Goal: Task Accomplishment & Management: Manage account settings

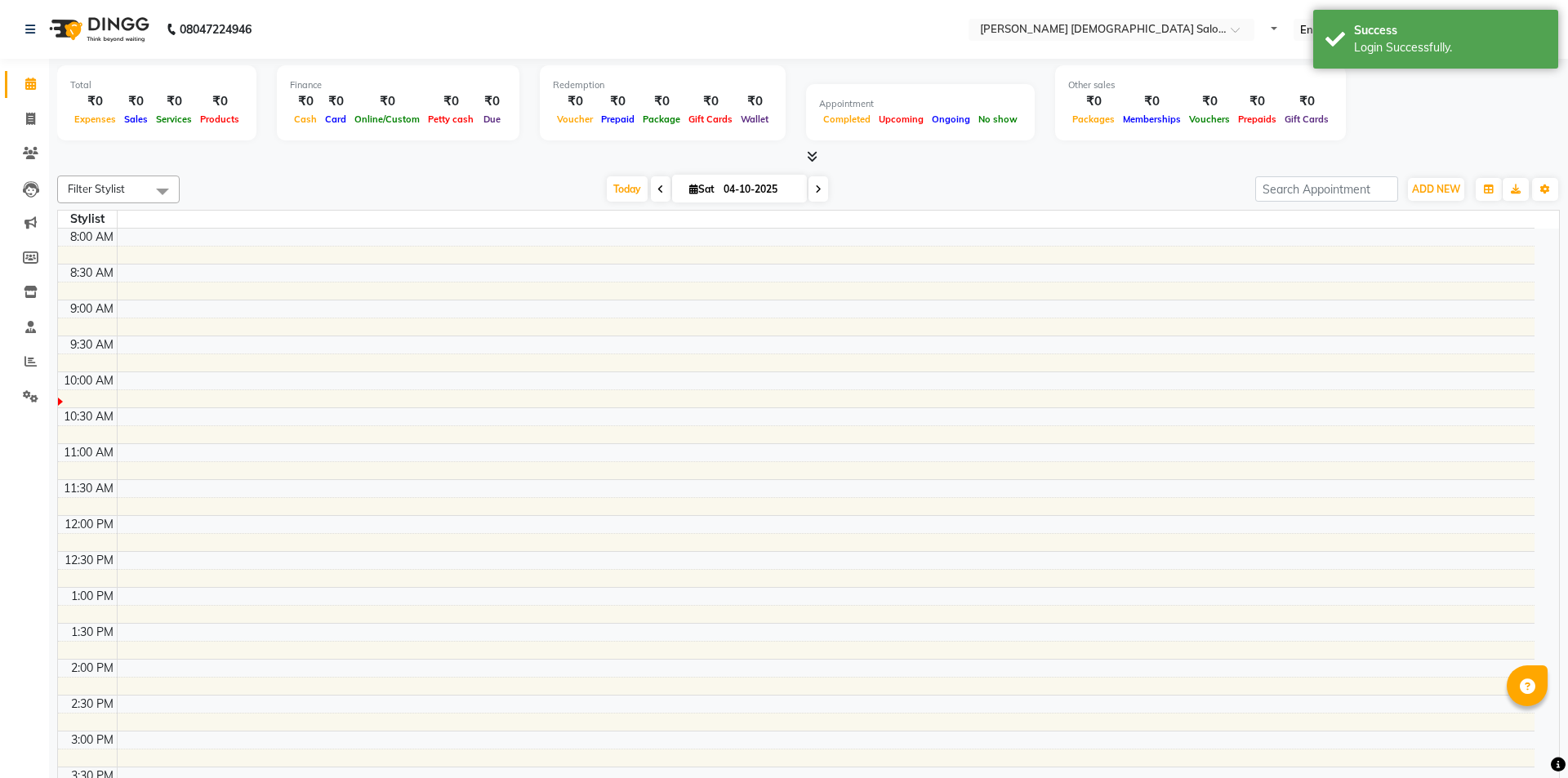
select select "en"
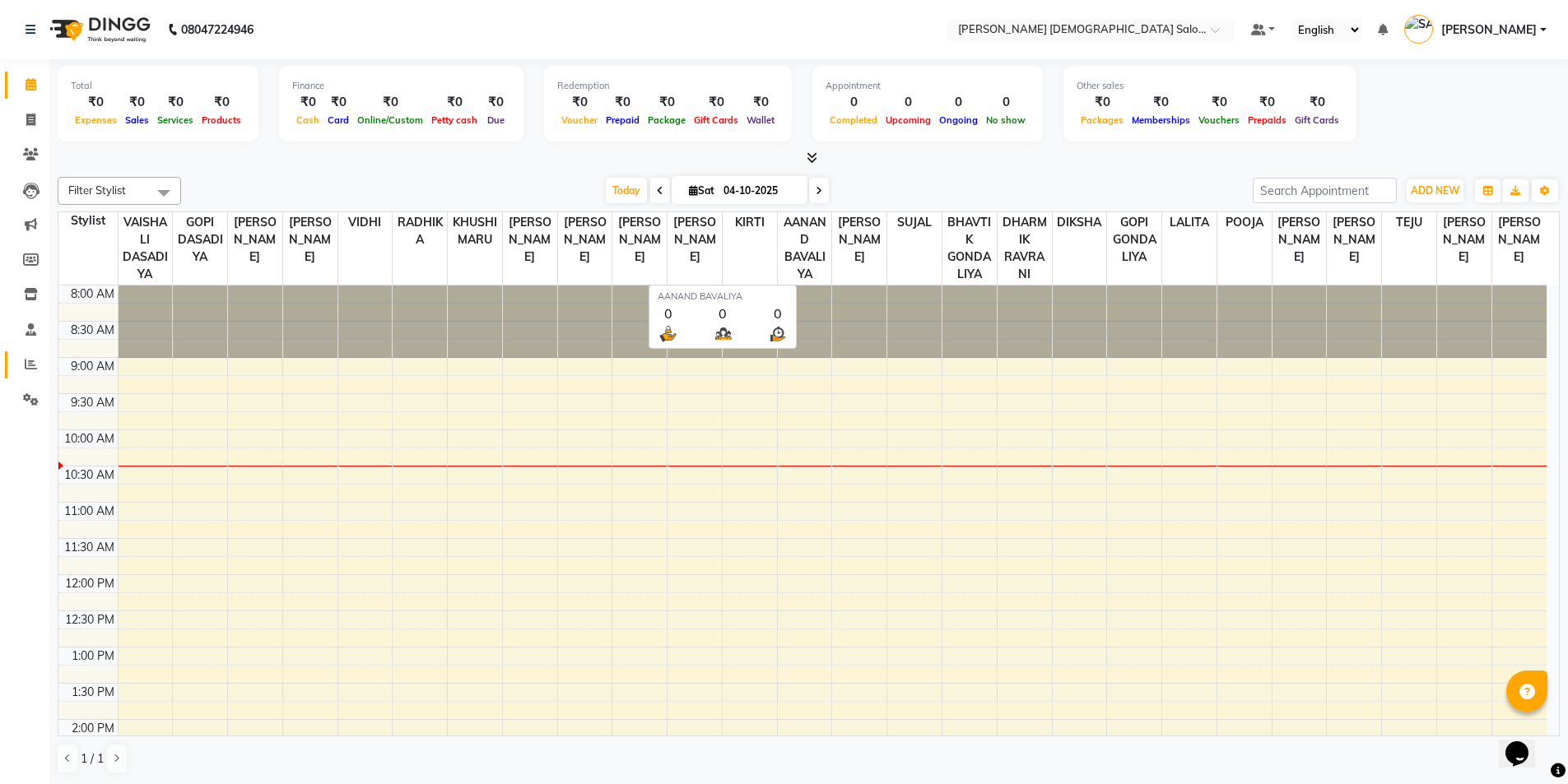
drag, startPoint x: 0, startPoint y: 0, endPoint x: 30, endPoint y: 368, distance: 369.2
click at [30, 368] on icon at bounding box center [31, 364] width 12 height 12
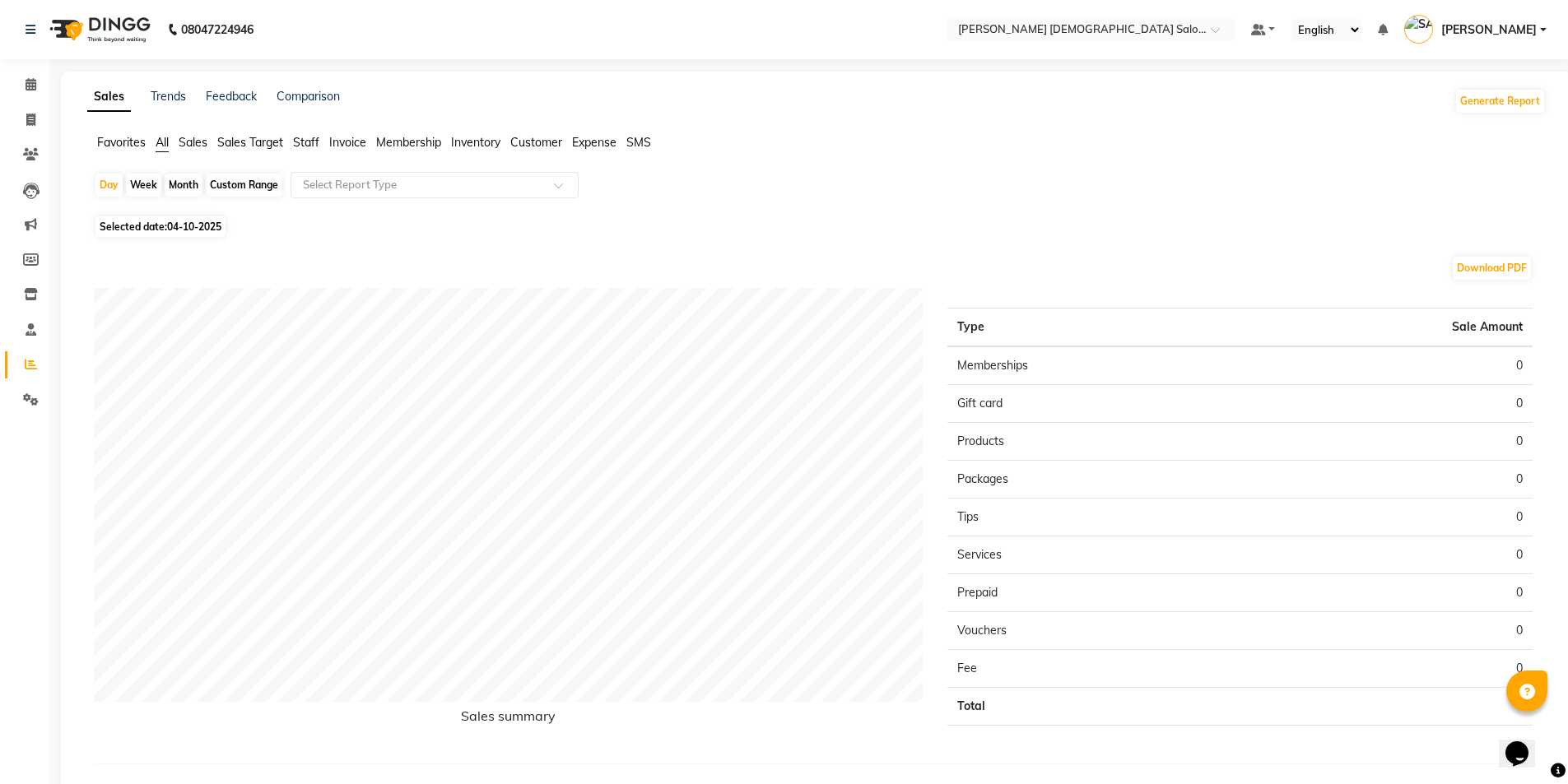
click at [172, 220] on span "04-10-2025" at bounding box center [194, 227] width 54 height 12
select select "10"
select select "2025"
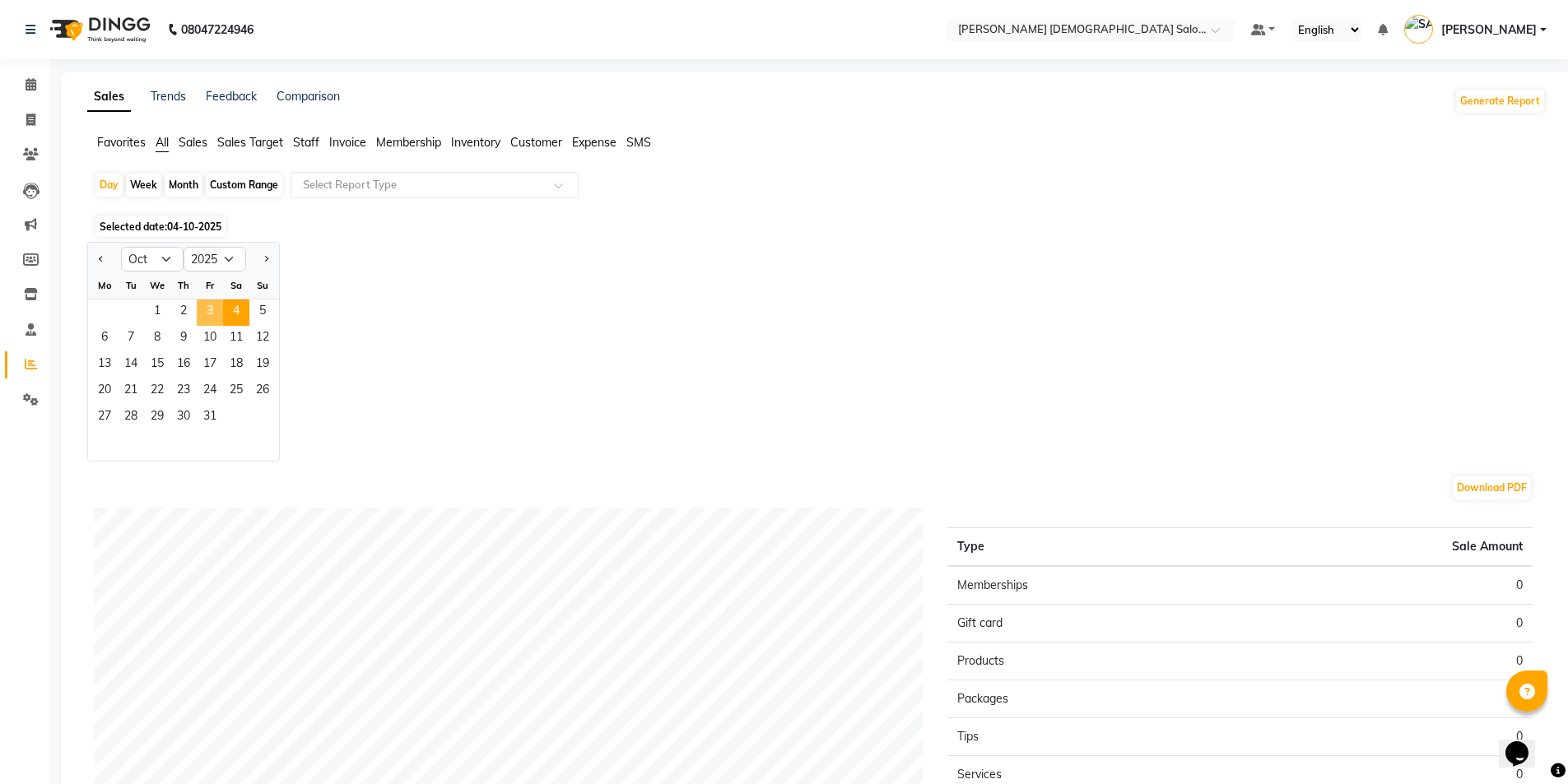
click at [209, 321] on span "3" at bounding box center [210, 313] width 26 height 26
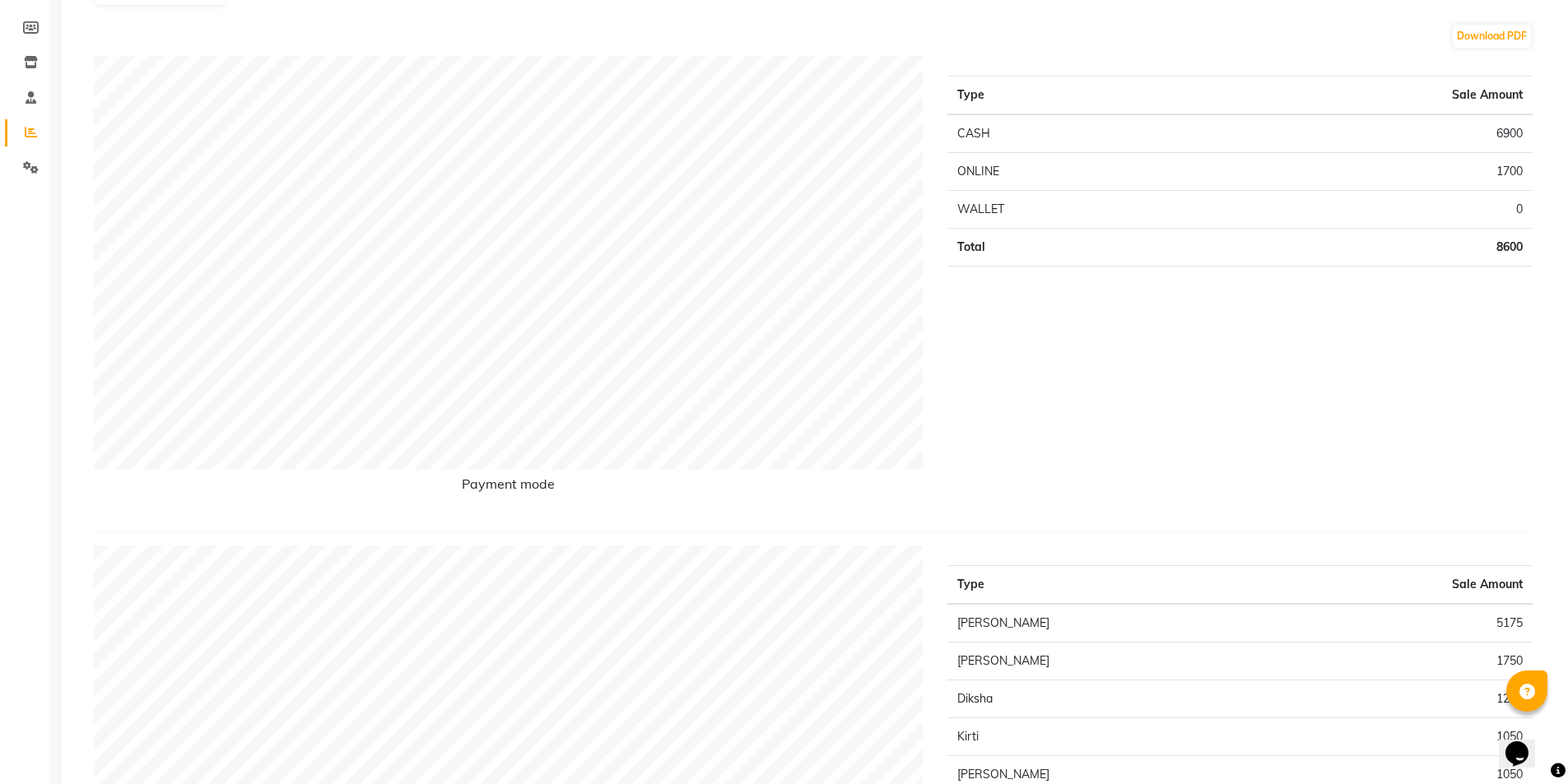
scroll to position [164, 0]
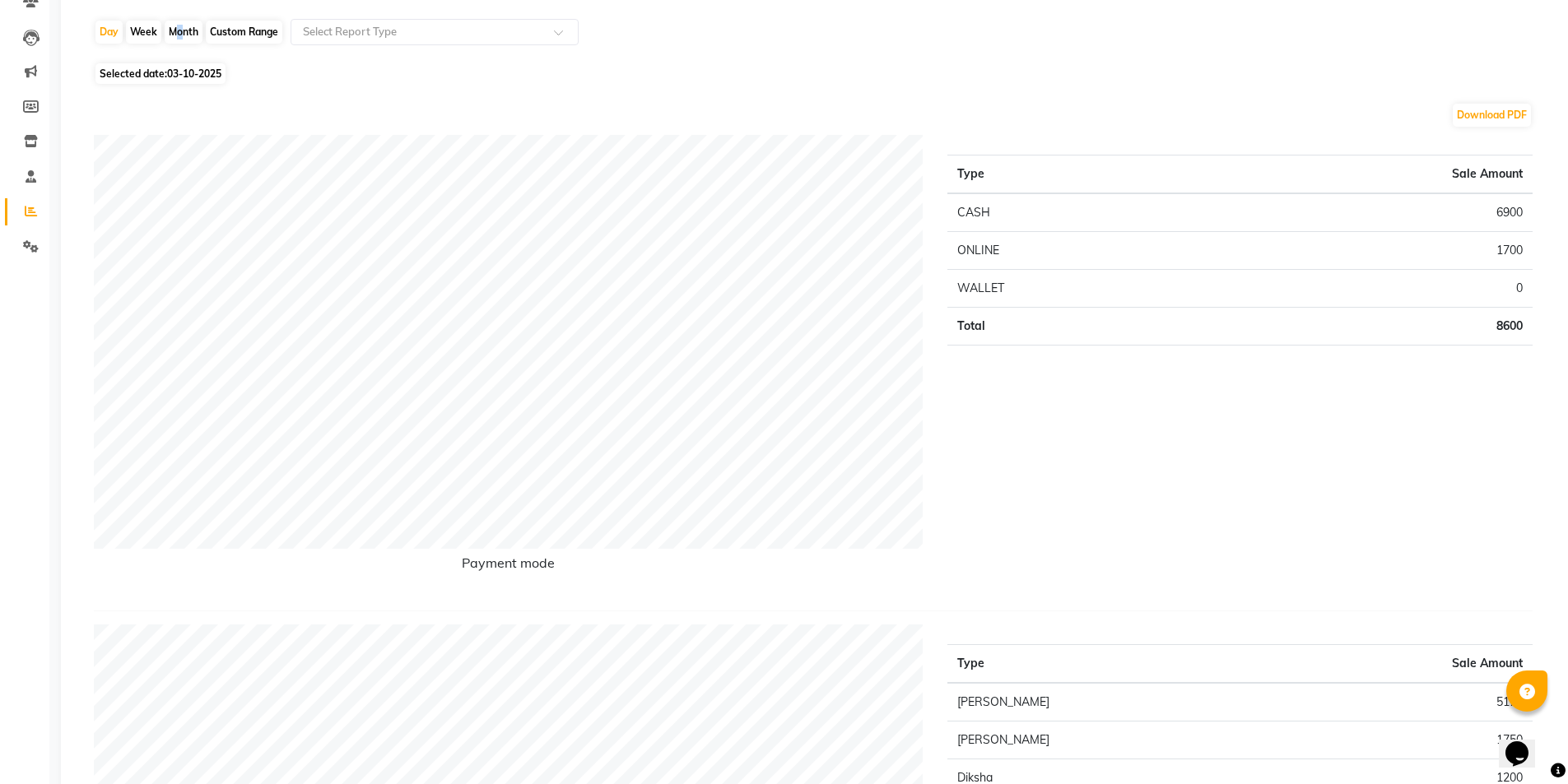
click at [175, 38] on div "Month" at bounding box center [183, 35] width 38 height 23
select select "10"
select select "2025"
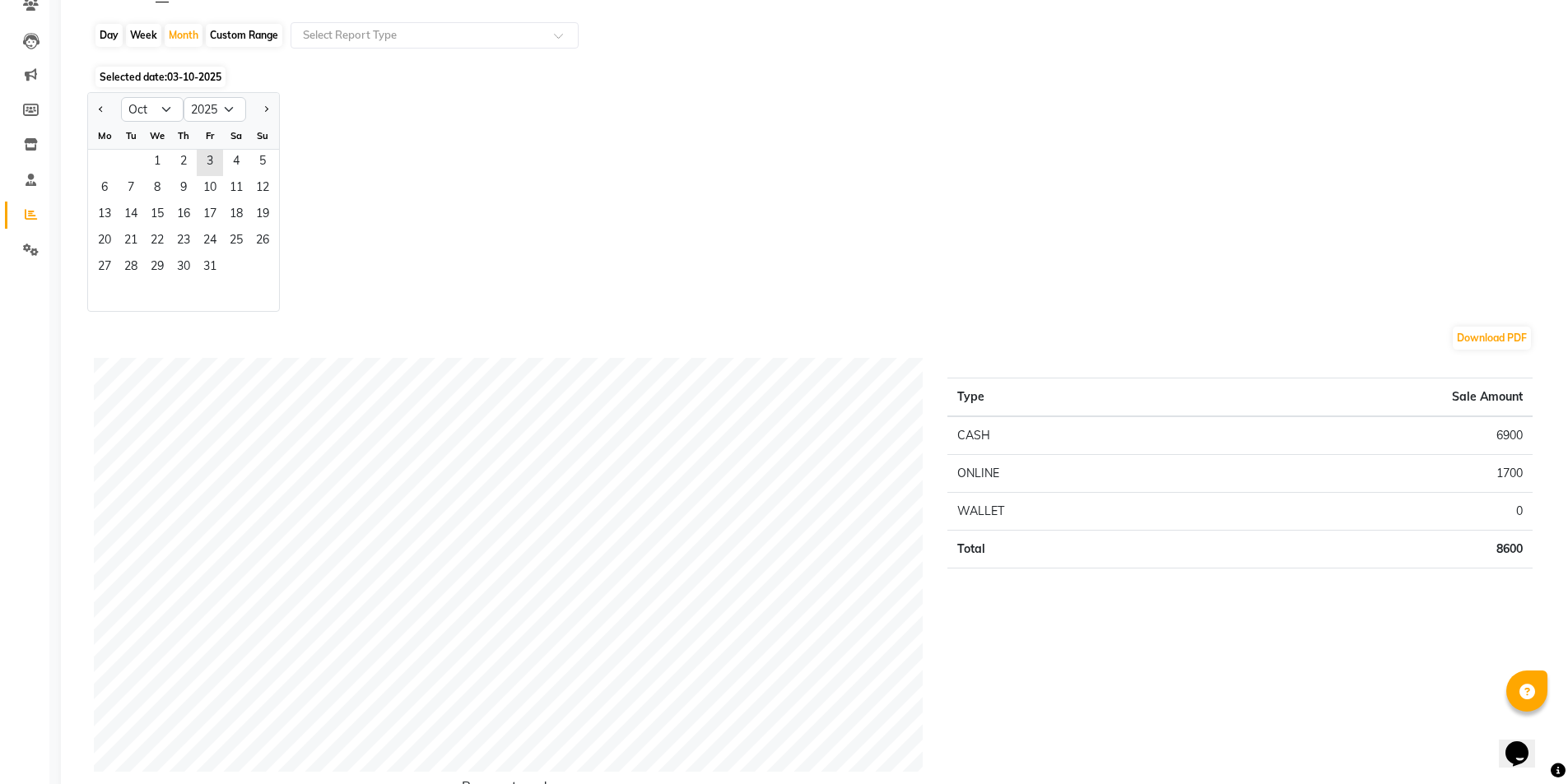
click at [143, 164] on div "1 2 3 4 5" at bounding box center [183, 163] width 191 height 26
click at [154, 169] on span "1" at bounding box center [157, 163] width 26 height 26
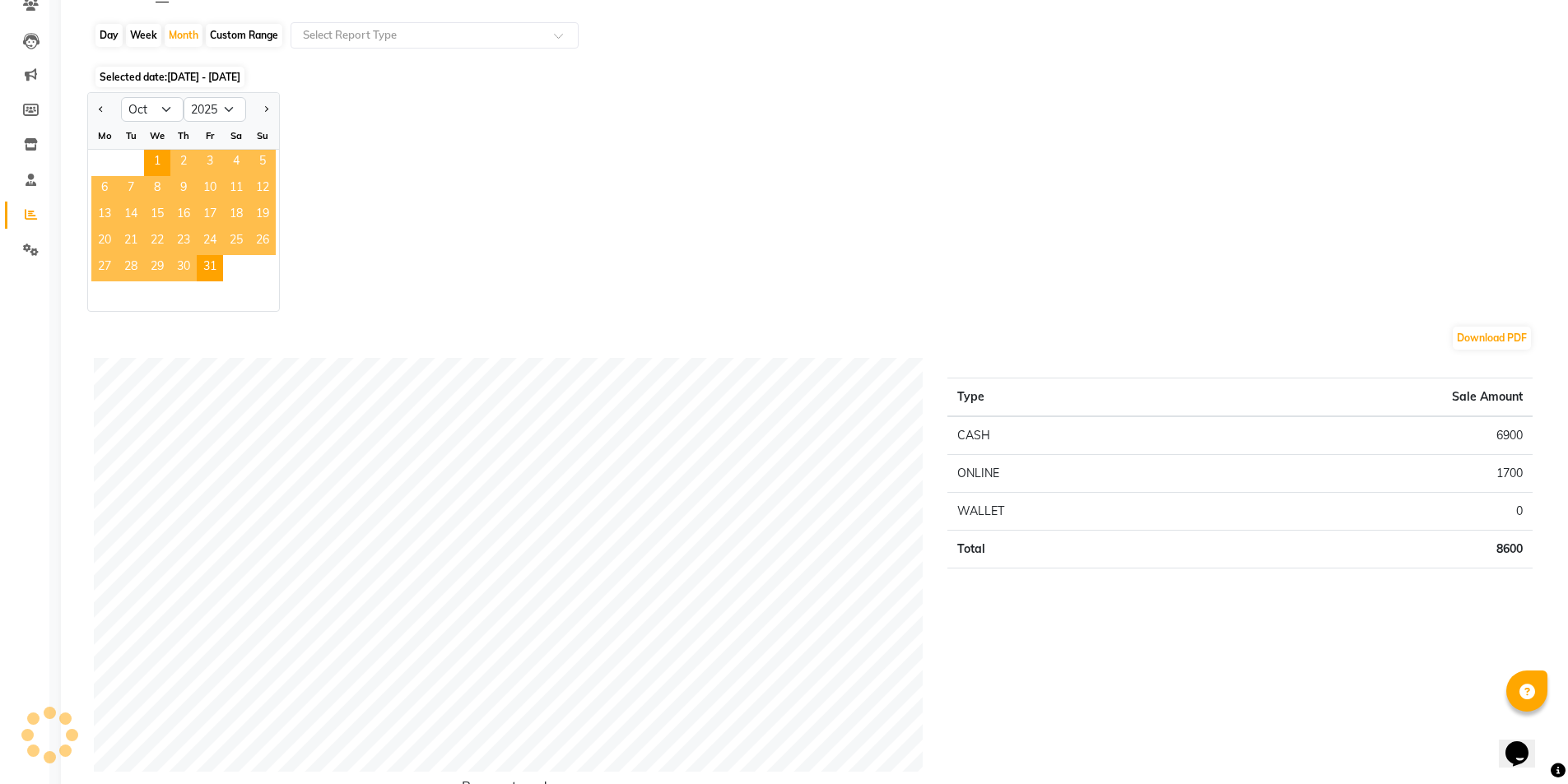
click at [544, 126] on div "Jan Feb Mar Apr May Jun Jul Aug Sep Oct Nov Dec 2015 2016 2017 2018 2019 2020 2…" at bounding box center [816, 202] width 1458 height 219
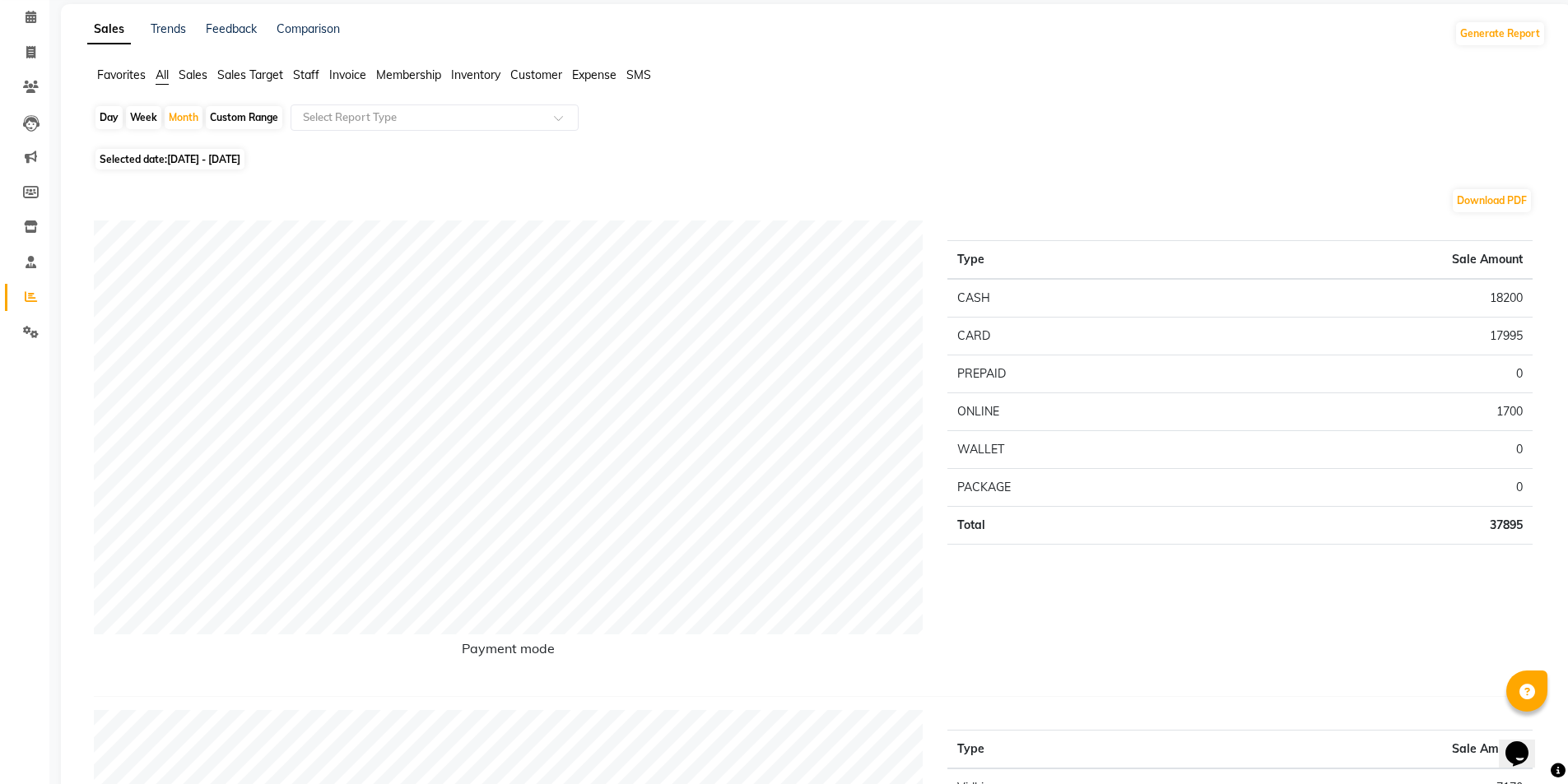
scroll to position [0, 0]
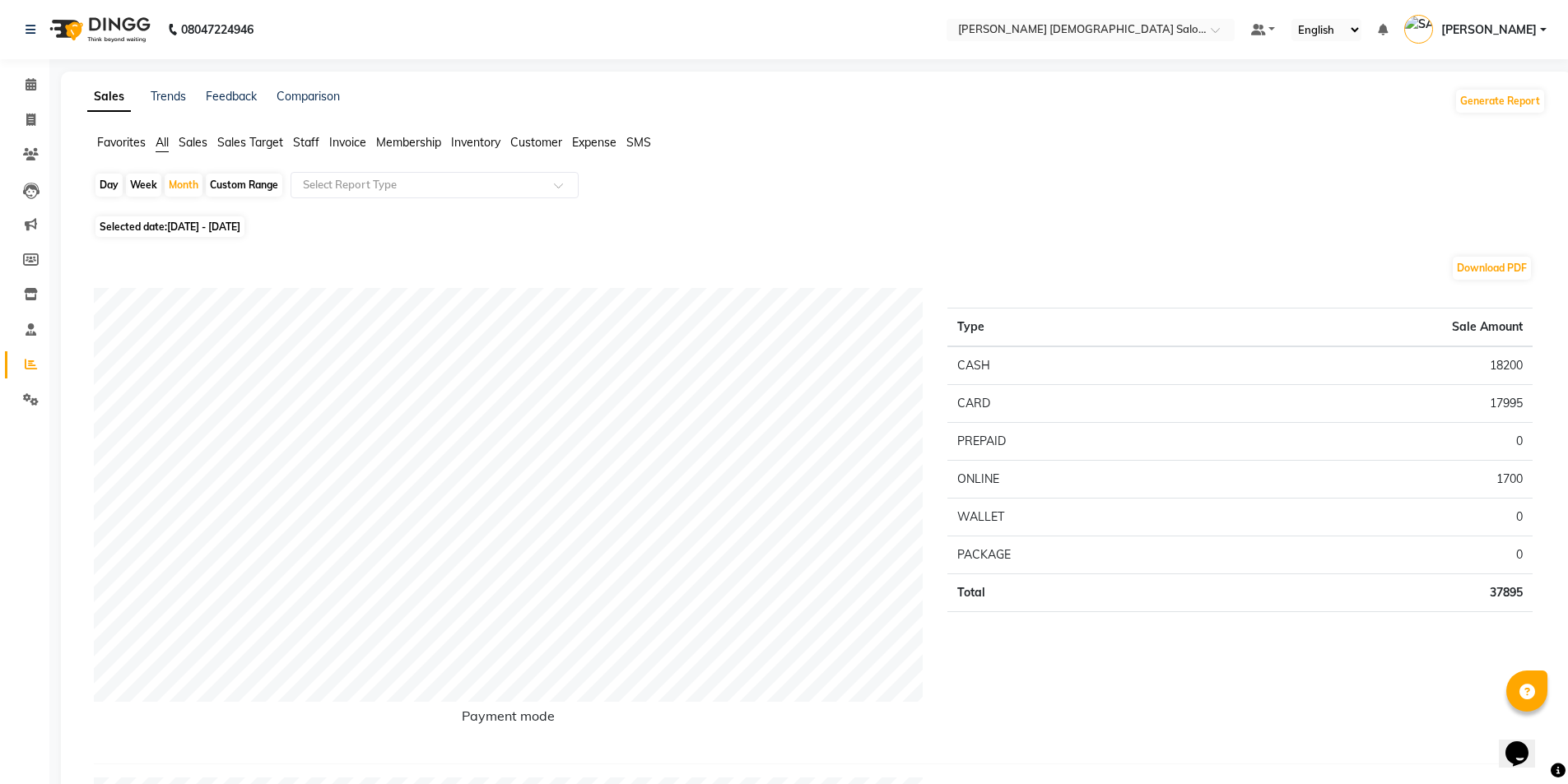
click at [126, 194] on div "Week" at bounding box center [143, 185] width 35 height 23
select select "10"
select select "2025"
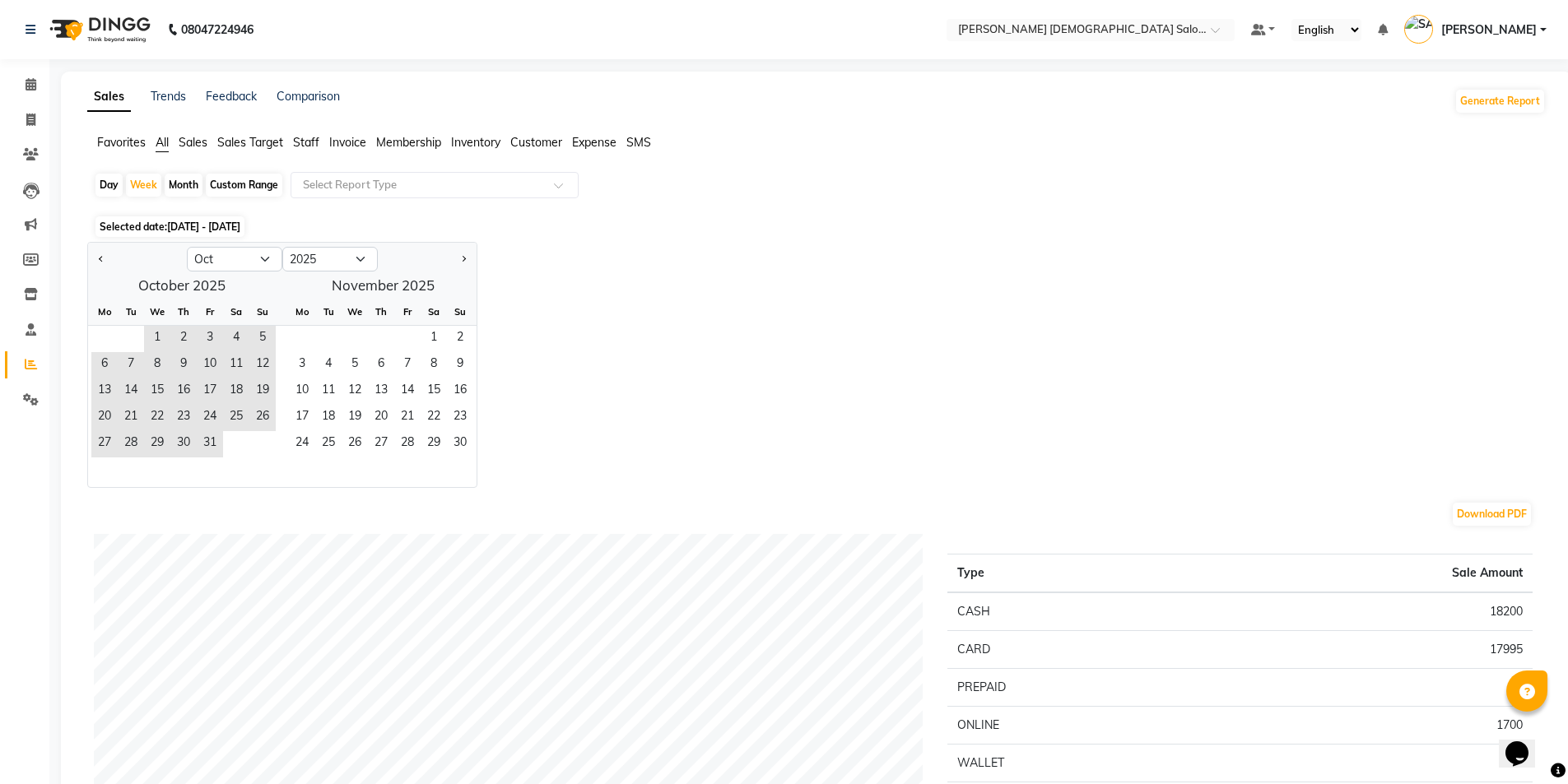
drag, startPoint x: 101, startPoint y: 256, endPoint x: 119, endPoint y: 256, distance: 18.0
click at [104, 256] on button "Previous month" at bounding box center [101, 259] width 13 height 26
select select "9"
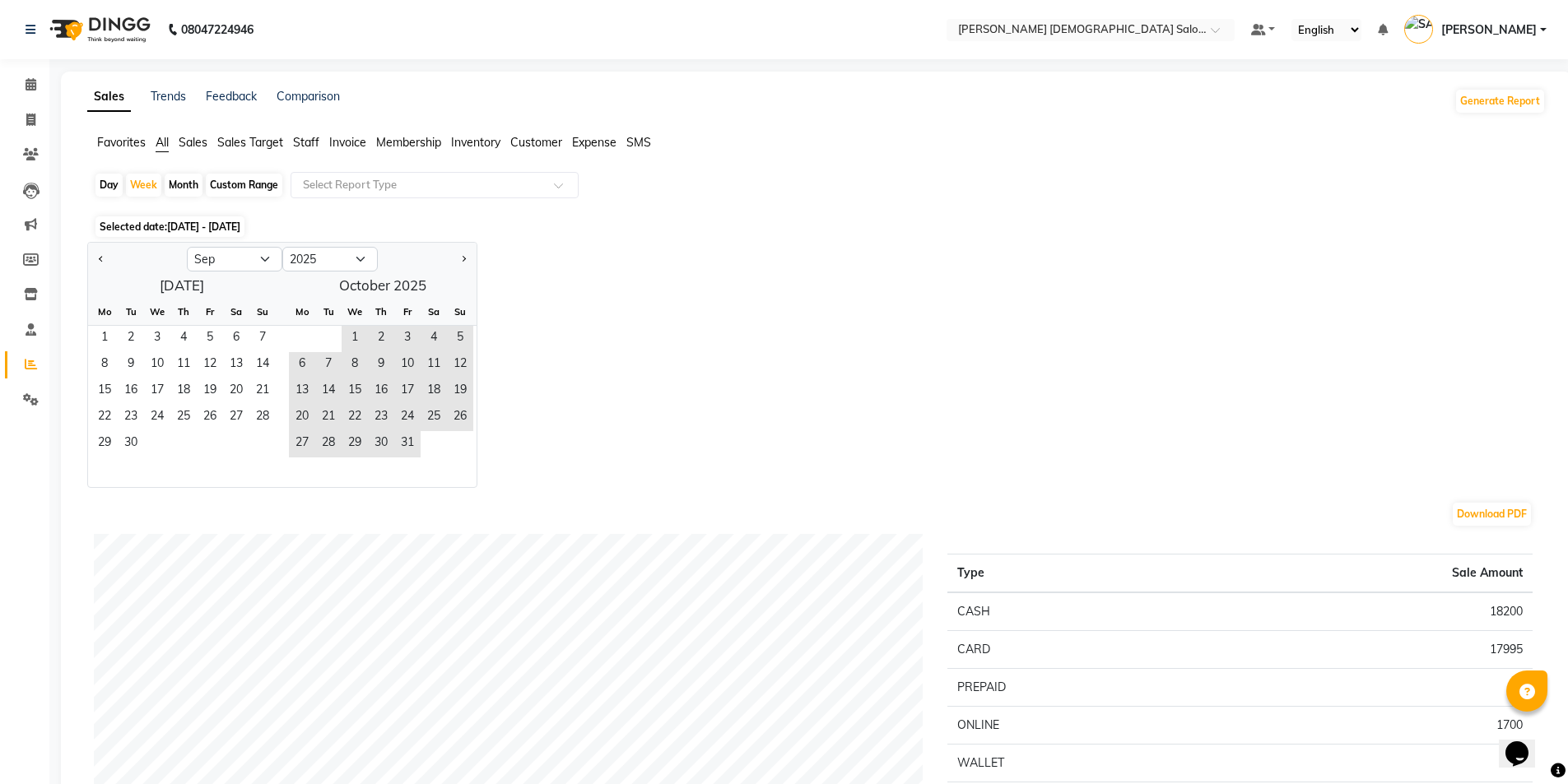
click at [623, 280] on div "Jan Feb Mar Apr May Jun Jul Aug Sep Oct Nov Dec 2015 2016 2017 2018 2019 2020 2…" at bounding box center [816, 365] width 1458 height 246
click at [169, 146] on span "All" at bounding box center [162, 142] width 13 height 15
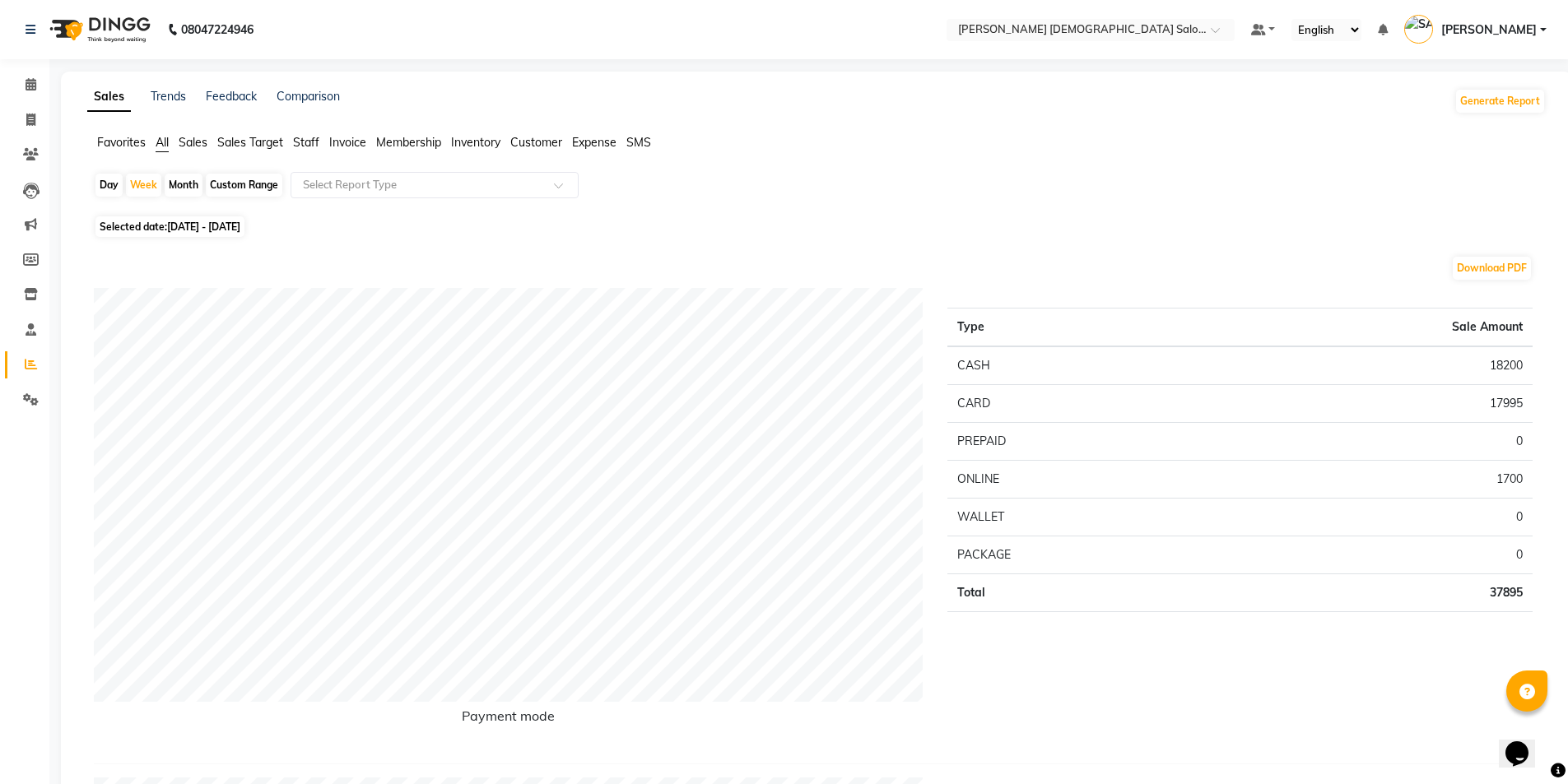
click at [119, 180] on div "Day" at bounding box center [109, 185] width 27 height 23
select select "10"
select select "2025"
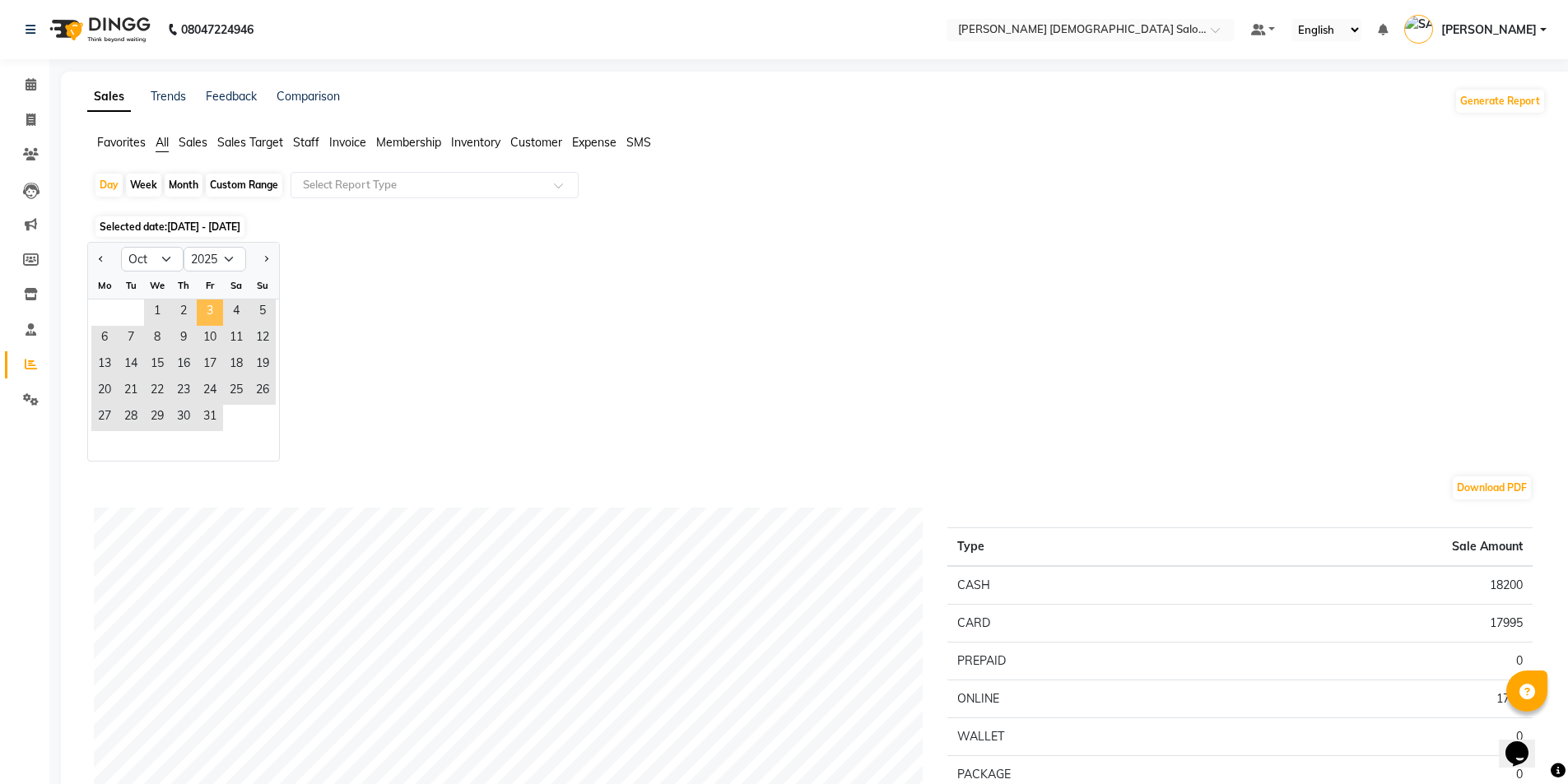
click at [211, 307] on span "3" at bounding box center [210, 313] width 26 height 26
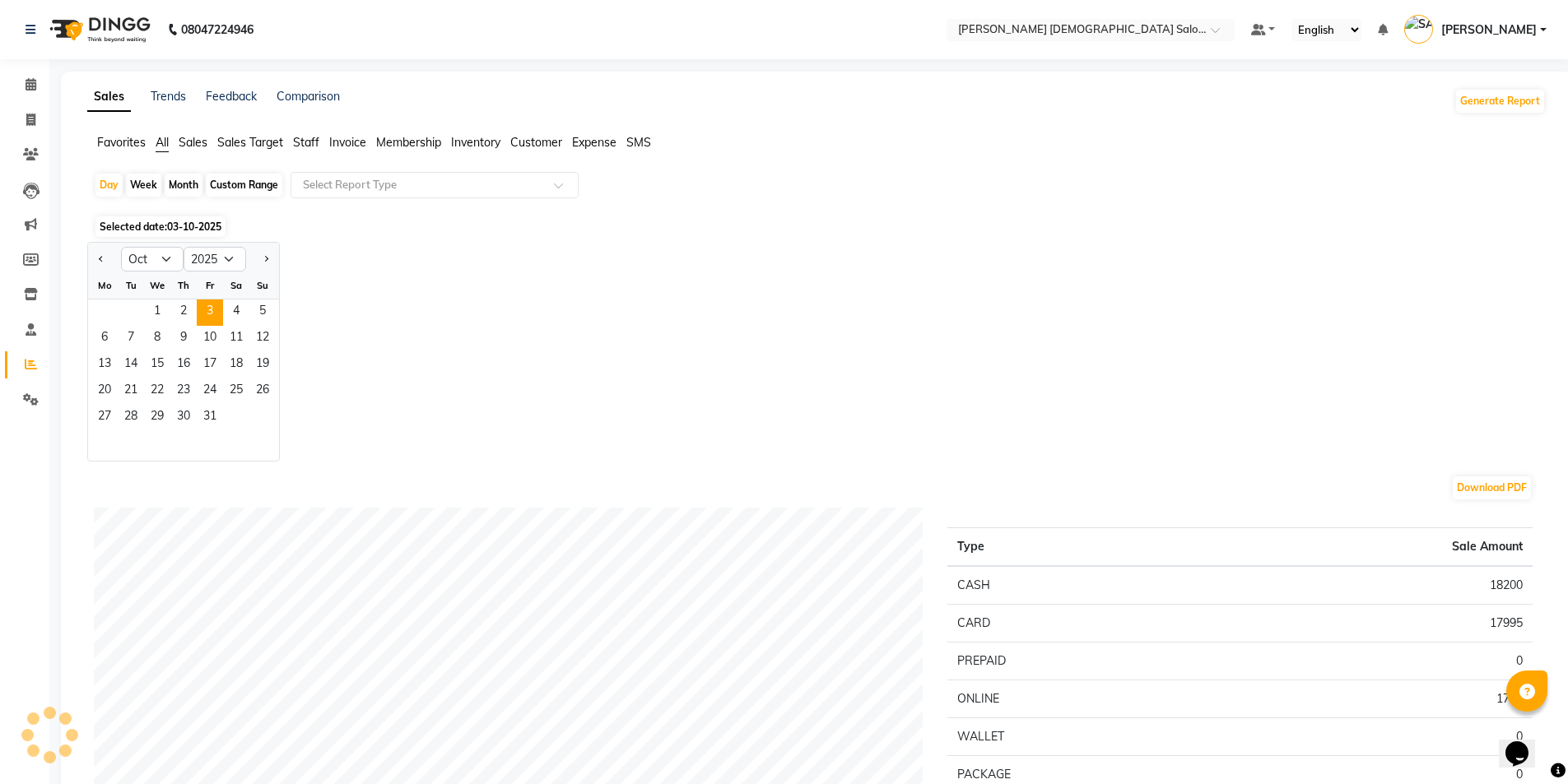
click at [478, 295] on div "Jan Feb Mar Apr May Jun Jul Aug Sep Oct Nov Dec 2015 2016 2017 2018 2019 2020 2…" at bounding box center [816, 352] width 1458 height 219
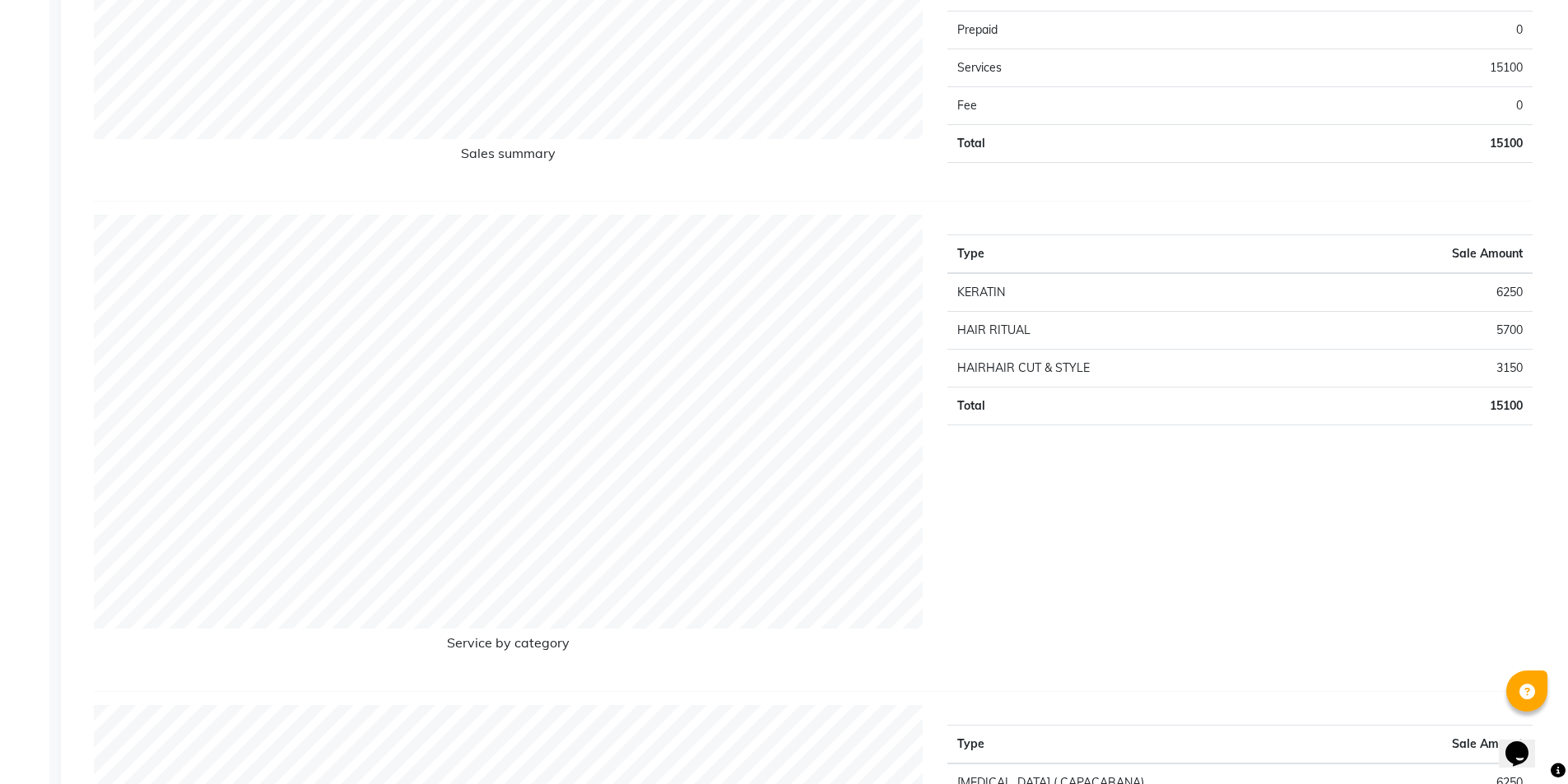
scroll to position [1540, 0]
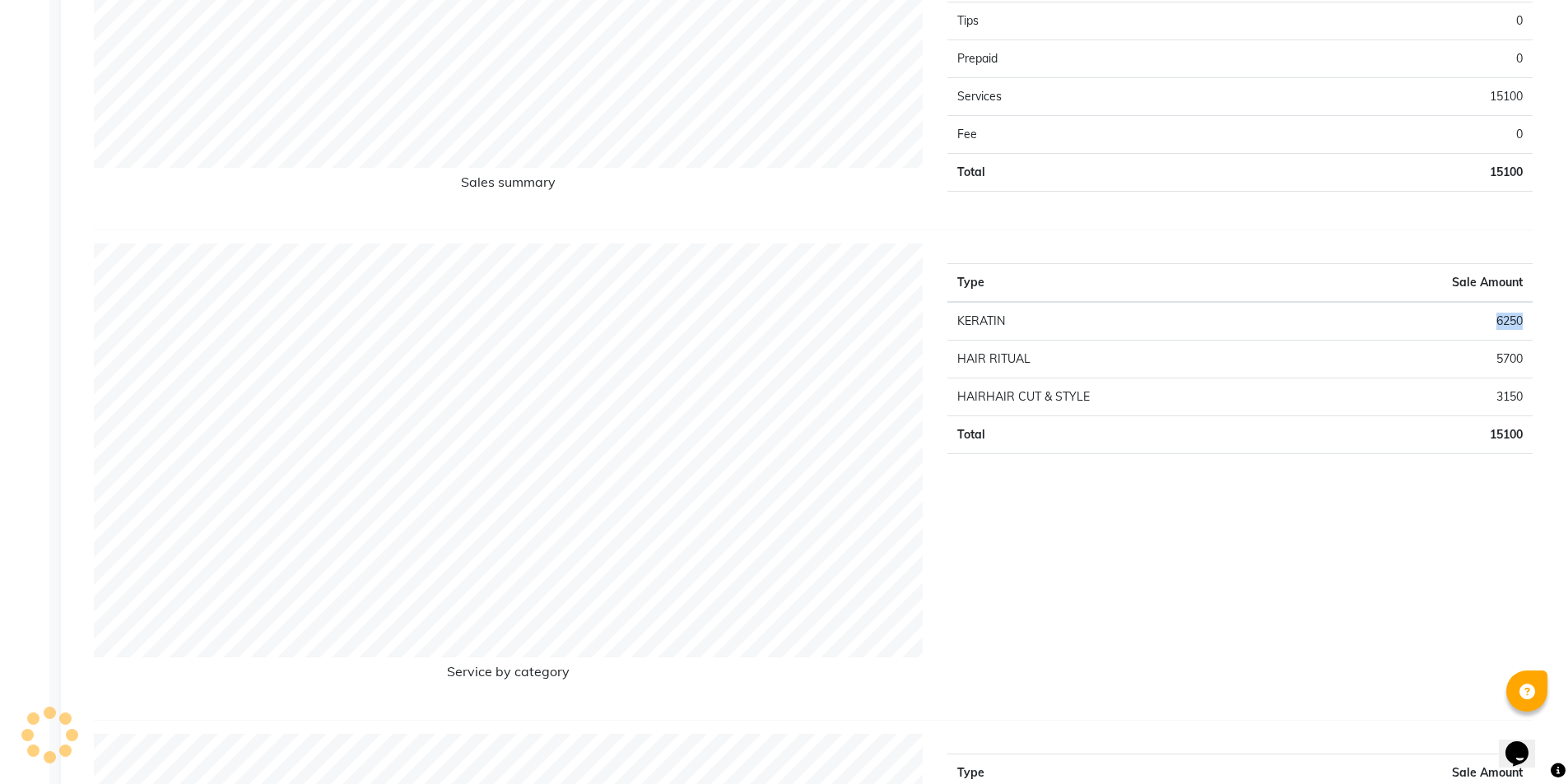
drag, startPoint x: 1500, startPoint y: 330, endPoint x: 1477, endPoint y: 334, distance: 23.3
click at [1477, 334] on td "6250" at bounding box center [1423, 321] width 218 height 39
drag, startPoint x: 1529, startPoint y: 400, endPoint x: 1478, endPoint y: 406, distance: 51.4
click at [1478, 406] on td "3150" at bounding box center [1423, 397] width 218 height 38
drag, startPoint x: 1526, startPoint y: 361, endPoint x: 1451, endPoint y: 356, distance: 75.2
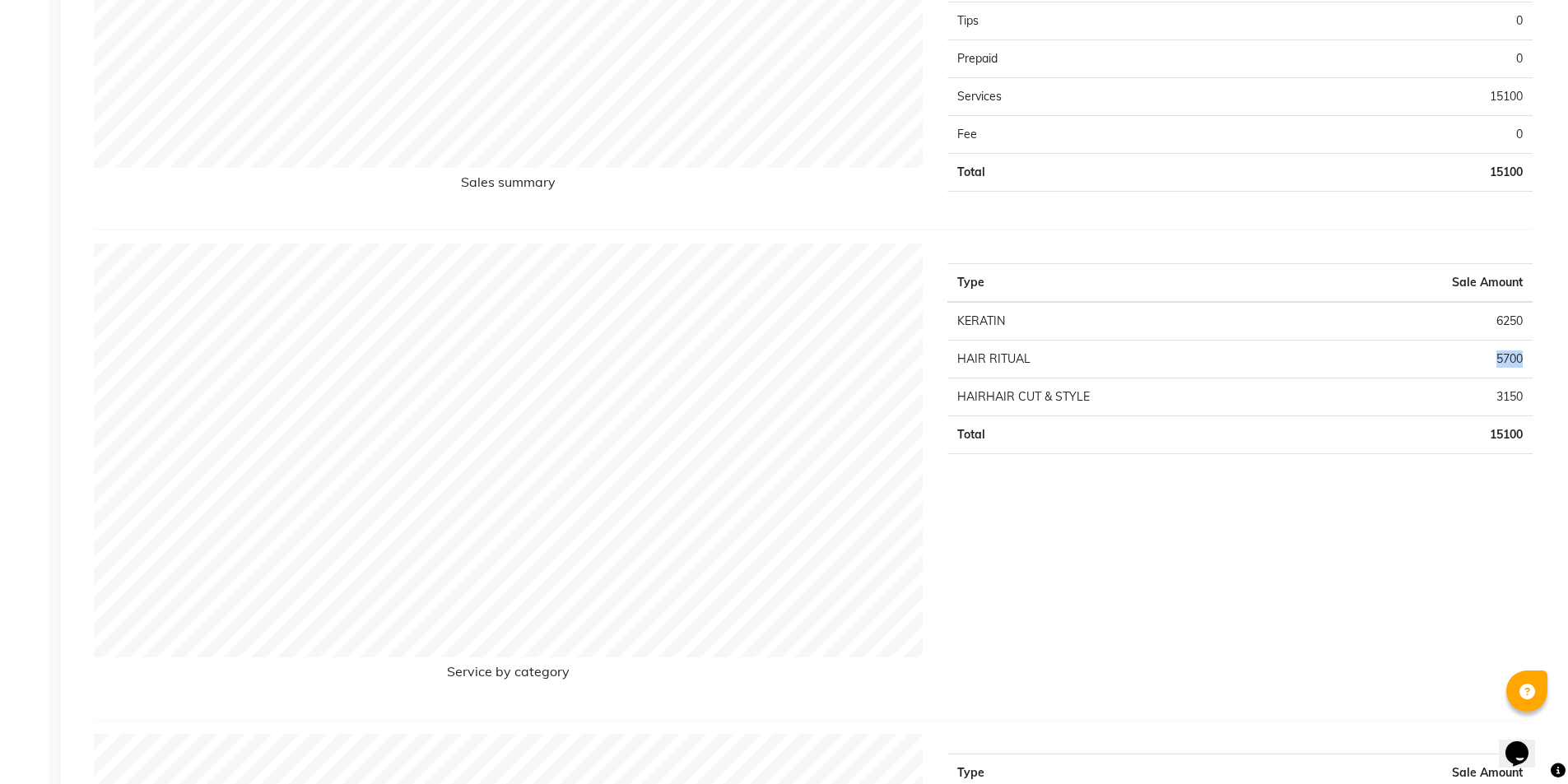
click at [1476, 350] on td "5700" at bounding box center [1423, 359] width 218 height 38
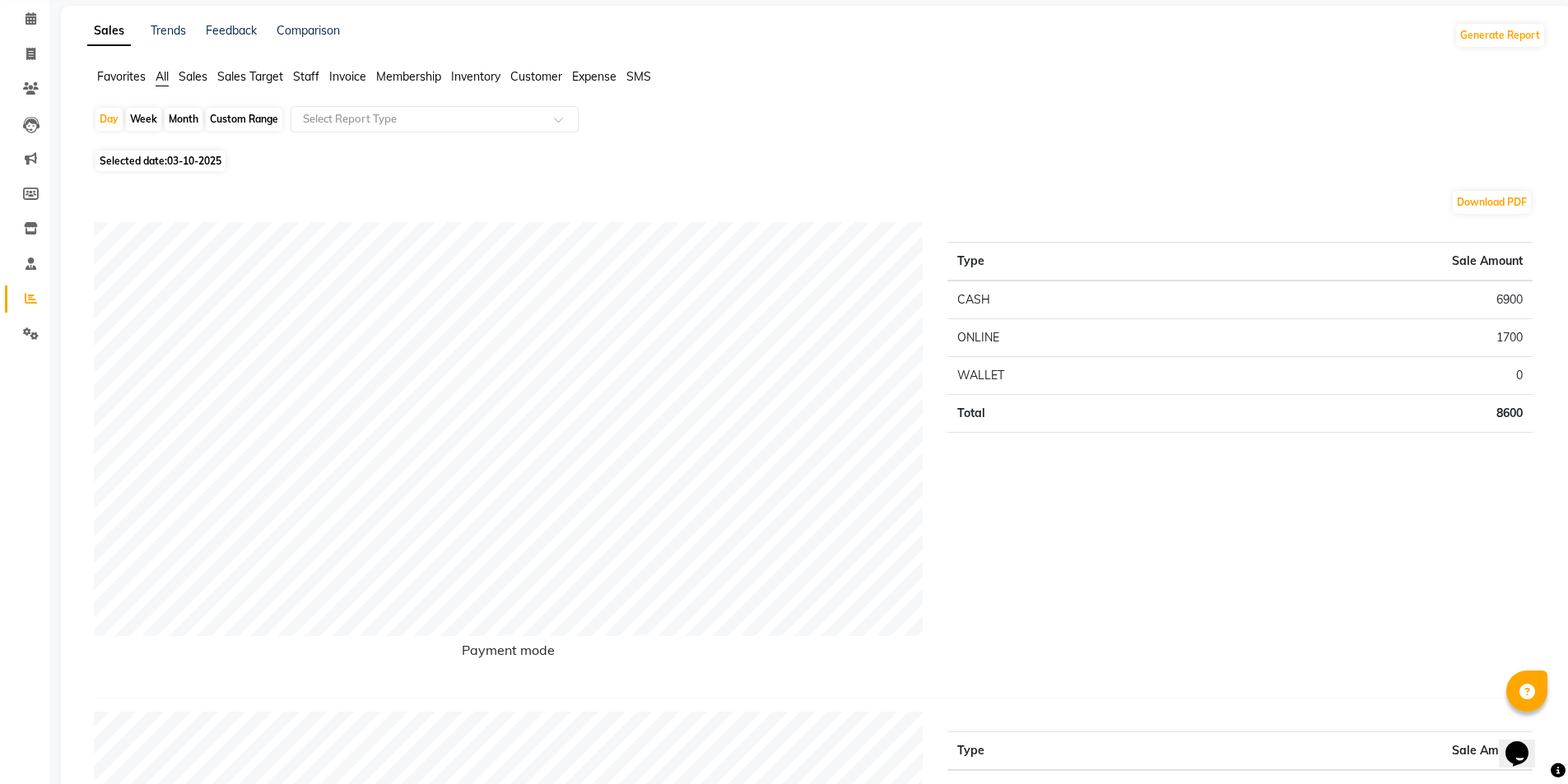
scroll to position [0, 0]
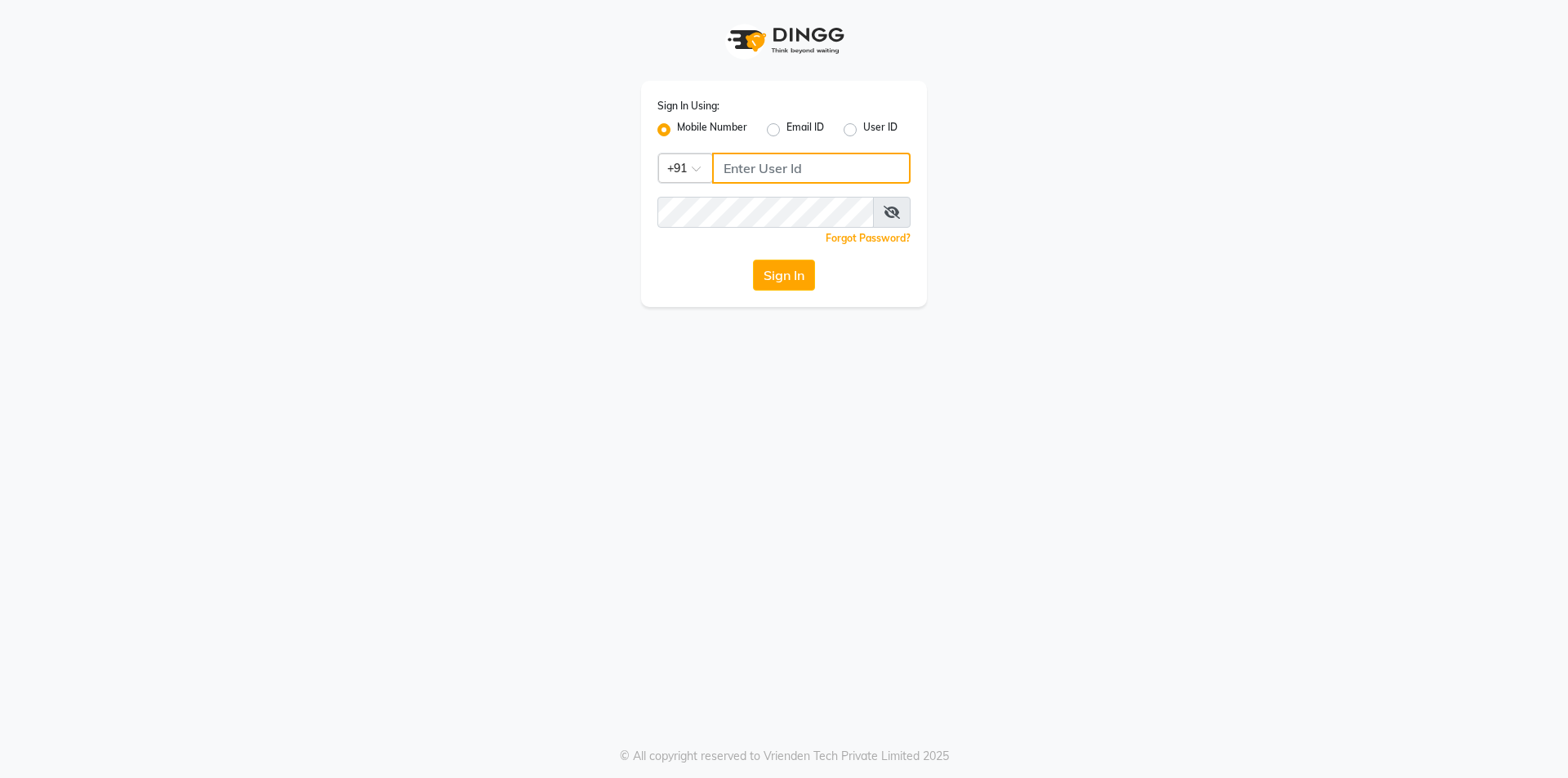
type input "7203090146"
click at [776, 268] on button "Sign In" at bounding box center [783, 275] width 62 height 31
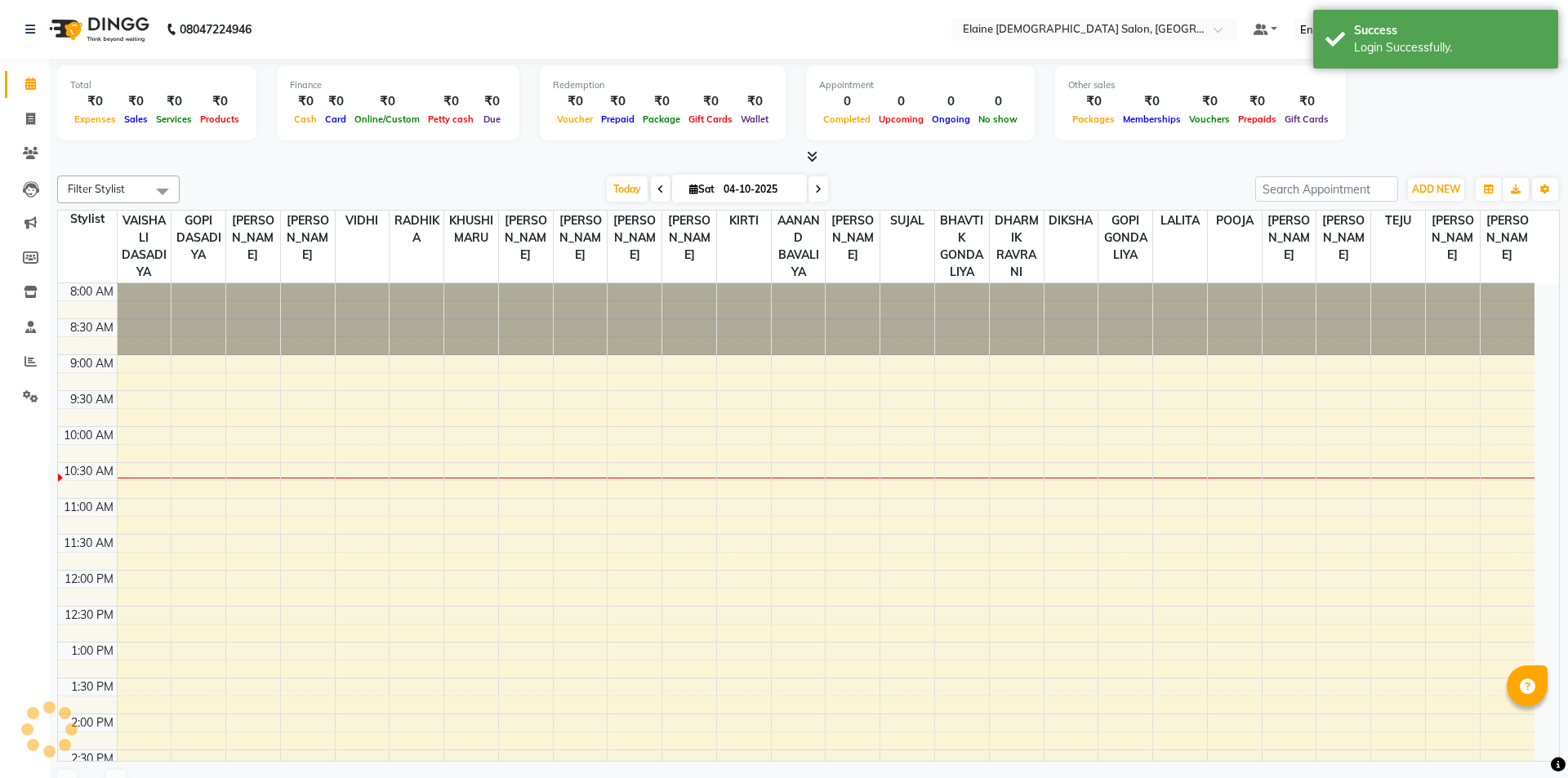
select select "en"
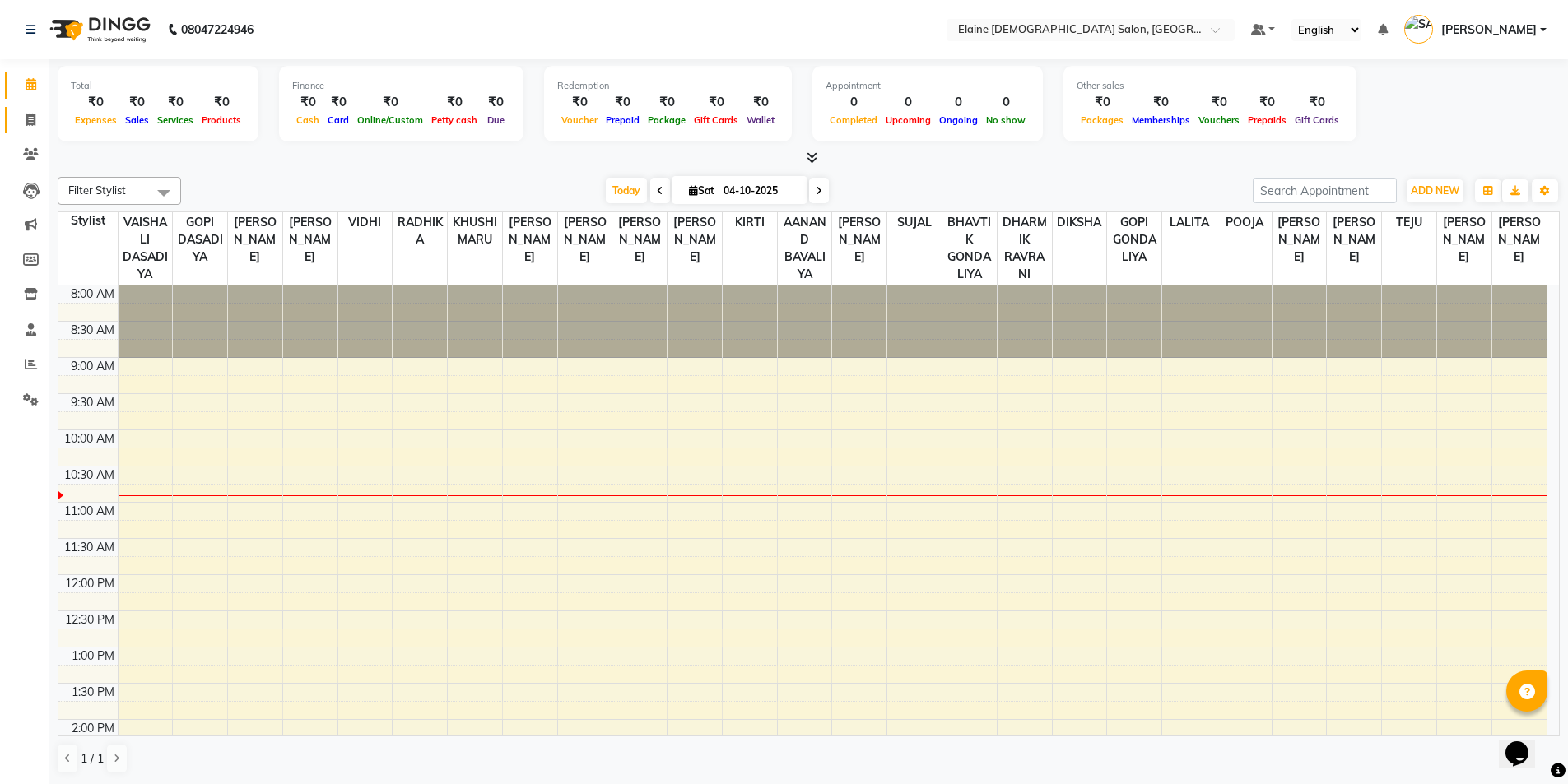
click at [32, 123] on icon at bounding box center [31, 119] width 9 height 12
select select "service"
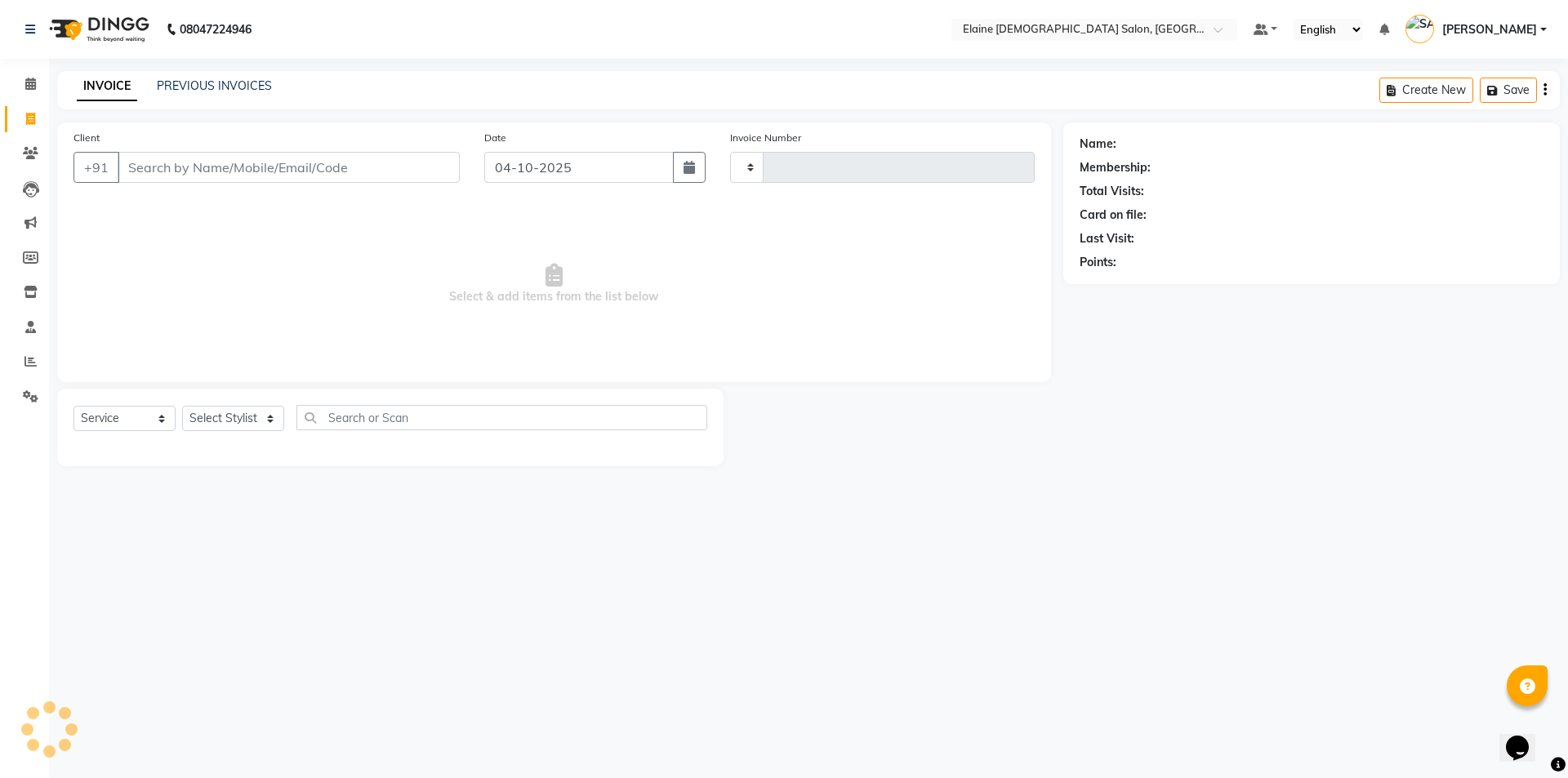
click at [263, 163] on input "Client" at bounding box center [288, 167] width 342 height 31
type input "4950"
select select "7542"
type input "9879221502"
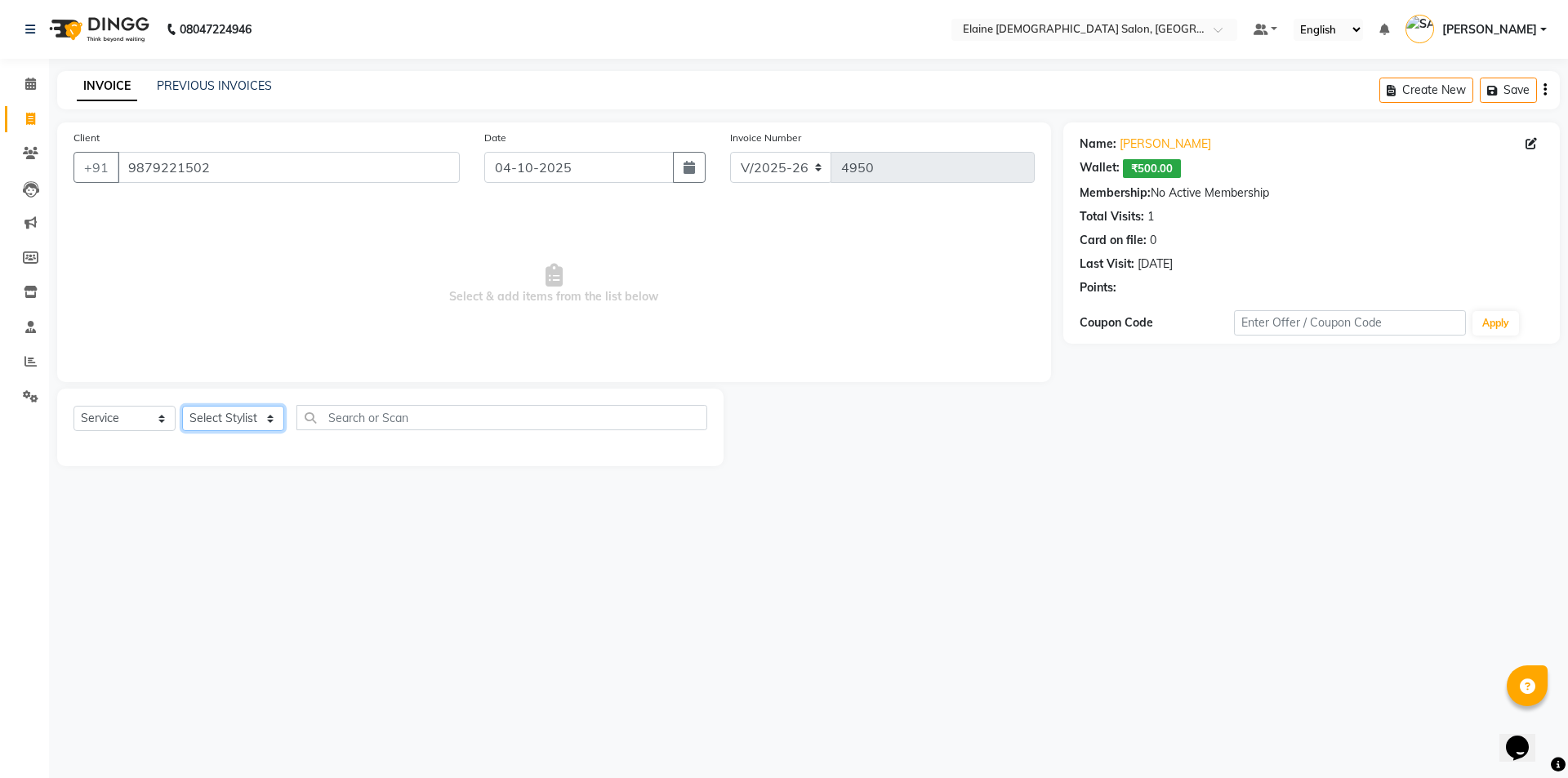
click at [231, 424] on select "Select Stylist AANAND BAVALIYA BHAVTIK GONDALIYA DHARMIK RAVRANI DIKSHA DIMPAL …" at bounding box center [233, 418] width 102 height 25
click at [497, 260] on span "Select & add items from the list below" at bounding box center [553, 283] width 961 height 163
drag, startPoint x: 243, startPoint y: 409, endPoint x: 245, endPoint y: 422, distance: 13.2
click at [243, 410] on select "Select Stylist AANAND BAVALIYA BHAVTIK GONDALIYA DHARMIK RAVRANI DIKSHA DIMPAL …" at bounding box center [233, 418] width 102 height 25
click at [182, 406] on select "Select Stylist AANAND BAVALIYA BHAVTIK GONDALIYA DHARMIK RAVRANI DIKSHA DIMPAL …" at bounding box center [233, 418] width 102 height 25
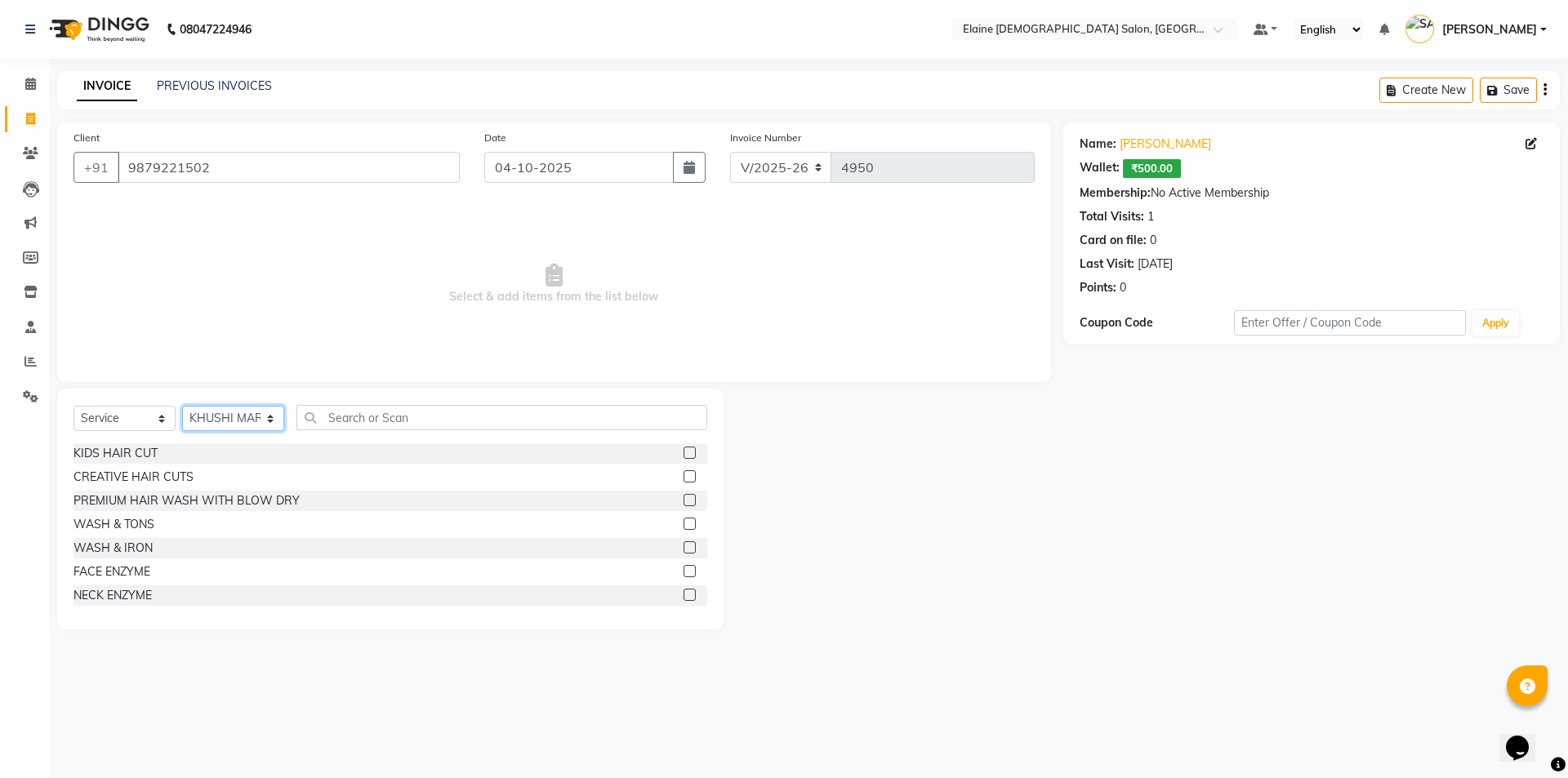
select select "67043"
click at [179, 481] on div "CREATIVE HAIR CUTS" at bounding box center [133, 477] width 120 height 17
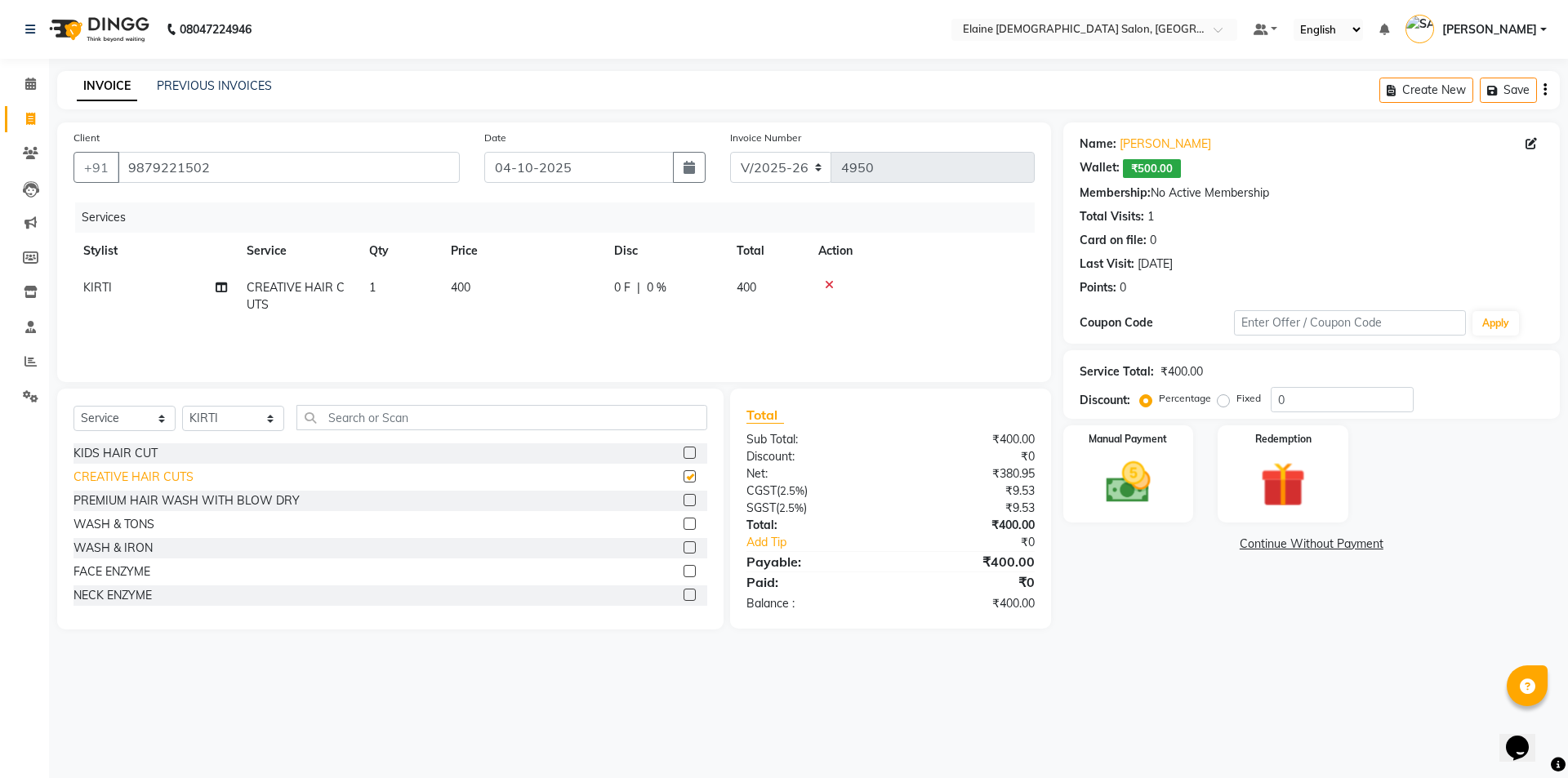
checkbox input "false"
click at [576, 313] on td "400" at bounding box center [522, 296] width 163 height 54
select select "67043"
click at [931, 280] on icon at bounding box center [934, 285] width 9 height 11
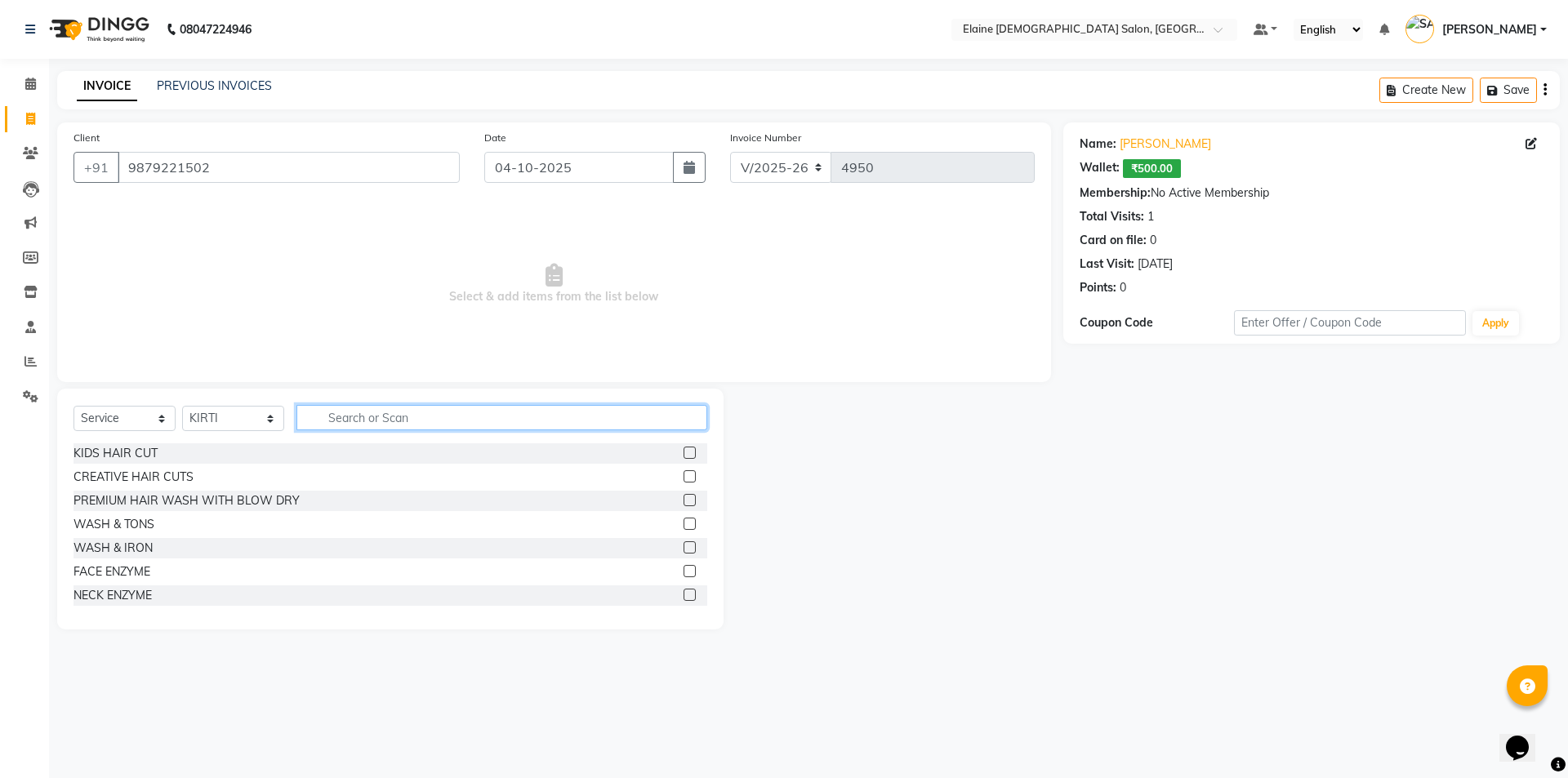
click at [508, 405] on input "text" at bounding box center [501, 417] width 410 height 25
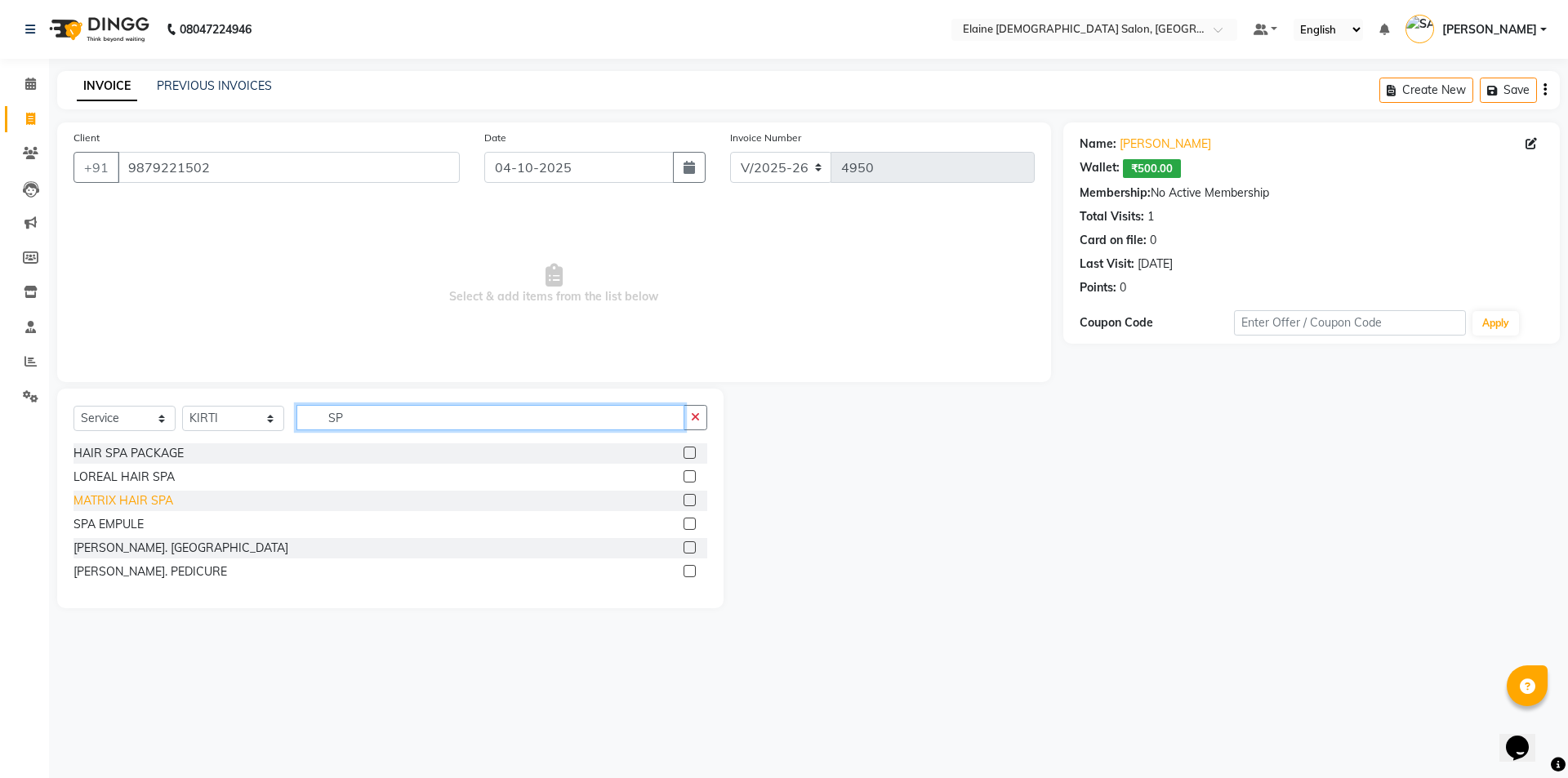
type input "SP"
click at [141, 497] on div "MATRIX HAIR SPA" at bounding box center [123, 501] width 99 height 17
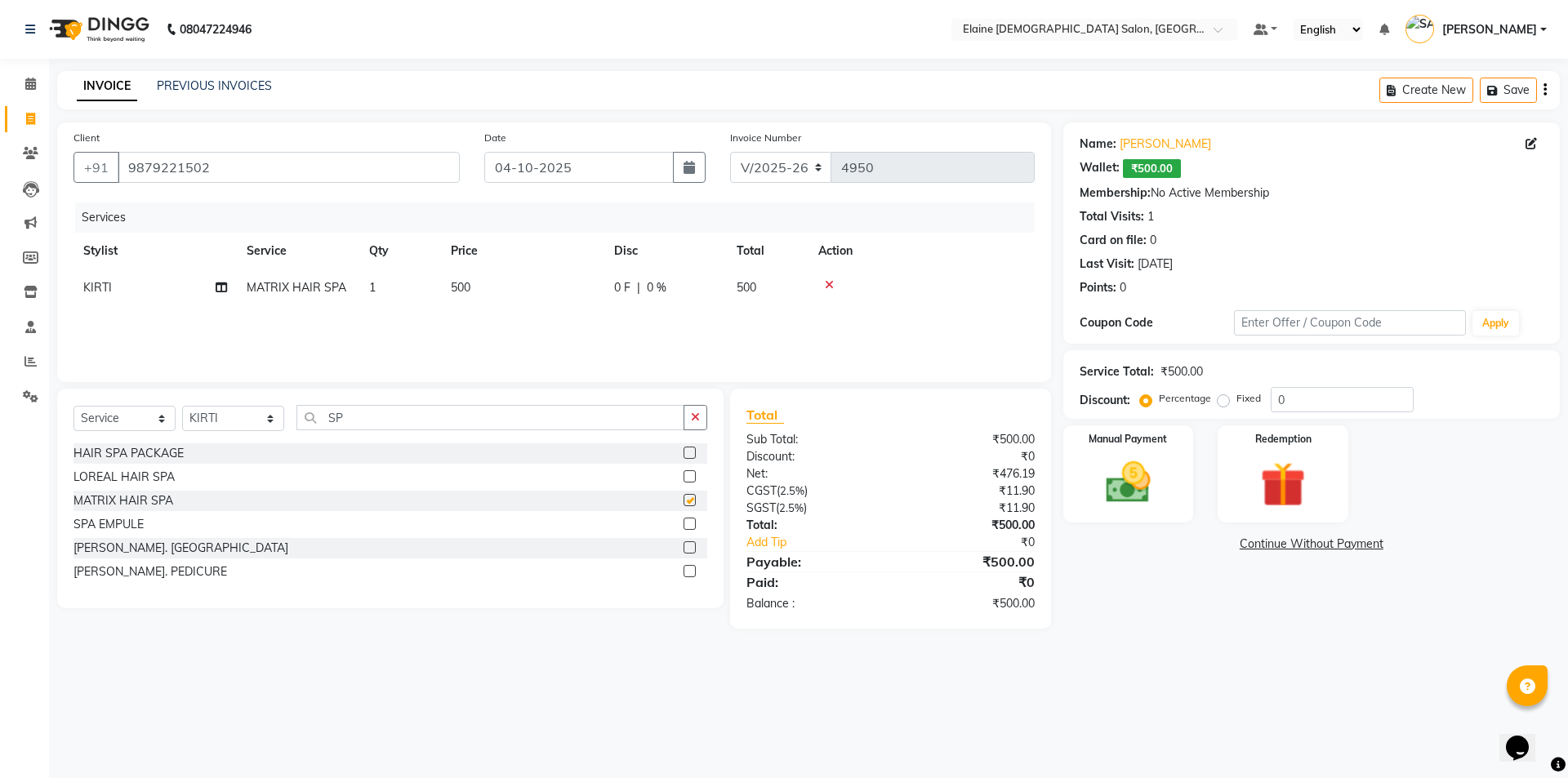
checkbox input "false"
click at [1162, 453] on div "Manual Payment" at bounding box center [1128, 473] width 136 height 100
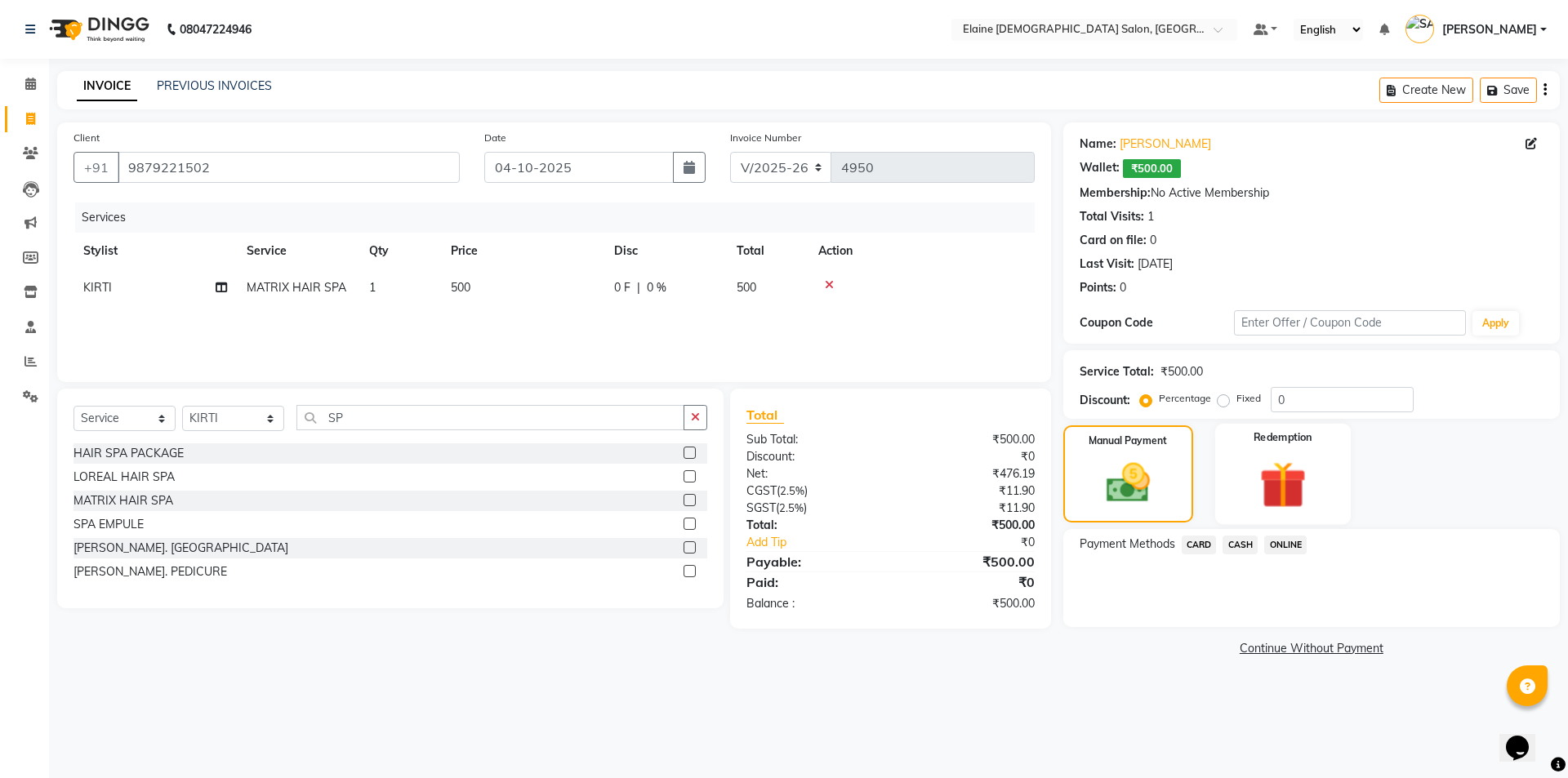
click at [1254, 451] on div "Redemption" at bounding box center [1283, 473] width 136 height 100
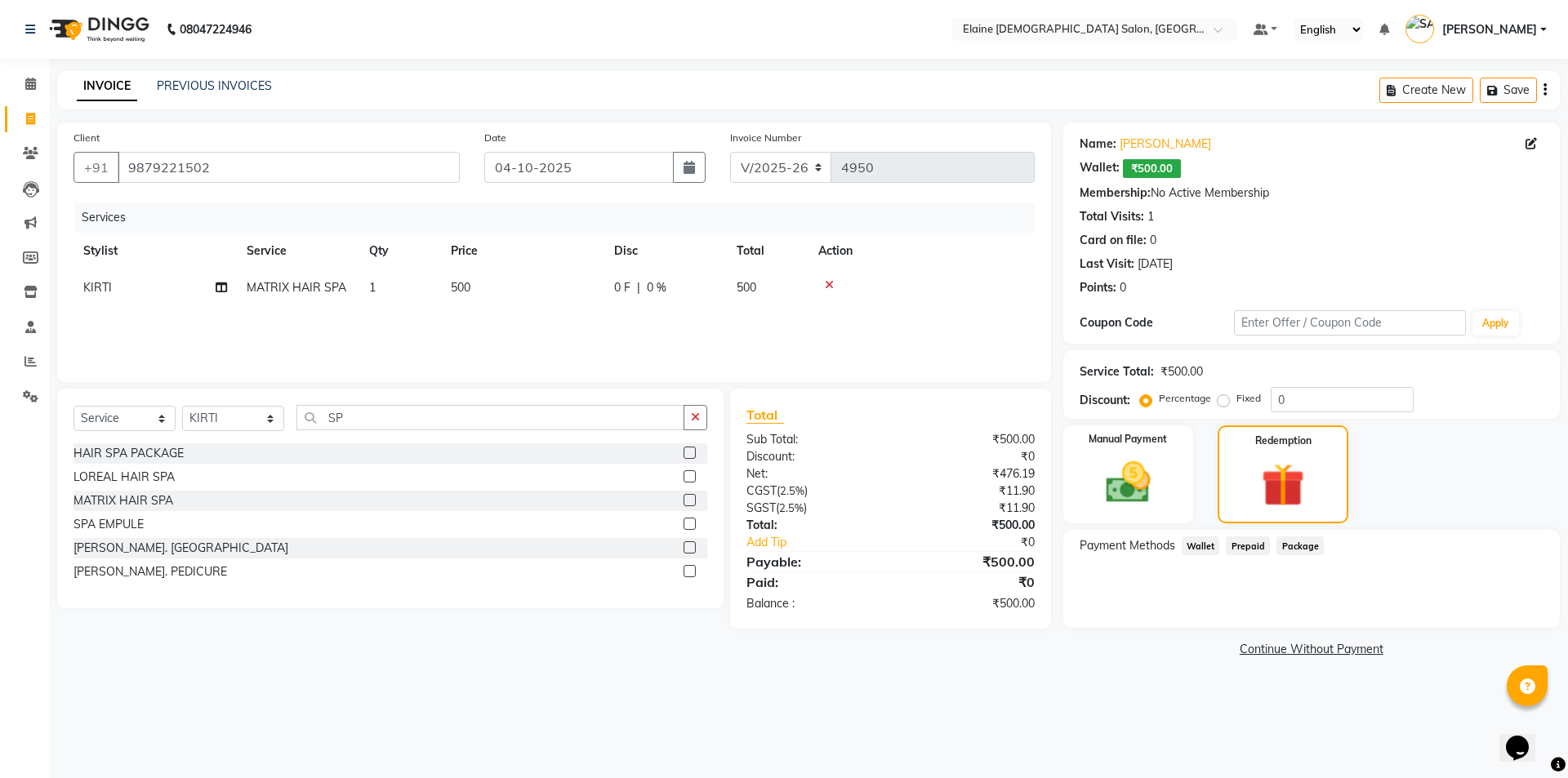
click at [1210, 537] on span "Wallet" at bounding box center [1200, 546] width 38 height 19
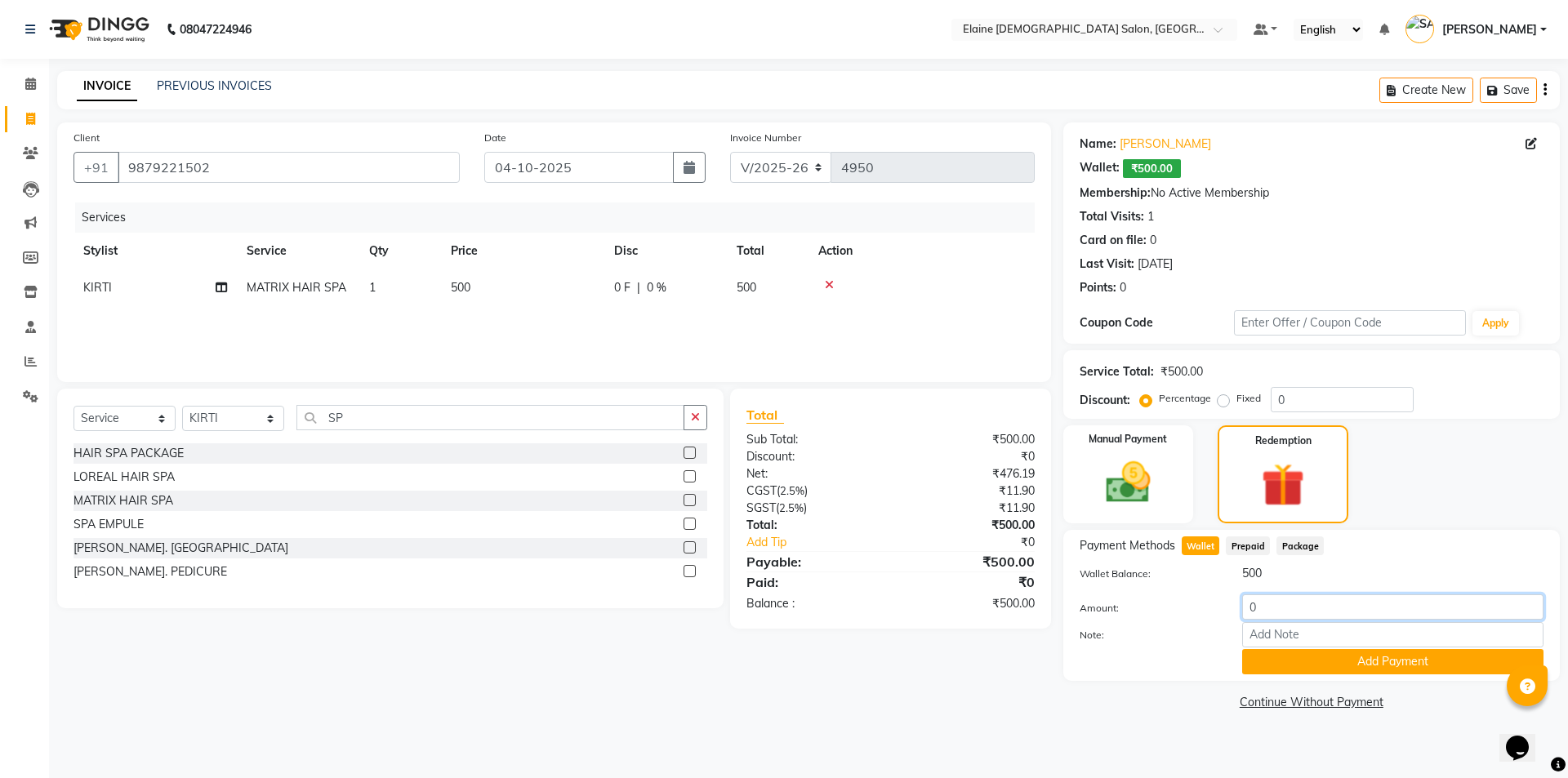
drag, startPoint x: 1257, startPoint y: 556, endPoint x: 1213, endPoint y: 555, distance: 44.0
click at [1213, 594] on div "Amount: 0" at bounding box center [1311, 608] width 489 height 28
type input "500"
click at [1254, 649] on button "Add Payment" at bounding box center [1393, 661] width 301 height 25
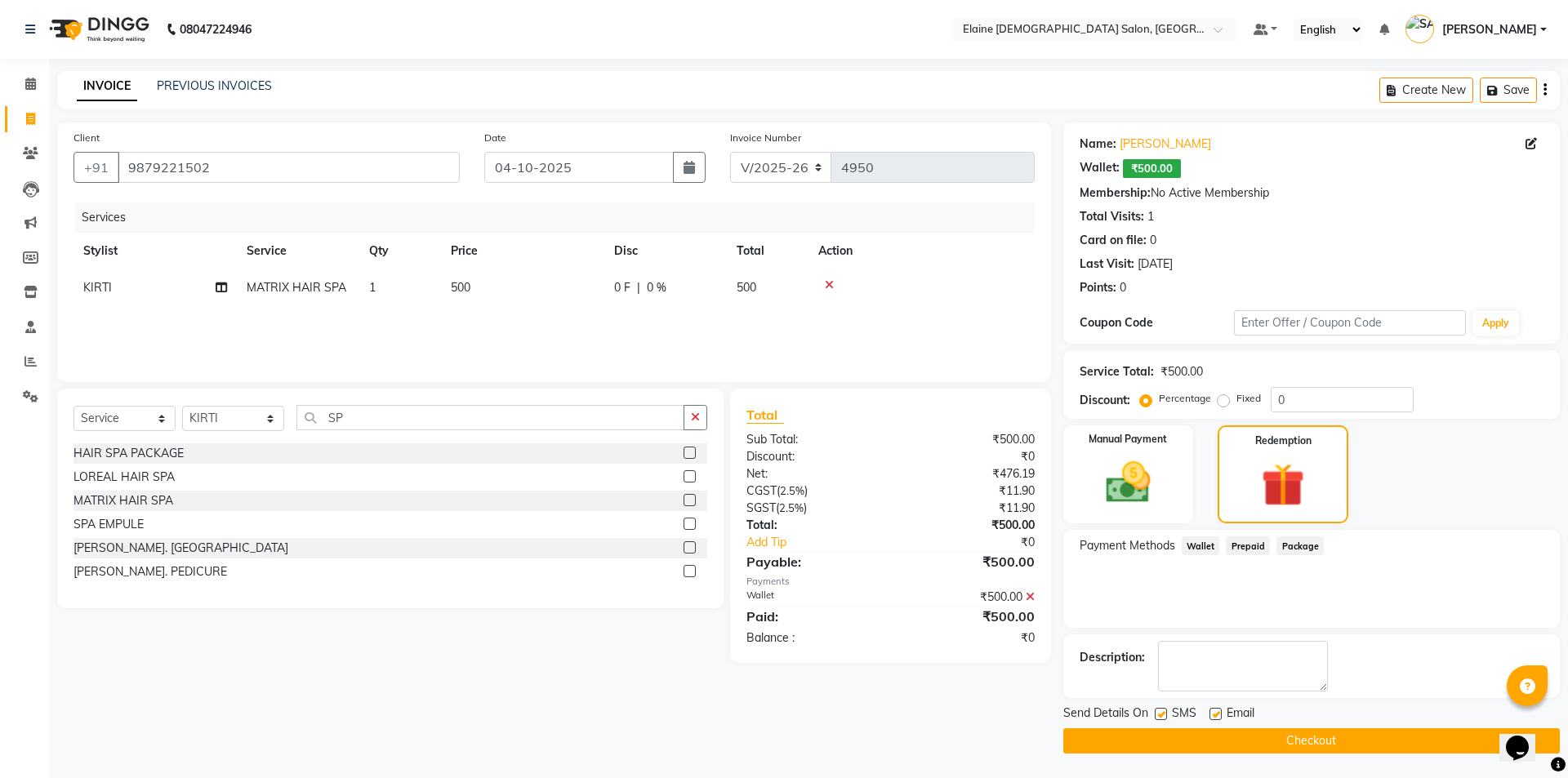
click at [1217, 708] on label at bounding box center [1215, 714] width 12 height 12
click at [1217, 710] on input "checkbox" at bounding box center [1214, 715] width 10 height 10
checkbox input "false"
click at [1156, 708] on label at bounding box center [1160, 714] width 12 height 12
click at [1156, 710] on input "checkbox" at bounding box center [1159, 715] width 10 height 10
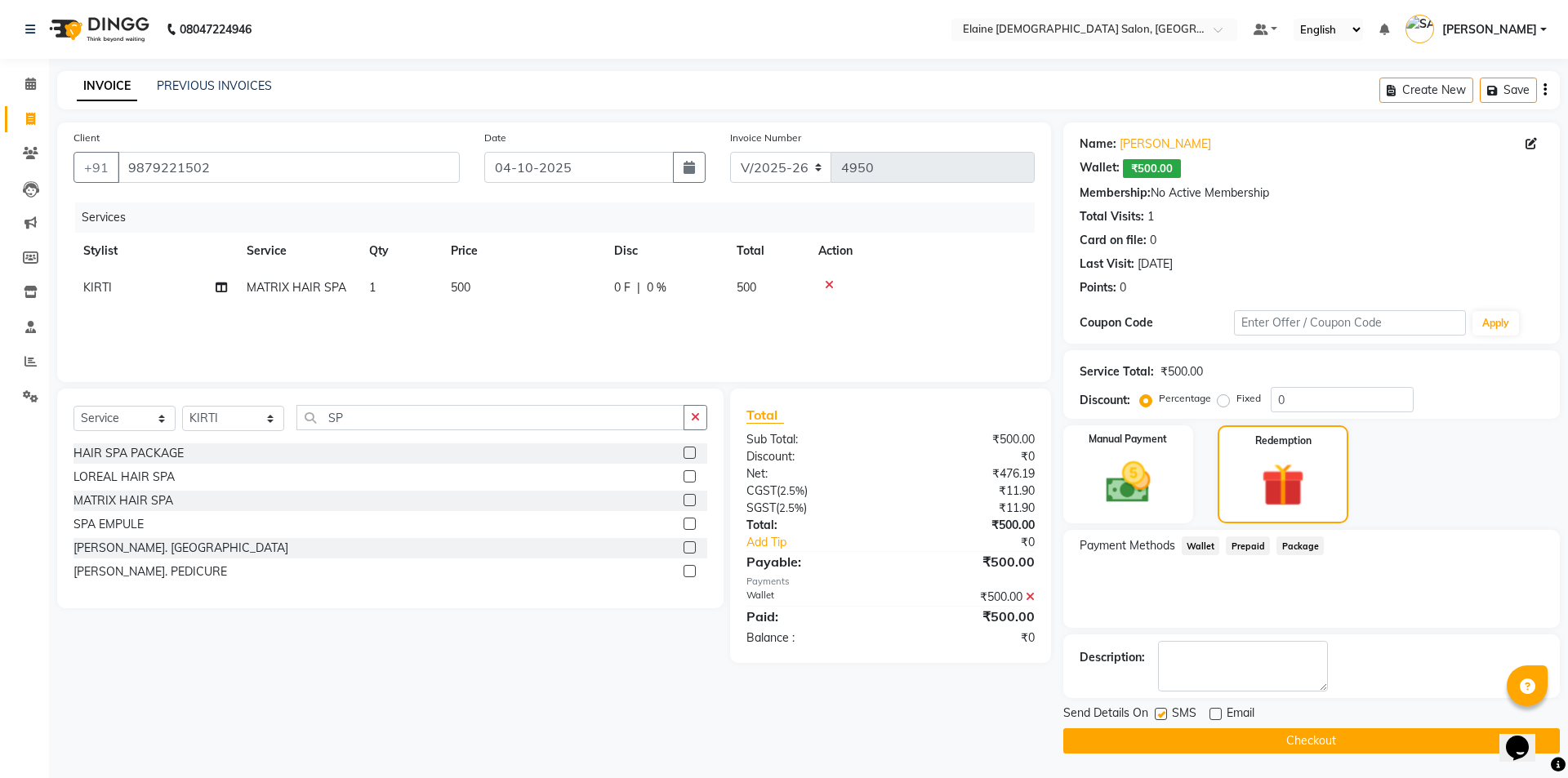
checkbox input "false"
click at [1171, 728] on button "Checkout" at bounding box center [1311, 741] width 497 height 25
click at [1162, 728] on button "Checkout" at bounding box center [1311, 741] width 497 height 25
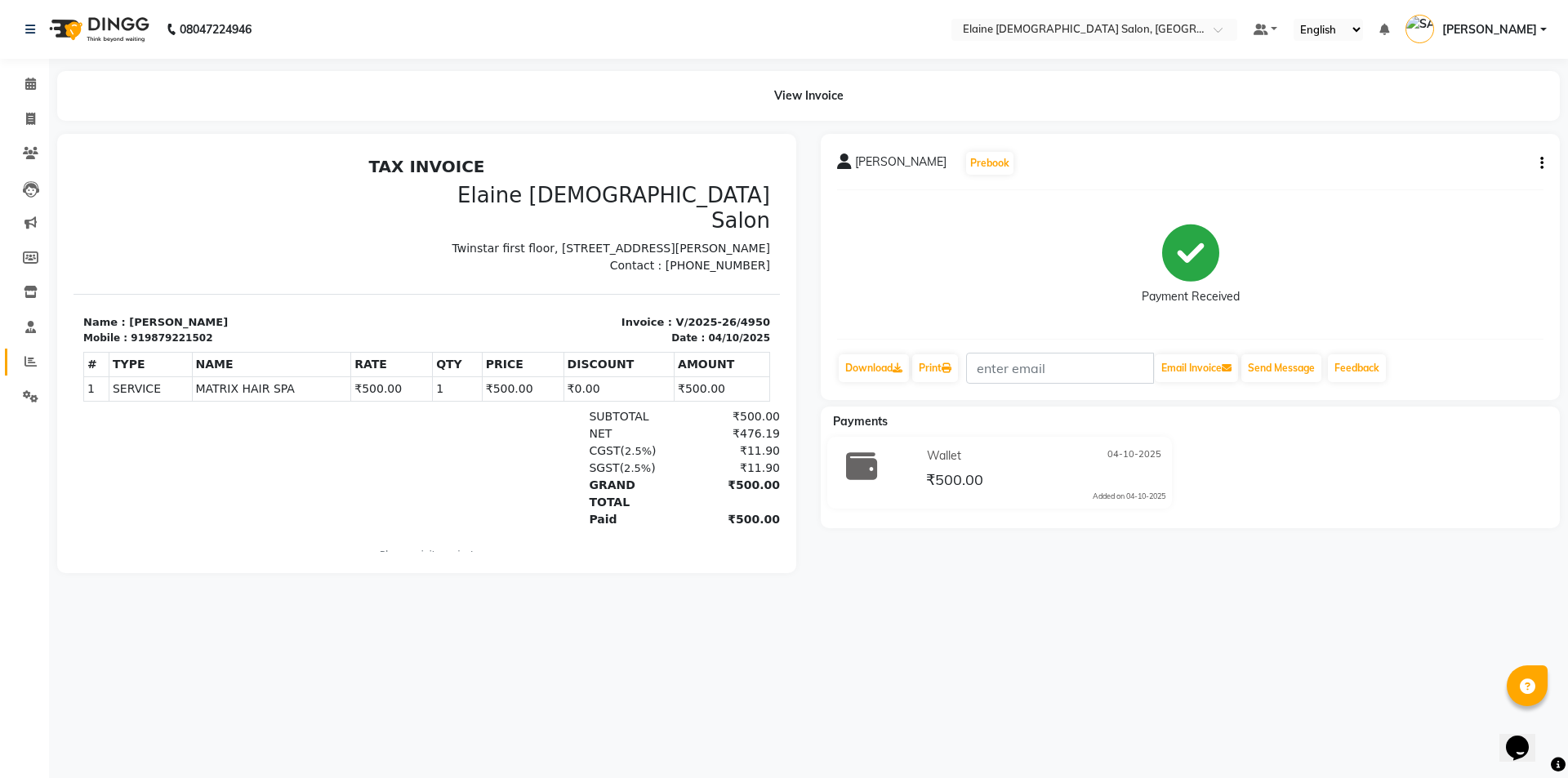
click at [43, 352] on link "Reports" at bounding box center [24, 362] width 39 height 27
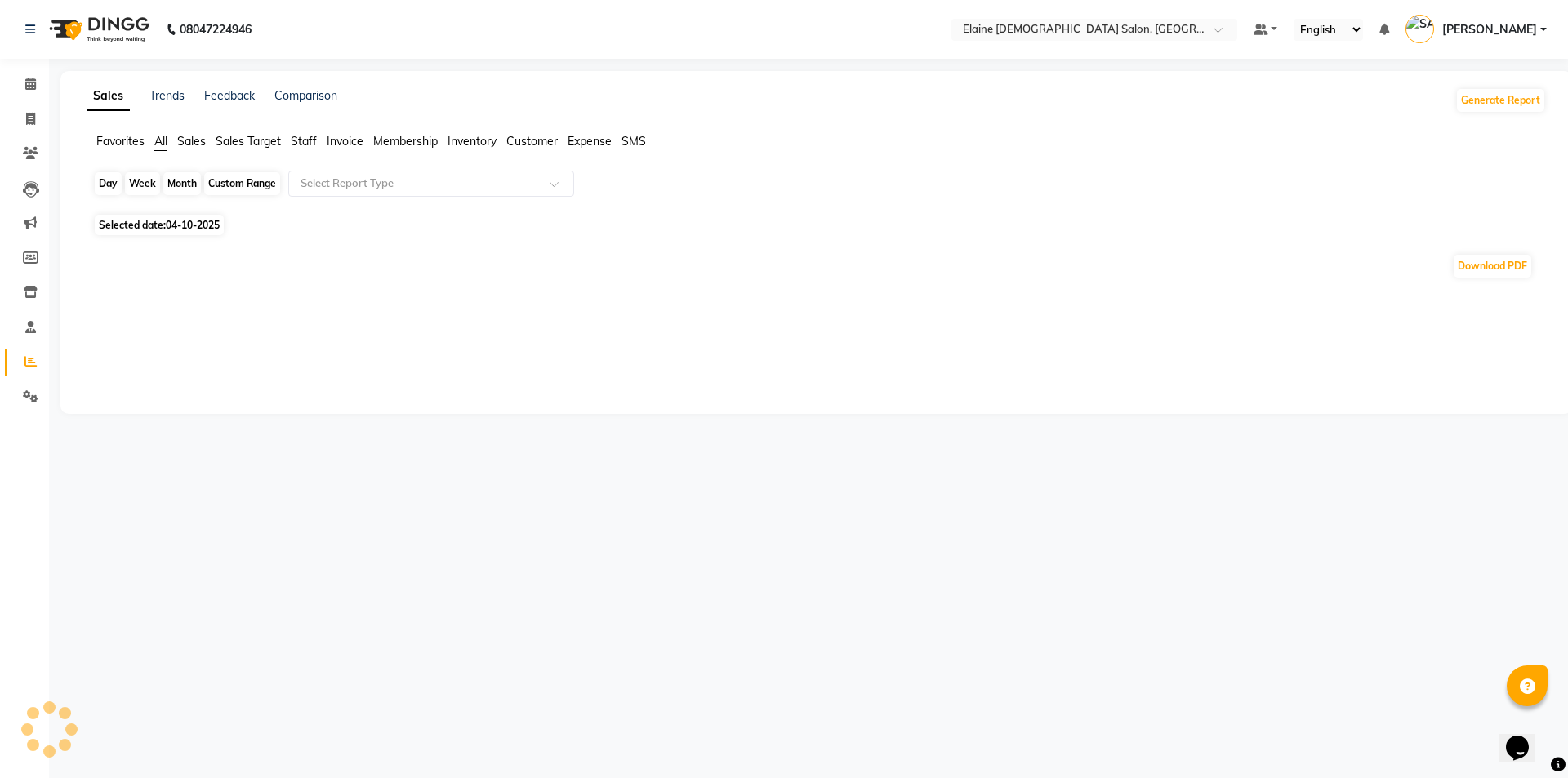
click at [112, 184] on div "Day" at bounding box center [108, 184] width 27 height 23
select select "10"
select select "2025"
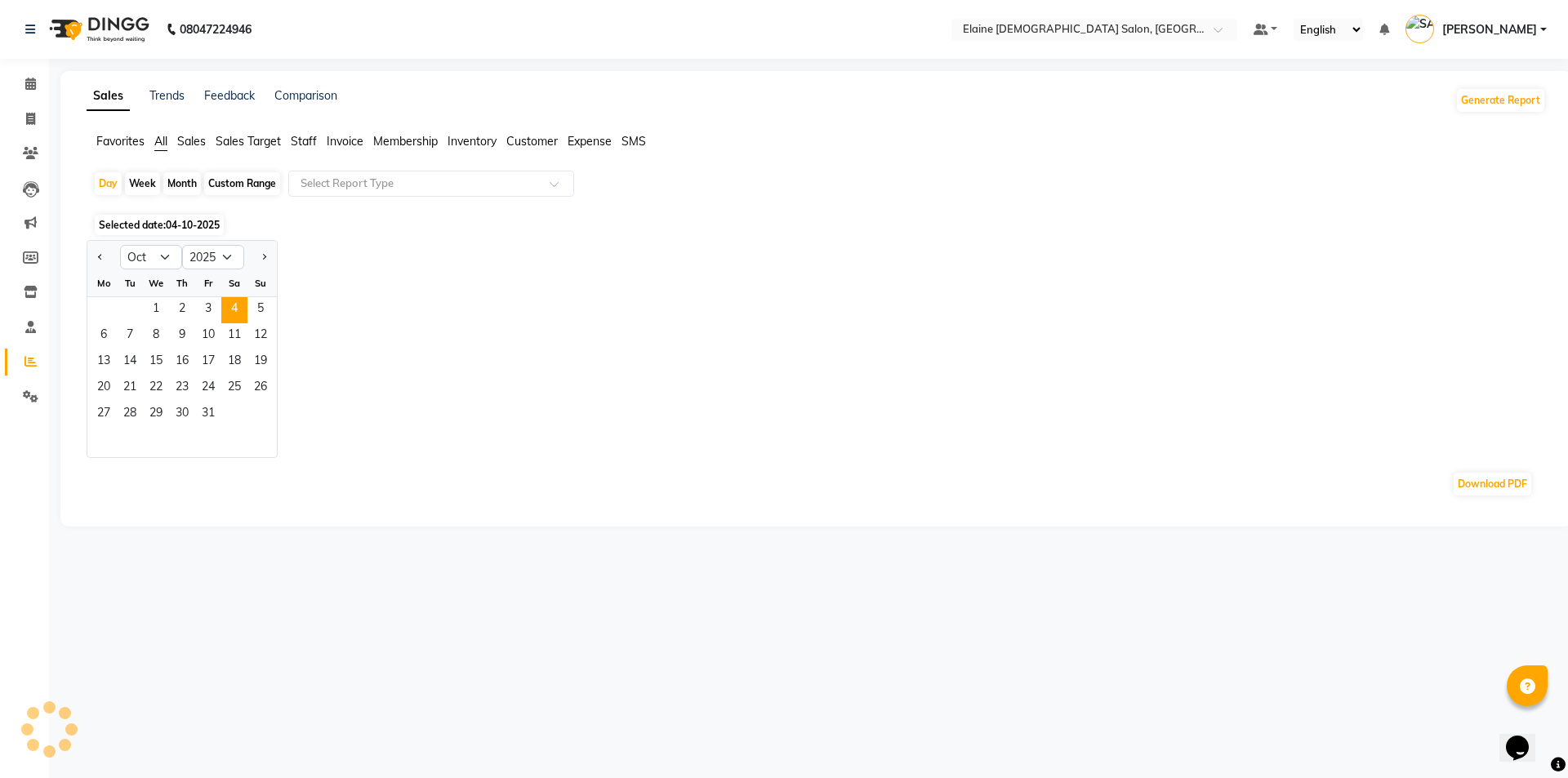
click at [173, 226] on span "04-10-2025" at bounding box center [193, 225] width 54 height 12
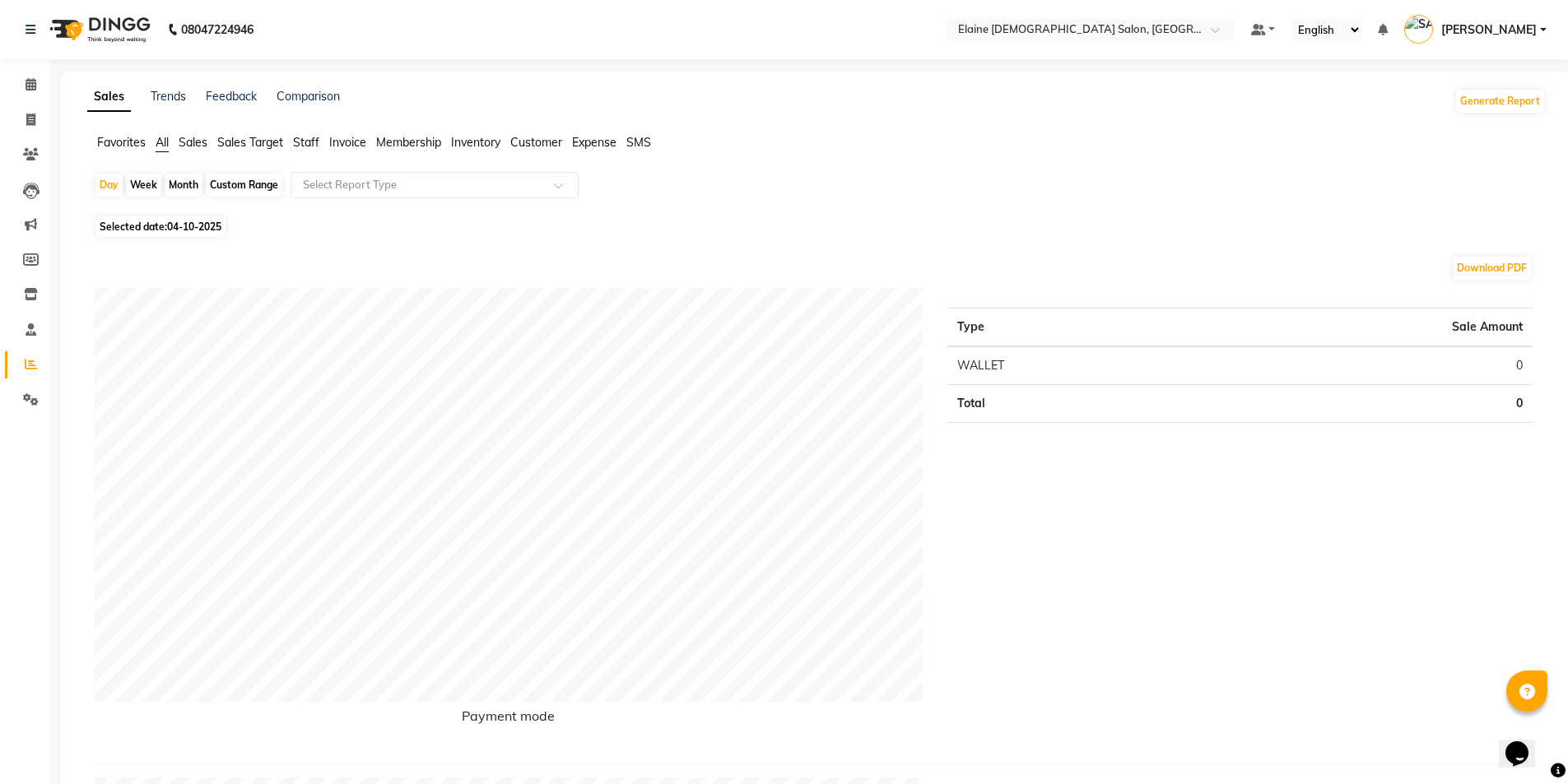
click at [128, 226] on span "Selected date: 04-10-2025" at bounding box center [161, 227] width 130 height 20
select select "10"
select select "2025"
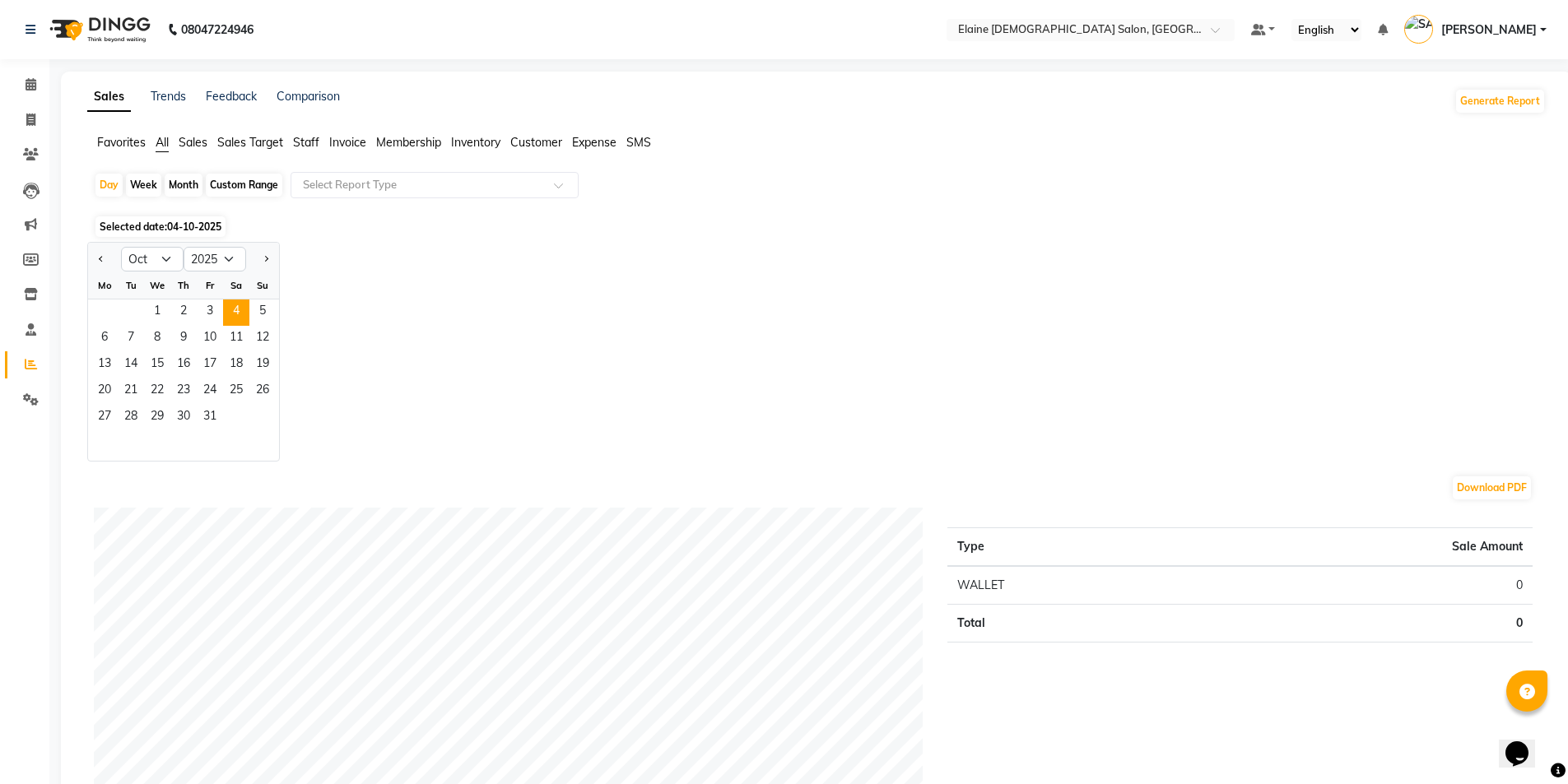
click at [111, 260] on div at bounding box center [104, 259] width 32 height 26
click at [103, 266] on button "Previous month" at bounding box center [101, 259] width 13 height 26
select select "9"
click at [246, 394] on span "27" at bounding box center [236, 392] width 26 height 26
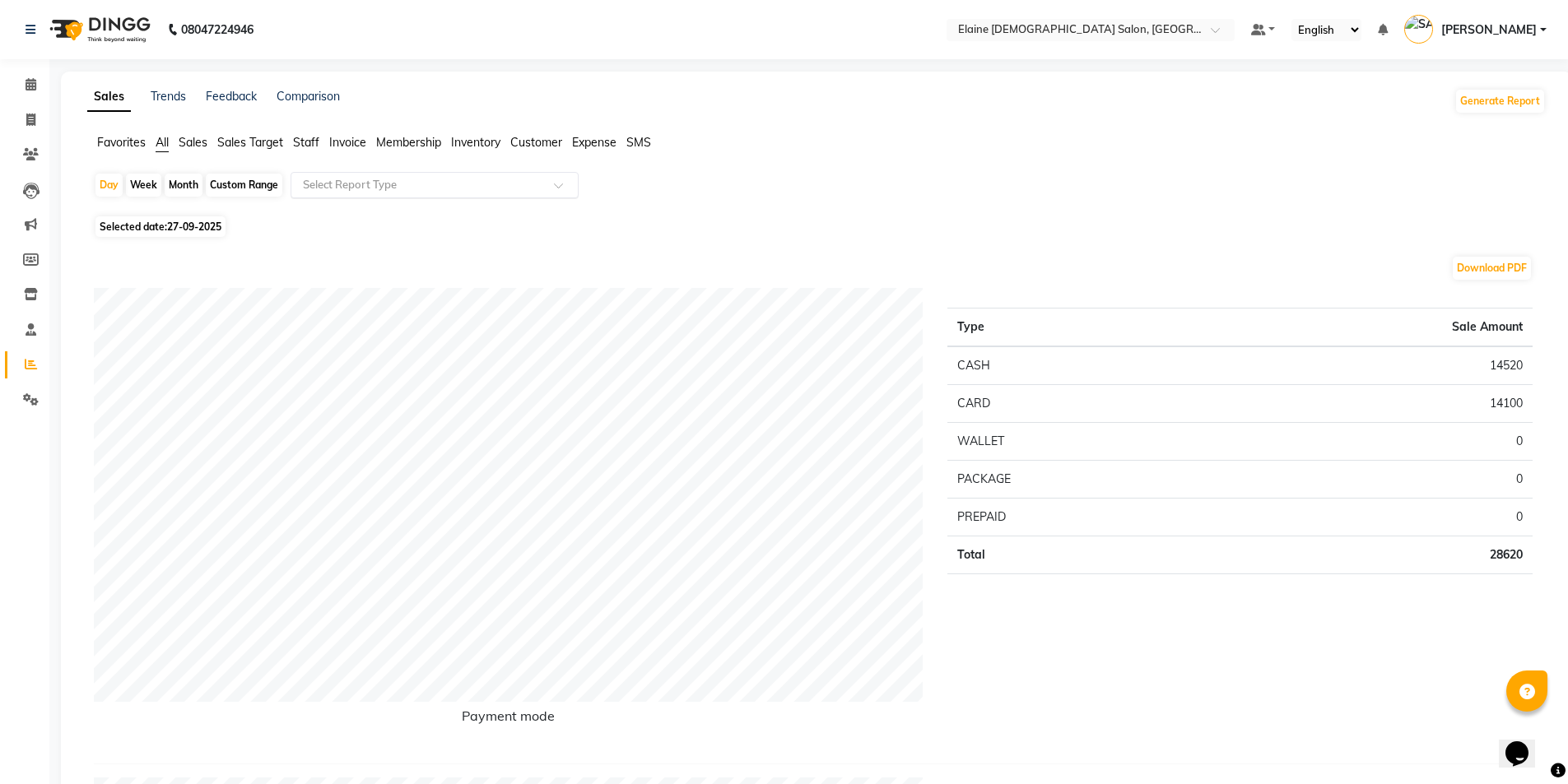
click at [409, 198] on ng-select "Select Report Type" at bounding box center [435, 185] width 288 height 26
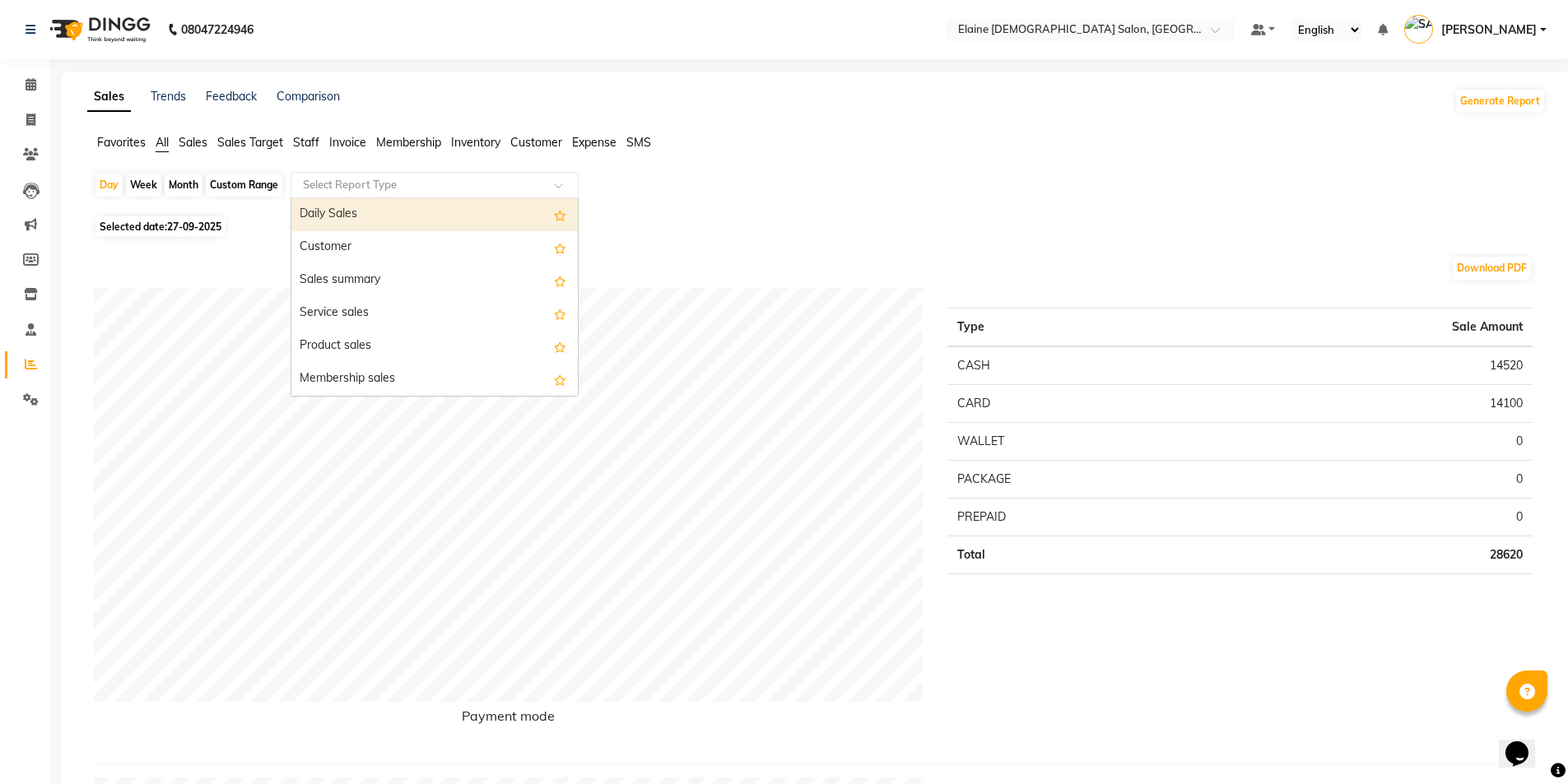
click at [313, 146] on span "Staff" at bounding box center [306, 142] width 26 height 15
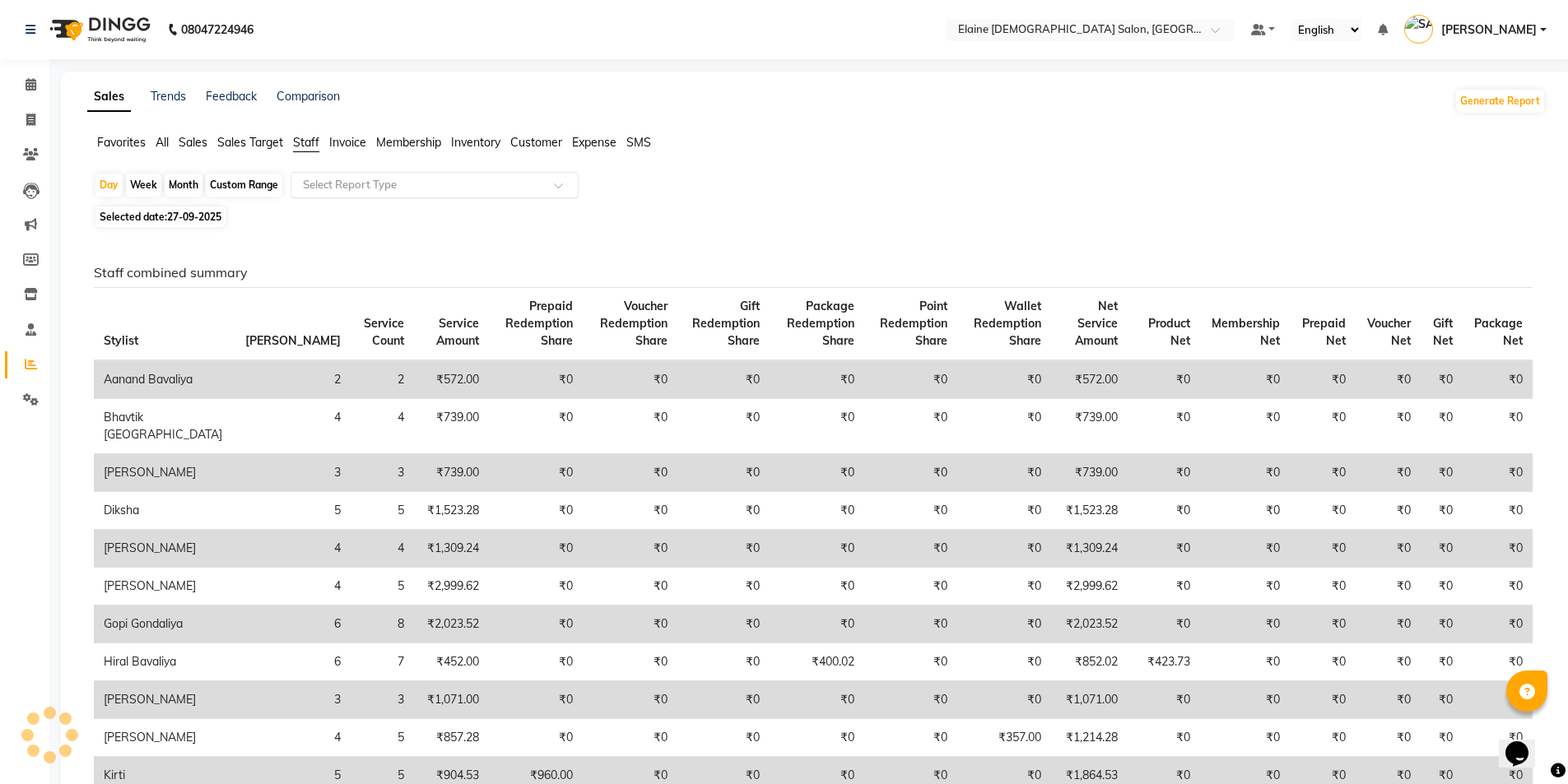
click at [327, 177] on input "text" at bounding box center [418, 185] width 237 height 17
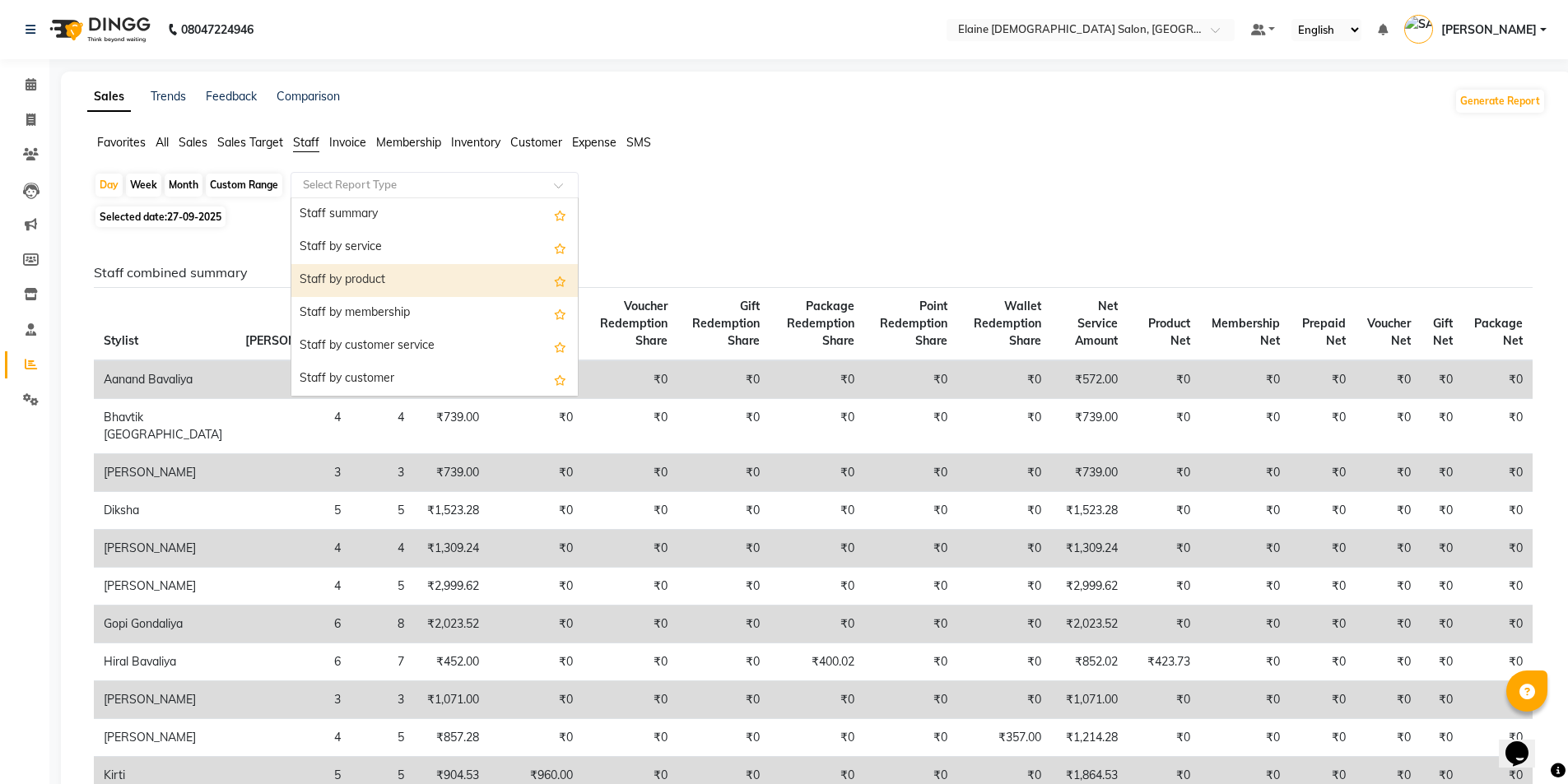
click at [361, 272] on div "Staff by product" at bounding box center [435, 280] width 286 height 32
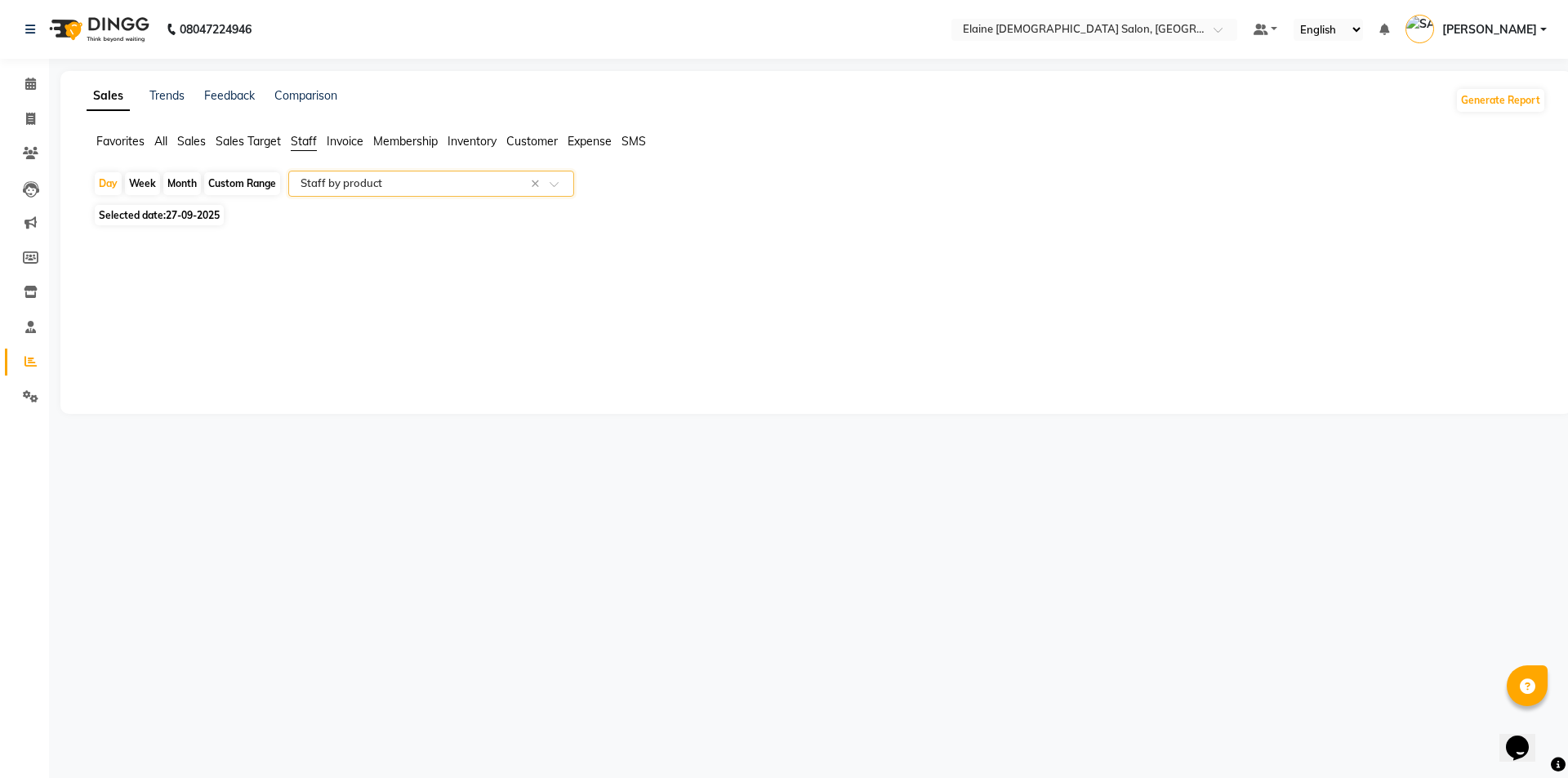
select select "full_report"
select select "csv"
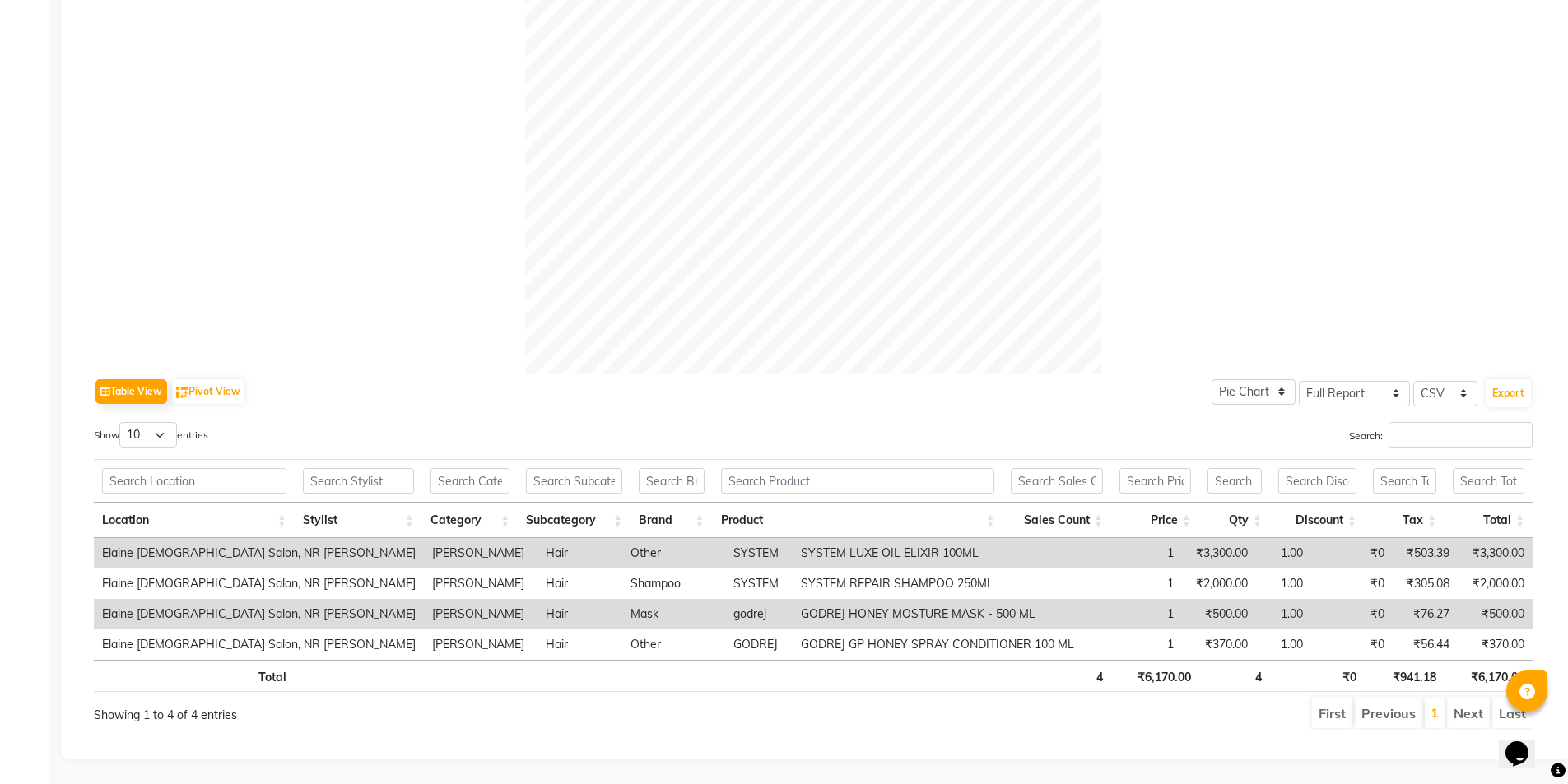
scroll to position [479, 0]
drag, startPoint x: 717, startPoint y: 544, endPoint x: 854, endPoint y: 551, distance: 137.2
click at [854, 551] on td "SYSTEM LUXE OIL ELIXIR 100ML" at bounding box center [938, 553] width 290 height 31
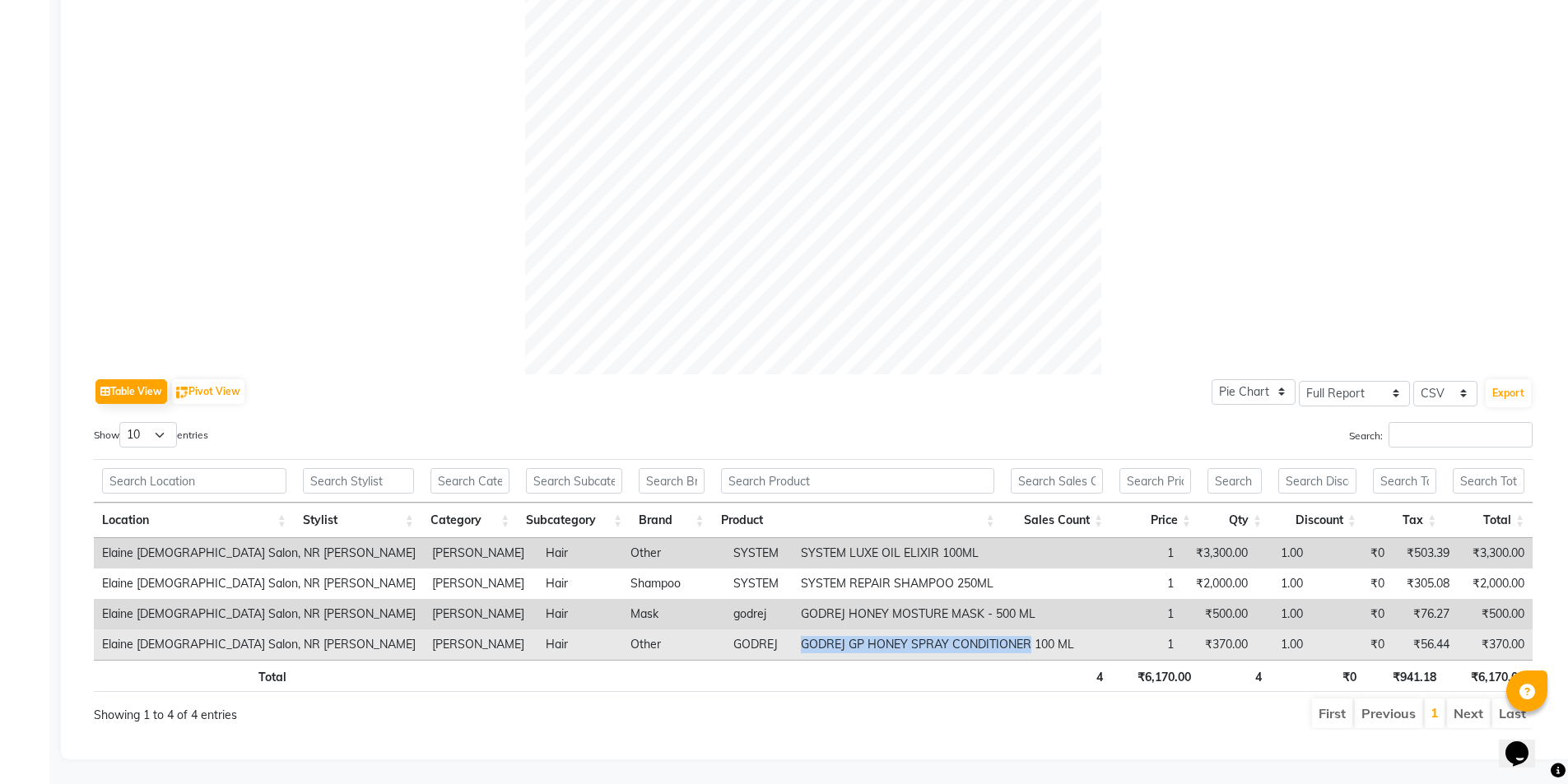
drag, startPoint x: 716, startPoint y: 635, endPoint x: 947, endPoint y: 636, distance: 231.0
click at [947, 636] on td "GODREJ GP HONEY SPRAY CONDITIONER 100 ML" at bounding box center [938, 644] width 290 height 31
copy td "GODREJ GP HONEY SPRAY CONDITIONER"
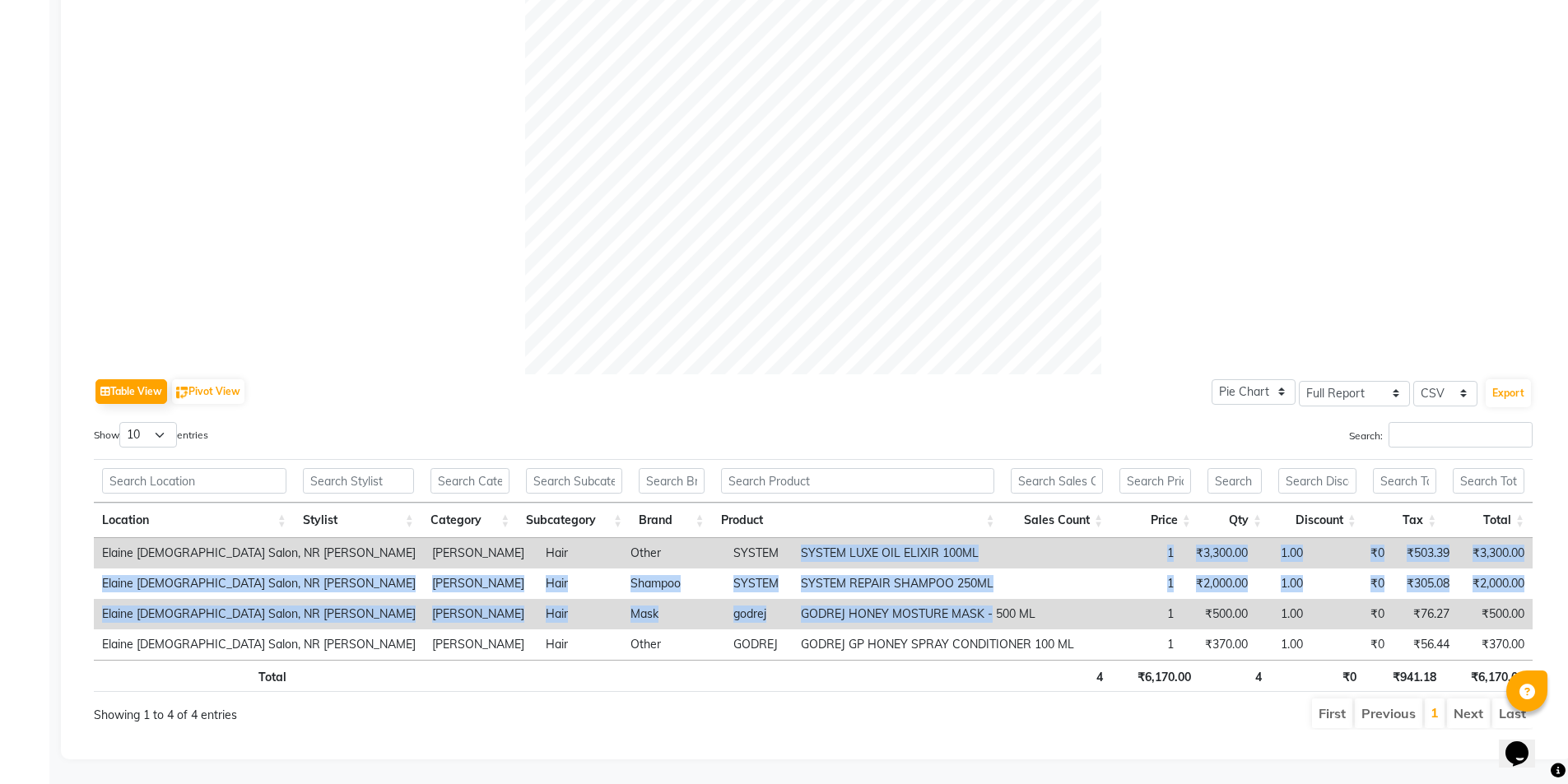
drag, startPoint x: 703, startPoint y: 543, endPoint x: 911, endPoint y: 607, distance: 217.6
click at [912, 607] on tbody "Elaine Ladies Salon, NR Balaji Hall SAJJAN KAGADIYA Hair Other SYSTEM SYSTEM LU…" at bounding box center [813, 599] width 1438 height 122
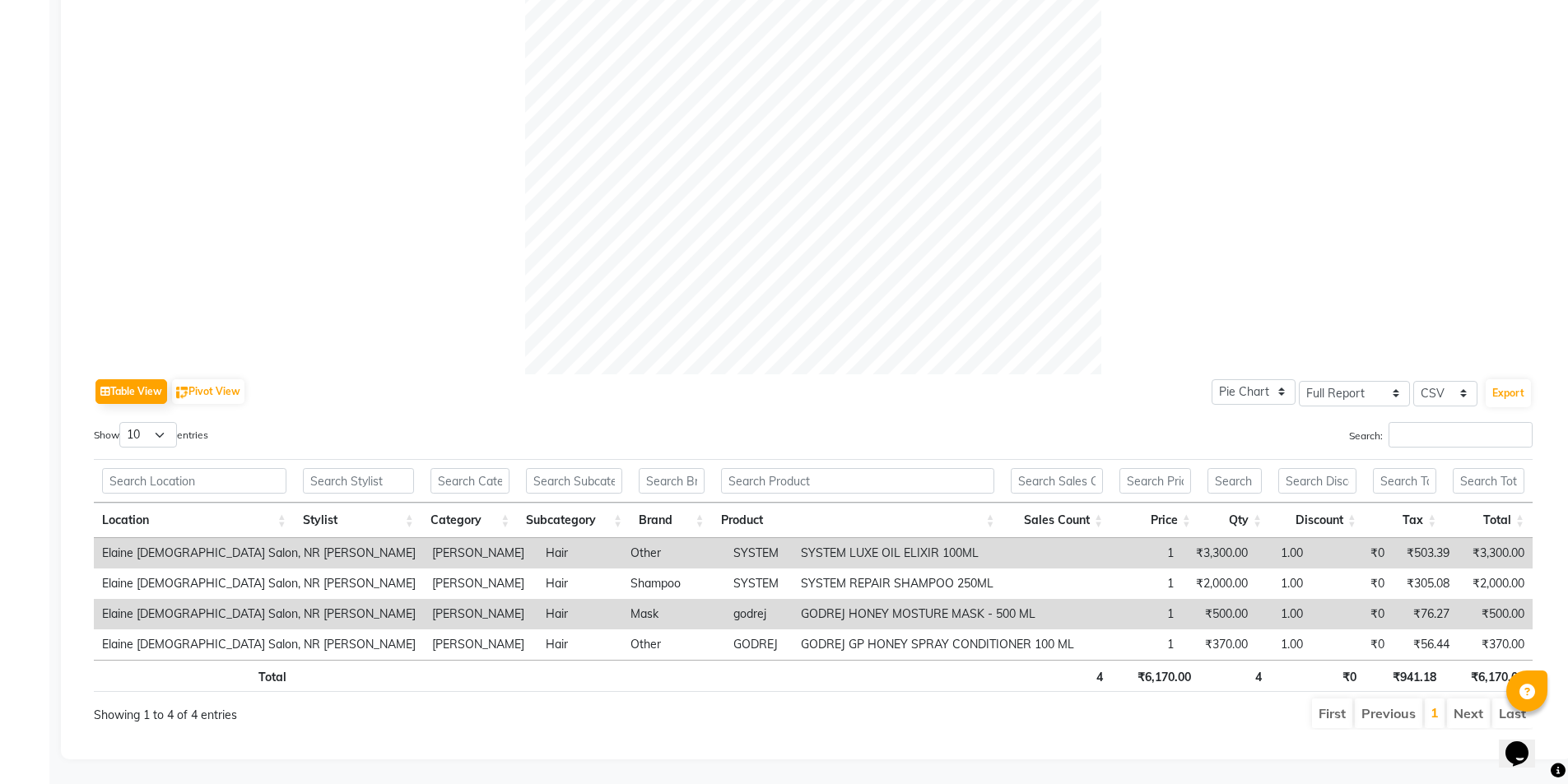
click at [761, 459] on th at bounding box center [858, 481] width 291 height 44
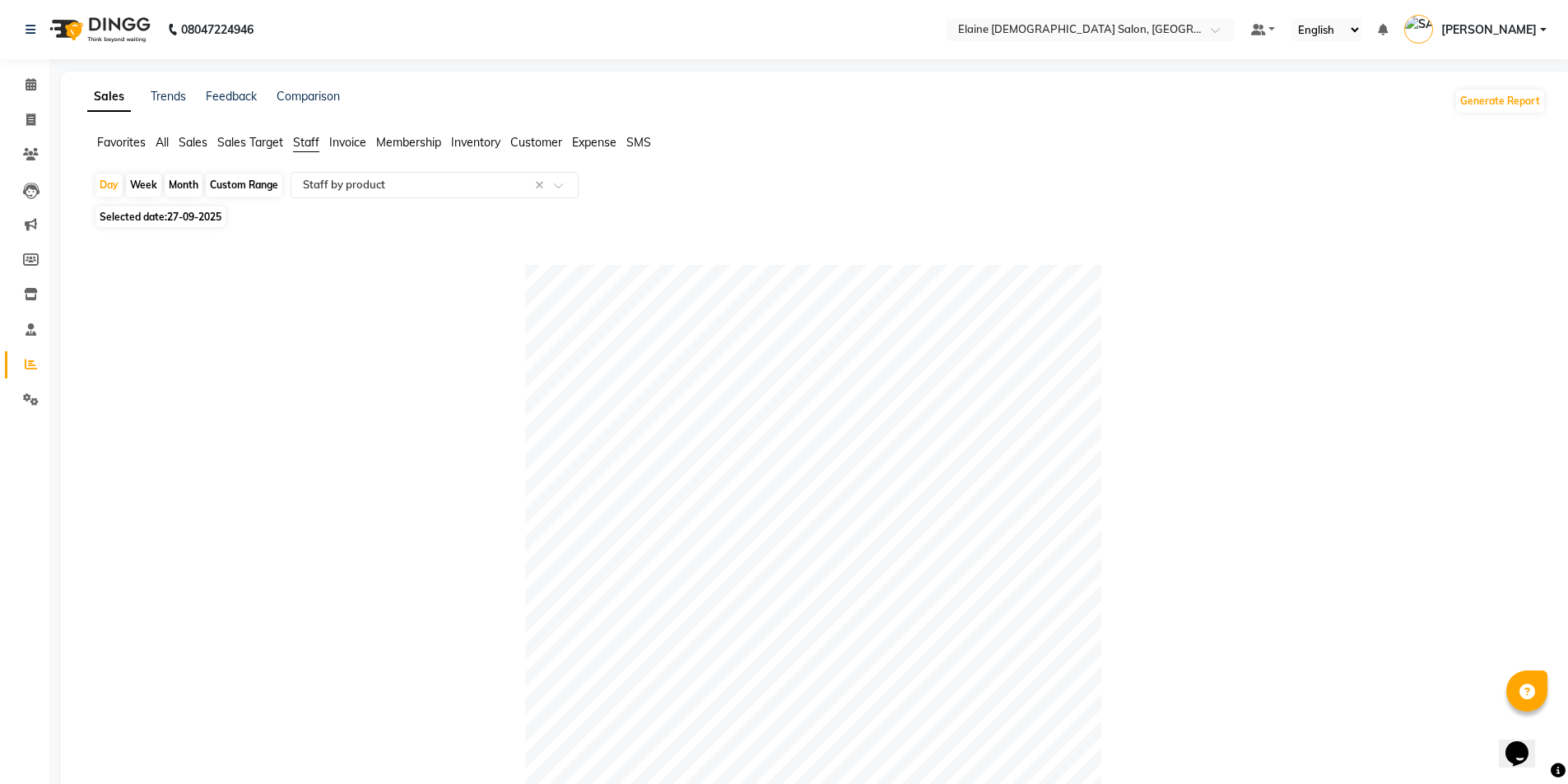
click at [198, 212] on span "27-09-2025" at bounding box center [194, 217] width 54 height 12
select select "9"
select select "2025"
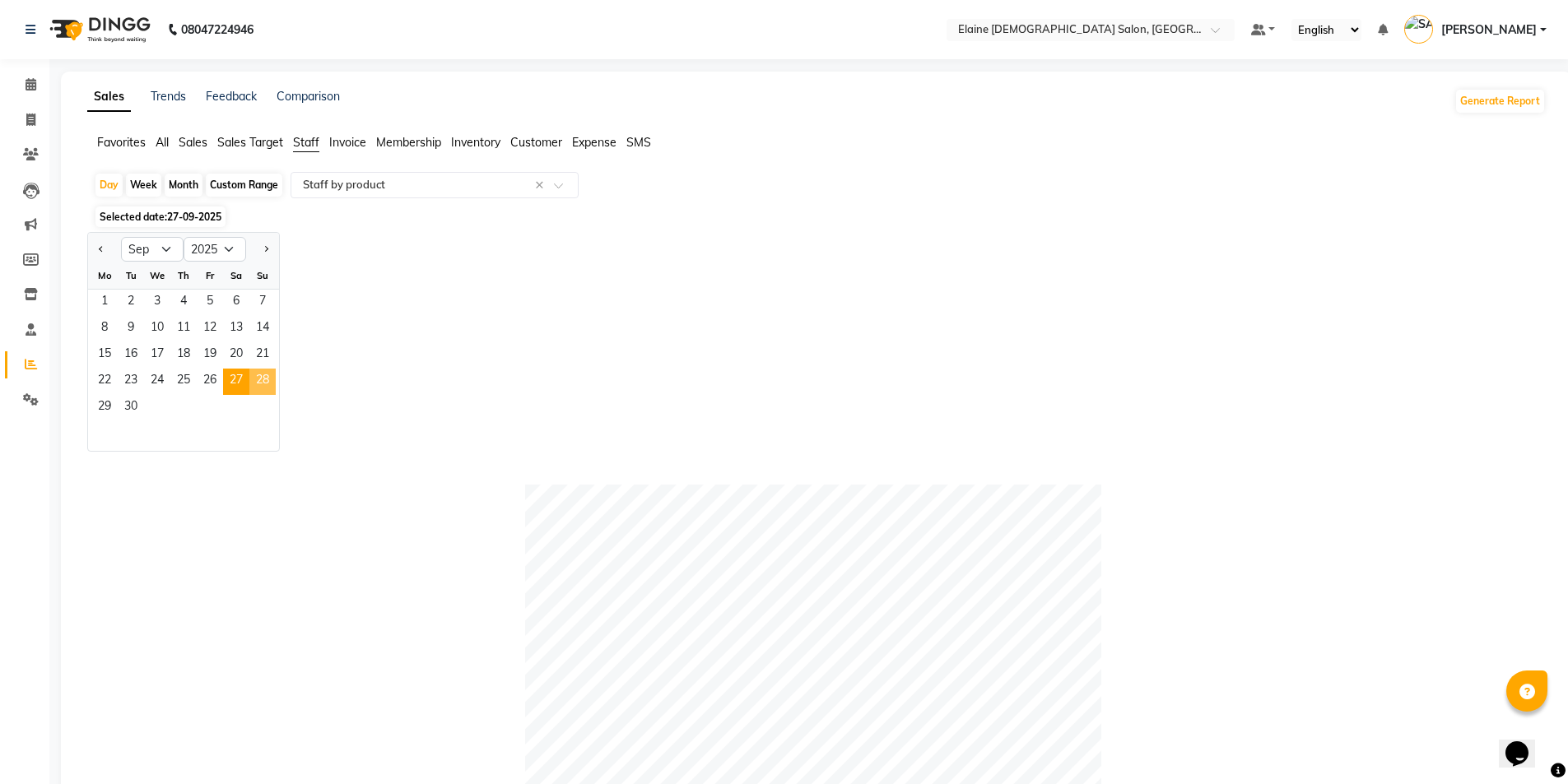
click at [262, 377] on span "28" at bounding box center [263, 382] width 26 height 26
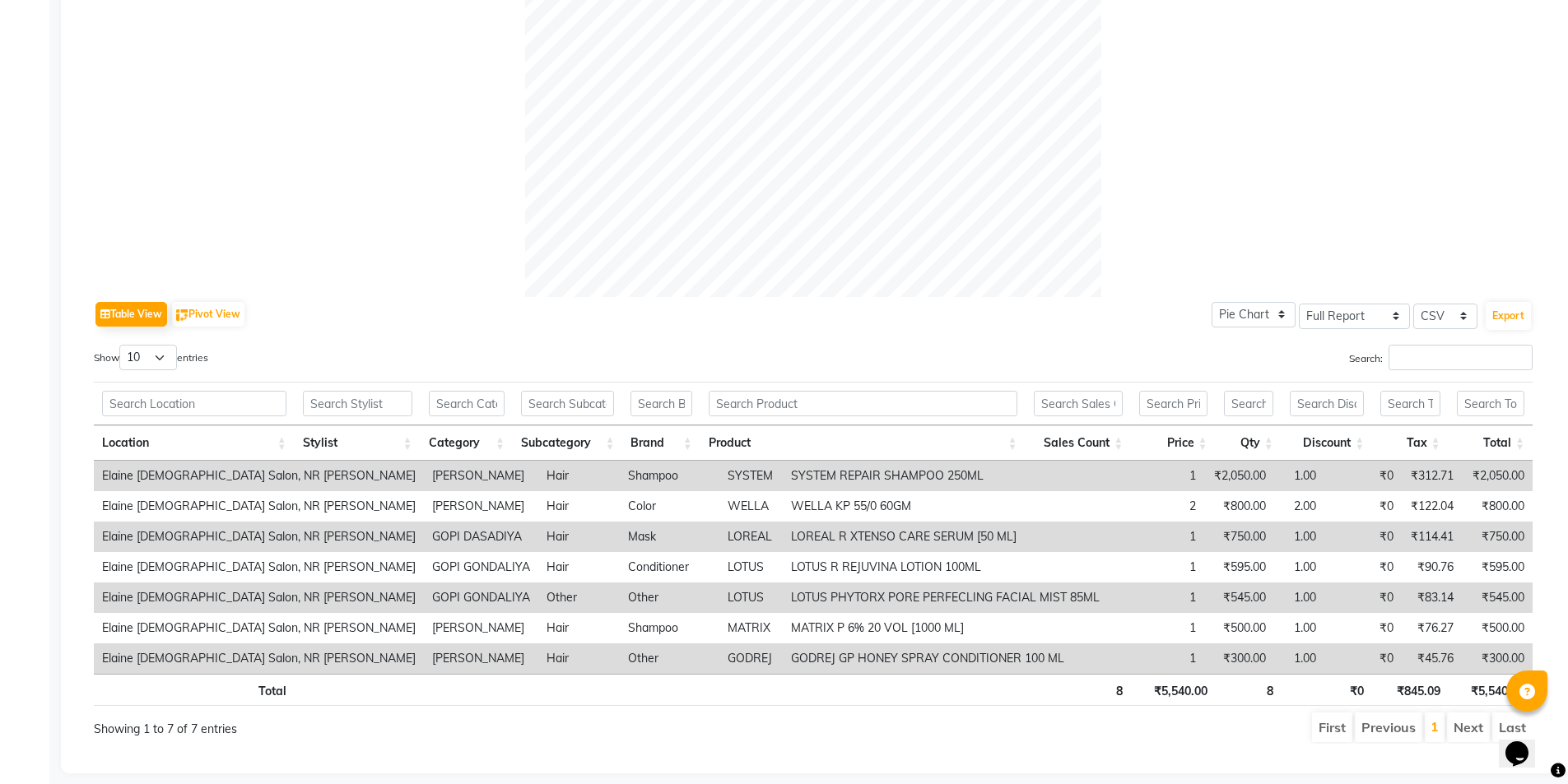
scroll to position [571, 0]
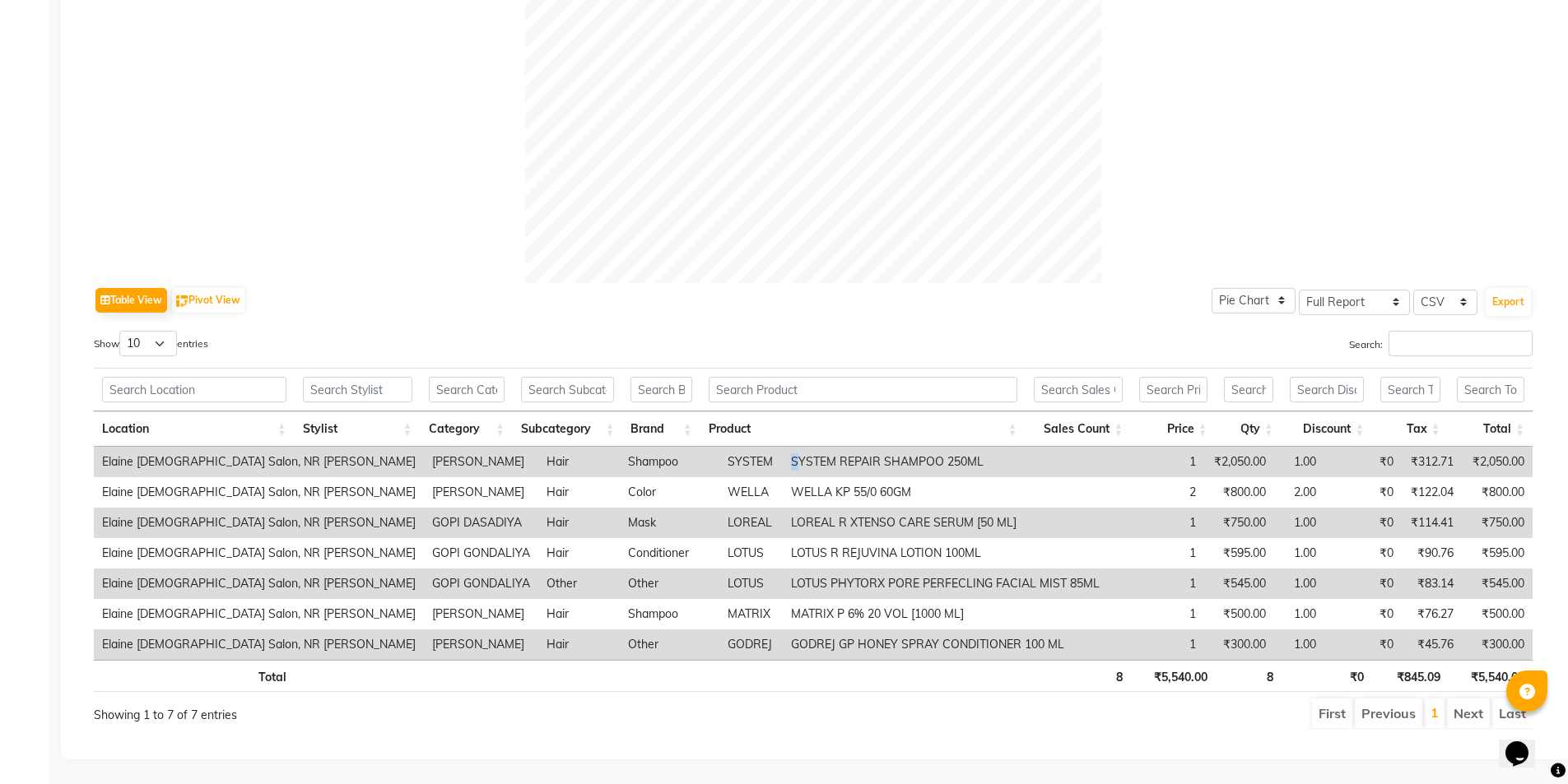
drag, startPoint x: 715, startPoint y: 455, endPoint x: 702, endPoint y: 448, distance: 14.8
click at [782, 448] on td "SYSTEM REPAIR SHAMPOO 250ML" at bounding box center [945, 462] width 325 height 31
click at [956, 463] on td "SYSTEM REPAIR SHAMPOO 250ML" at bounding box center [945, 462] width 325 height 31
click at [918, 308] on div "Table View Pivot View Pie Chart Bar Chart Select Full Report Filtered Report Se…" at bounding box center [813, 506] width 1438 height 447
drag, startPoint x: 704, startPoint y: 450, endPoint x: 857, endPoint y: 453, distance: 153.0
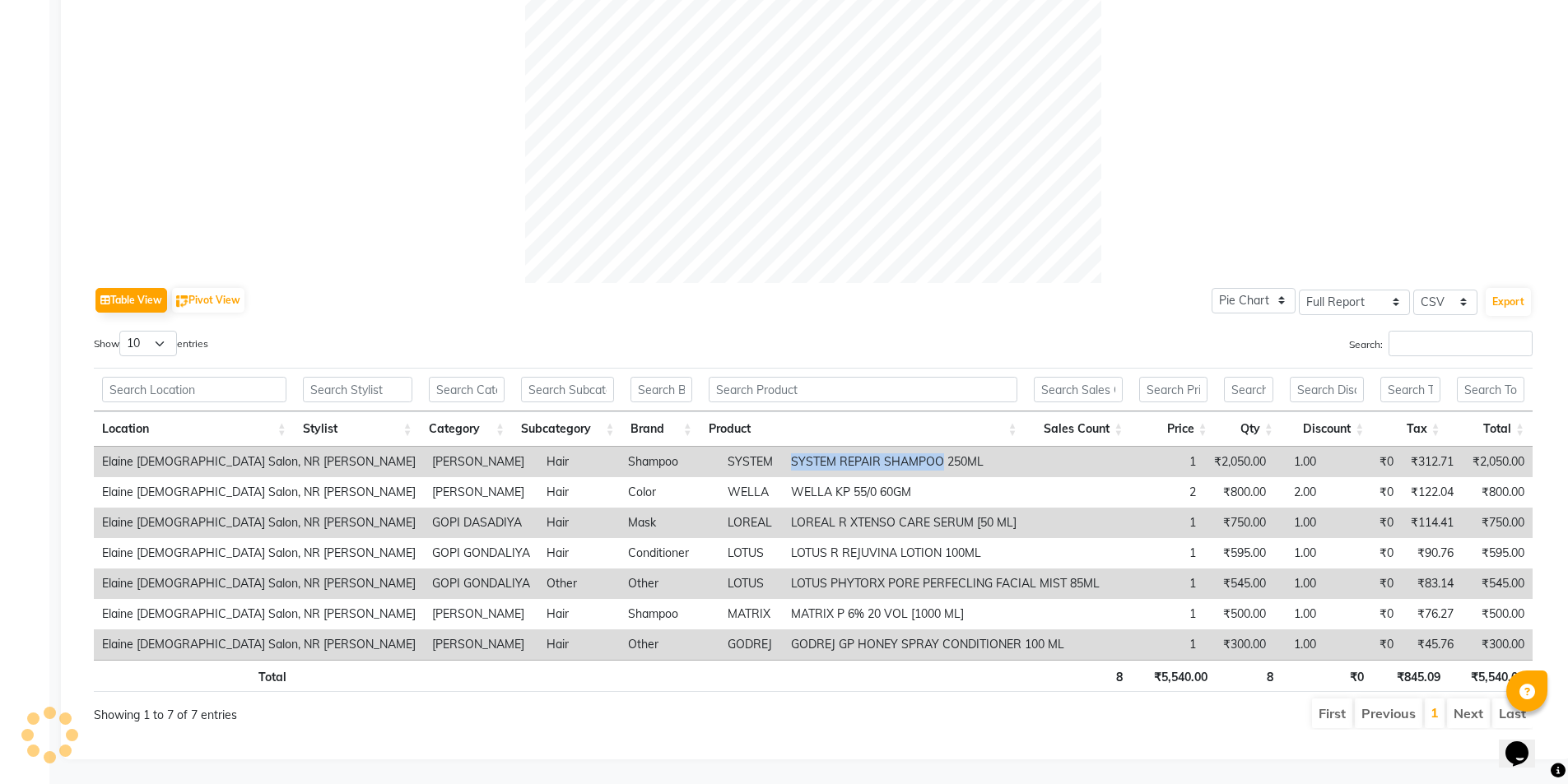
click at [857, 453] on td "SYSTEM REPAIR SHAMPOO 250ML" at bounding box center [945, 462] width 325 height 31
copy td "SYSTEM REPAIR SHAMPOO"
click at [591, 338] on div "Show 10 25 50 100 entries" at bounding box center [447, 347] width 707 height 32
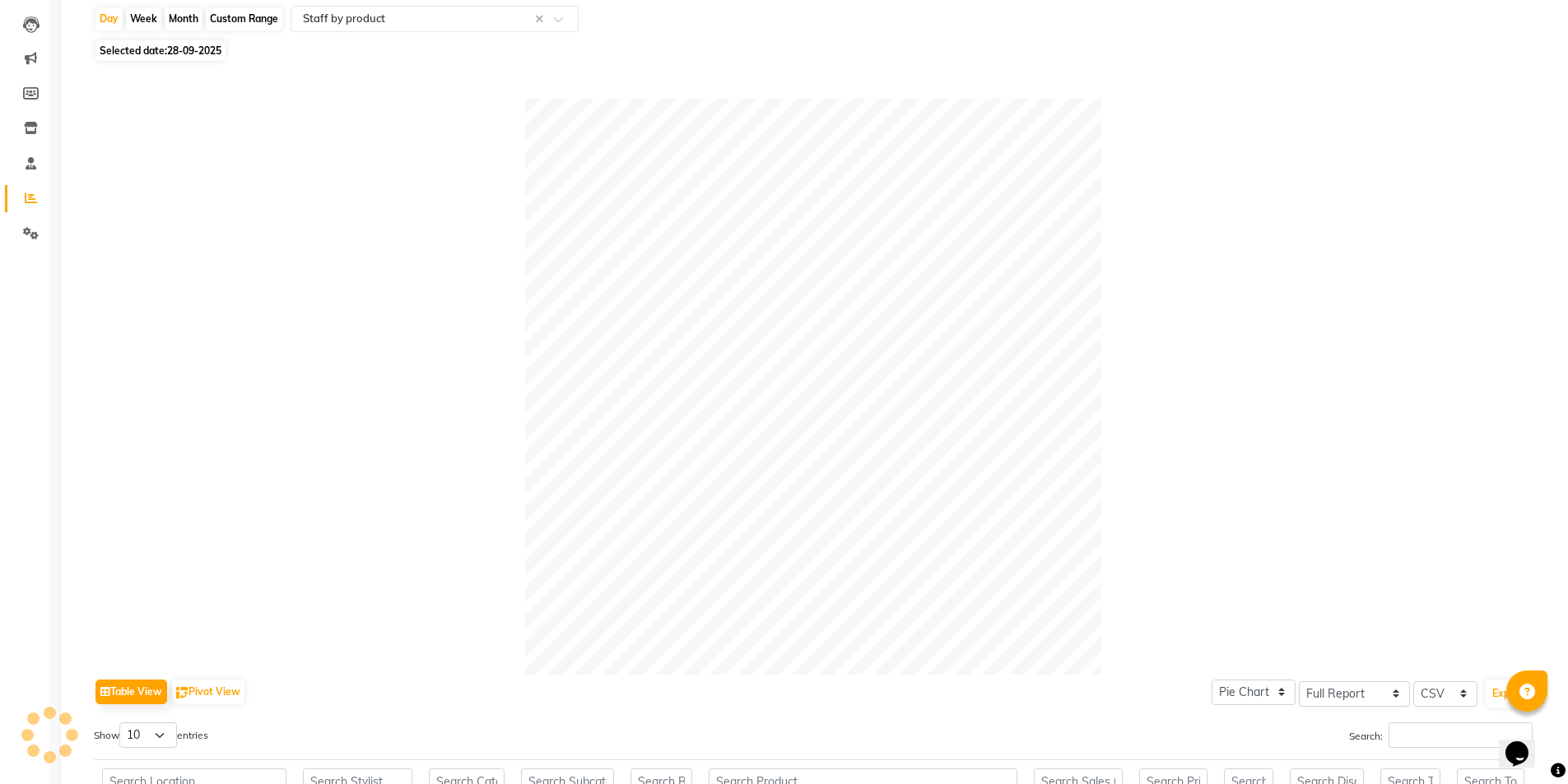
scroll to position [159, 0]
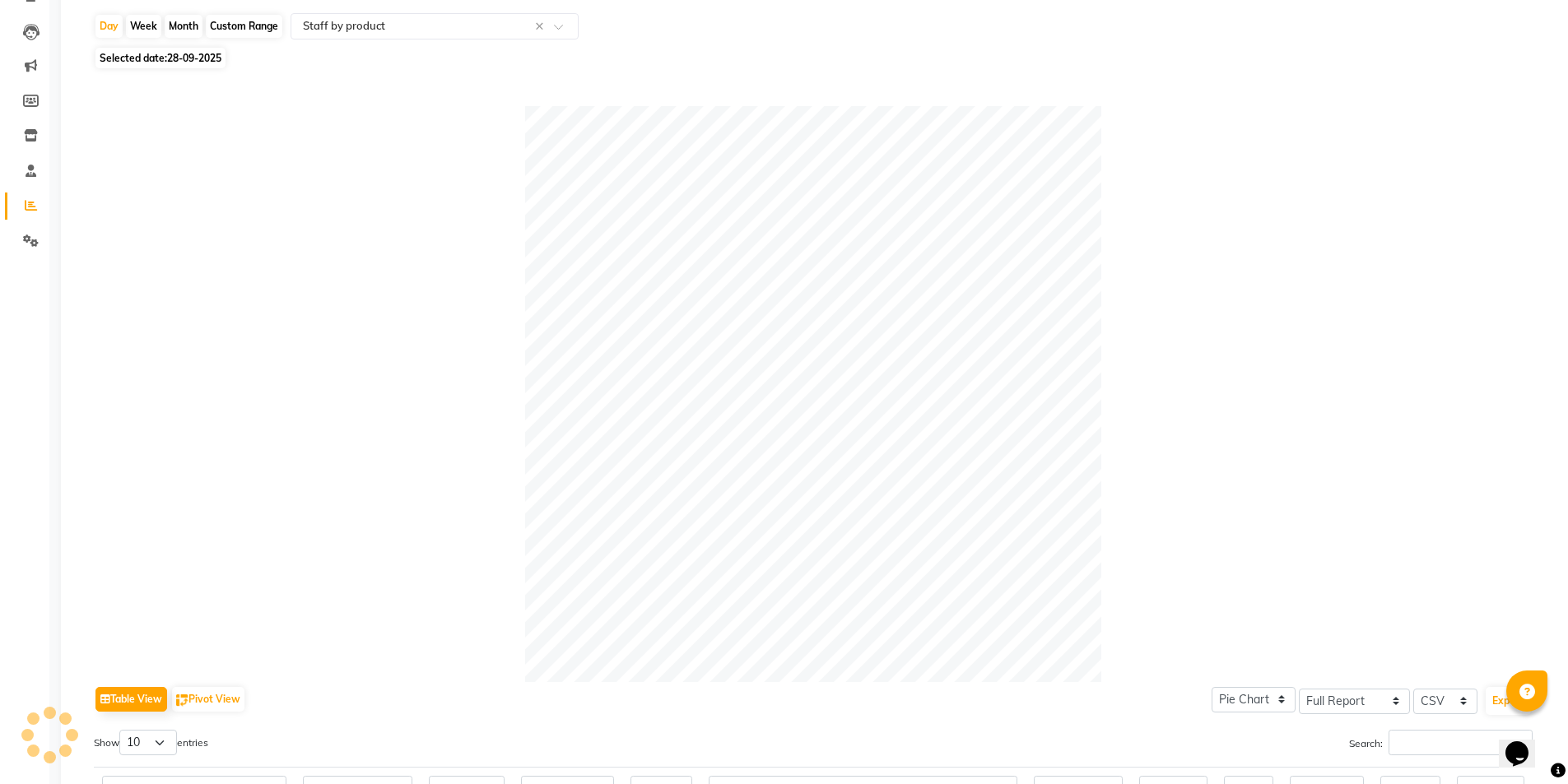
click at [199, 68] on span "Selected date: 28-09-2025" at bounding box center [161, 57] width 130 height 20
select select "9"
select select "2025"
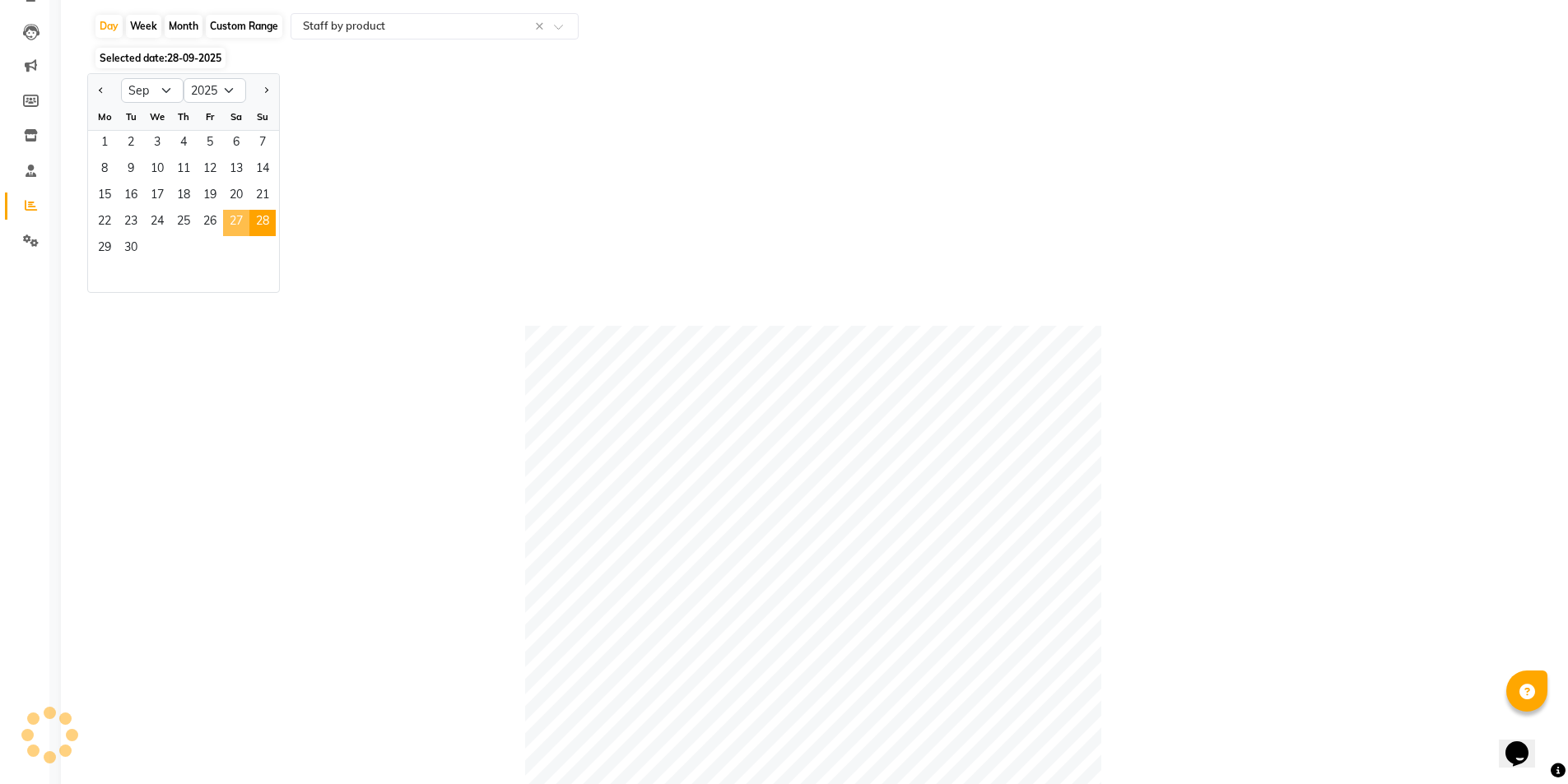
click at [230, 230] on span "27" at bounding box center [236, 223] width 26 height 26
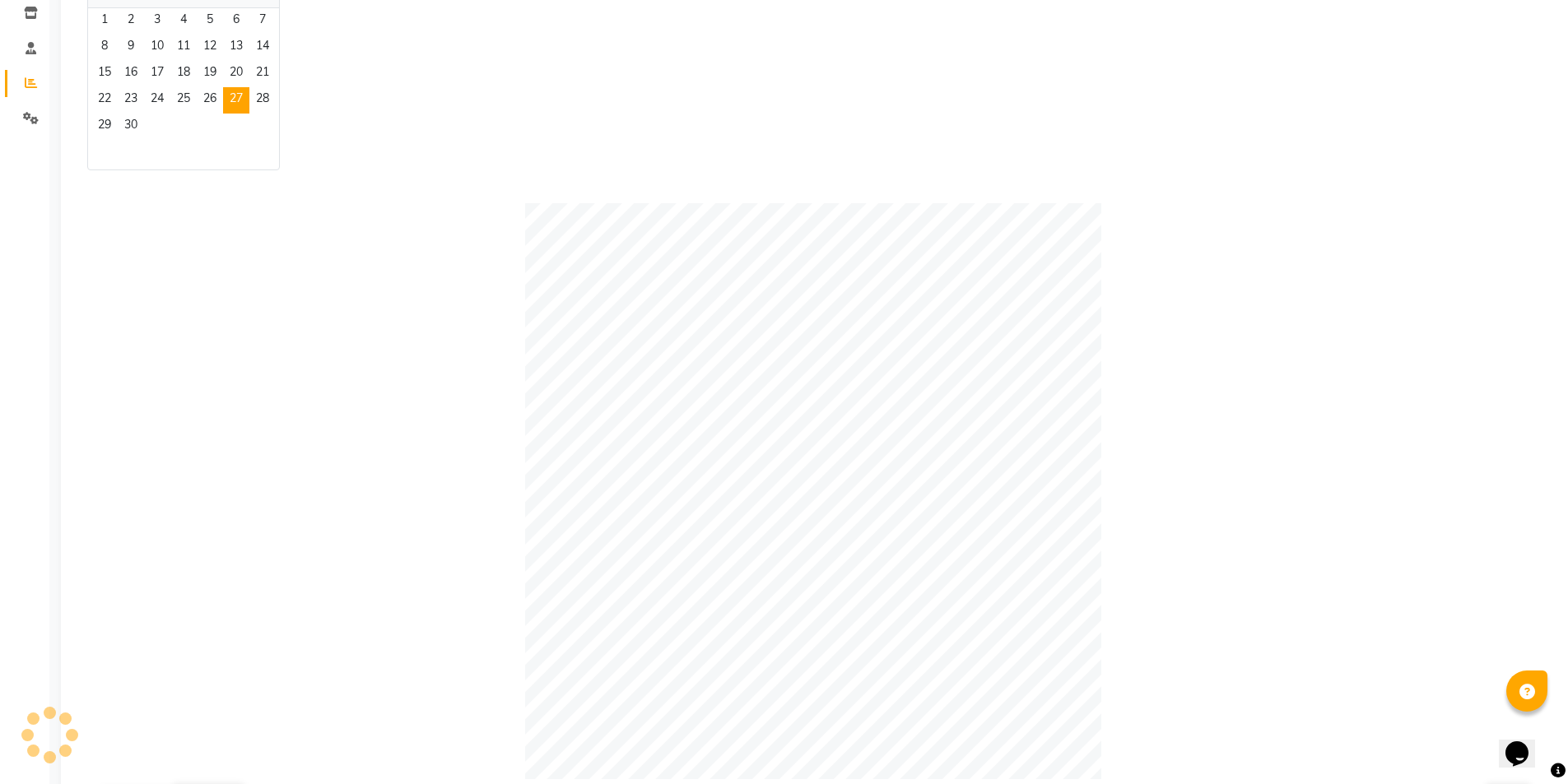
scroll to position [214, 0]
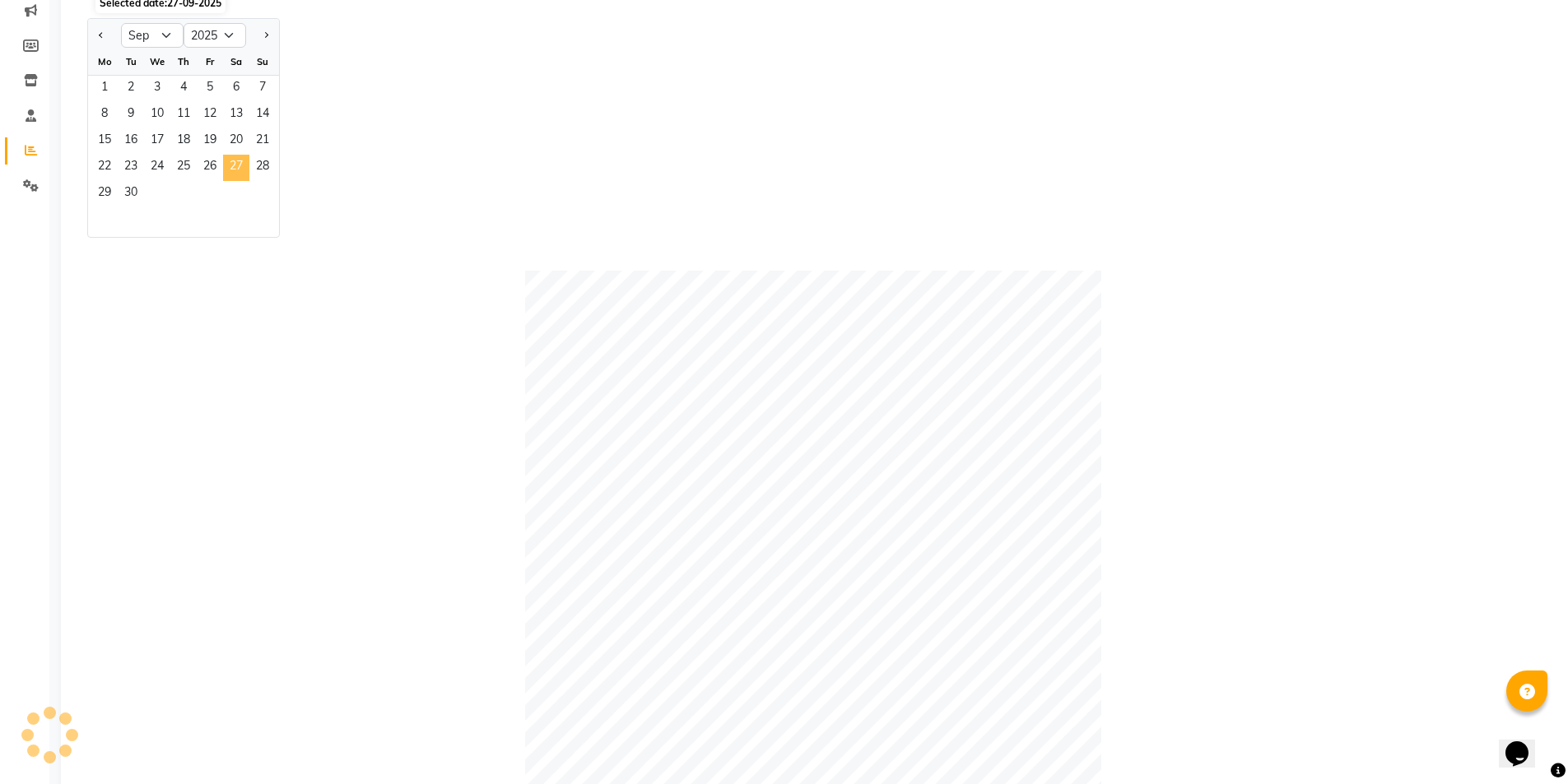
click at [231, 168] on span "27" at bounding box center [236, 168] width 26 height 26
click at [385, 195] on div "Jan Feb Mar Apr May Jun Jul Aug Sep Oct Nov Dec 2015 2016 2017 2018 2019 2020 2…" at bounding box center [816, 128] width 1458 height 219
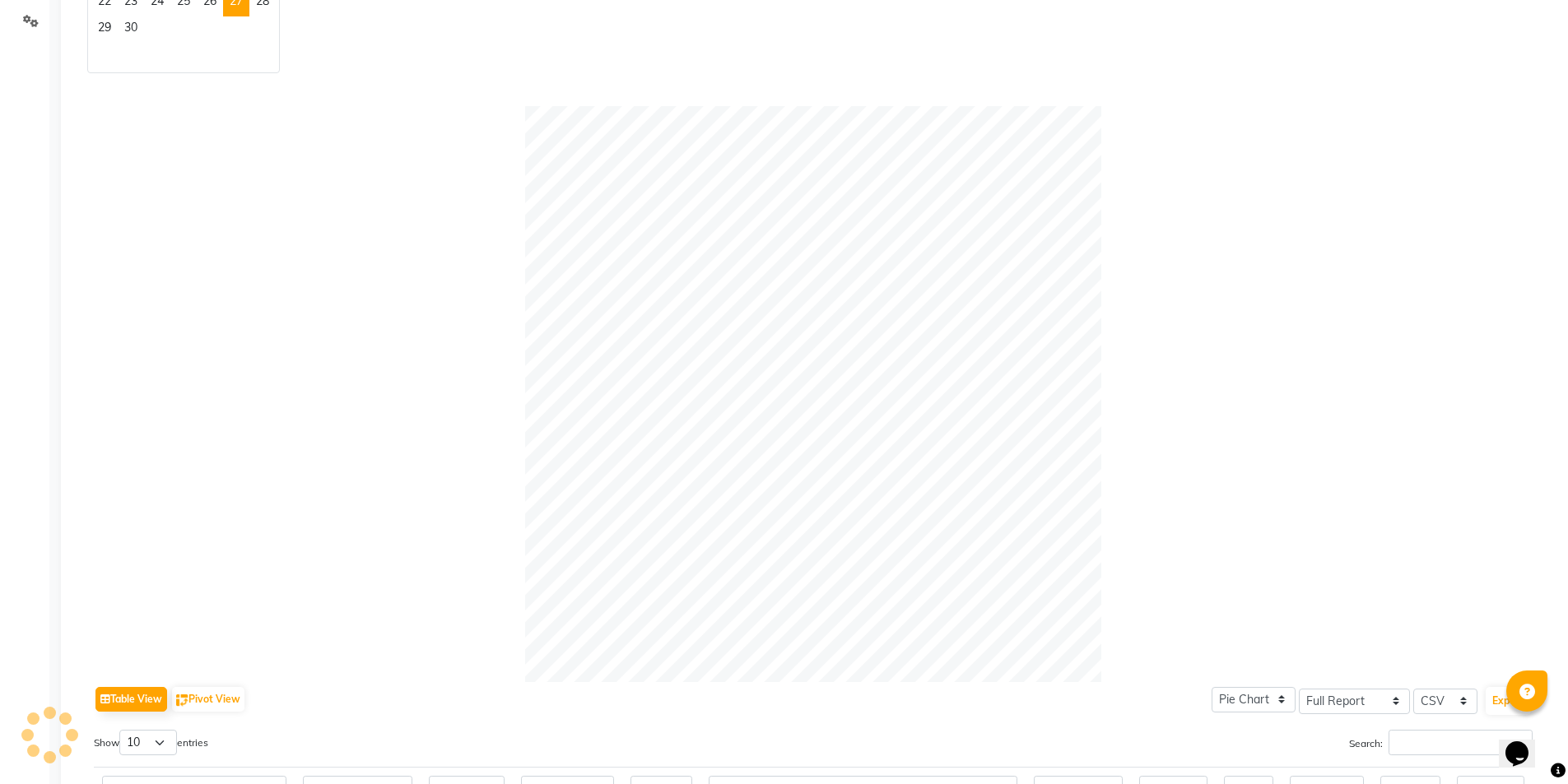
scroll to position [0, 0]
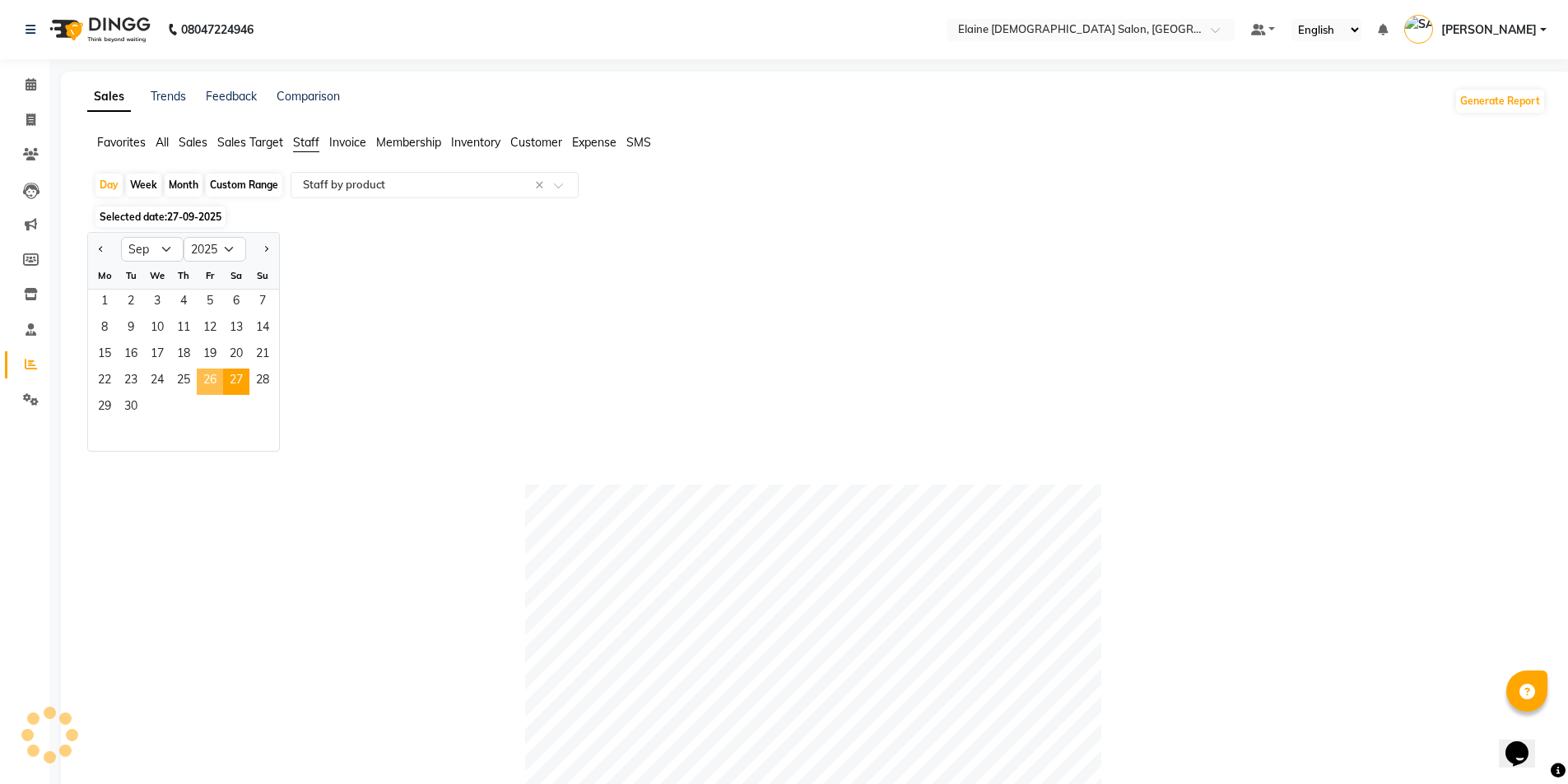
click at [219, 381] on span "26" at bounding box center [210, 382] width 26 height 26
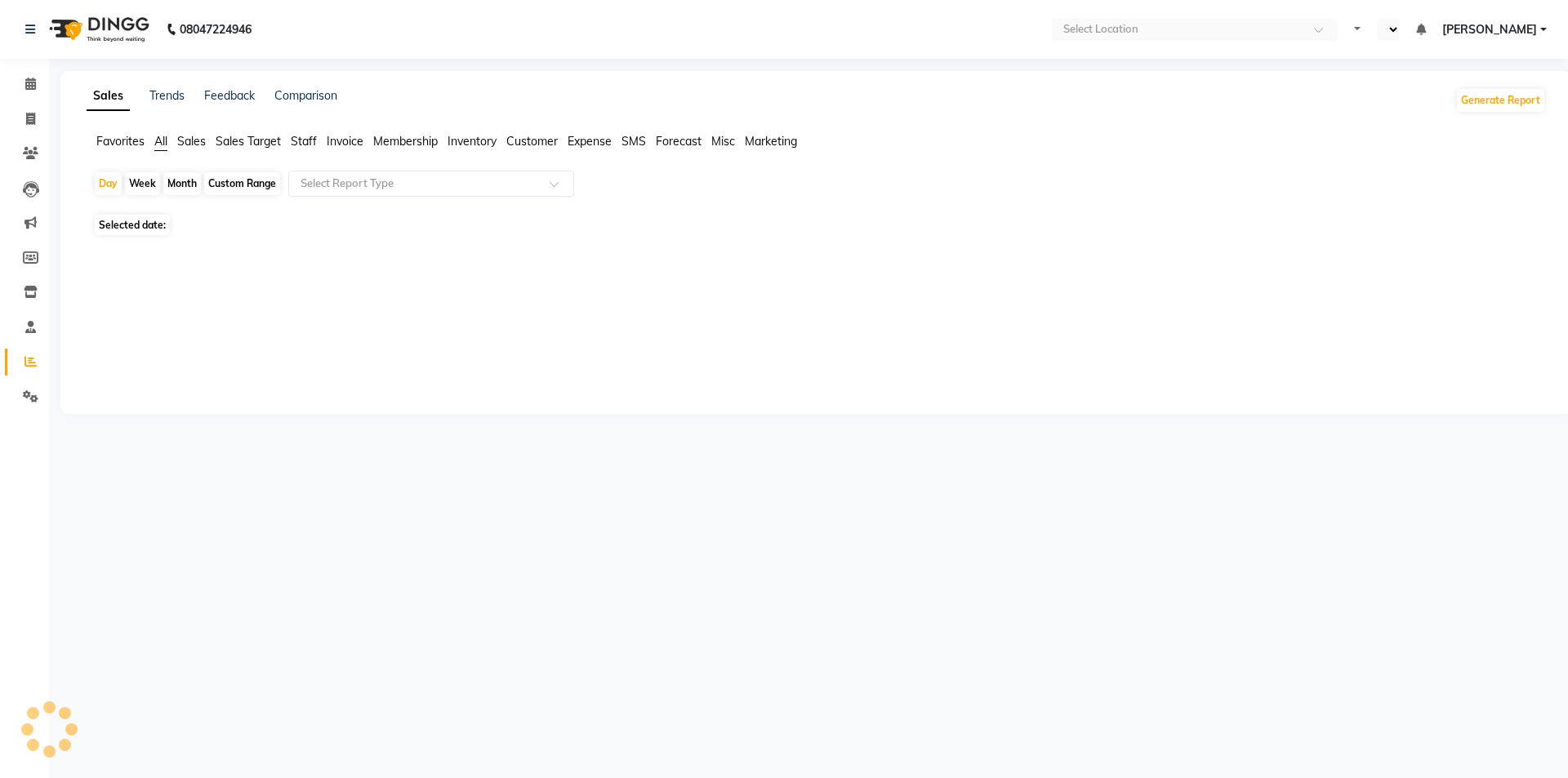
select select "en"
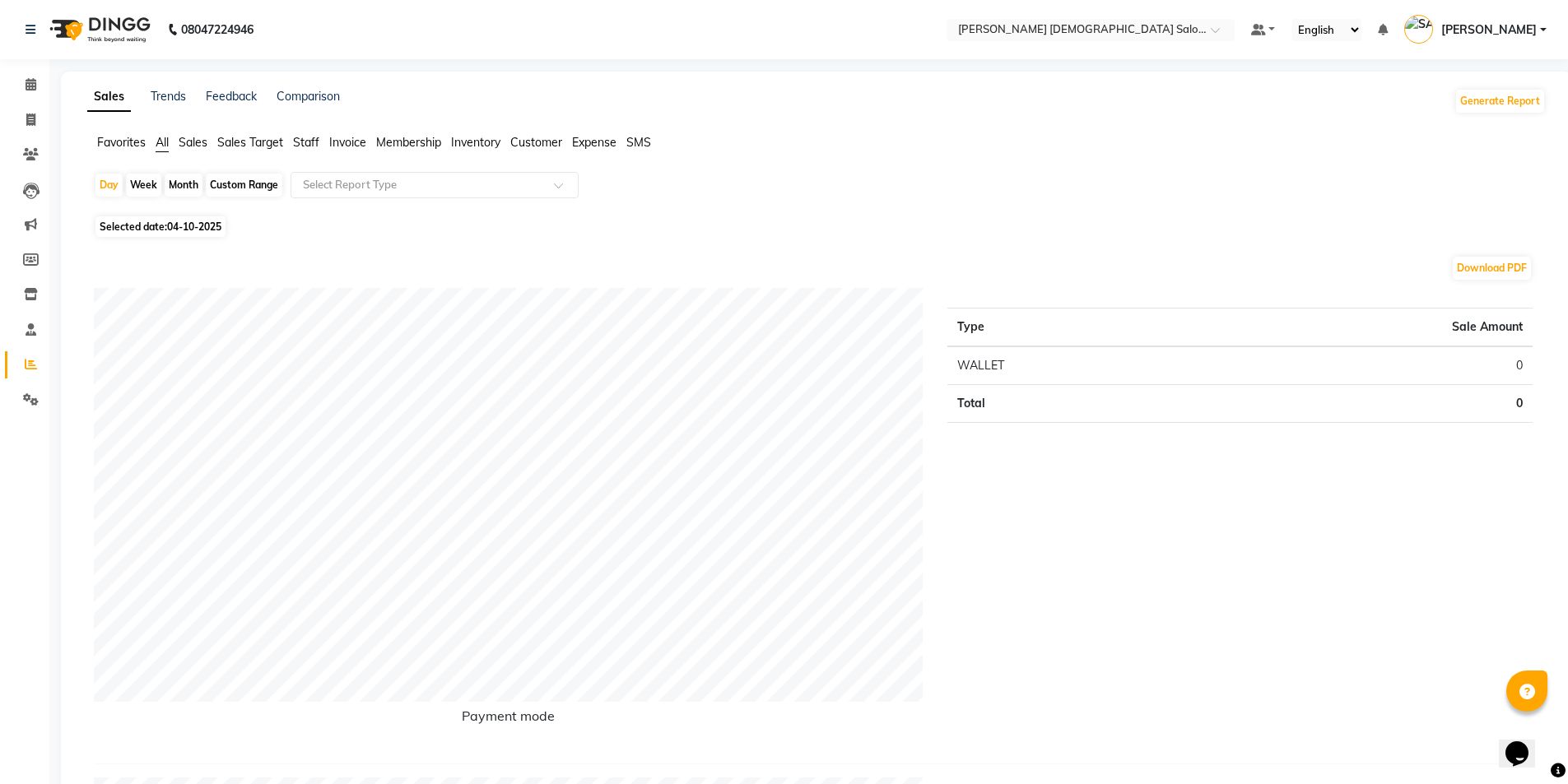
click at [113, 222] on span "Selected date: 04-10-2025" at bounding box center [161, 227] width 130 height 20
select select "10"
select select "2025"
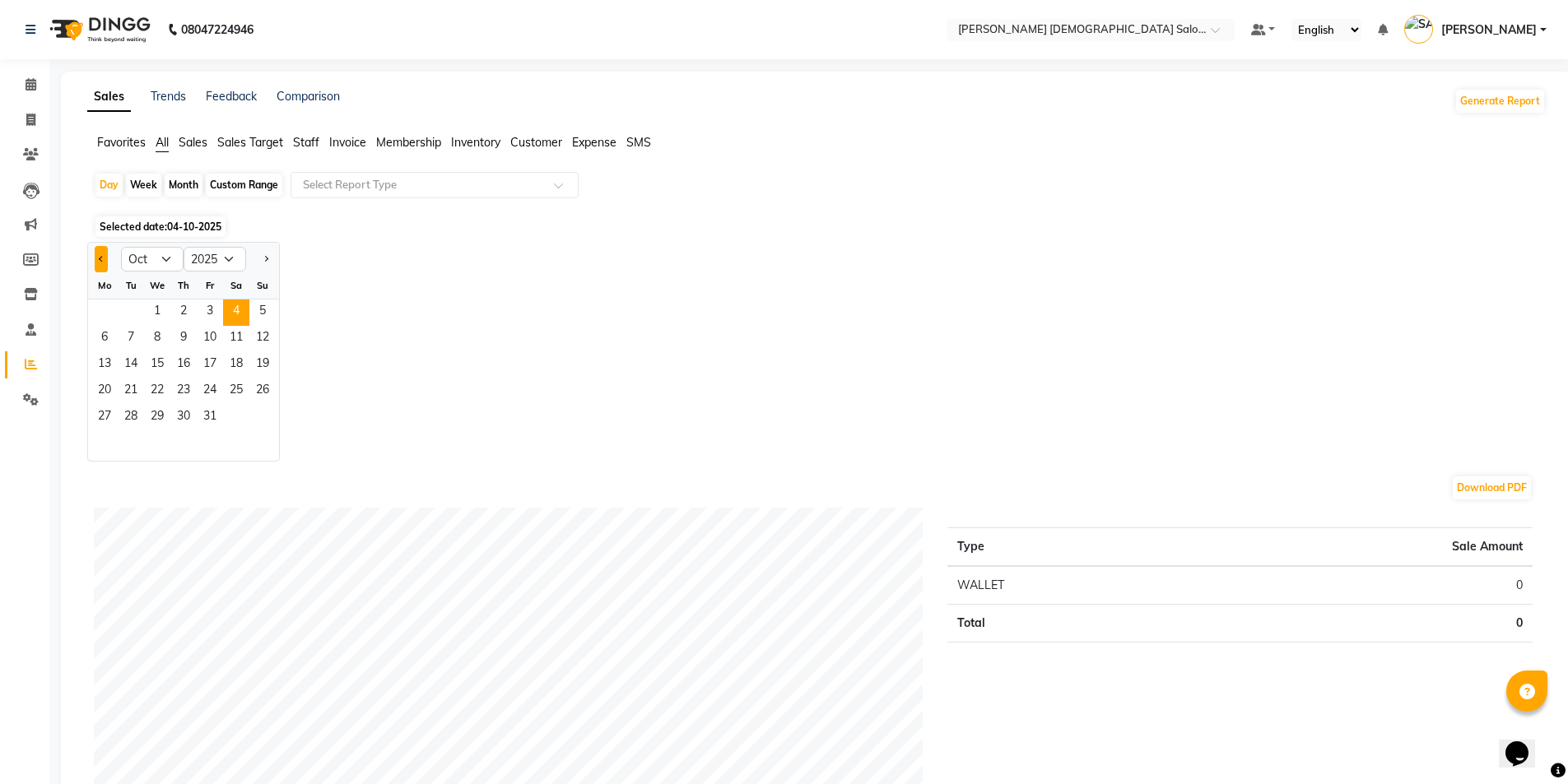
click at [104, 264] on button "Previous month" at bounding box center [101, 259] width 13 height 26
select select "9"
click at [233, 398] on span "27" at bounding box center [236, 392] width 26 height 26
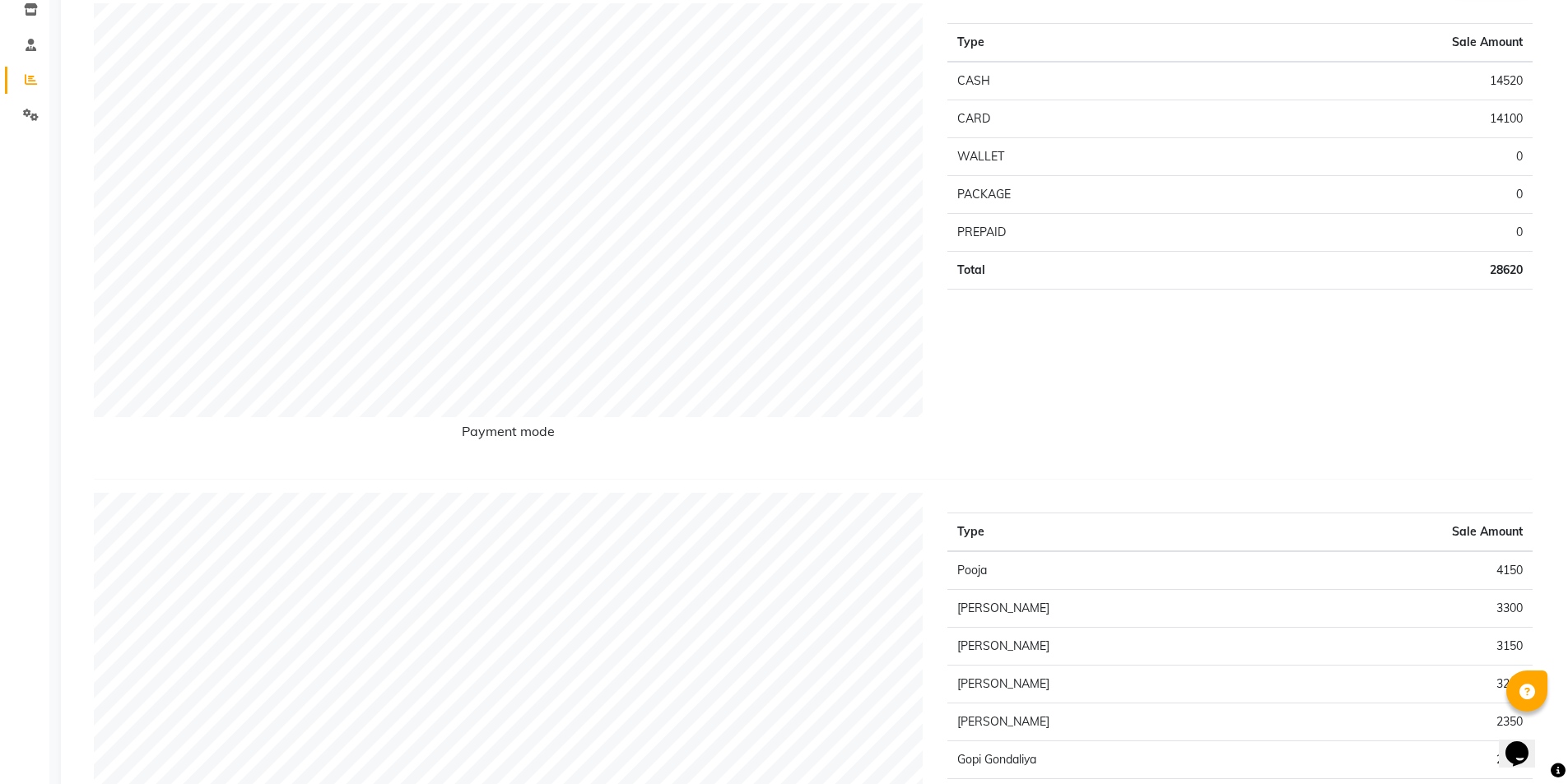
scroll to position [83, 0]
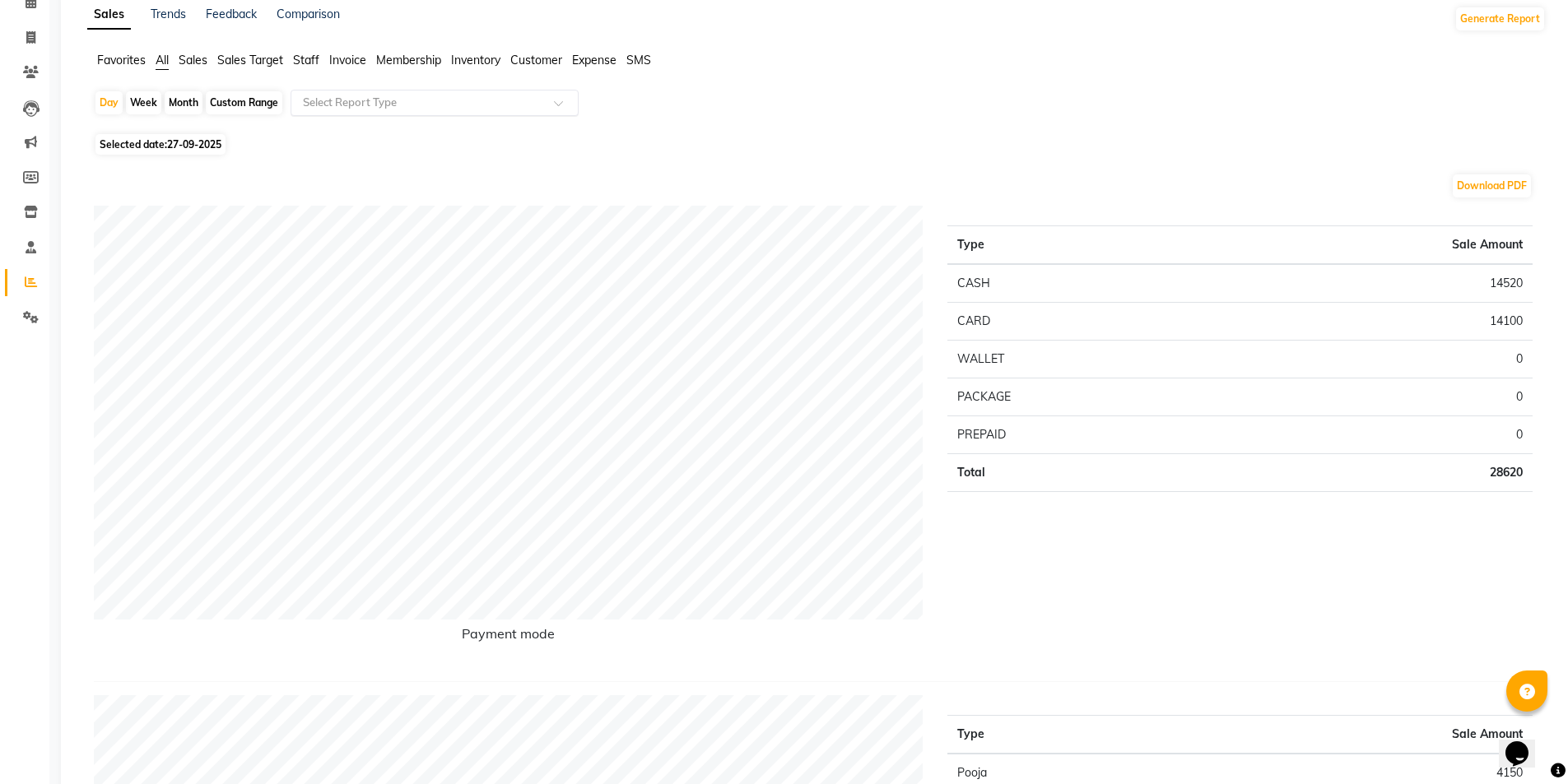
click at [362, 105] on input "text" at bounding box center [418, 103] width 237 height 17
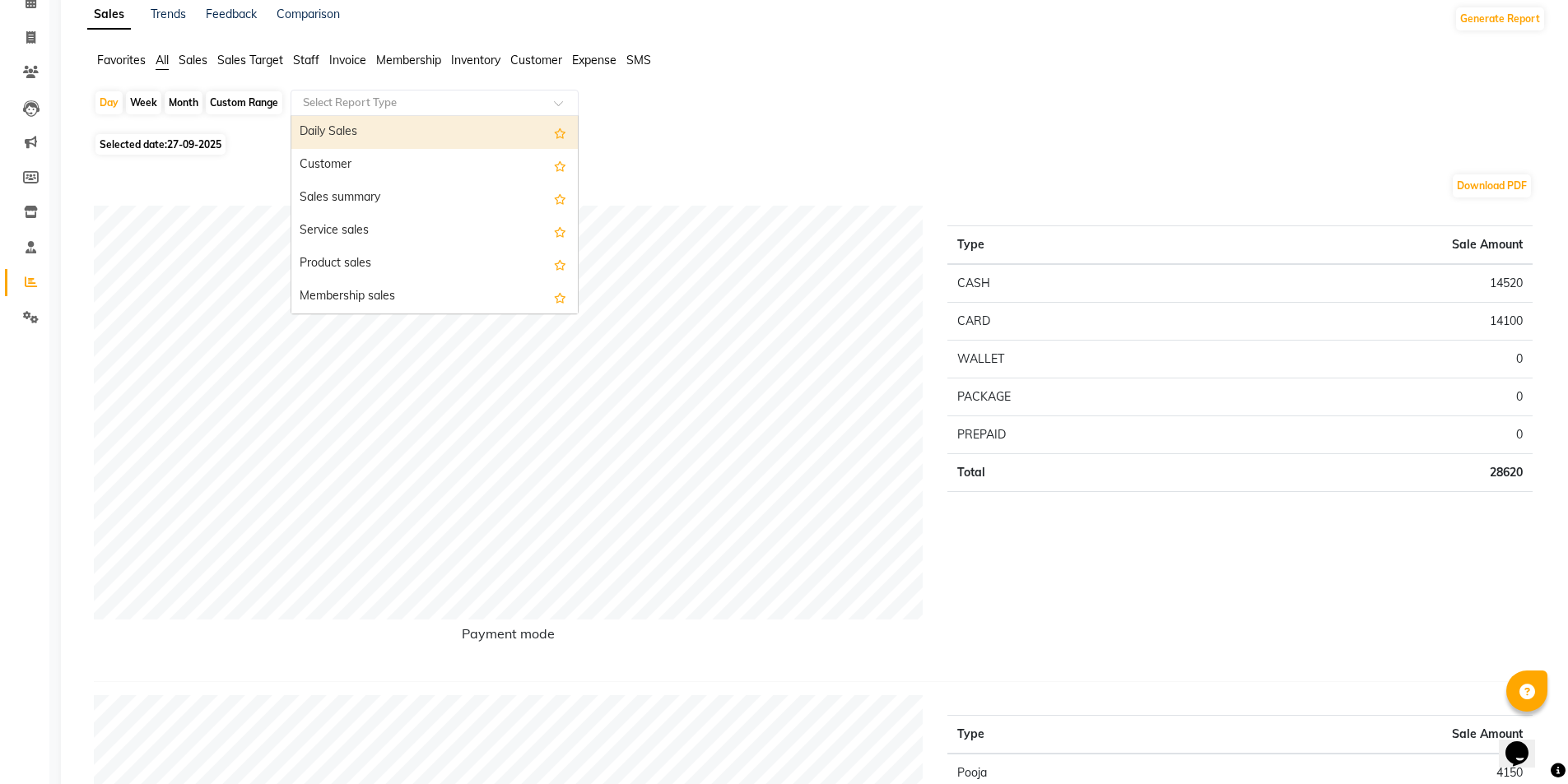
click at [294, 61] on span "Staff" at bounding box center [306, 60] width 26 height 15
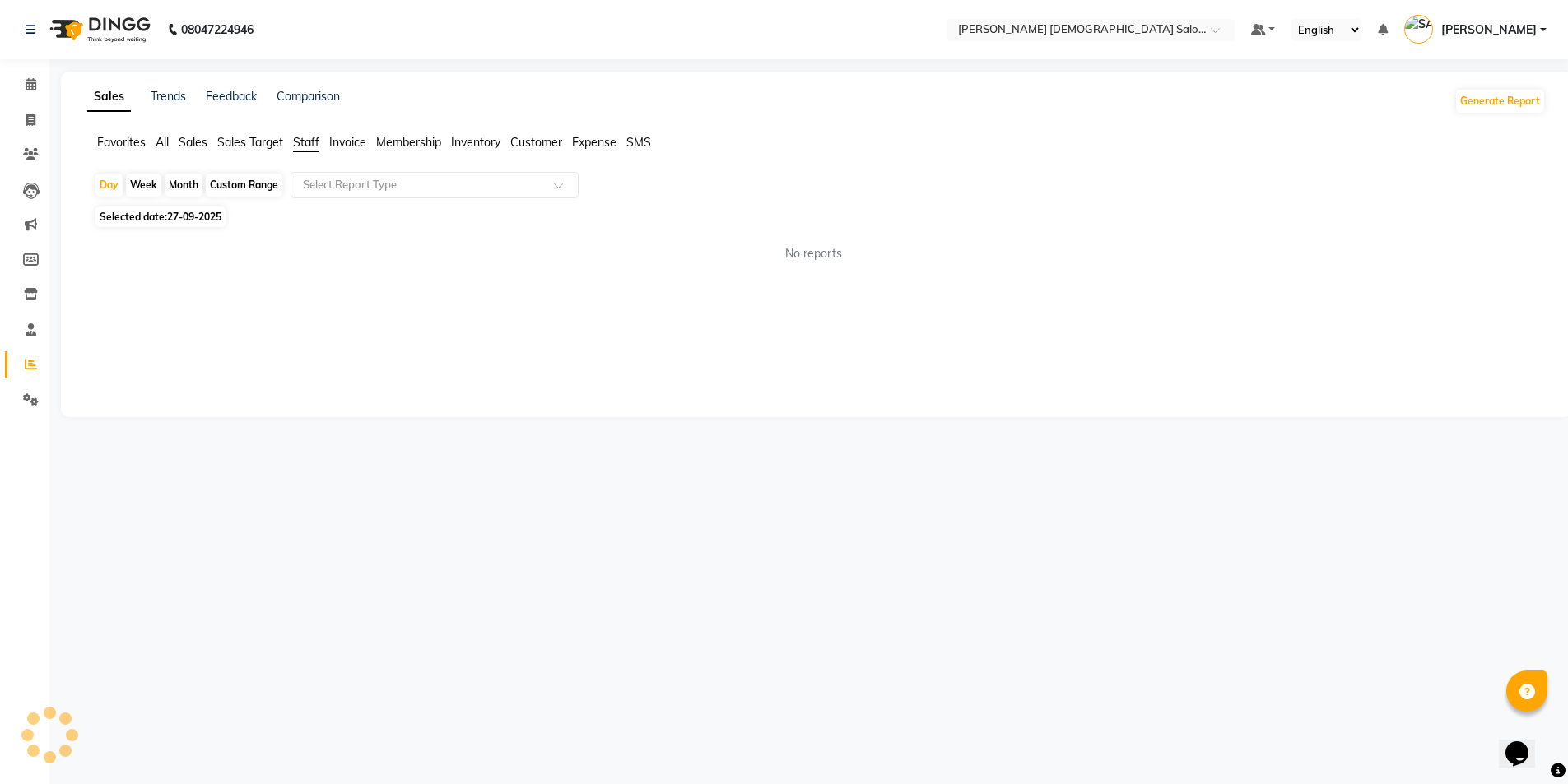
scroll to position [0, 0]
click at [327, 179] on input "text" at bounding box center [418, 185] width 237 height 17
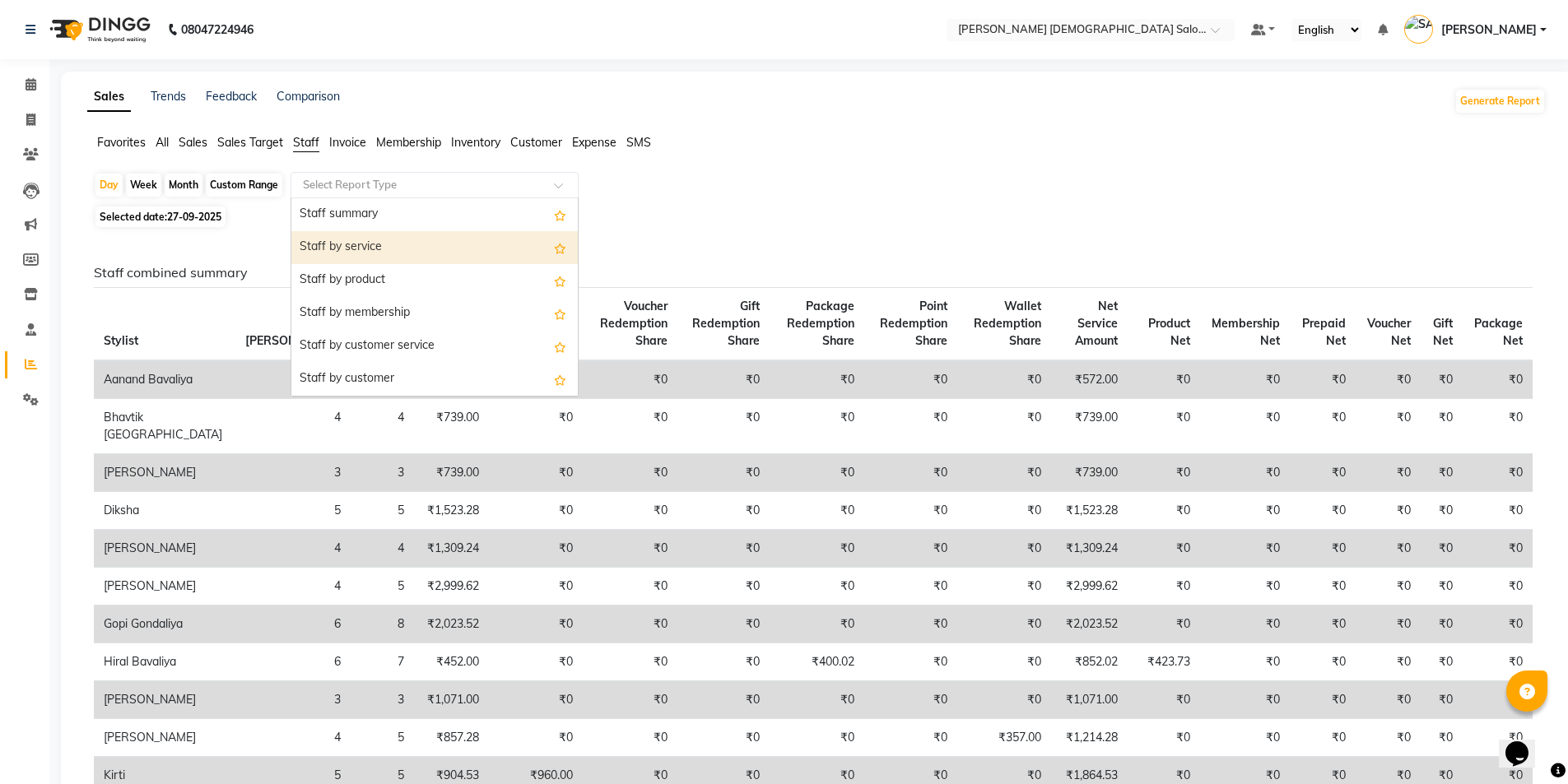
click at [356, 264] on div "Staff by product" at bounding box center [435, 280] width 286 height 32
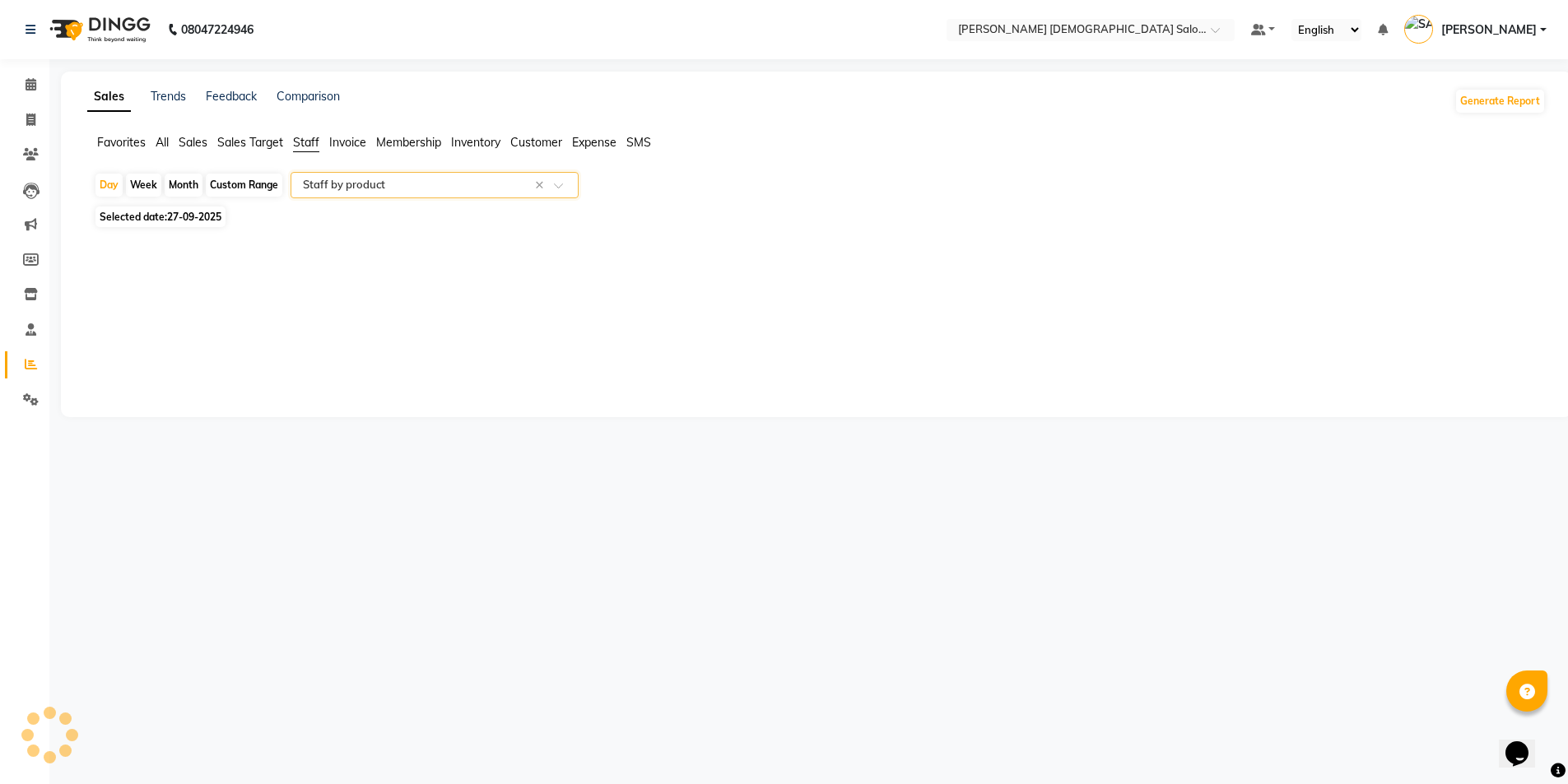
select select "full_report"
select select "csv"
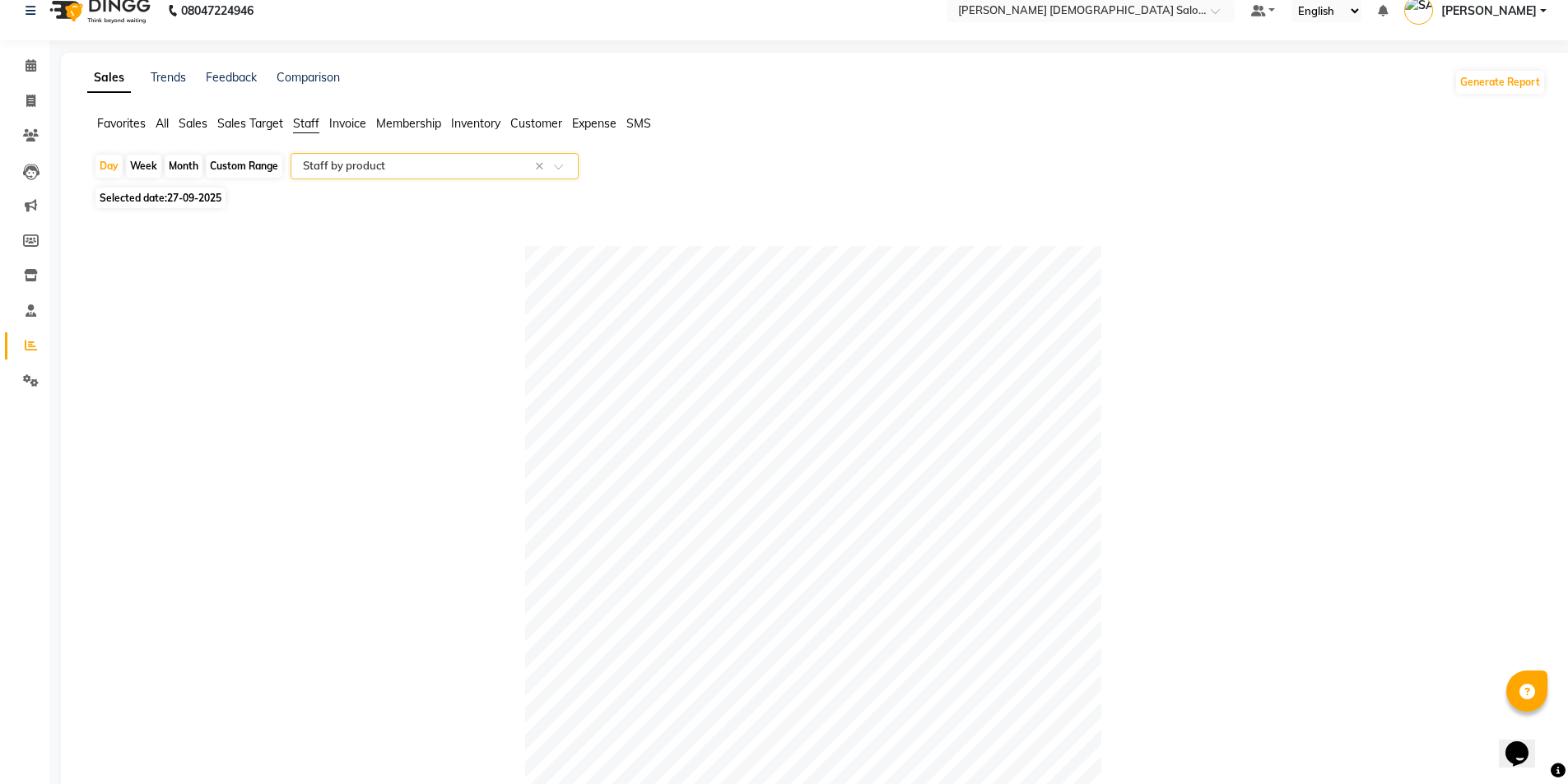
scroll to position [412, 0]
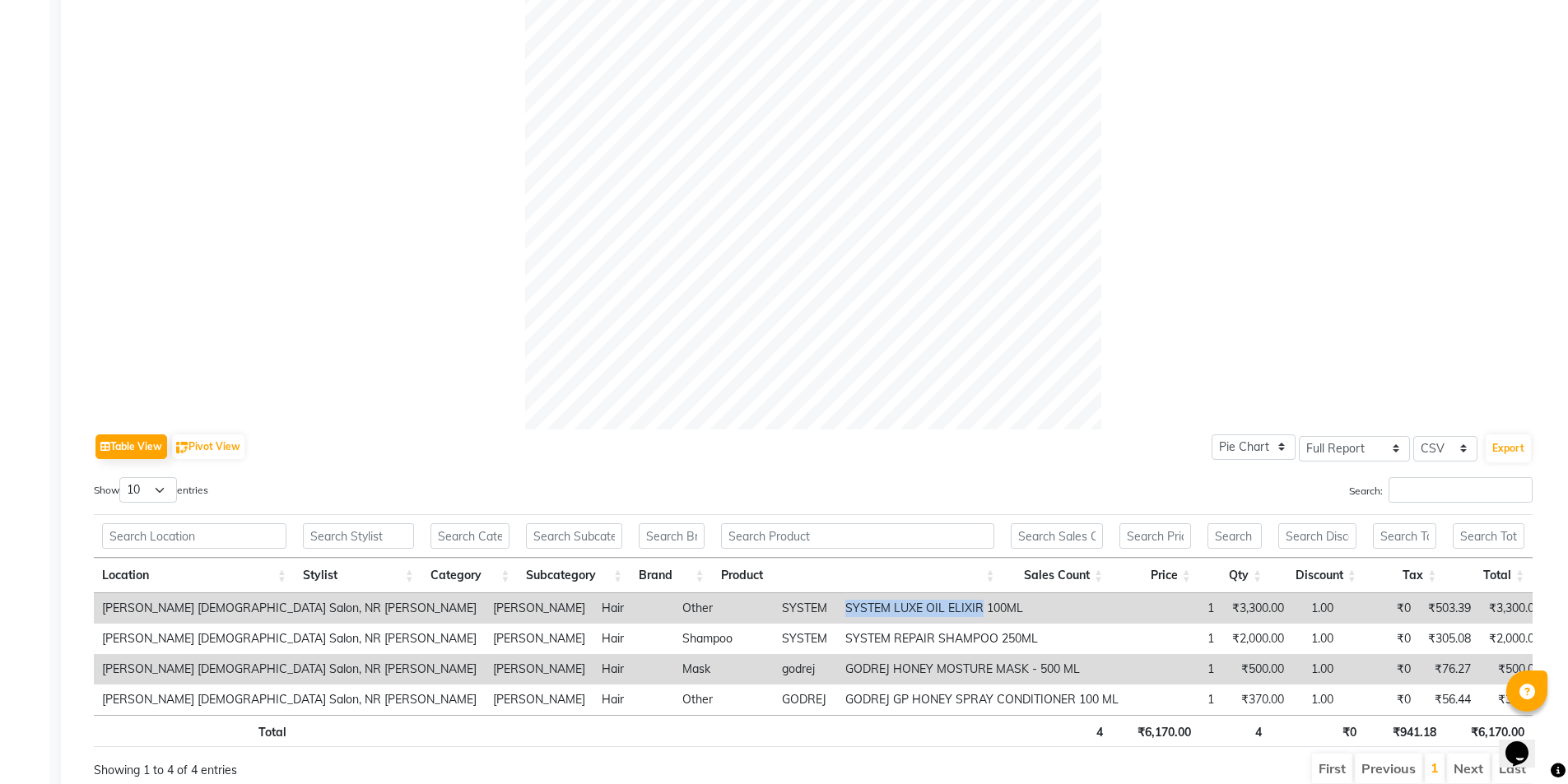
drag, startPoint x: 716, startPoint y: 610, endPoint x: 852, endPoint y: 616, distance: 136.1
click at [852, 616] on td "SYSTEM LUXE OIL ELIXIR 100ML" at bounding box center [982, 608] width 290 height 31
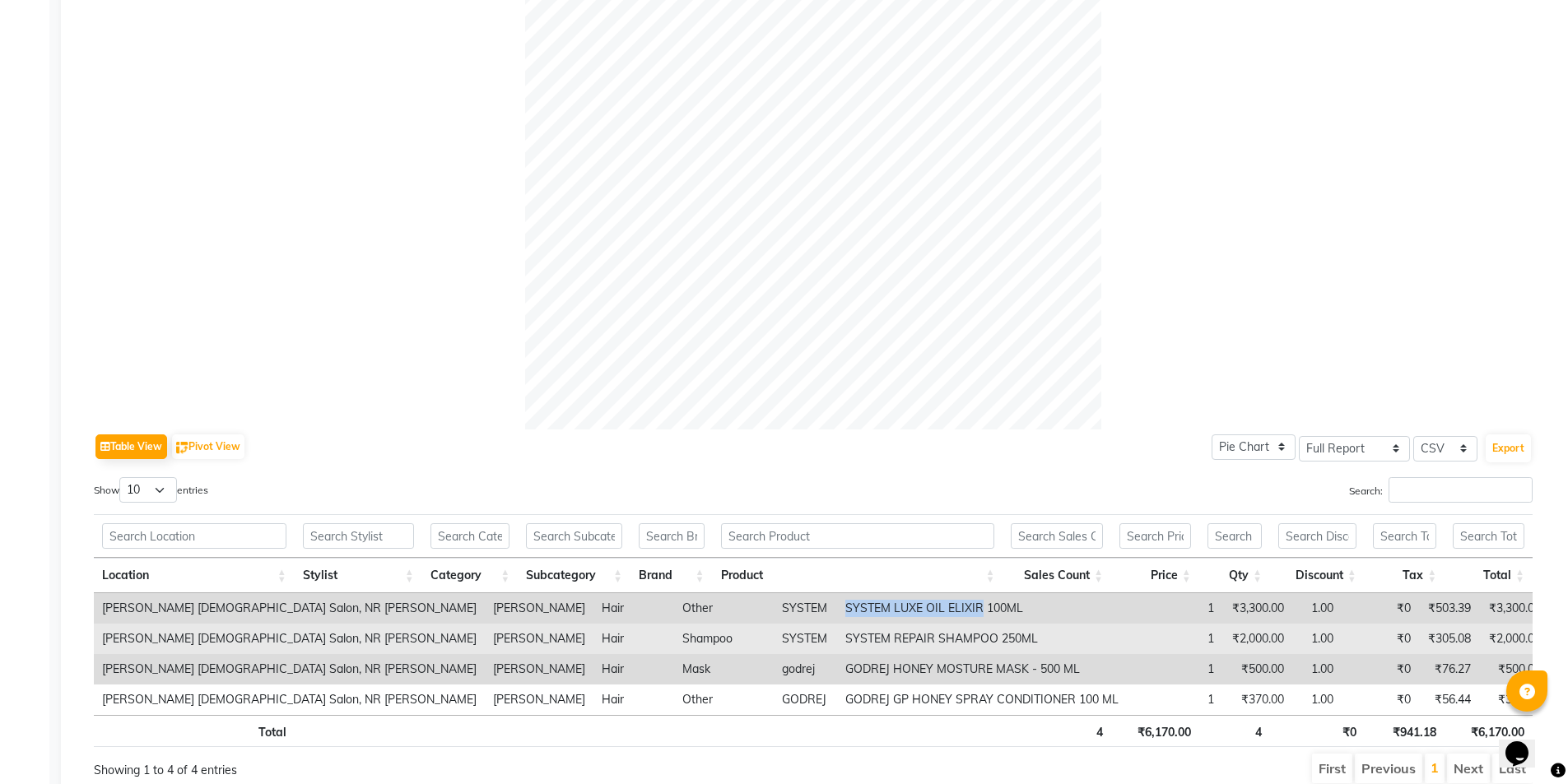
copy td "SYSTEM LUXE OIL ELIXIR"
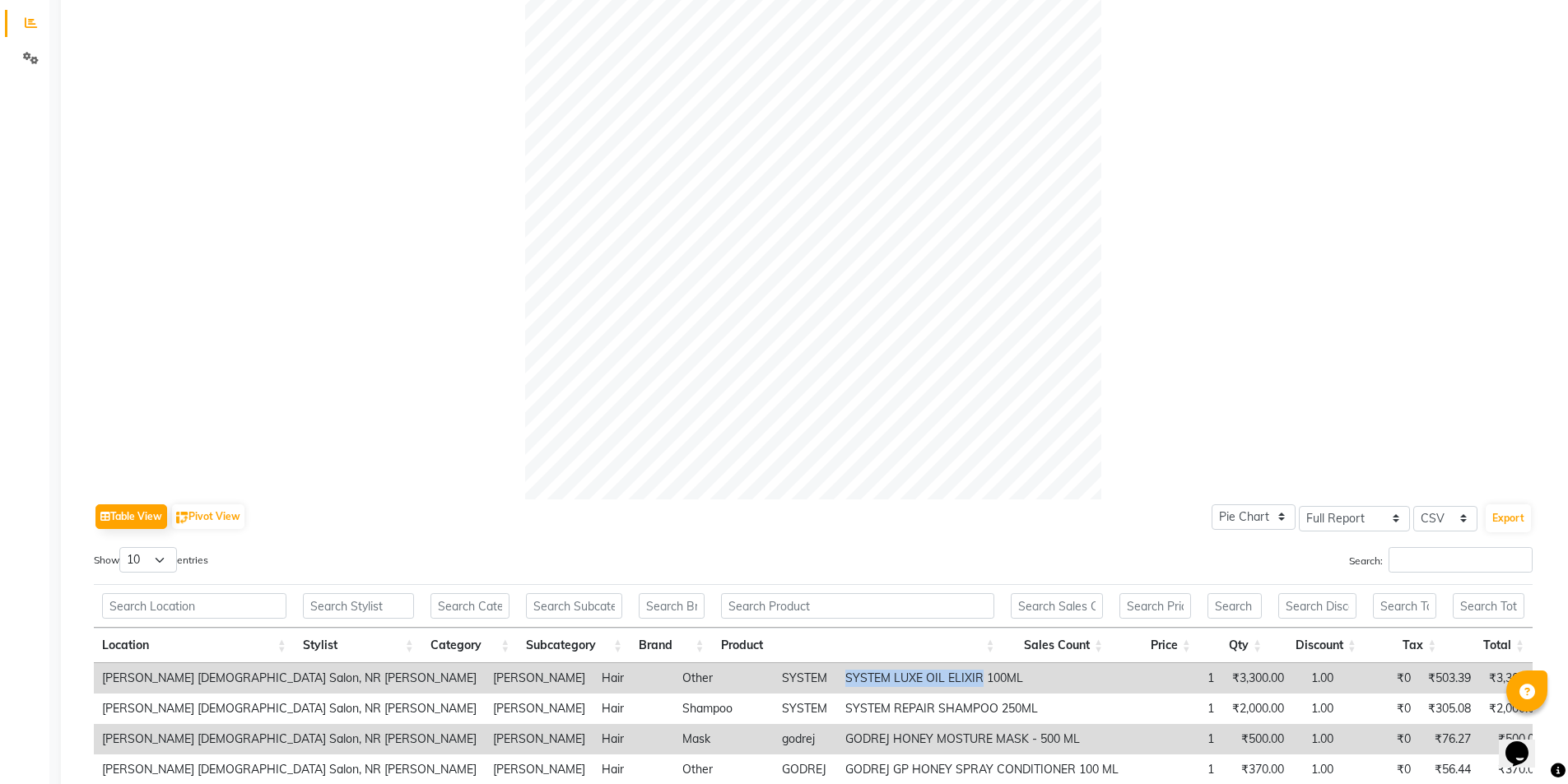
scroll to position [0, 0]
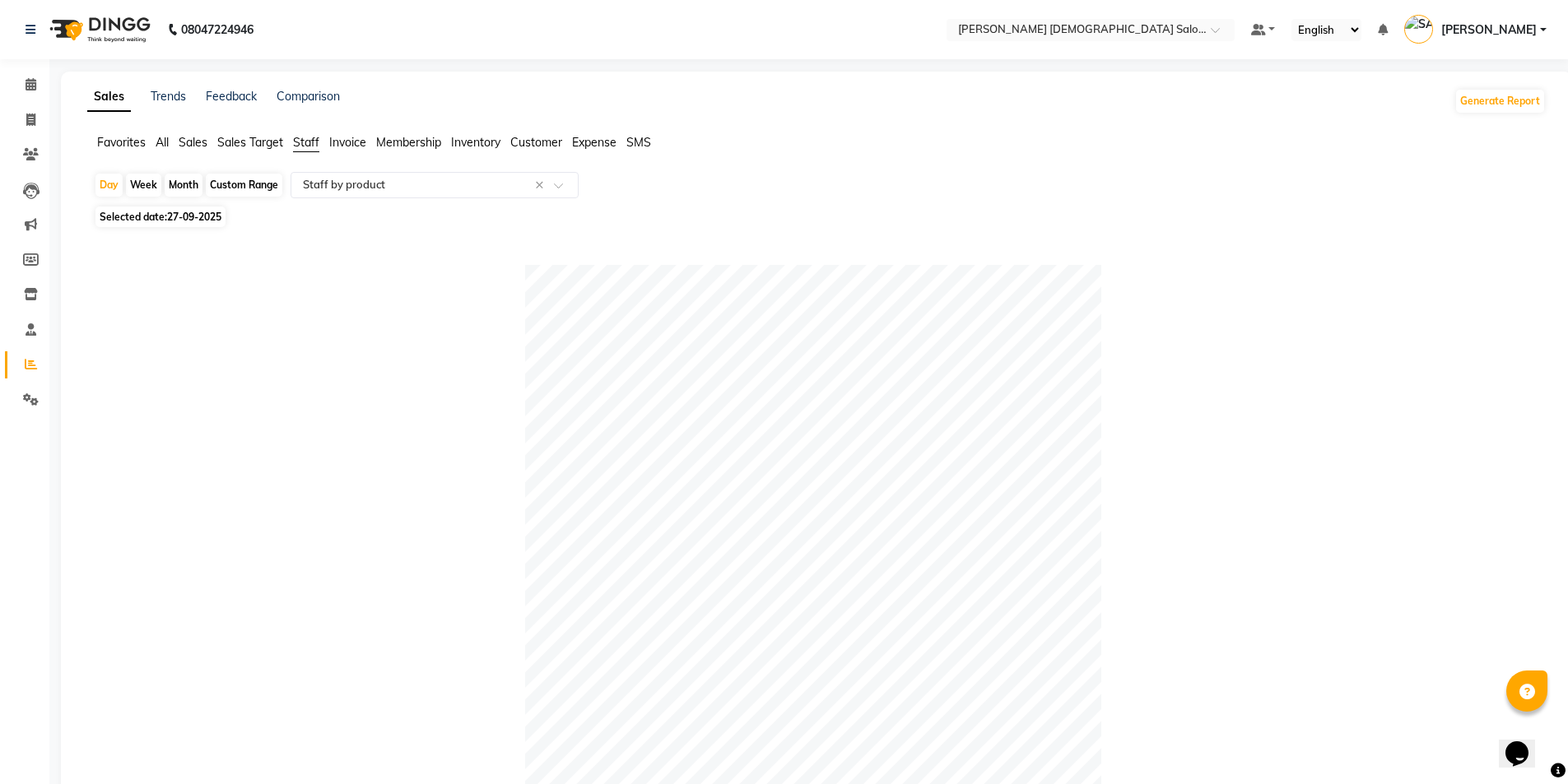
click at [171, 212] on span "27-09-2025" at bounding box center [194, 217] width 54 height 12
select select "9"
select select "2025"
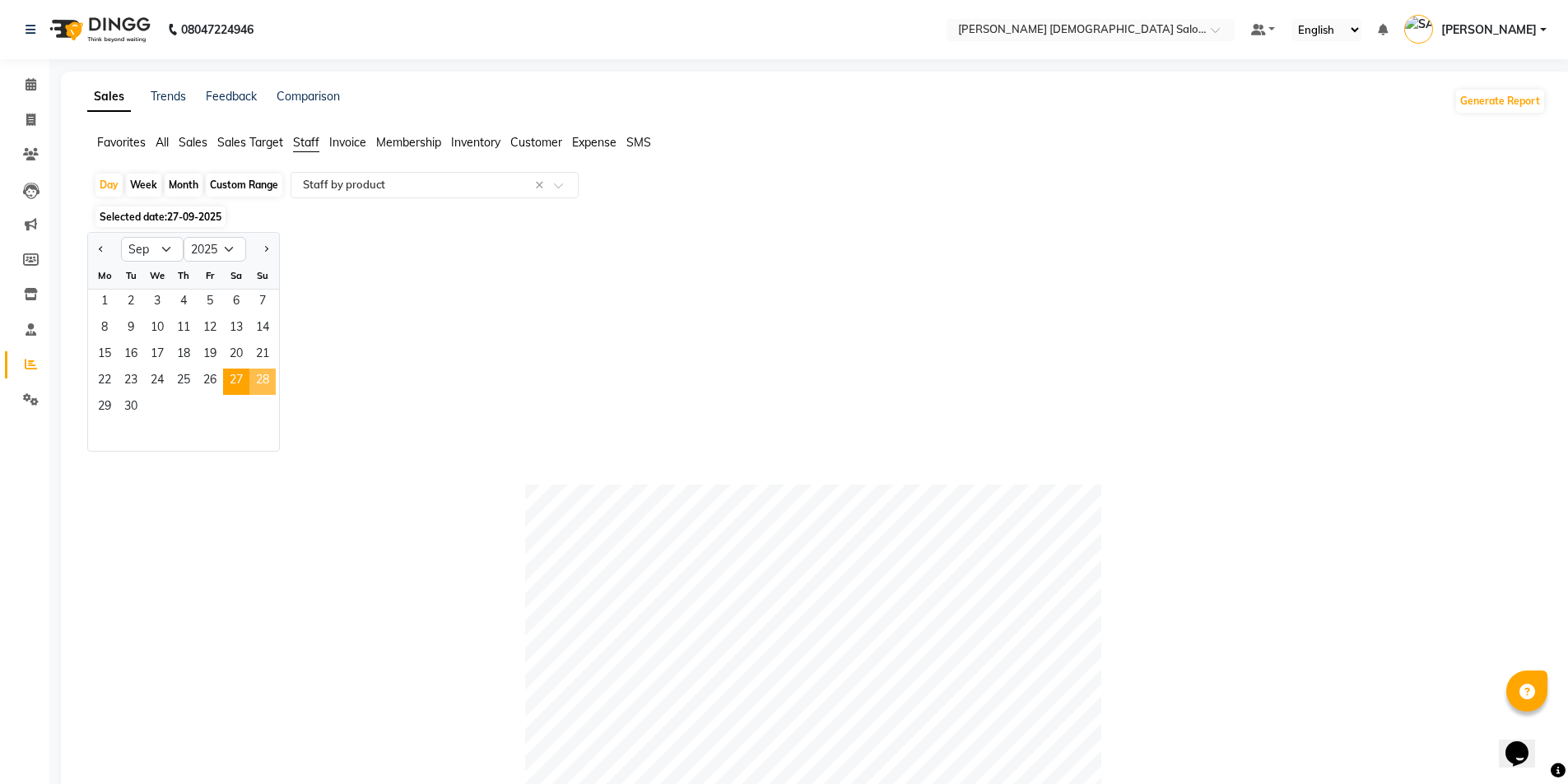
drag, startPoint x: 266, startPoint y: 375, endPoint x: 267, endPoint y: 397, distance: 22.0
click at [267, 375] on span "28" at bounding box center [263, 382] width 26 height 26
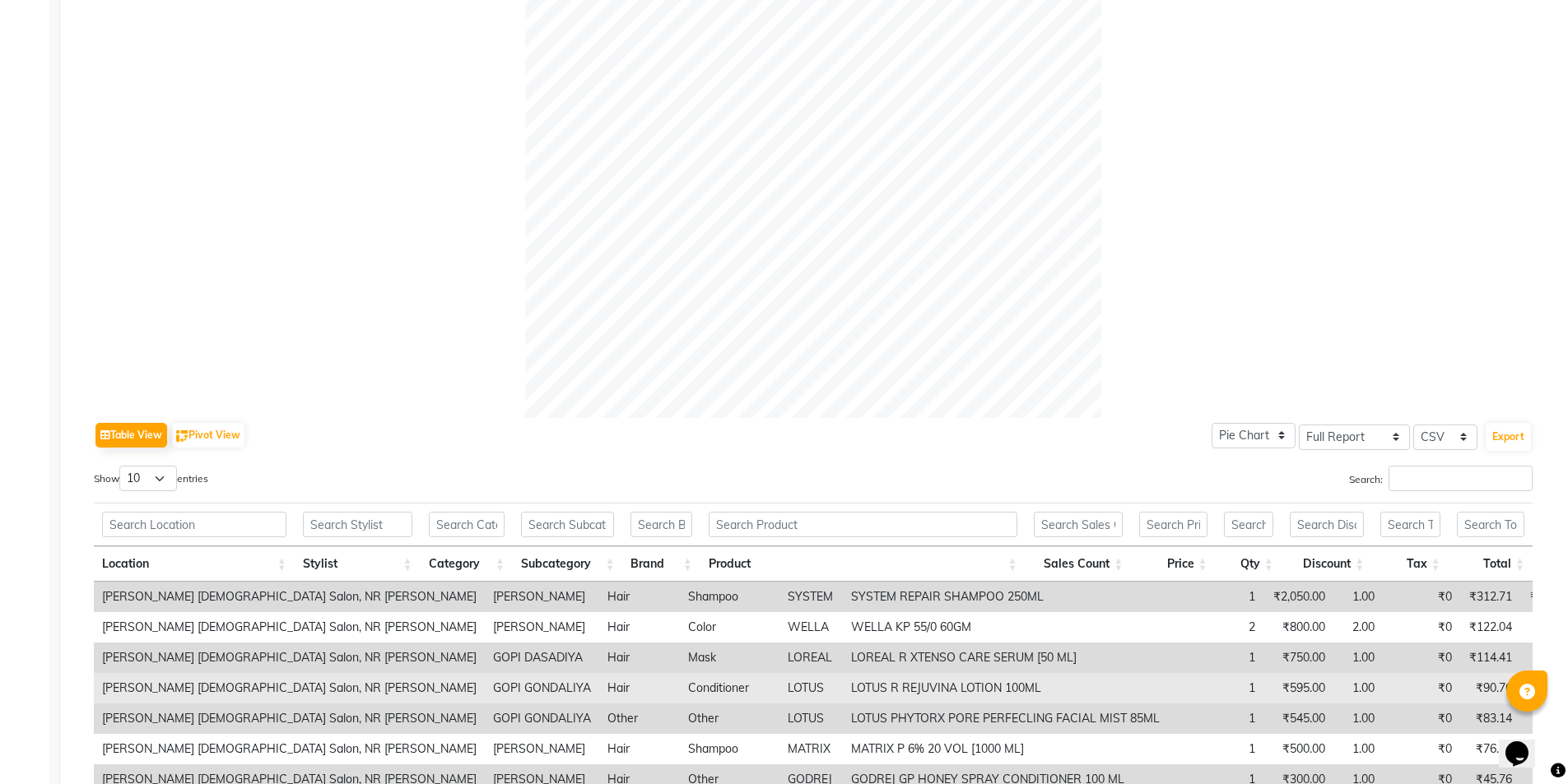
scroll to position [571, 0]
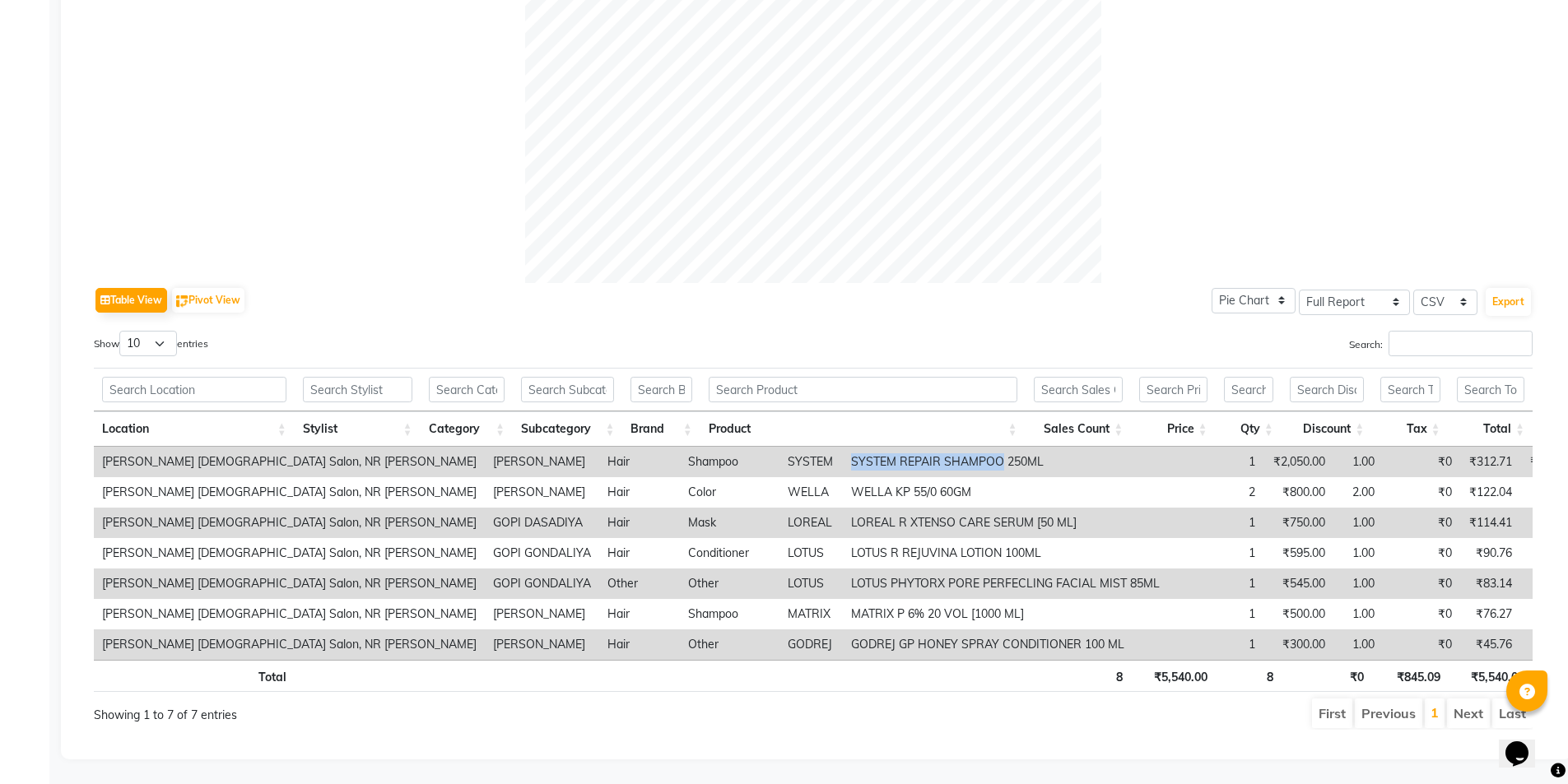
drag, startPoint x: 705, startPoint y: 450, endPoint x: 856, endPoint y: 461, distance: 151.4
click at [856, 461] on td "SYSTEM REPAIR SHAMPOO 250ML" at bounding box center [1005, 462] width 325 height 31
copy td "SYSTEM REPAIR SHAMPOO"
drag, startPoint x: 704, startPoint y: 512, endPoint x: 890, endPoint y: 520, distance: 186.2
click at [890, 520] on td "LOREAL R XTENSO CARE SERUM [50 ML]" at bounding box center [1005, 522] width 325 height 31
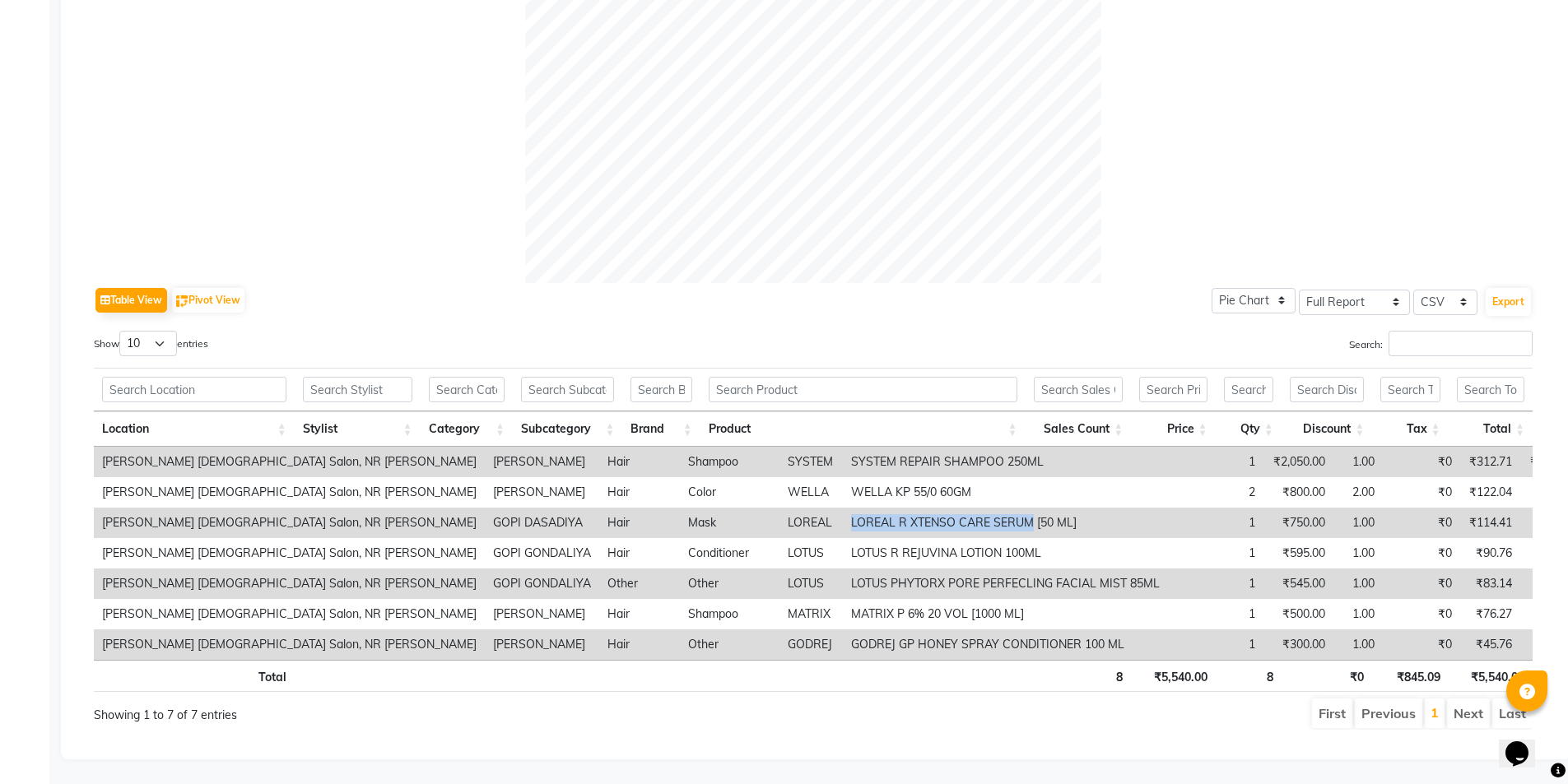
copy td "LOREAL R XTENSO CARE SERUM"
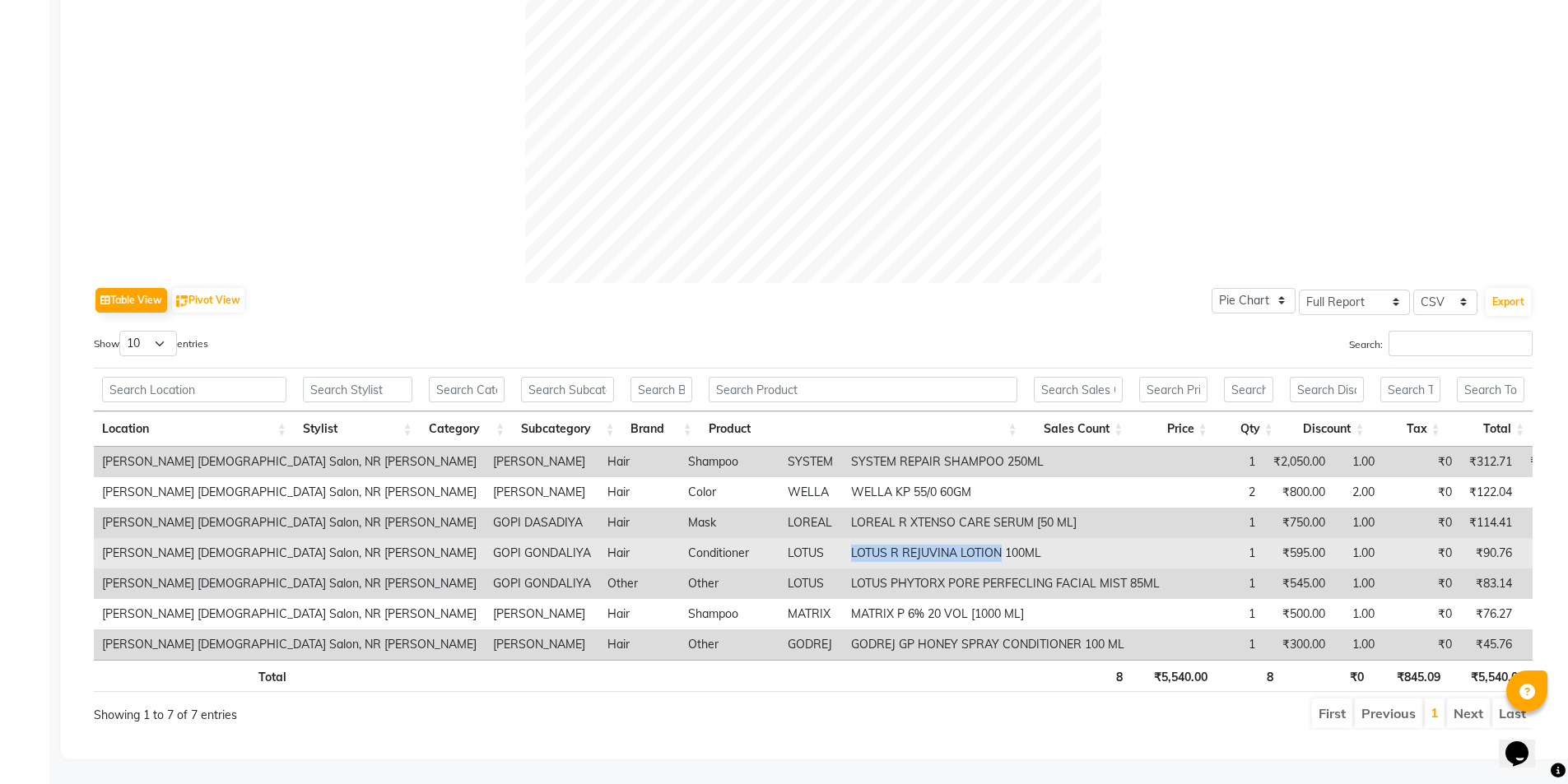
drag, startPoint x: 702, startPoint y: 541, endPoint x: 860, endPoint y: 545, distance: 158.1
click at [860, 545] on td "LOTUS R REJUVINA LOTION 100ML" at bounding box center [1005, 553] width 325 height 31
copy td "LOTUS R REJUVINA LOTION"
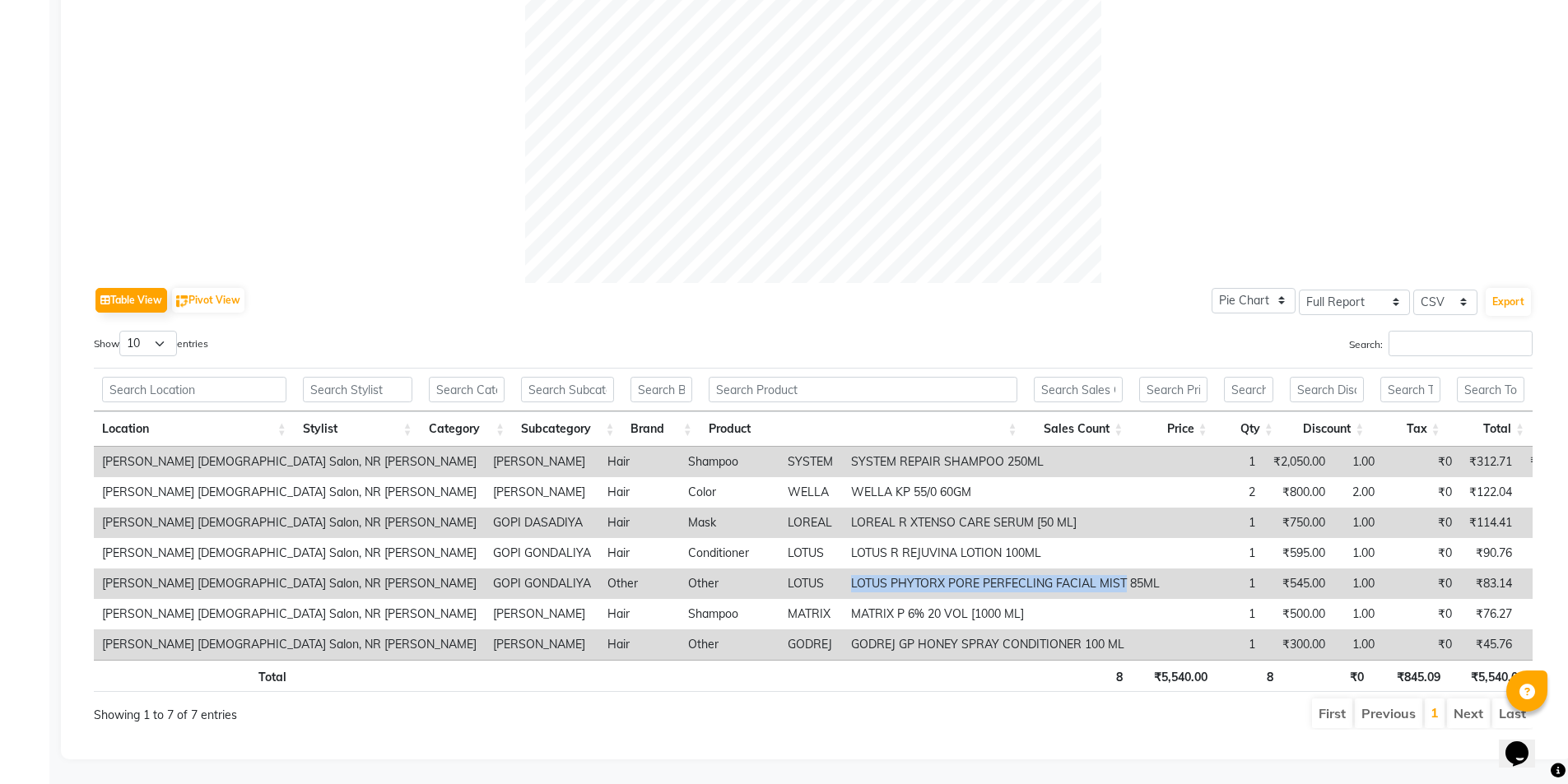
drag, startPoint x: 704, startPoint y: 571, endPoint x: 981, endPoint y: 580, distance: 277.1
click at [981, 580] on td "LOTUS PHYTORX PORE PERFECLING FACIAL MIST 85ML" at bounding box center [1005, 584] width 325 height 31
copy td "LOTUS PHYTORX PORE PERFECLING FACIAL MIST"
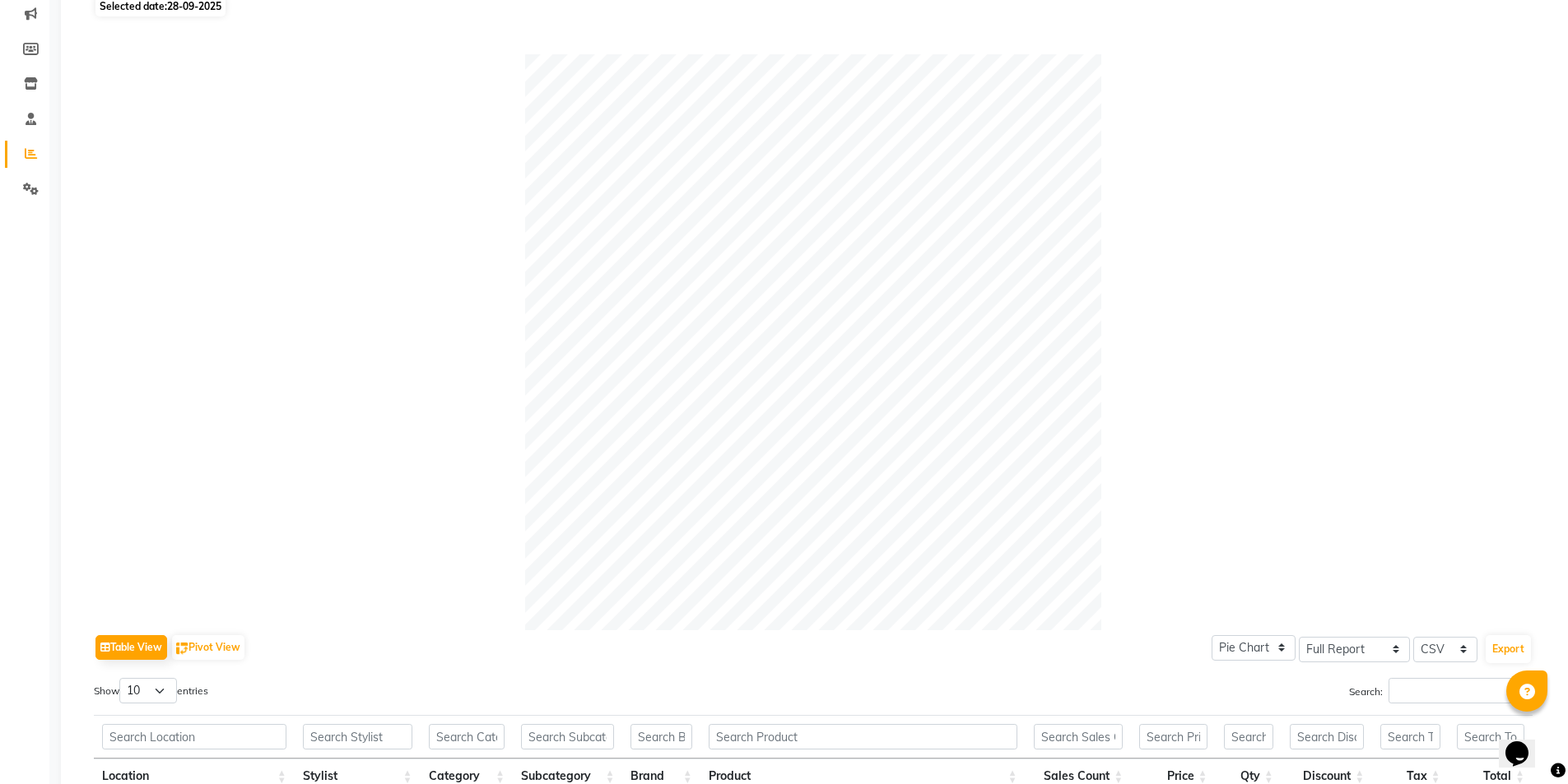
scroll to position [76, 0]
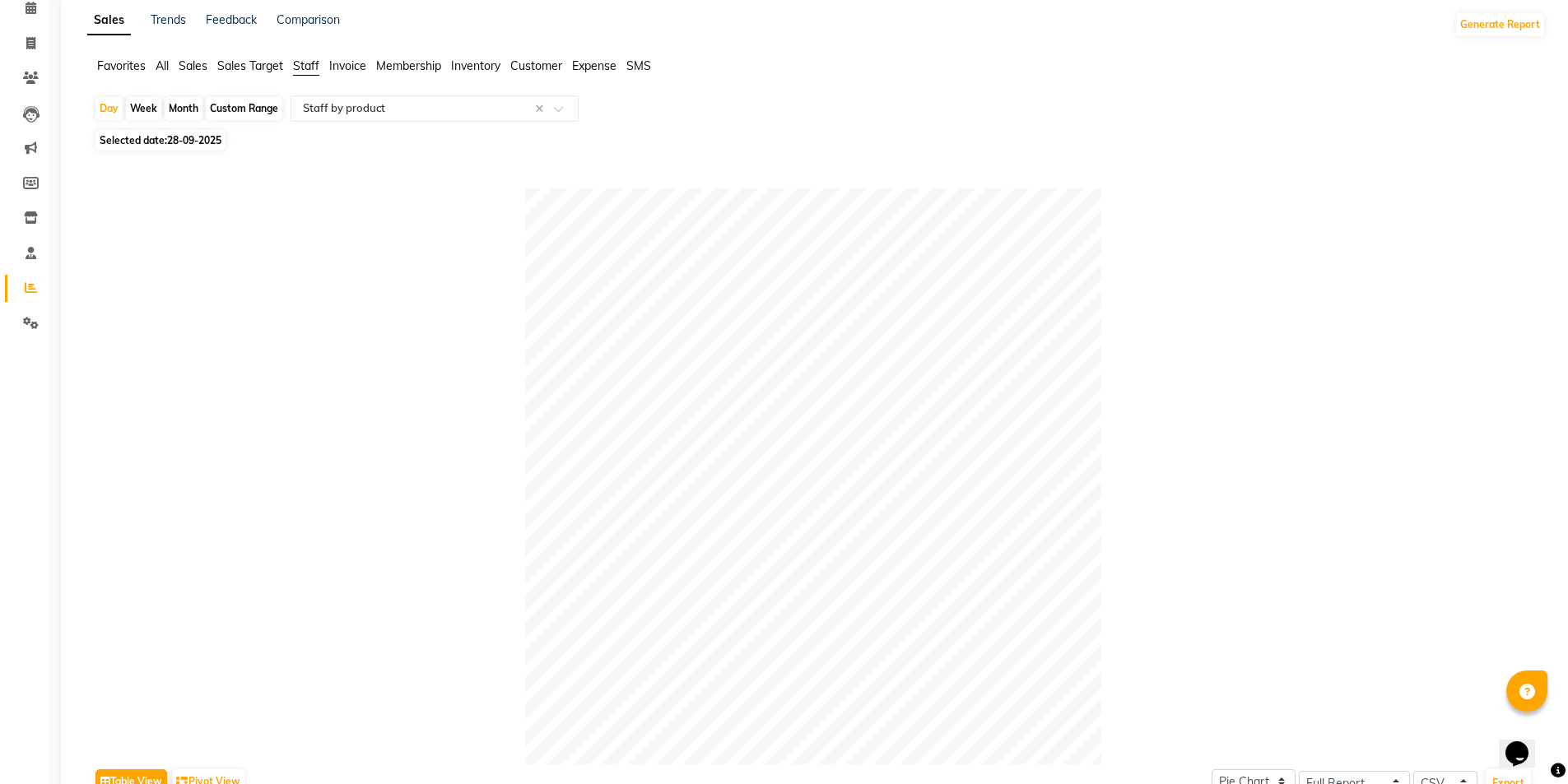
click at [190, 140] on span "28-09-2025" at bounding box center [194, 140] width 54 height 12
select select "9"
select select "2025"
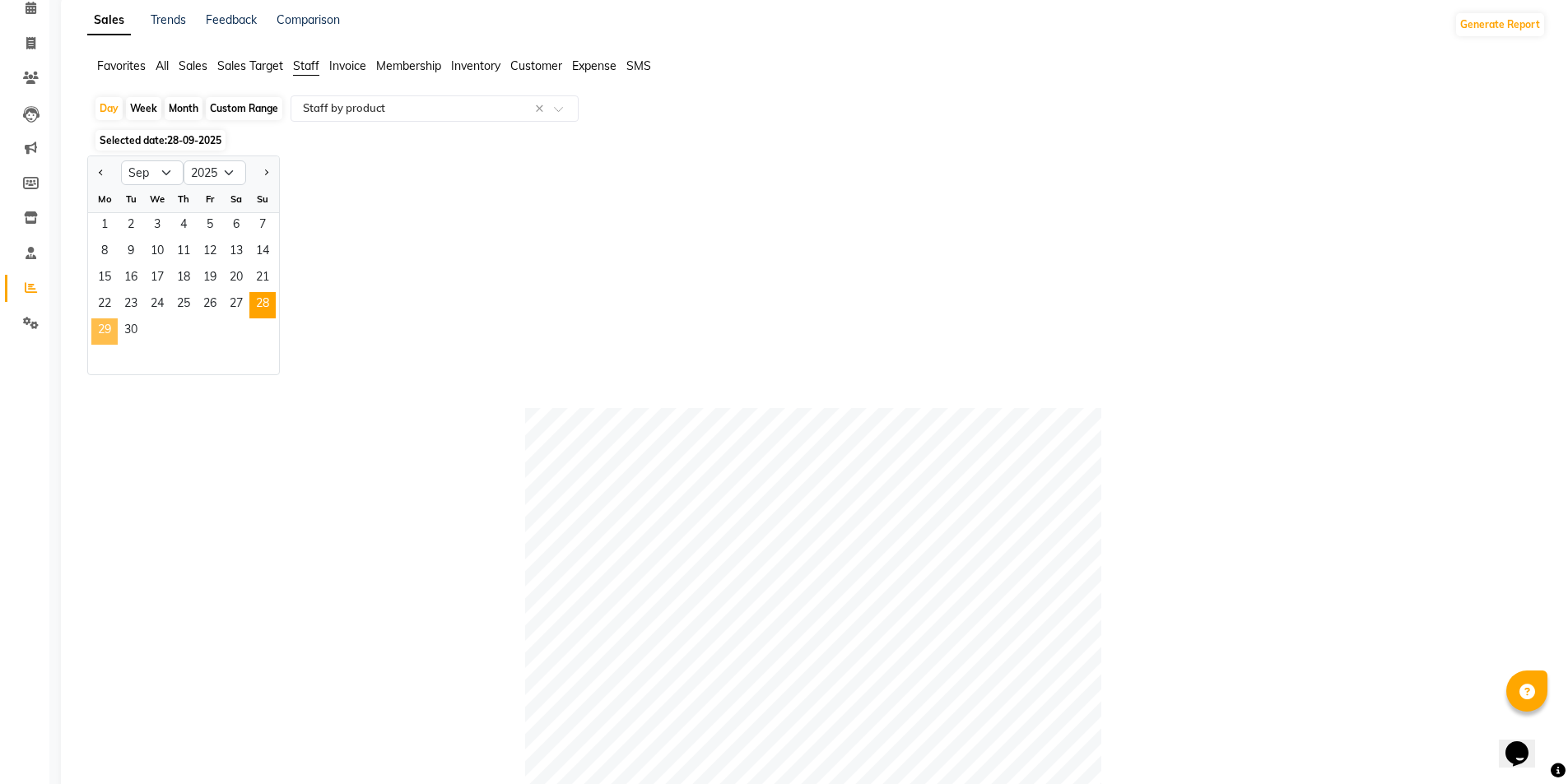
click at [108, 329] on span "29" at bounding box center [104, 332] width 26 height 26
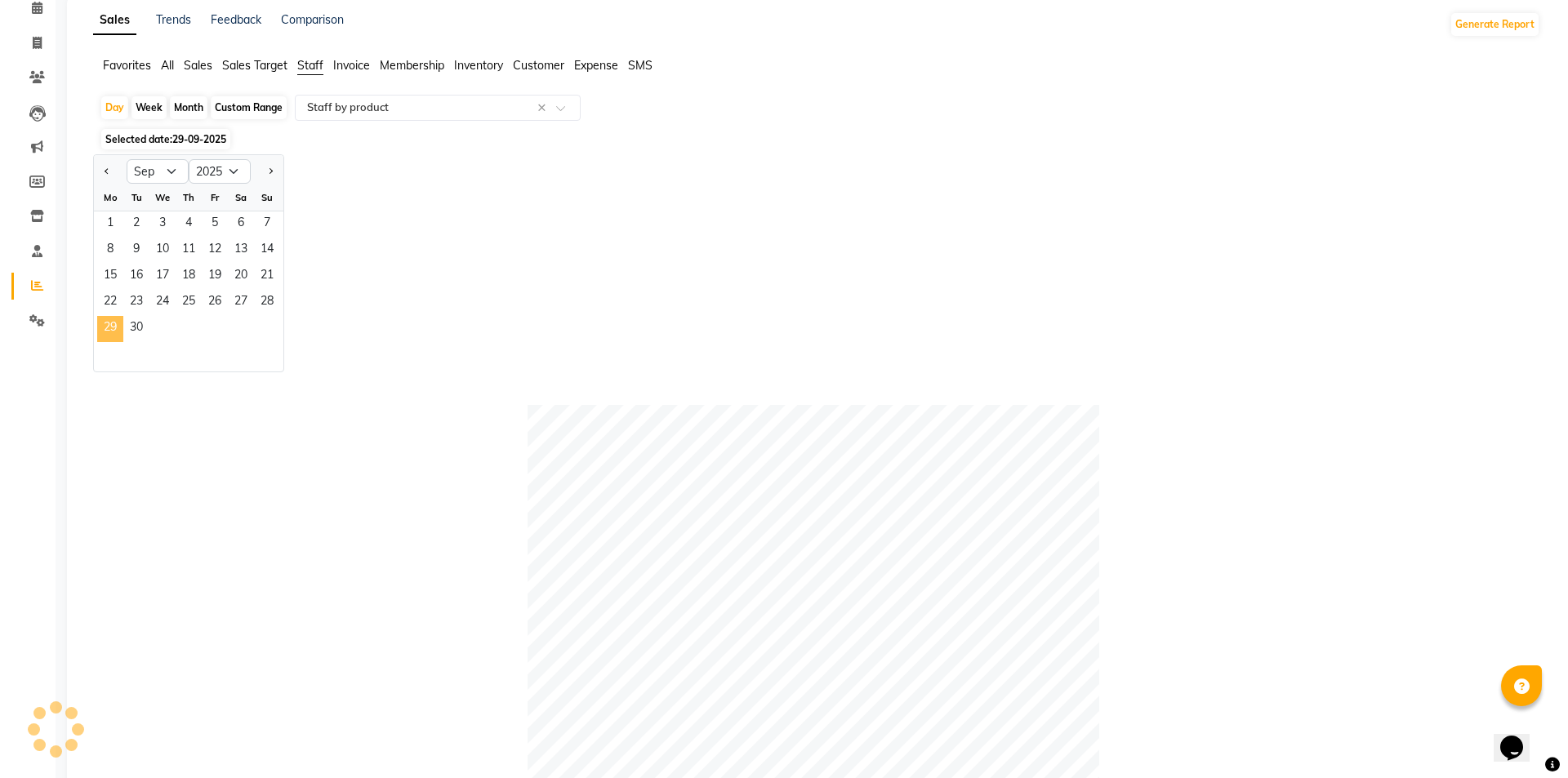
scroll to position [0, 0]
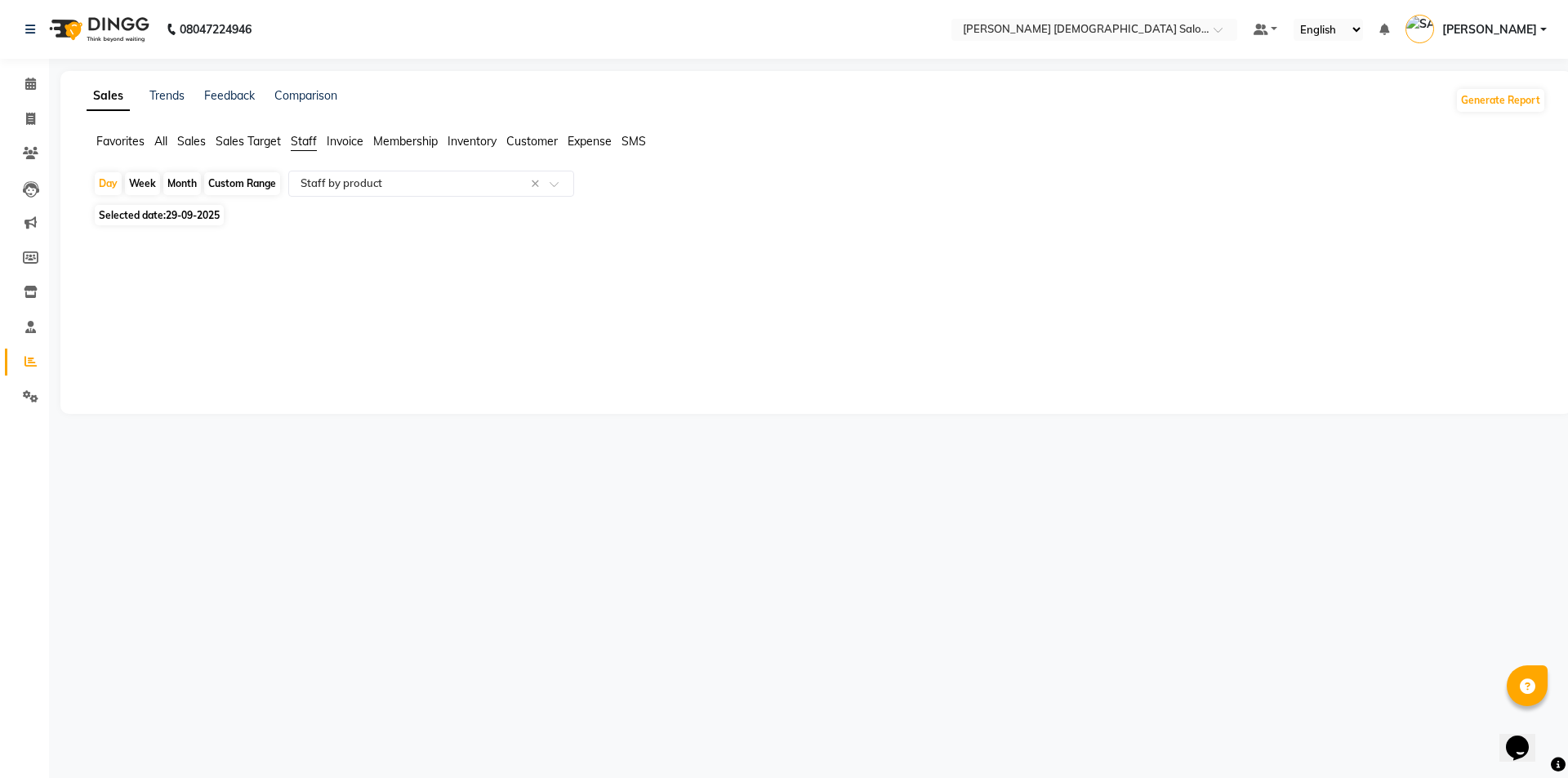
click at [370, 313] on div "Sales Trends Feedback Comparison Generate Report Favorites All Sales Sales Targ…" at bounding box center [815, 243] width 1511 height 343
click at [179, 212] on span "29-09-2025" at bounding box center [193, 215] width 54 height 12
select select "9"
select select "2025"
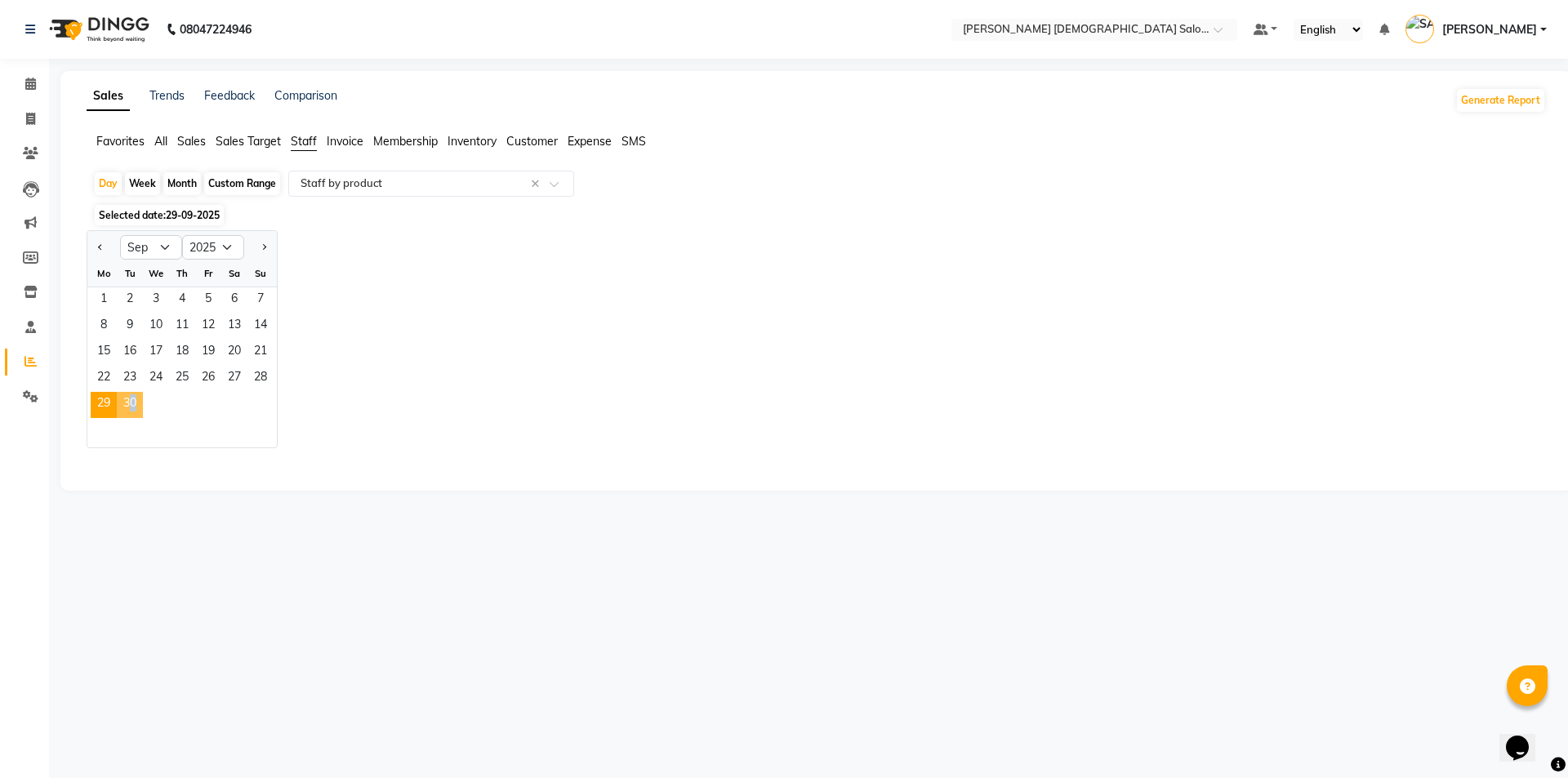
drag, startPoint x: 125, startPoint y: 405, endPoint x: 108, endPoint y: 403, distance: 17.1
click at [130, 405] on span "30" at bounding box center [130, 405] width 26 height 26
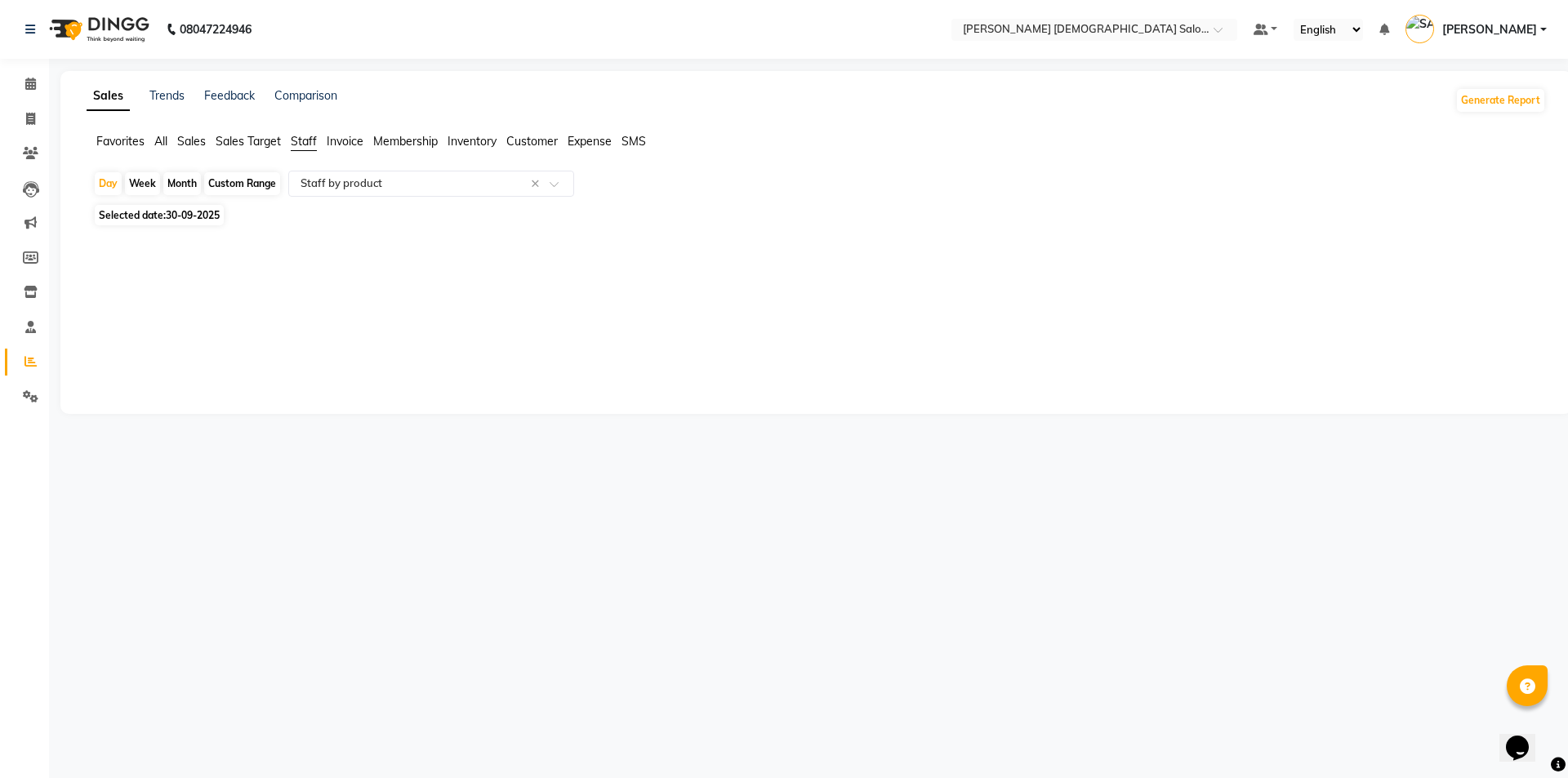
click at [628, 367] on div "Sales Trends Feedback Comparison Generate Report Favorites All Sales Sales Targ…" at bounding box center [815, 243] width 1511 height 343
click at [341, 186] on input "text" at bounding box center [415, 184] width 235 height 17
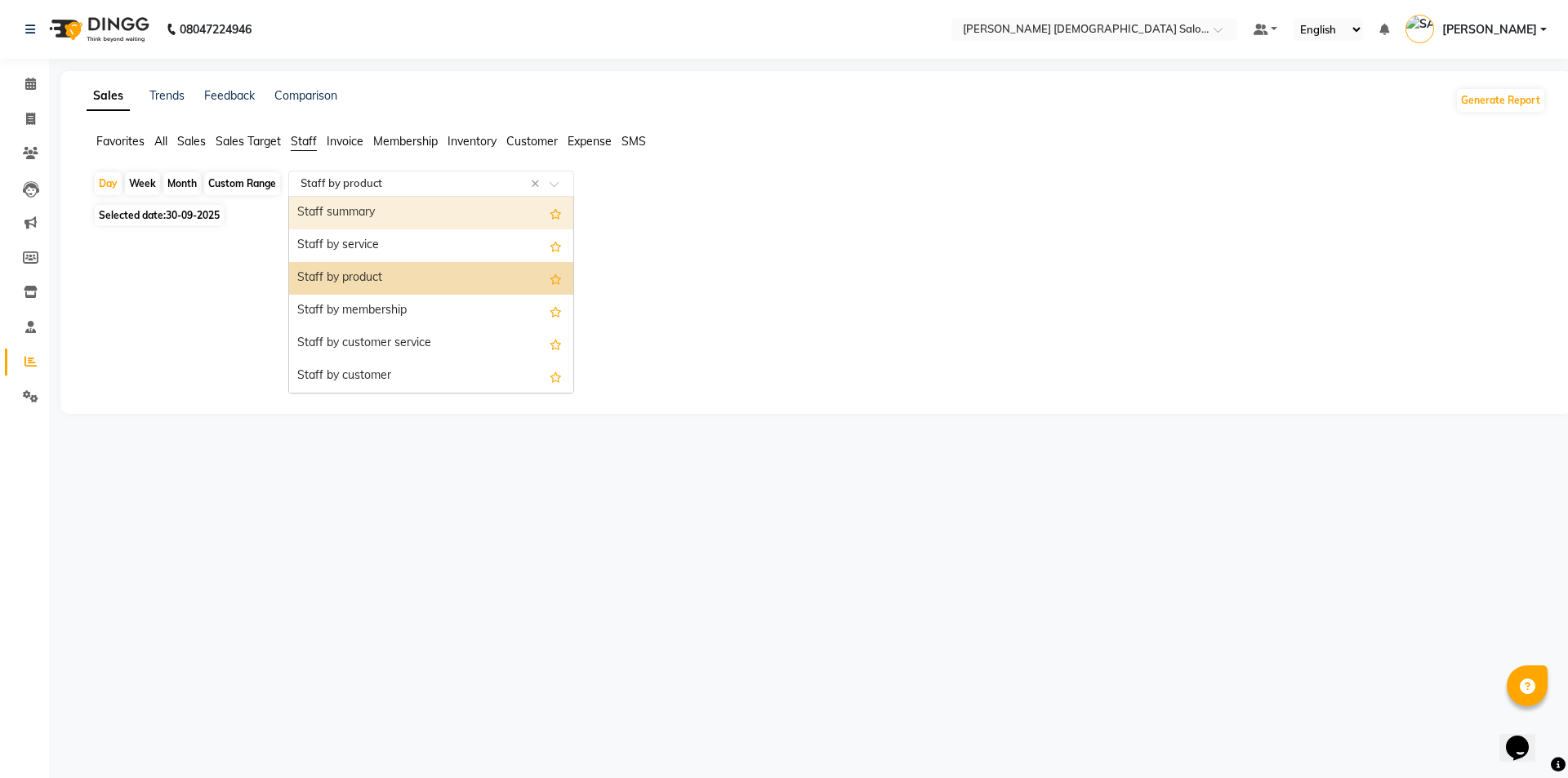
click at [179, 135] on span "Sales" at bounding box center [191, 141] width 29 height 15
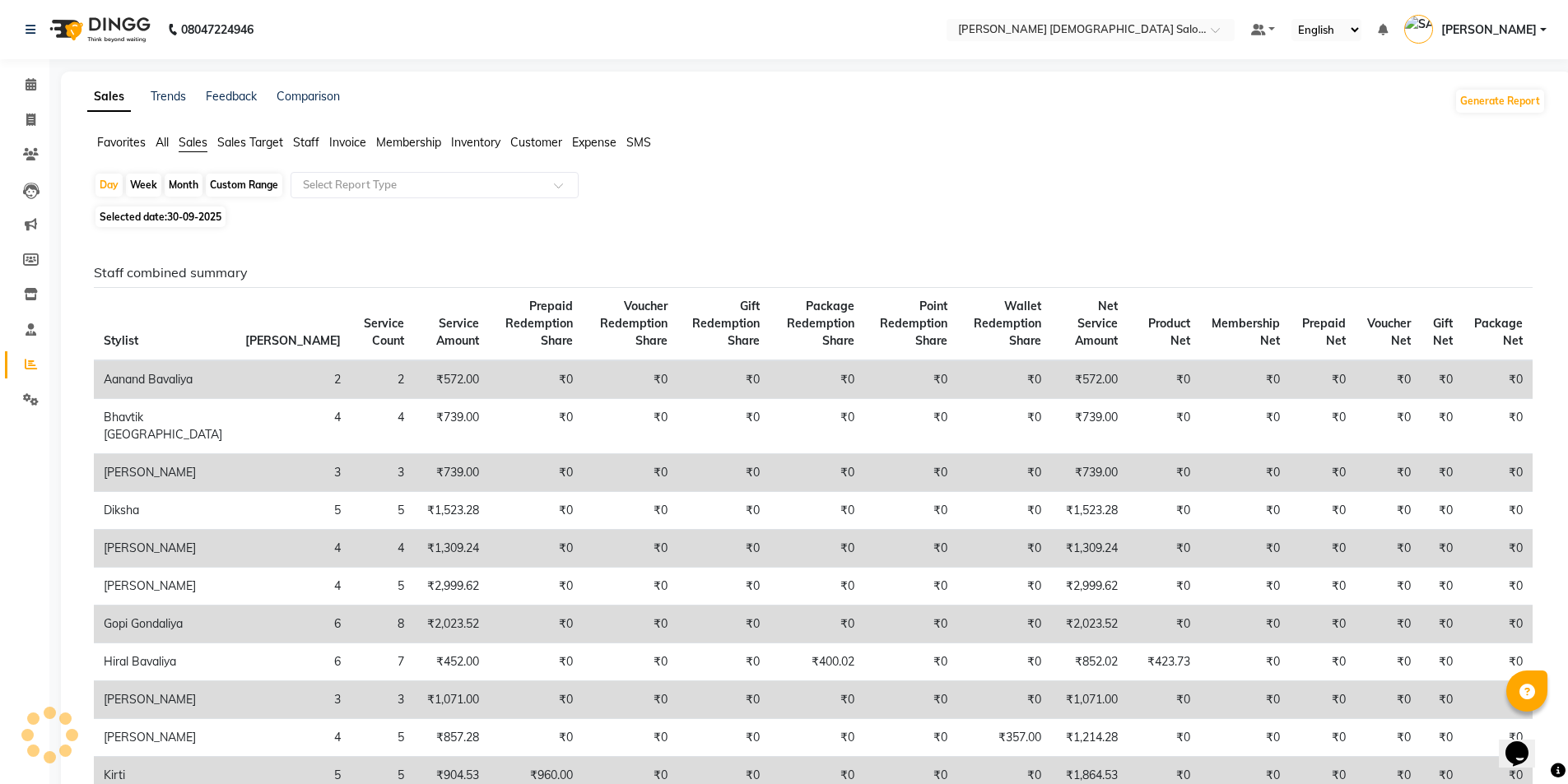
click at [163, 140] on span "All" at bounding box center [162, 142] width 13 height 15
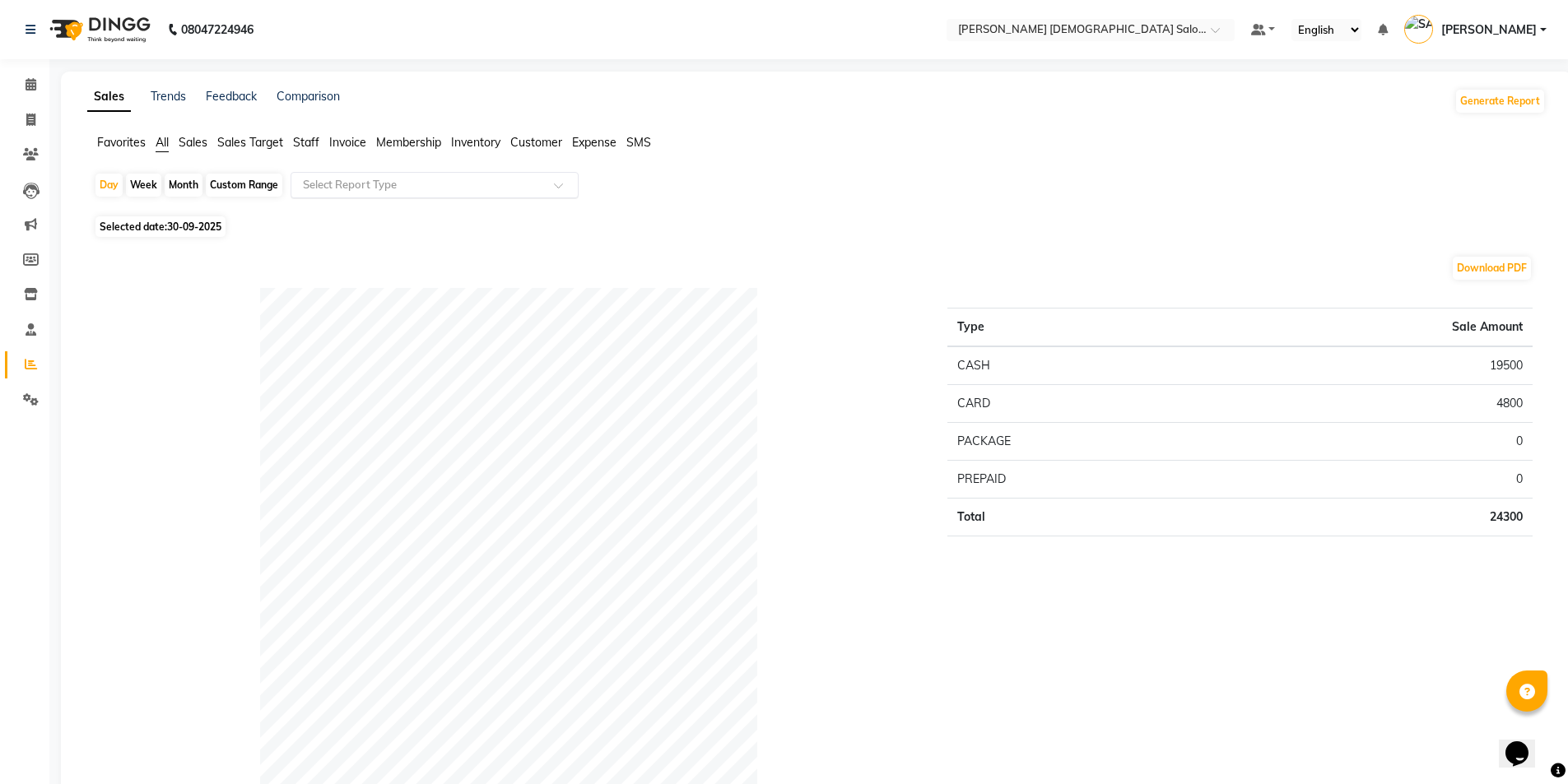
click at [488, 184] on input "text" at bounding box center [418, 185] width 237 height 17
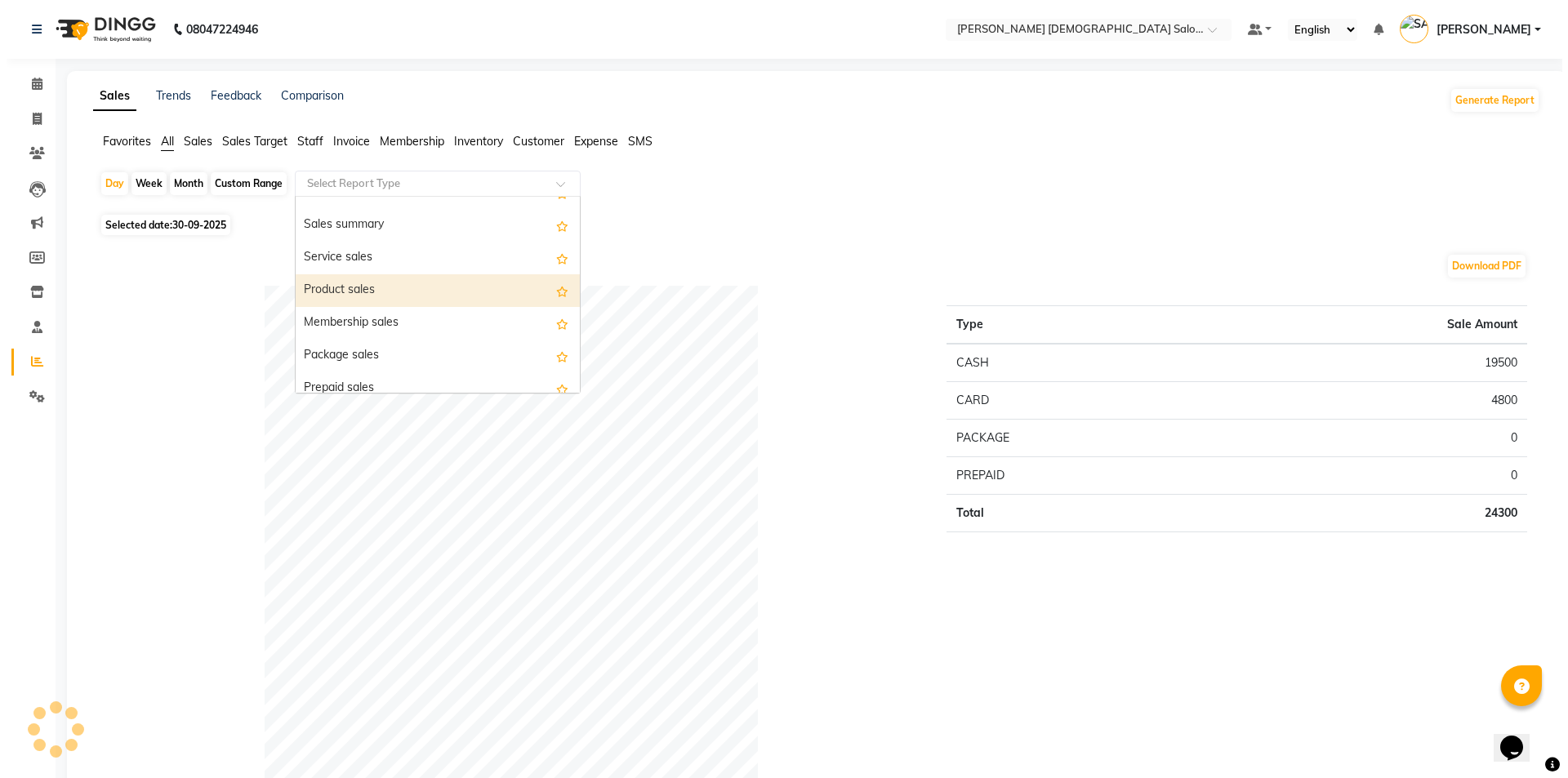
scroll to position [82, 0]
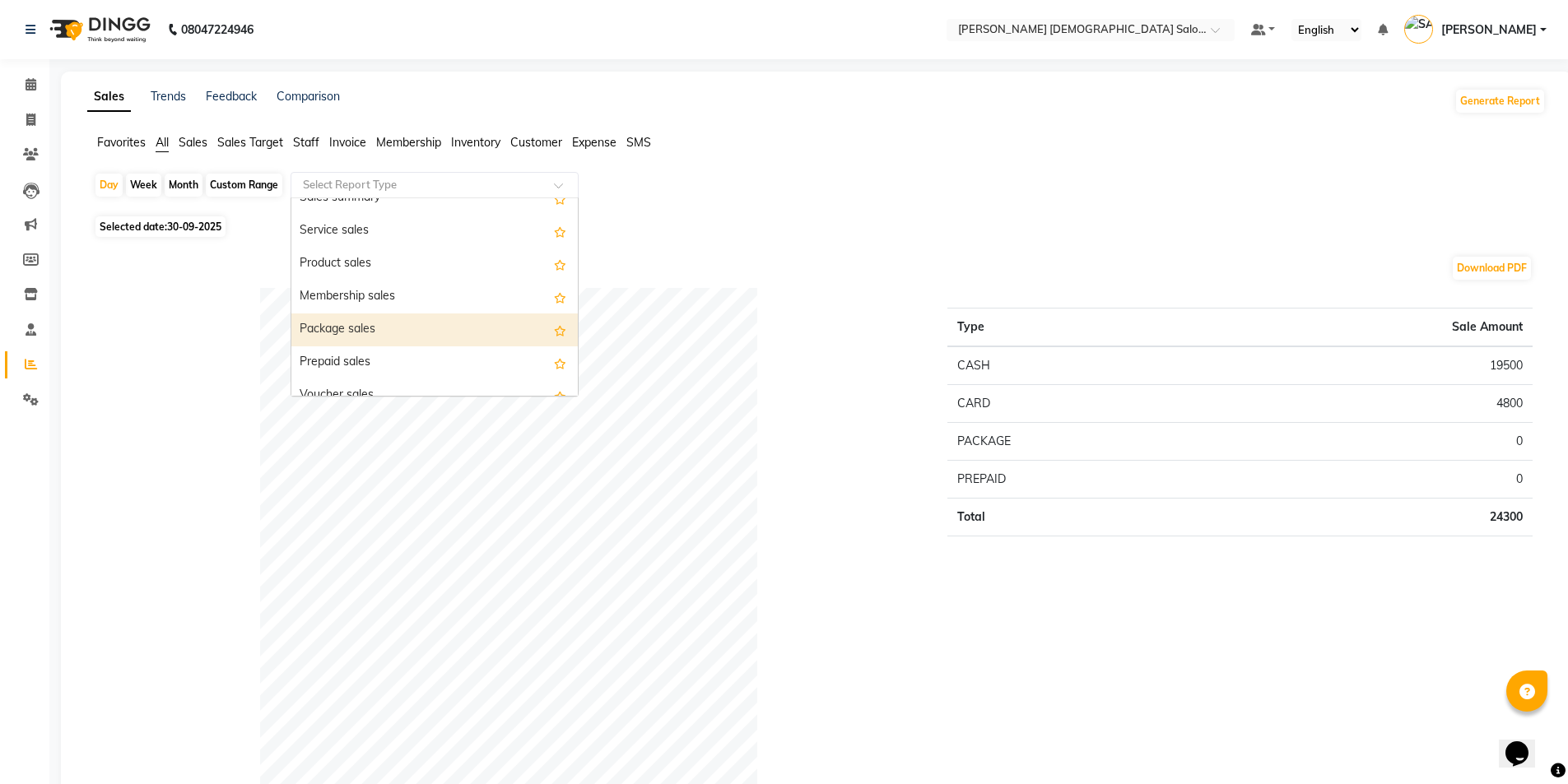
click at [365, 342] on div "Package sales" at bounding box center [435, 329] width 286 height 32
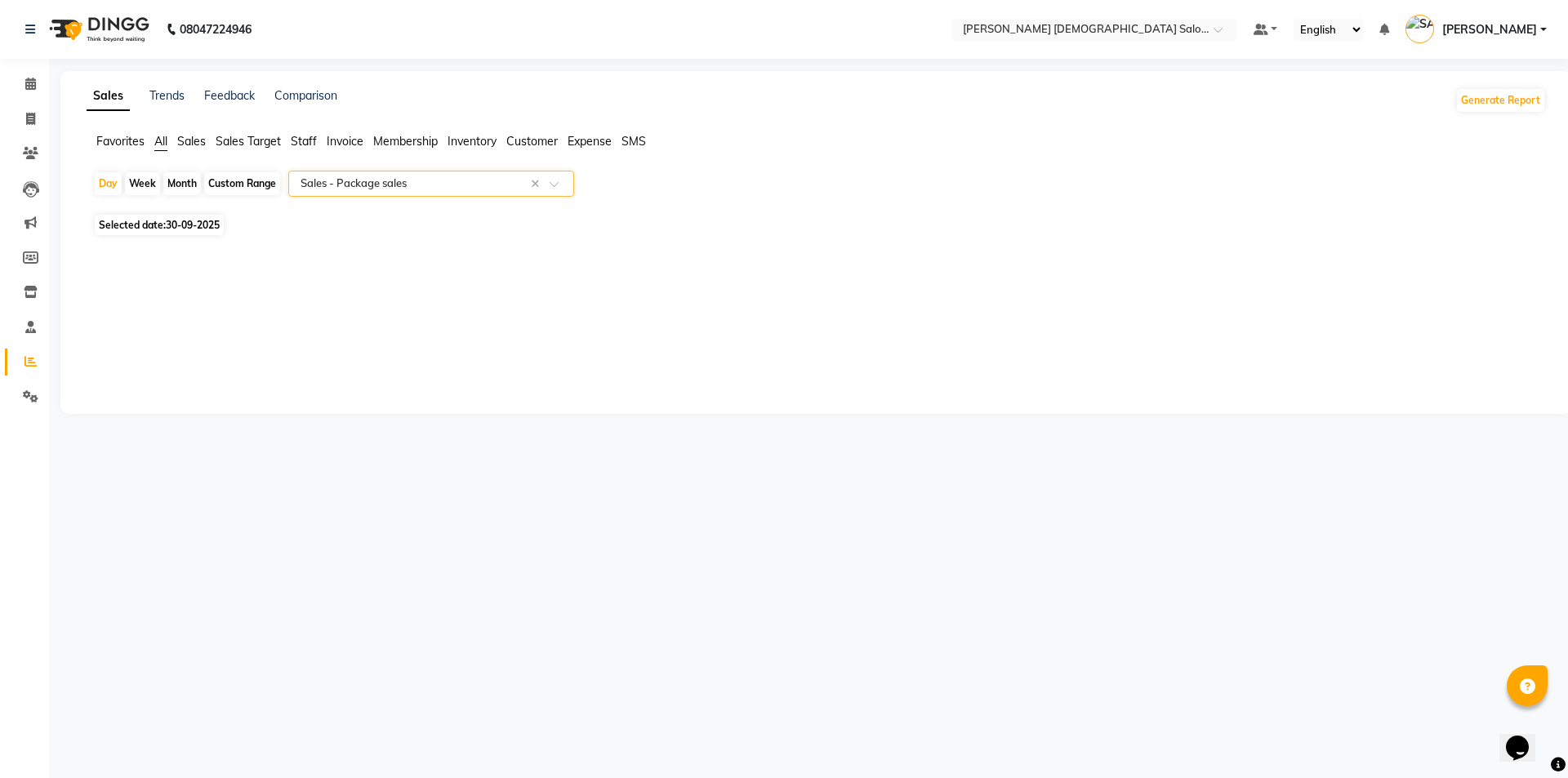
click at [364, 190] on input "text" at bounding box center [415, 184] width 235 height 17
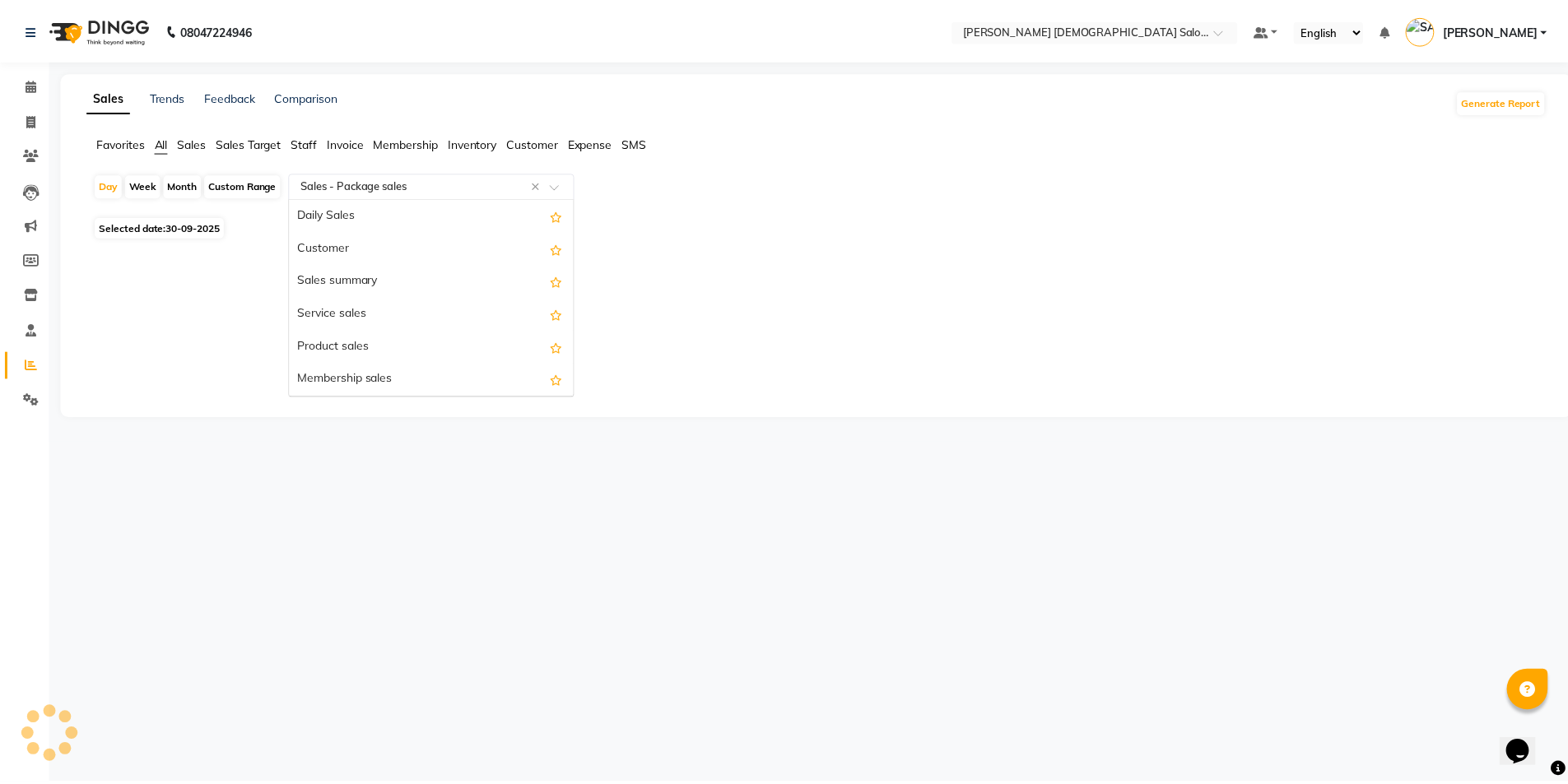
scroll to position [198, 0]
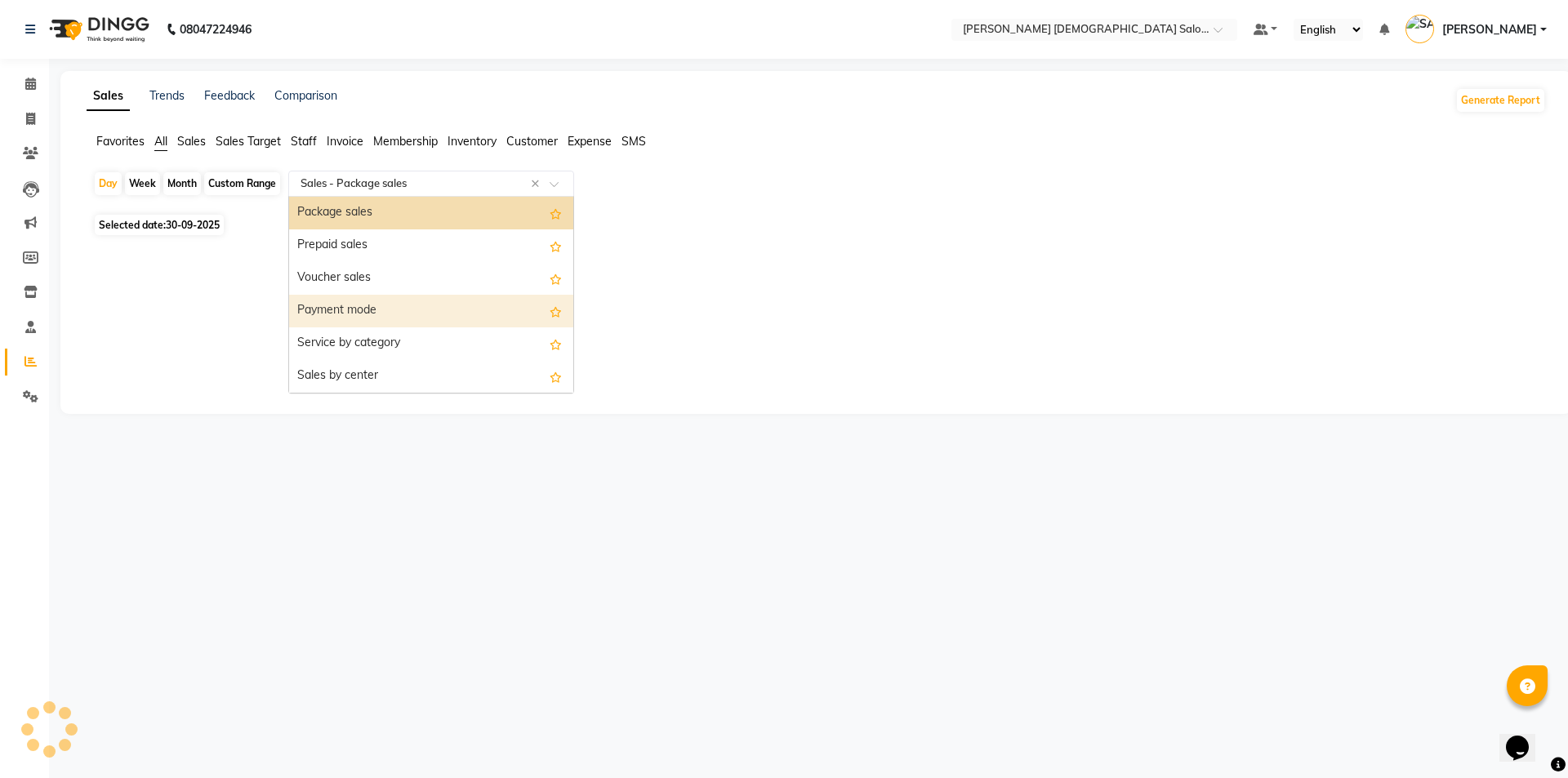
click at [379, 303] on div "Payment mode" at bounding box center [431, 310] width 284 height 32
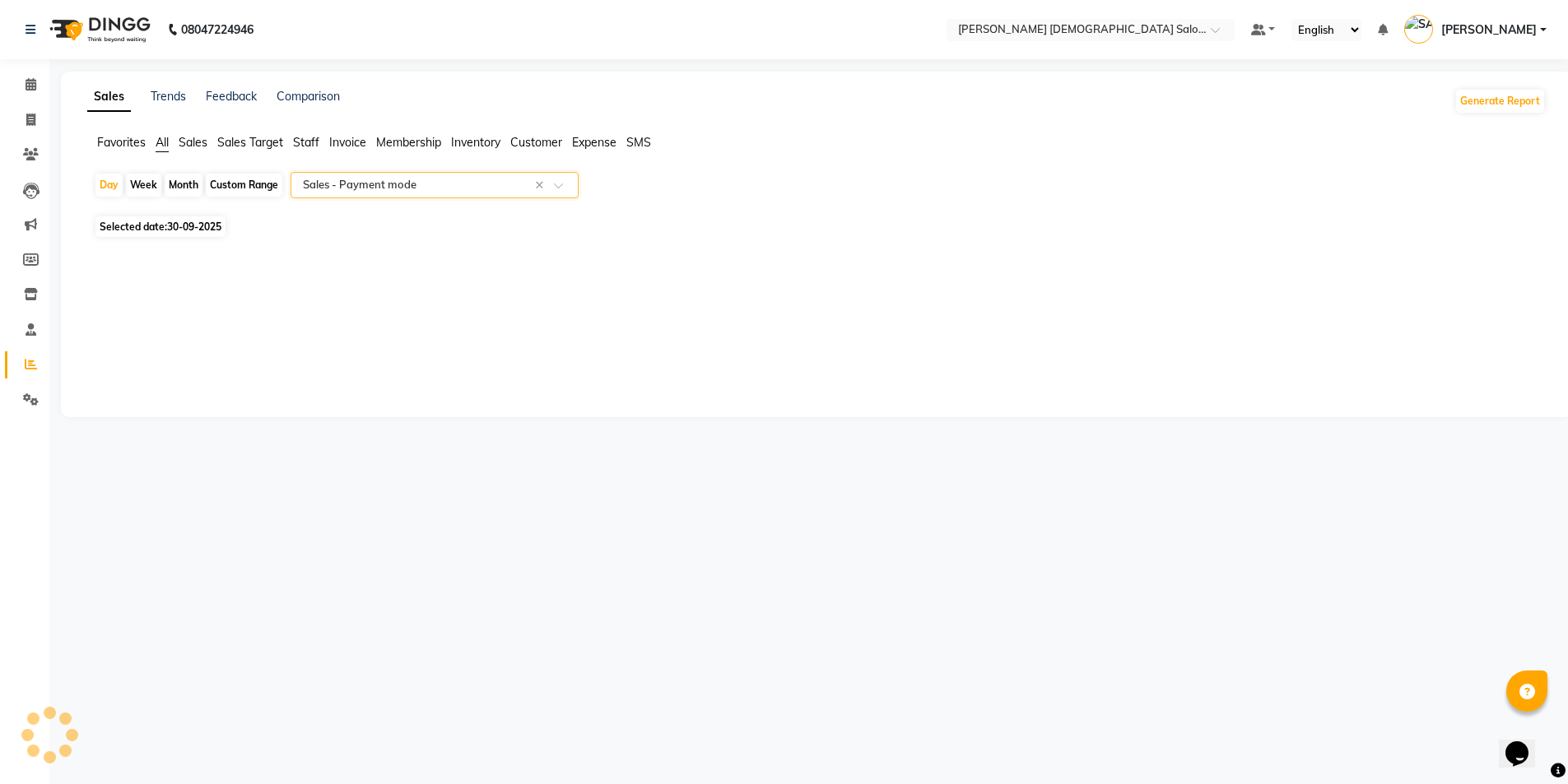
select select "full_report"
select select "csv"
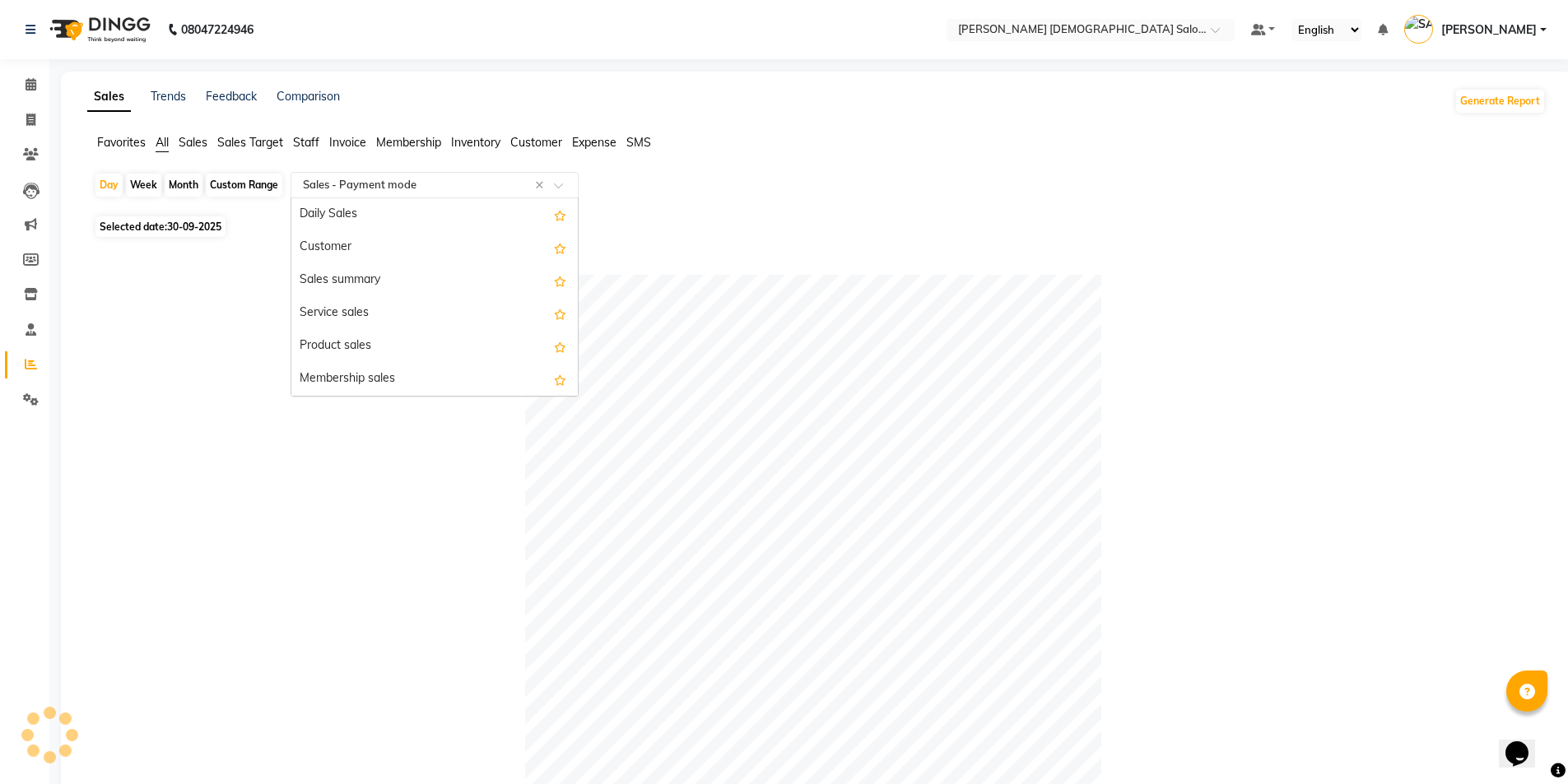
click at [373, 183] on input "text" at bounding box center [418, 185] width 237 height 17
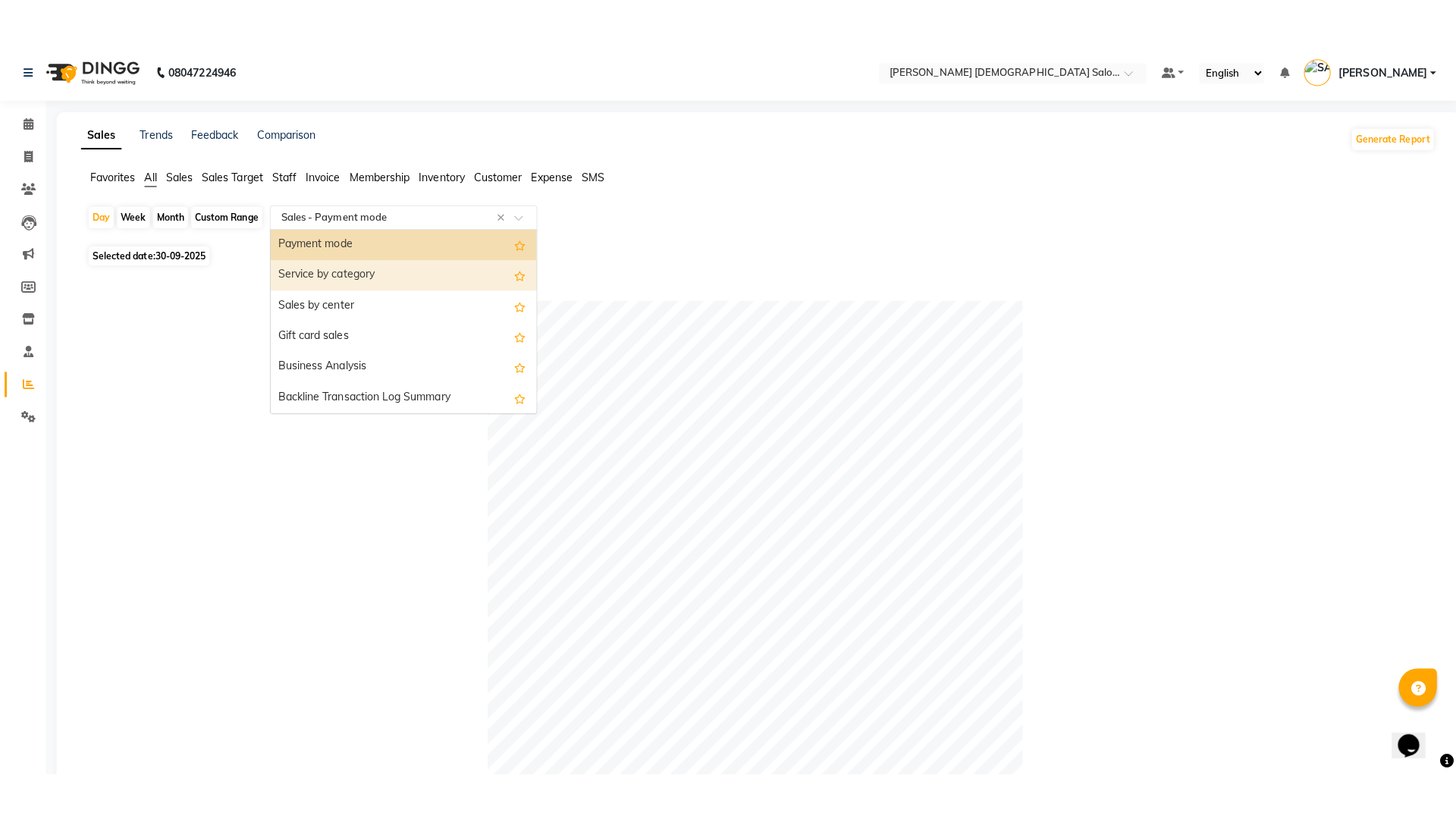
scroll to position [197, 0]
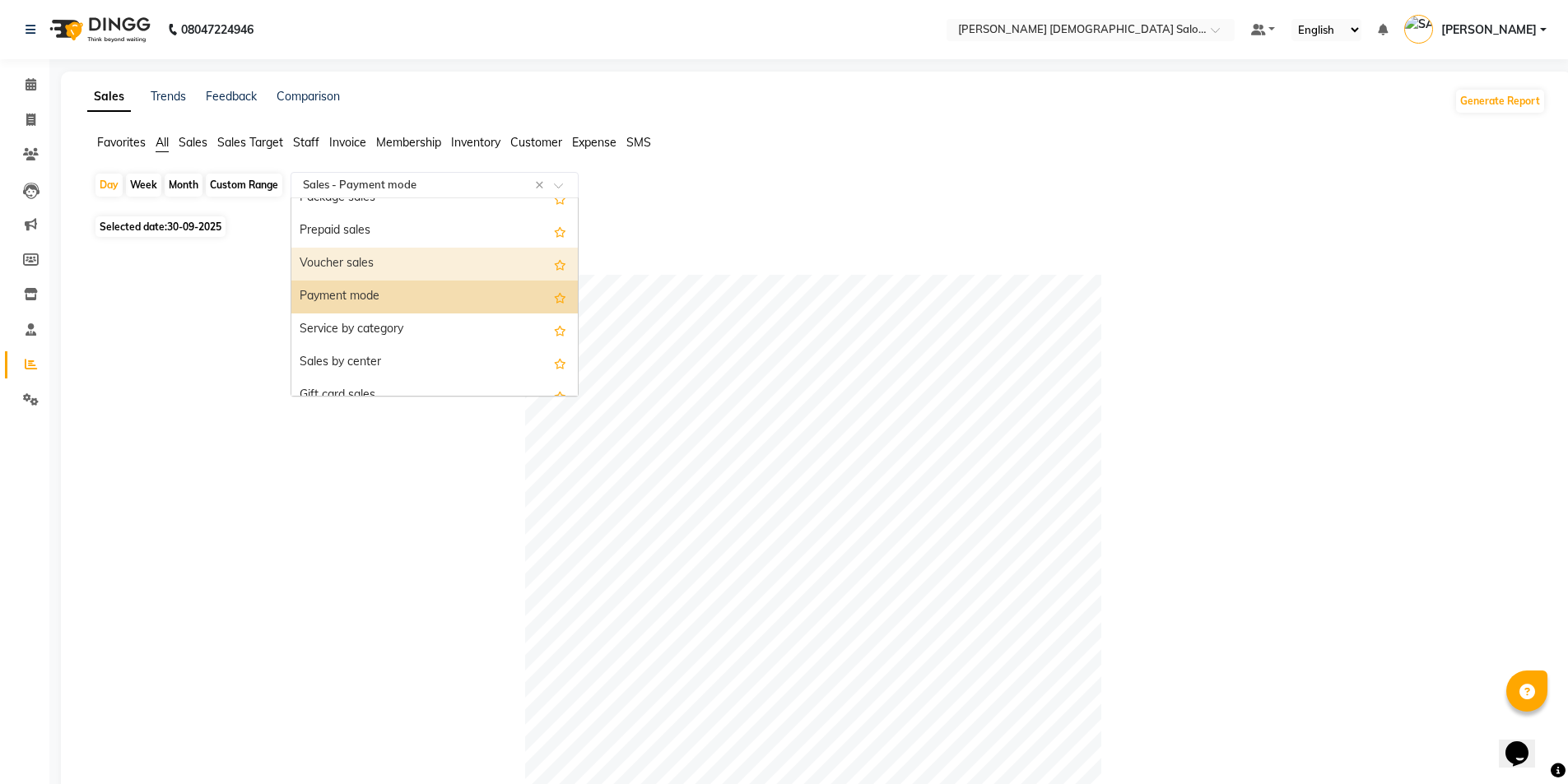
click at [374, 233] on div "Prepaid sales" at bounding box center [435, 231] width 286 height 32
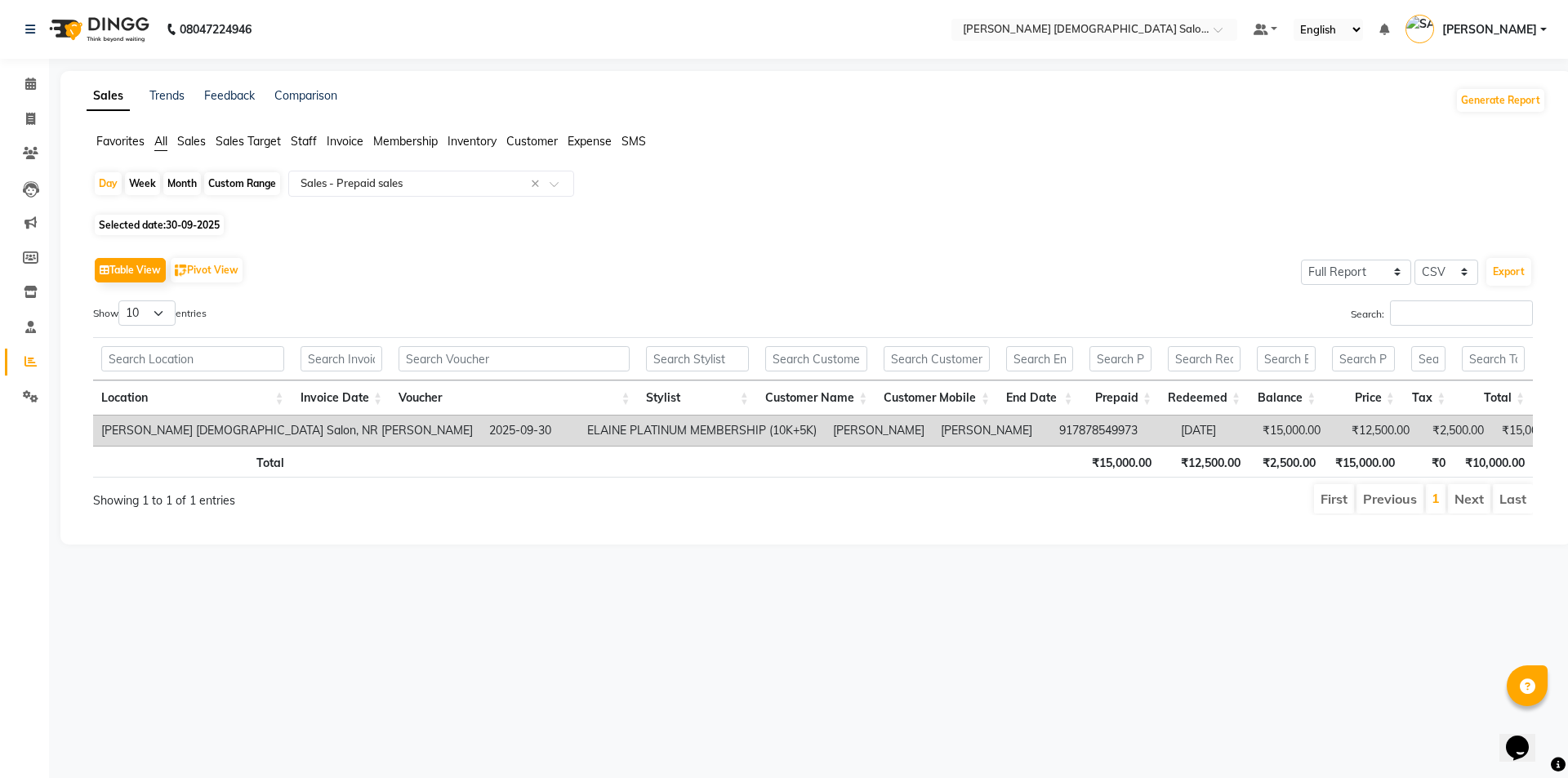
click at [388, 303] on div "Show 10 25 50 100 entries" at bounding box center [447, 316] width 708 height 32
click at [171, 220] on span "30-09-2025" at bounding box center [193, 225] width 54 height 12
select select "9"
select select "2025"
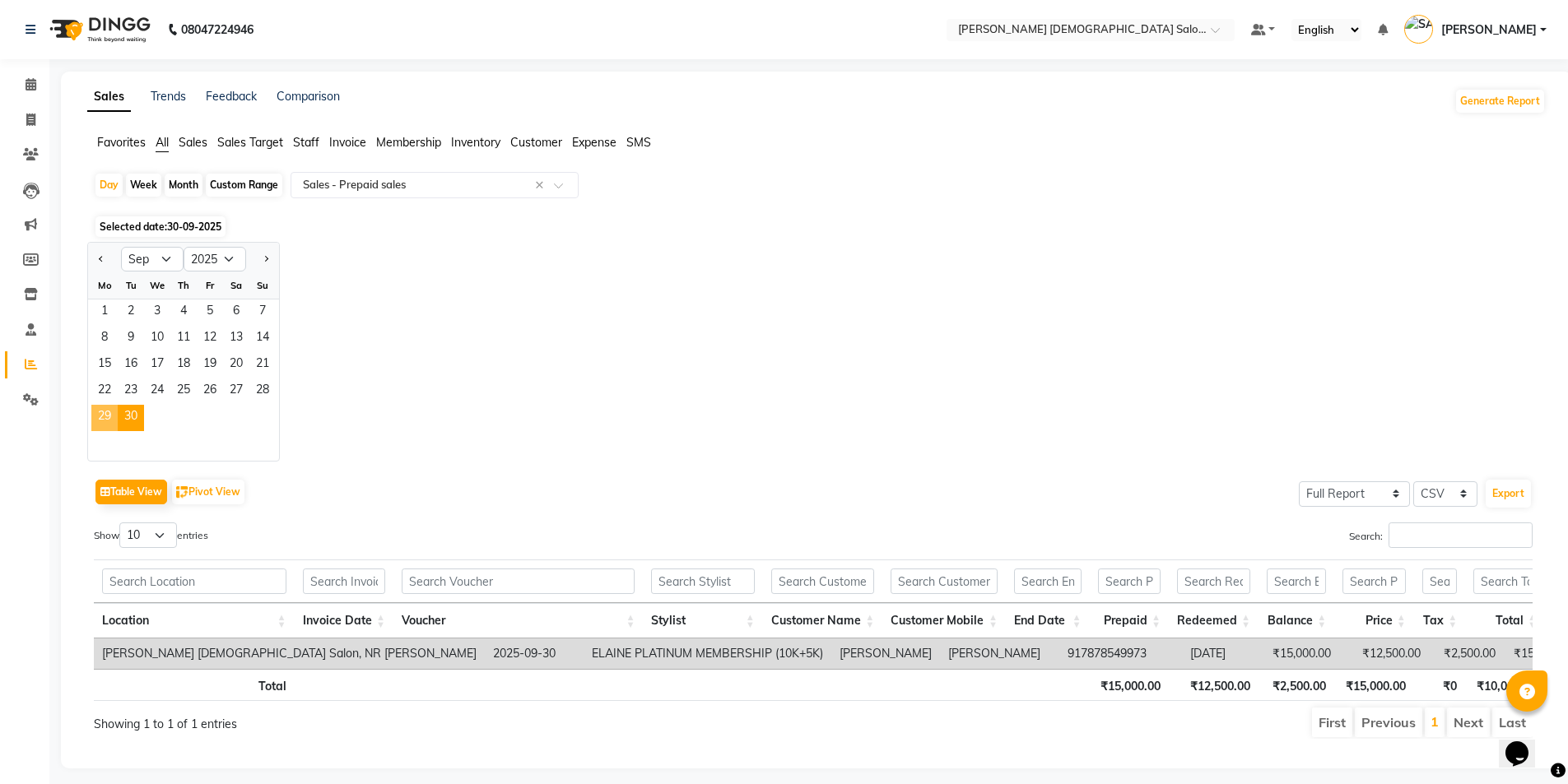
click at [103, 414] on span "29" at bounding box center [104, 418] width 26 height 26
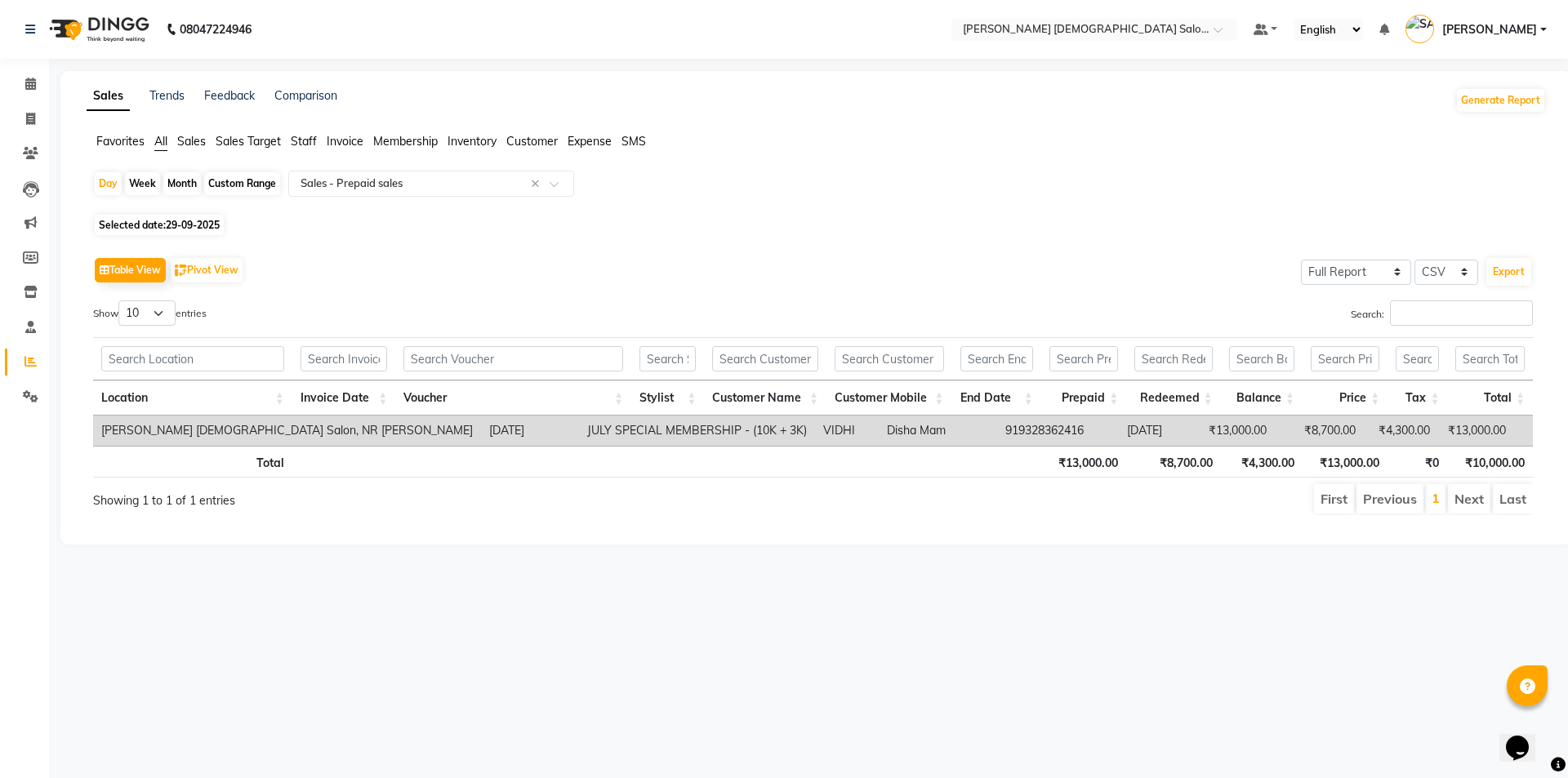
click at [189, 217] on span "Selected date: 29-09-2025" at bounding box center [159, 225] width 129 height 20
select select "9"
select select "2025"
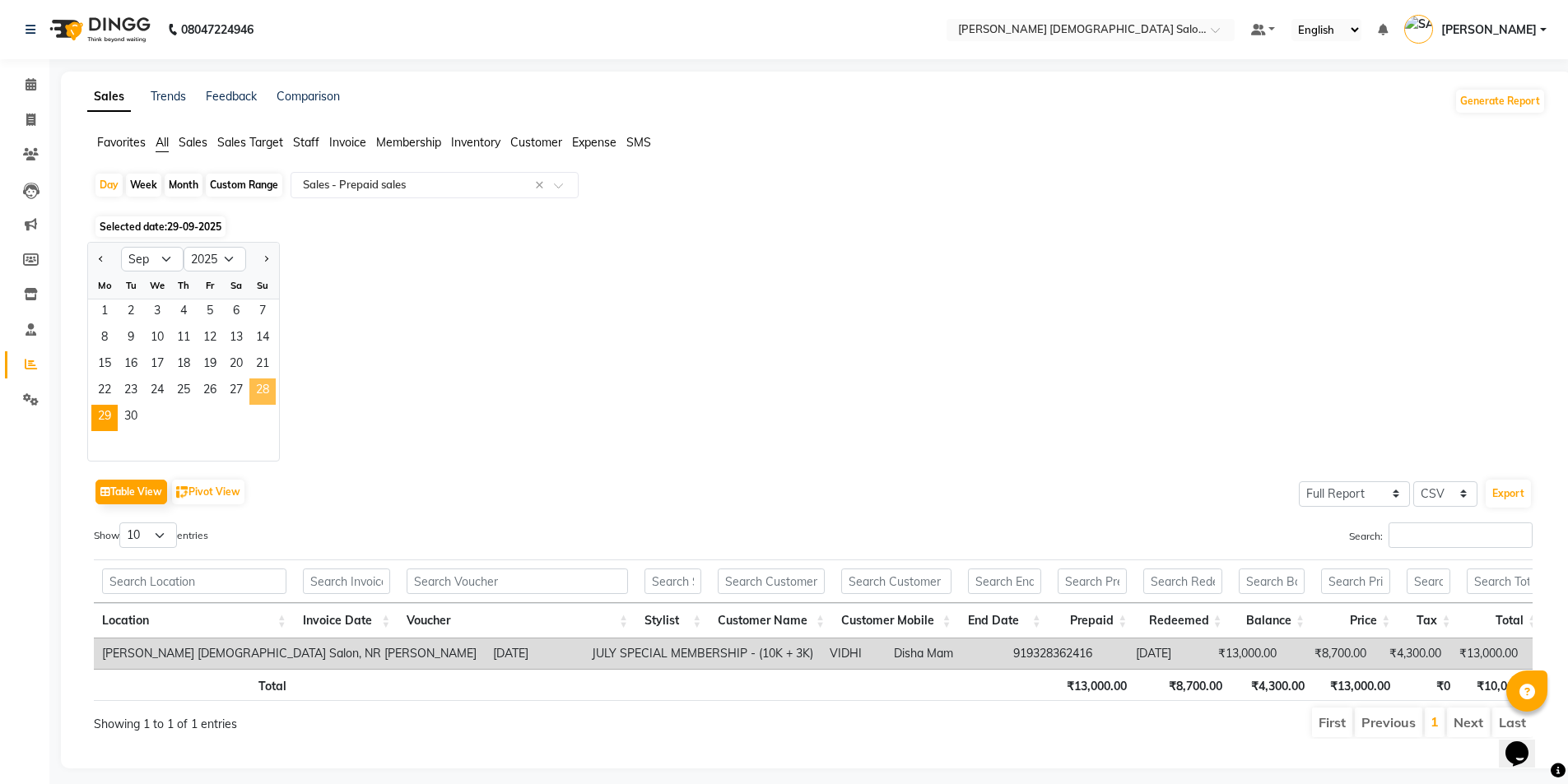
click at [270, 400] on span "28" at bounding box center [263, 392] width 26 height 26
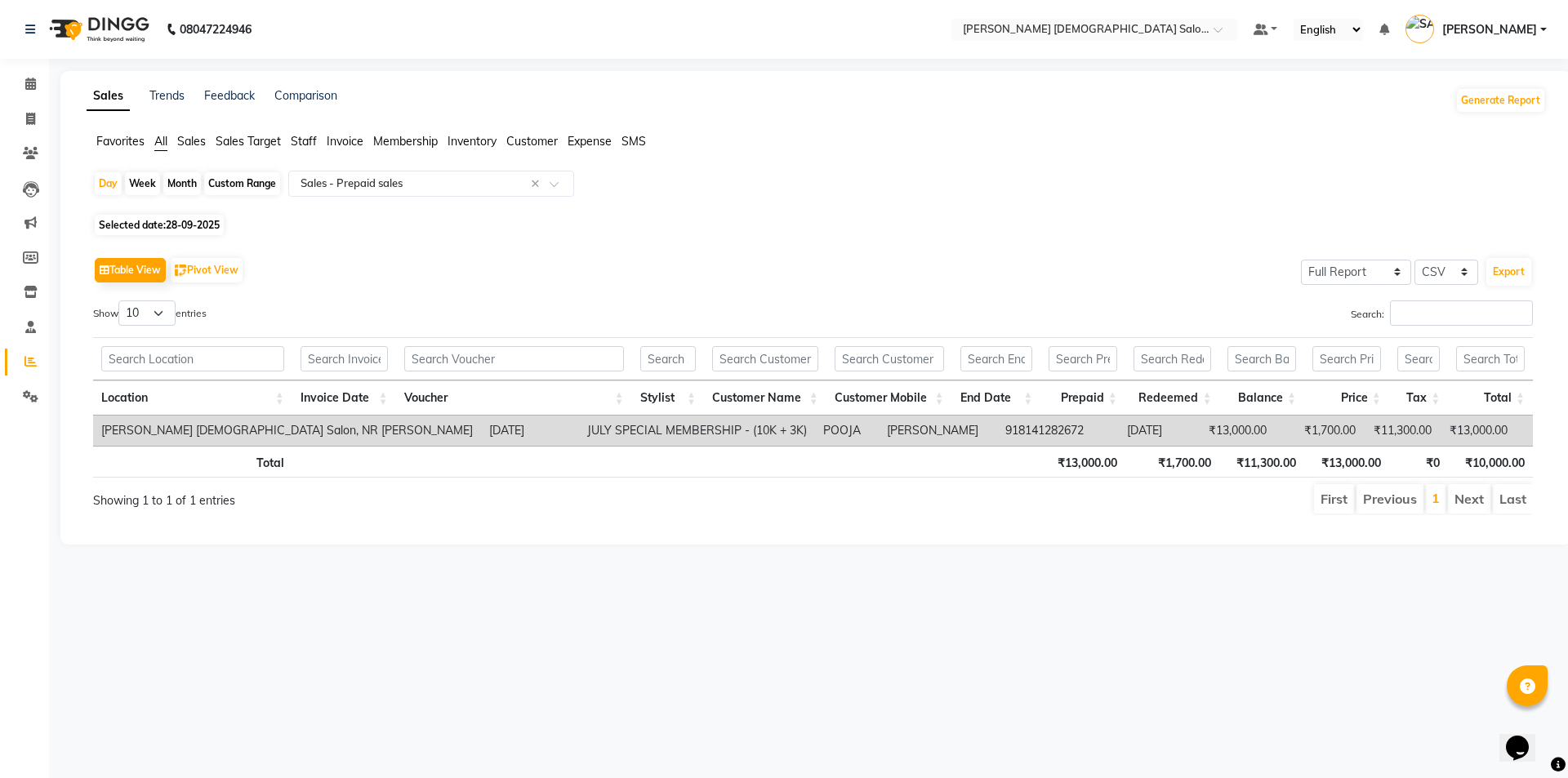
click at [176, 219] on span "28-09-2025" at bounding box center [193, 225] width 54 height 12
select select "9"
select select "2025"
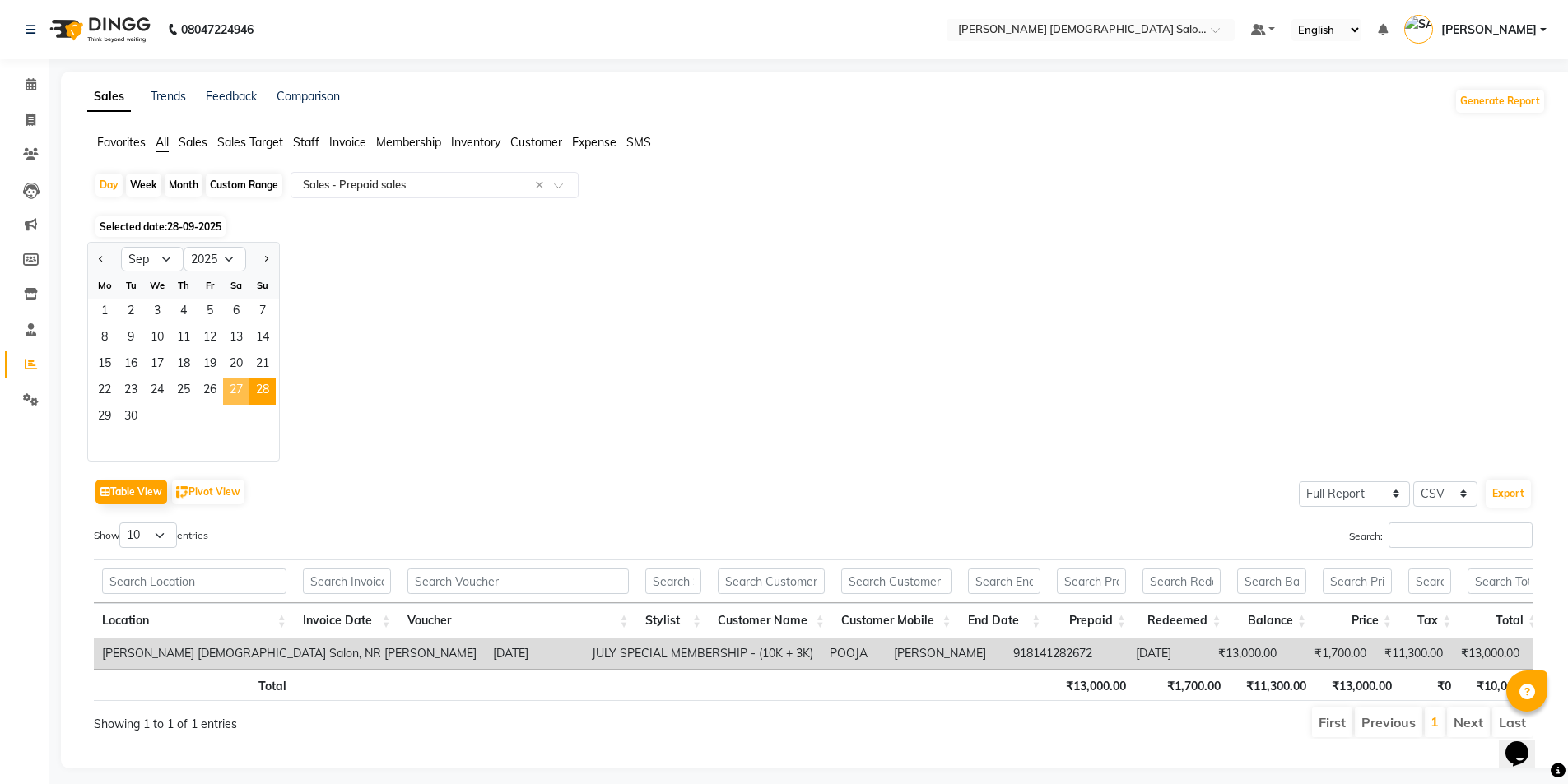
click at [244, 385] on span "27" at bounding box center [236, 392] width 26 height 26
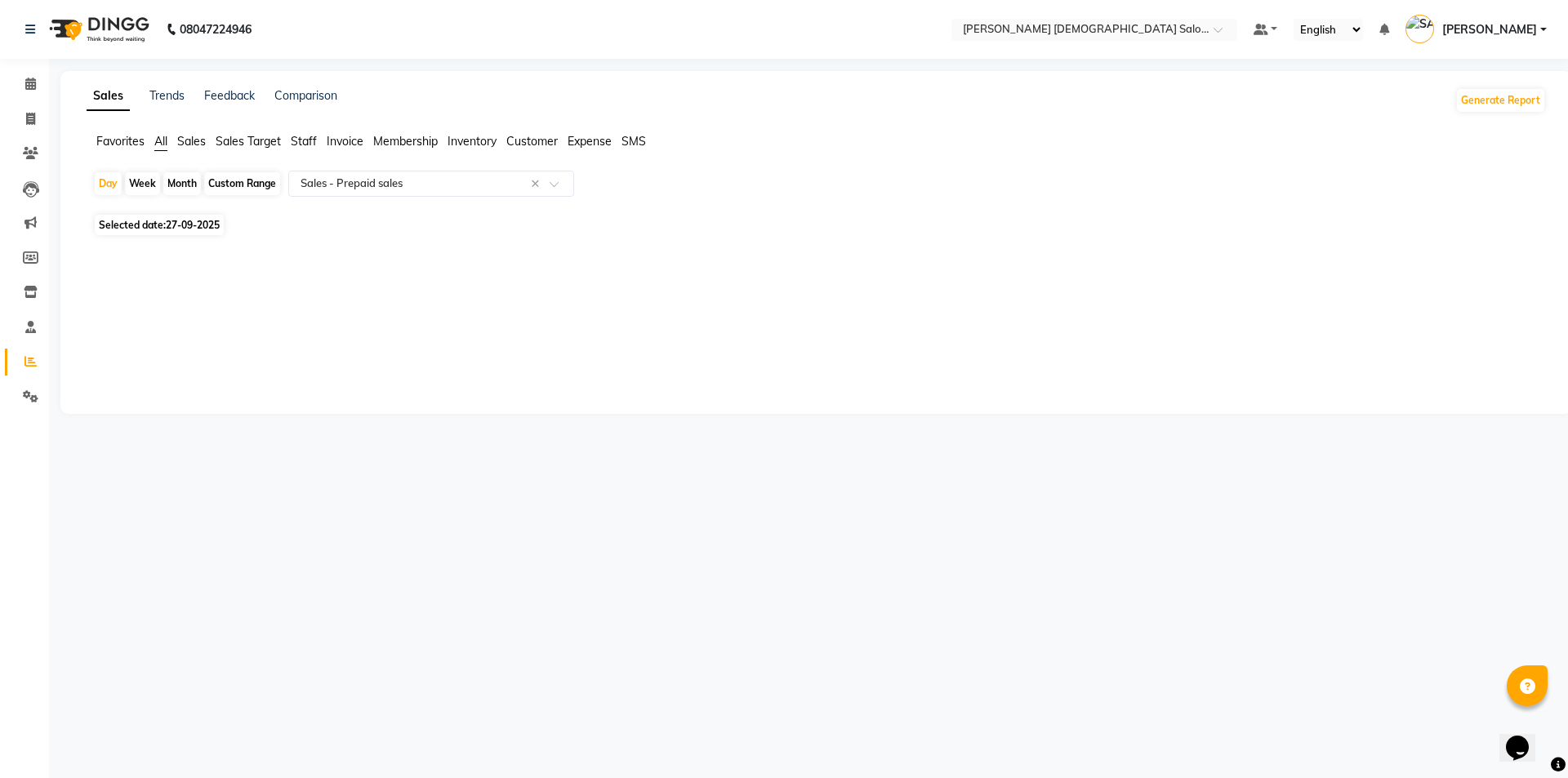
click at [213, 229] on span "27-09-2025" at bounding box center [193, 225] width 54 height 12
select select "9"
select select "2025"
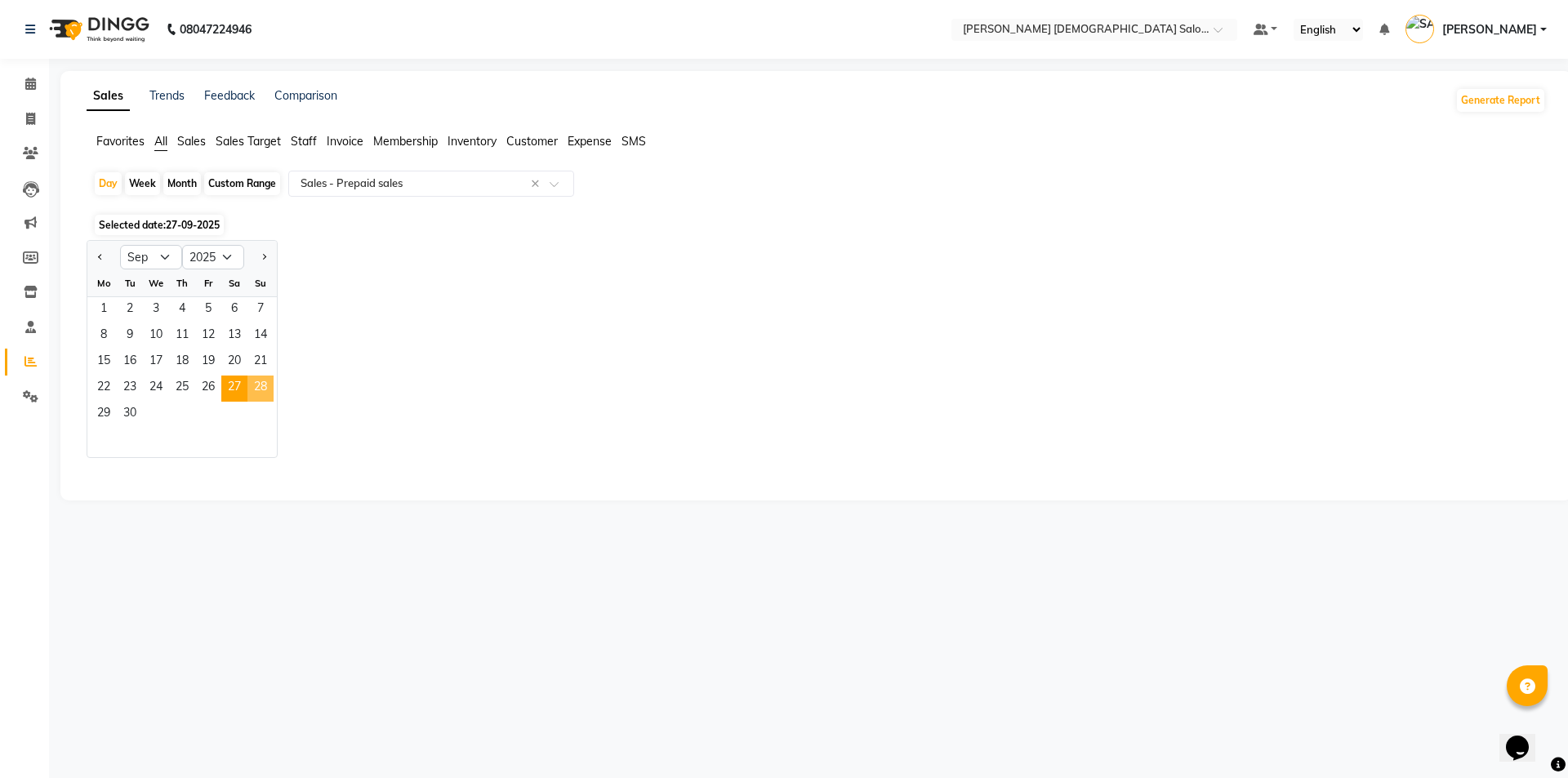
click at [259, 379] on span "28" at bounding box center [260, 389] width 26 height 26
select select "full_report"
select select "csv"
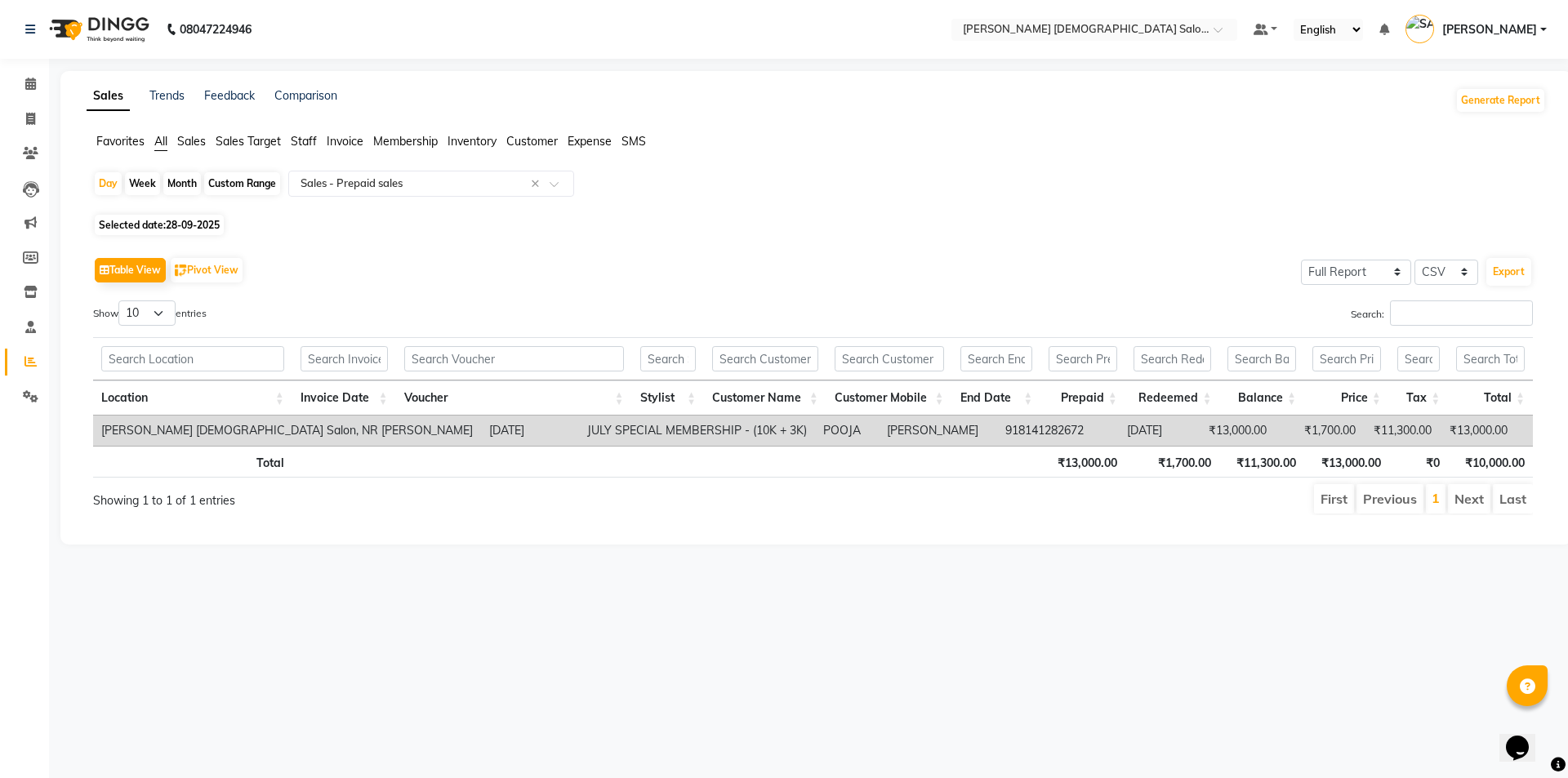
click at [191, 227] on span "28-09-2025" at bounding box center [193, 225] width 54 height 12
select select "9"
select select "2025"
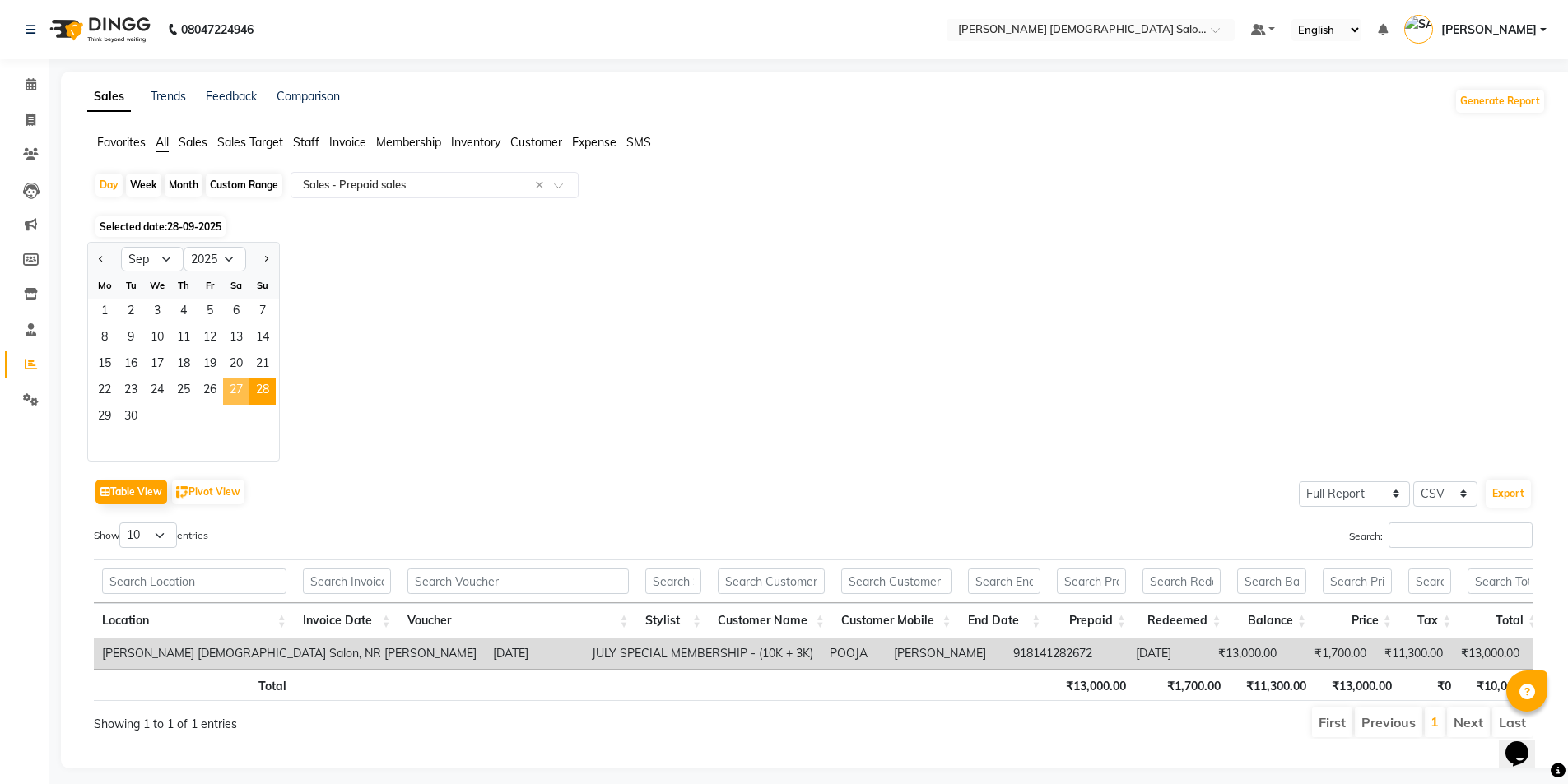
click at [228, 396] on span "27" at bounding box center [236, 392] width 26 height 26
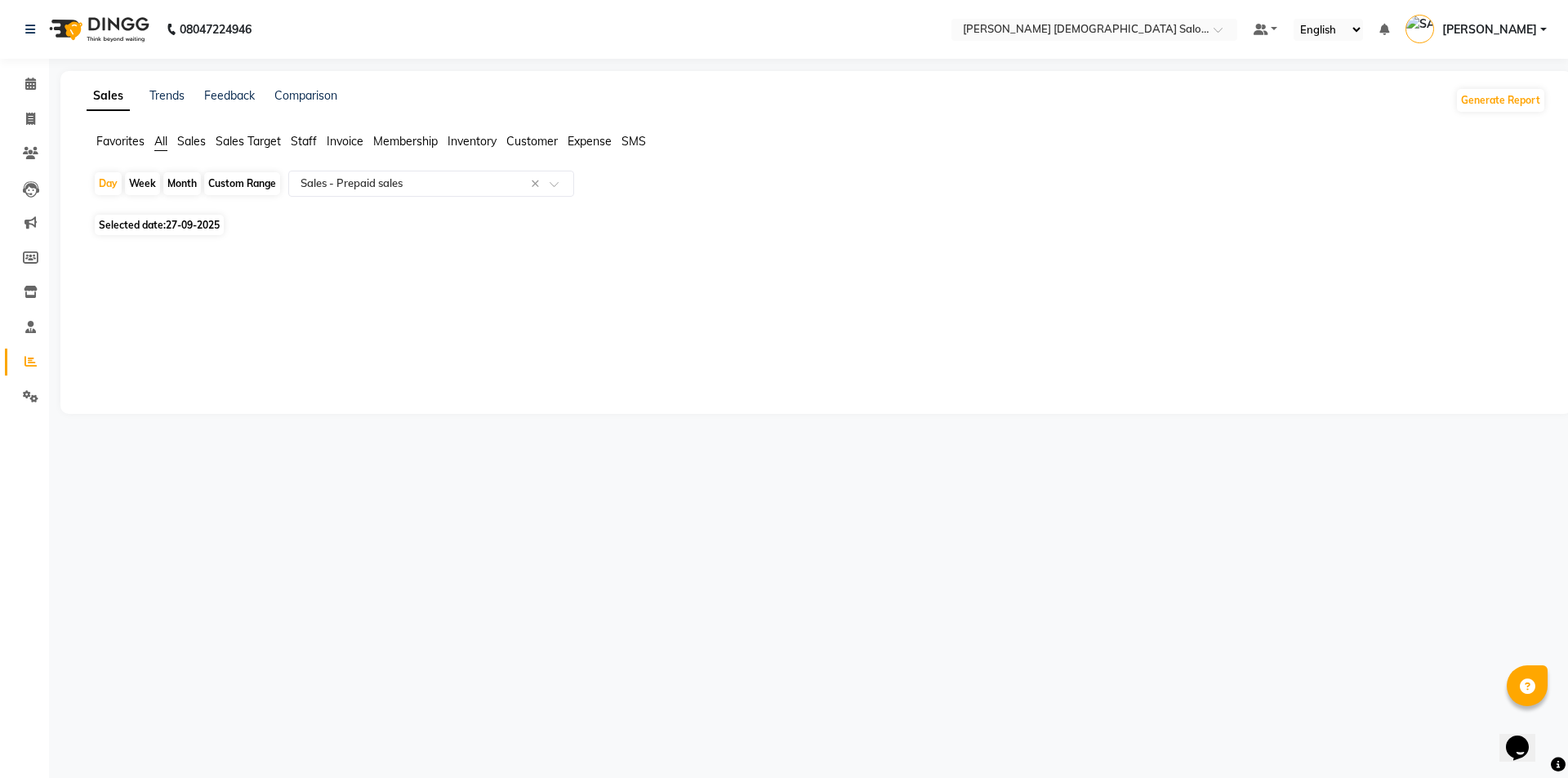
click at [207, 229] on span "27-09-2025" at bounding box center [193, 225] width 54 height 12
select select "9"
select select "2025"
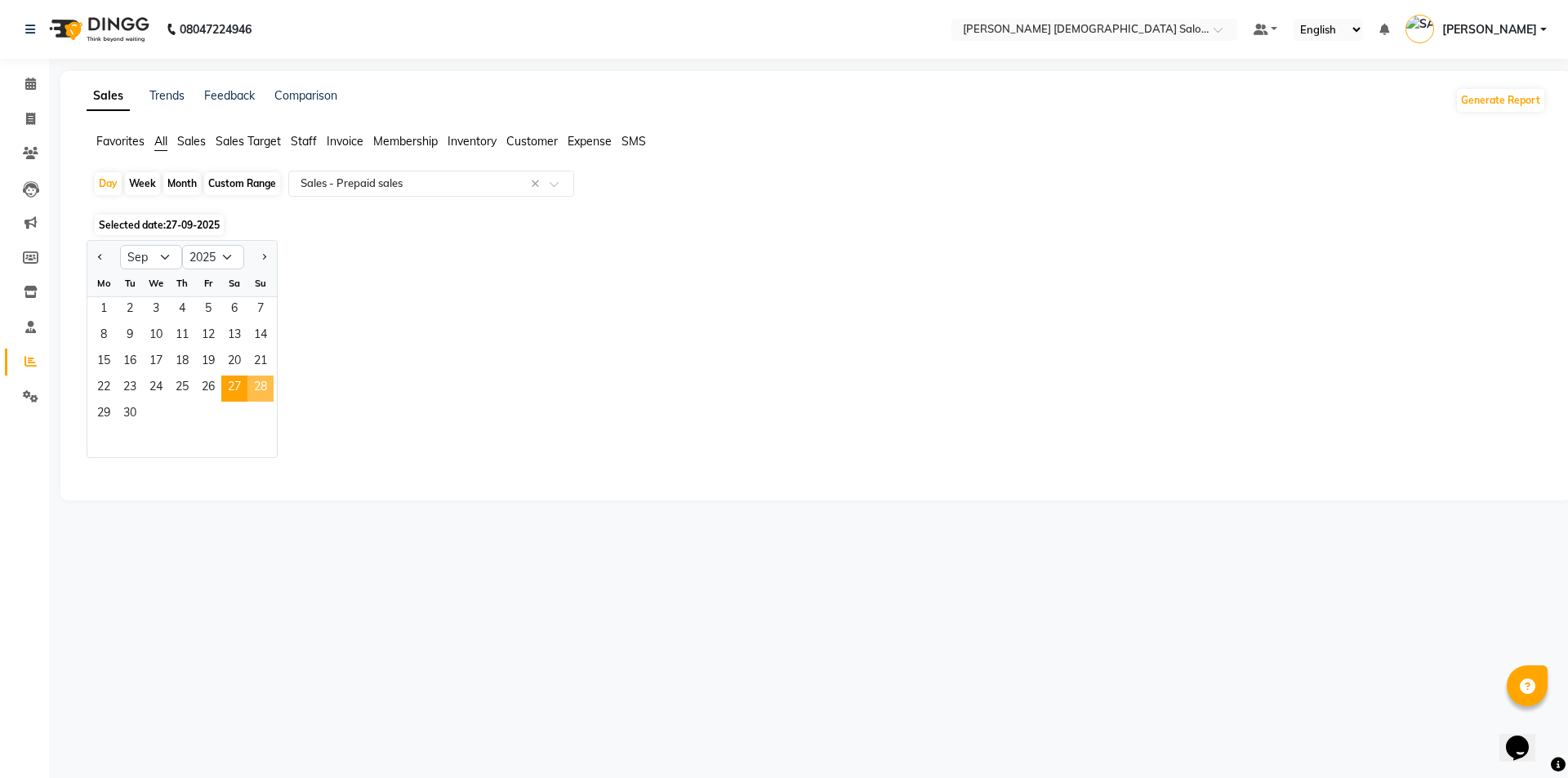
click at [260, 383] on span "28" at bounding box center [260, 389] width 26 height 26
select select "full_report"
select select "csv"
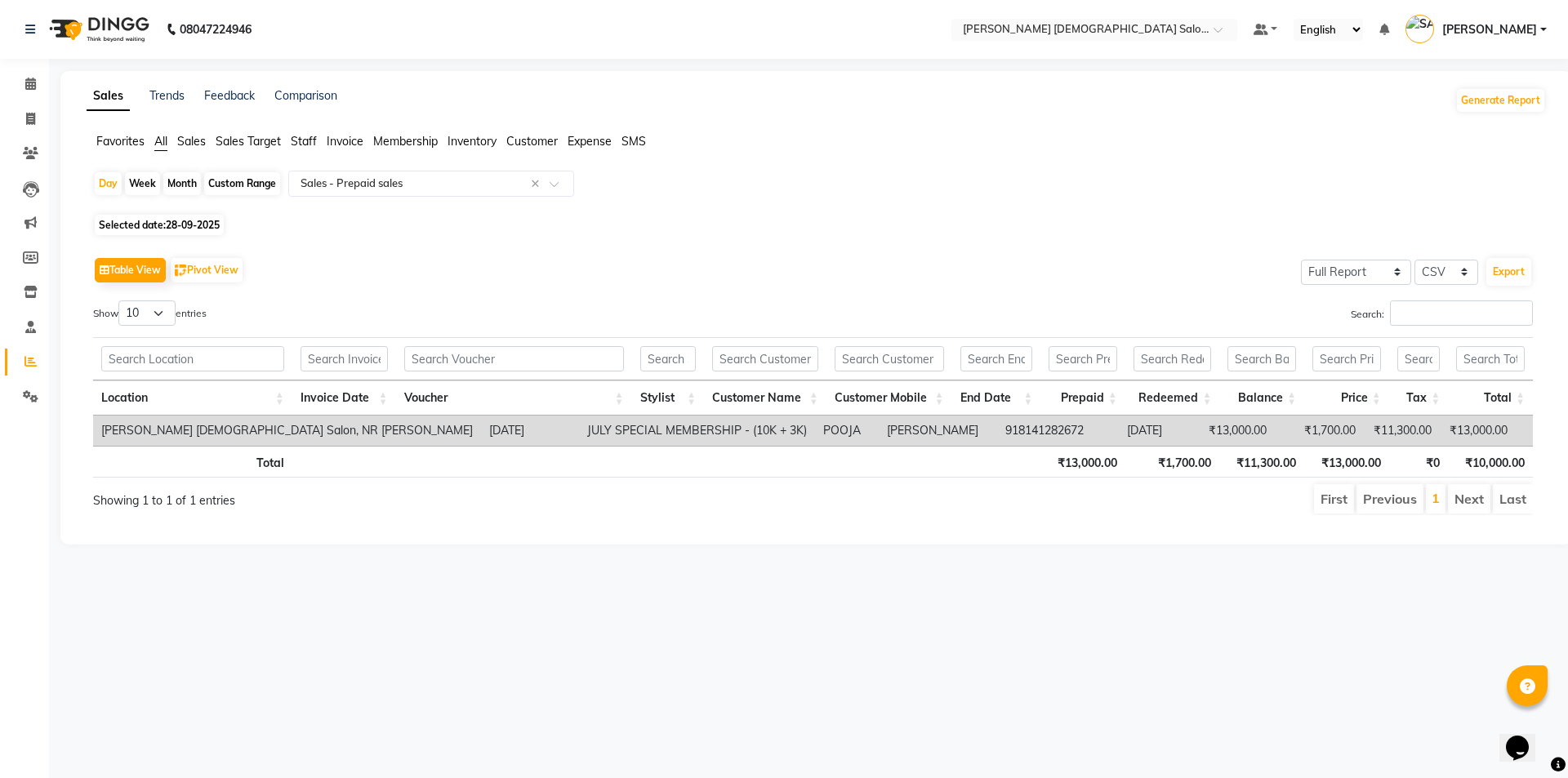
click at [401, 303] on div "Show 10 25 50 100 entries" at bounding box center [447, 316] width 708 height 32
click at [211, 229] on span "28-09-2025" at bounding box center [193, 225] width 54 height 12
select select "9"
select select "2025"
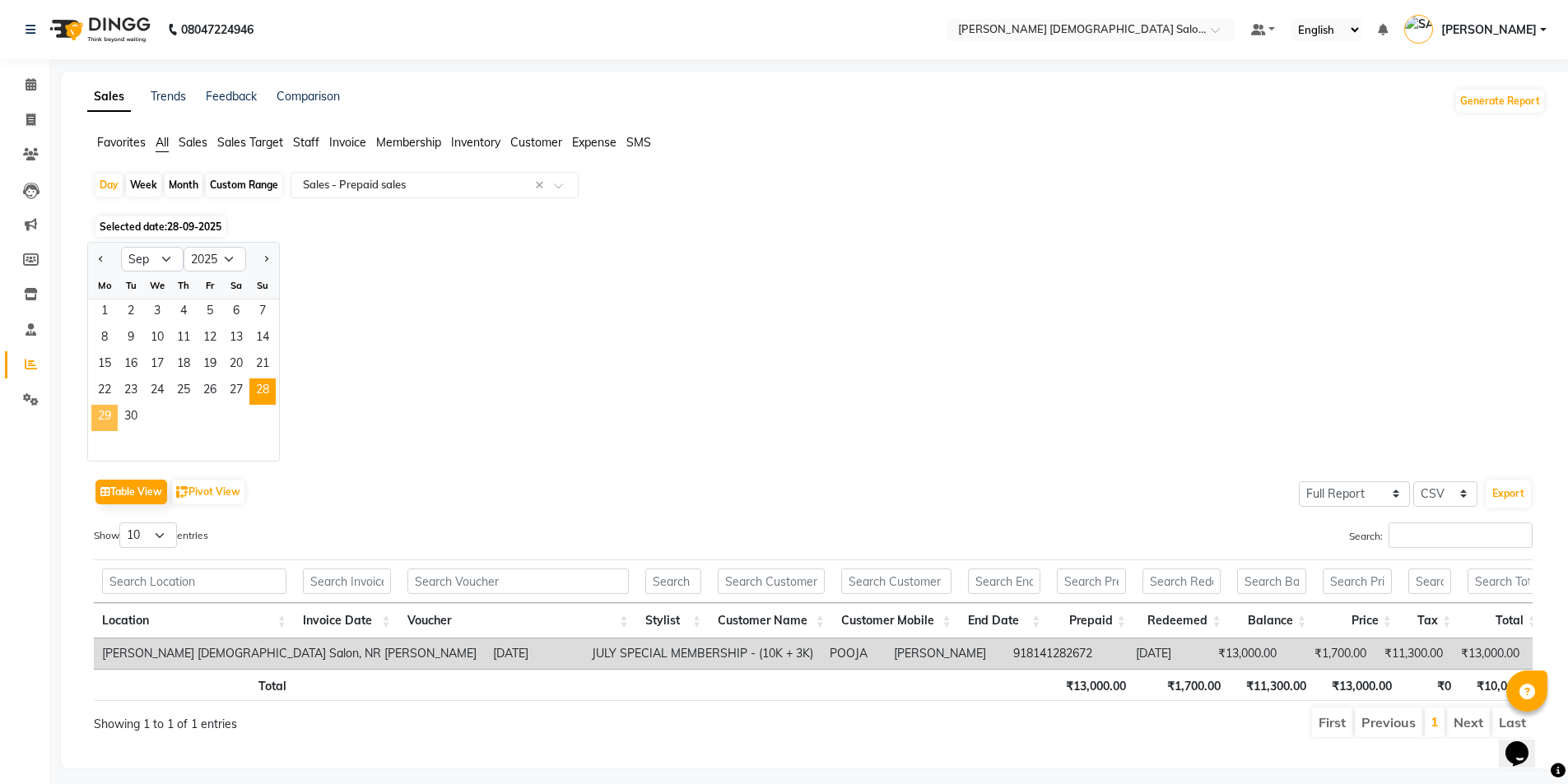
click at [97, 415] on span "29" at bounding box center [104, 418] width 26 height 26
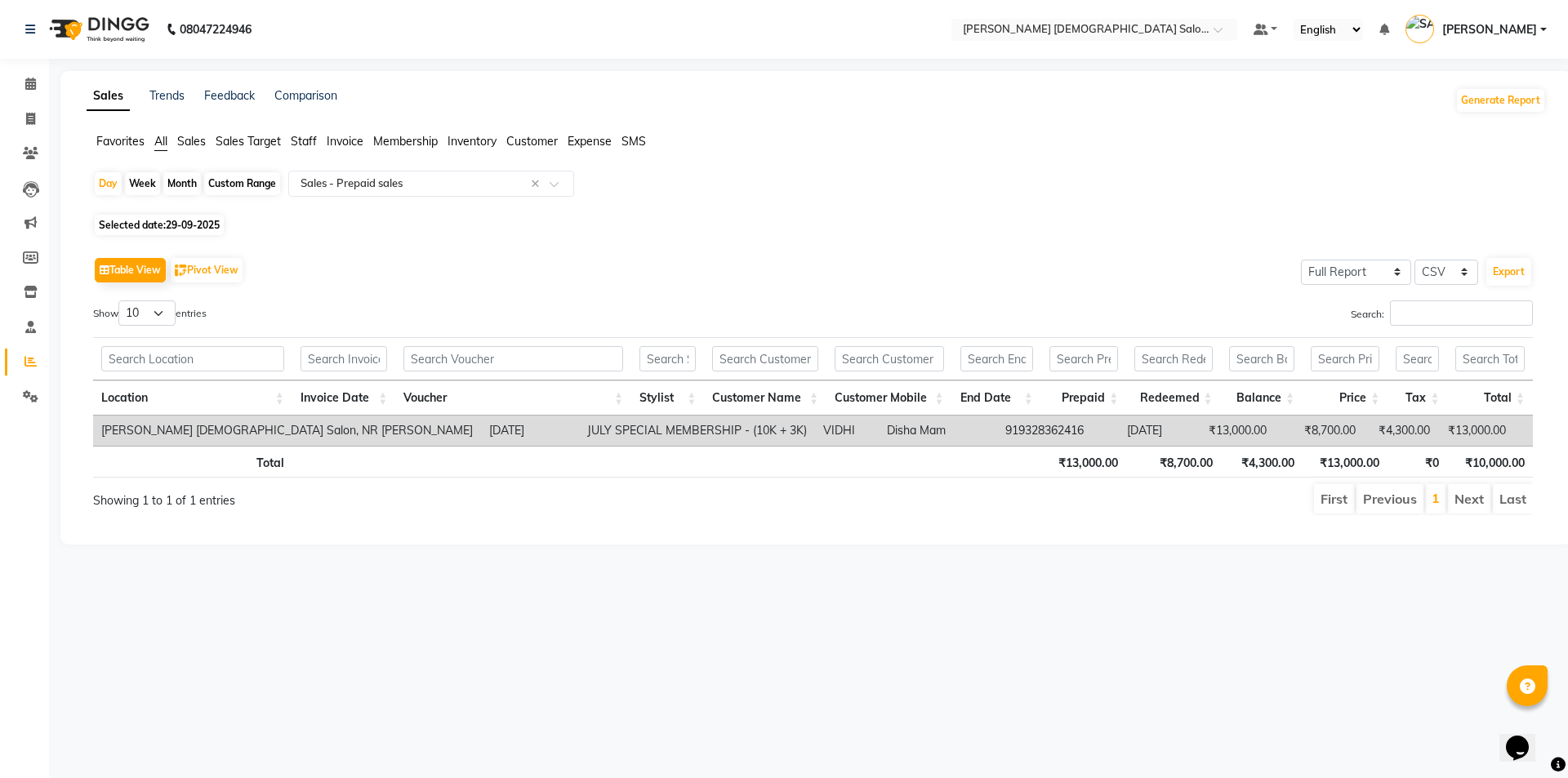
click at [186, 205] on div "Day Week Month Custom Range Select Report Type × Sales - Prepaid sales ×" at bounding box center [816, 190] width 1446 height 39
click at [190, 211] on div "Day Week Month Custom Range Select Report Type × Sales - Prepaid sales × Select…" at bounding box center [815, 349] width 1459 height 358
click at [190, 221] on span "29-09-2025" at bounding box center [193, 225] width 54 height 12
select select "9"
select select "2025"
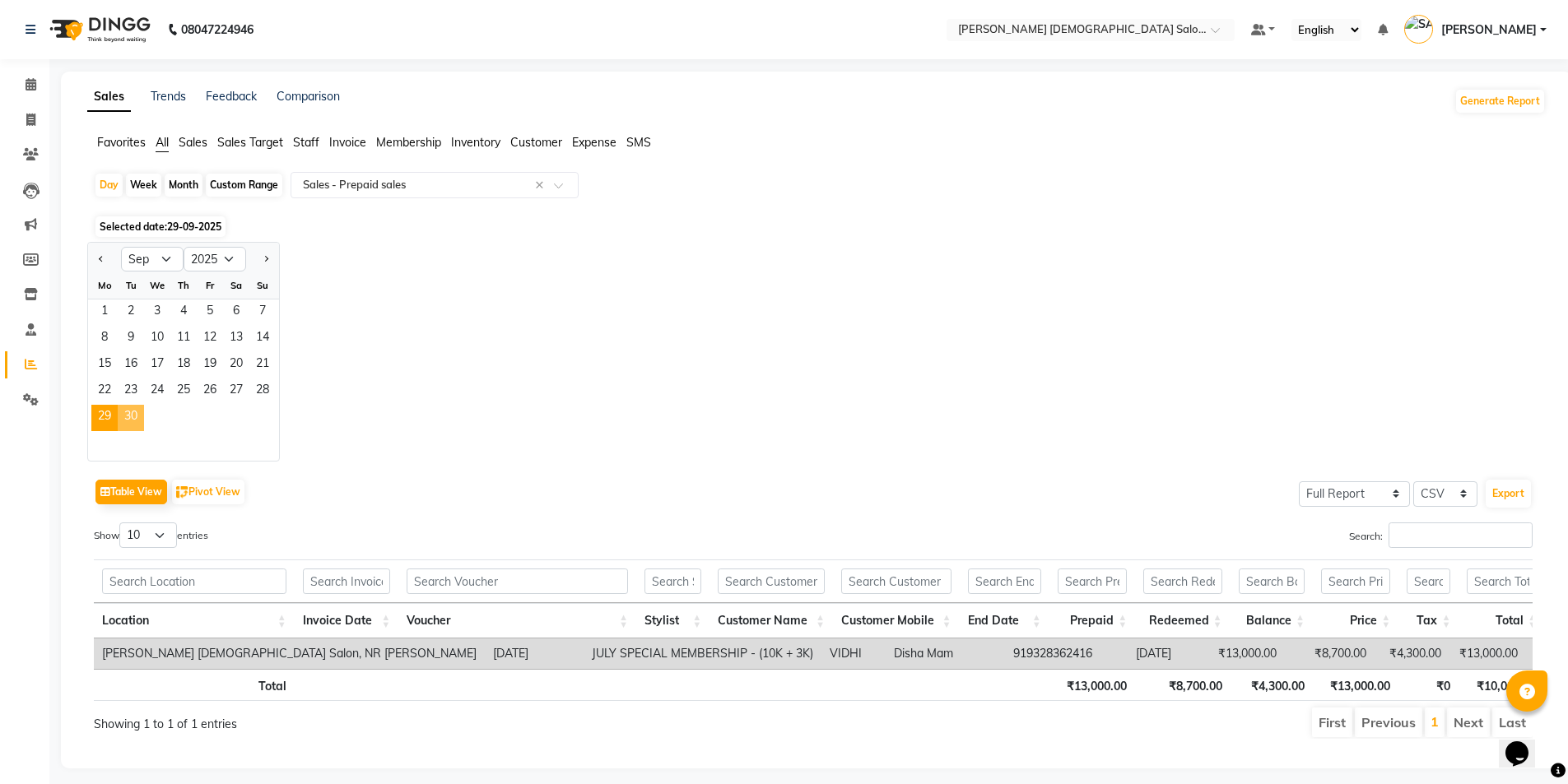
drag, startPoint x: 133, startPoint y: 421, endPoint x: 146, endPoint y: 417, distance: 13.6
click at [133, 421] on span "30" at bounding box center [131, 418] width 26 height 26
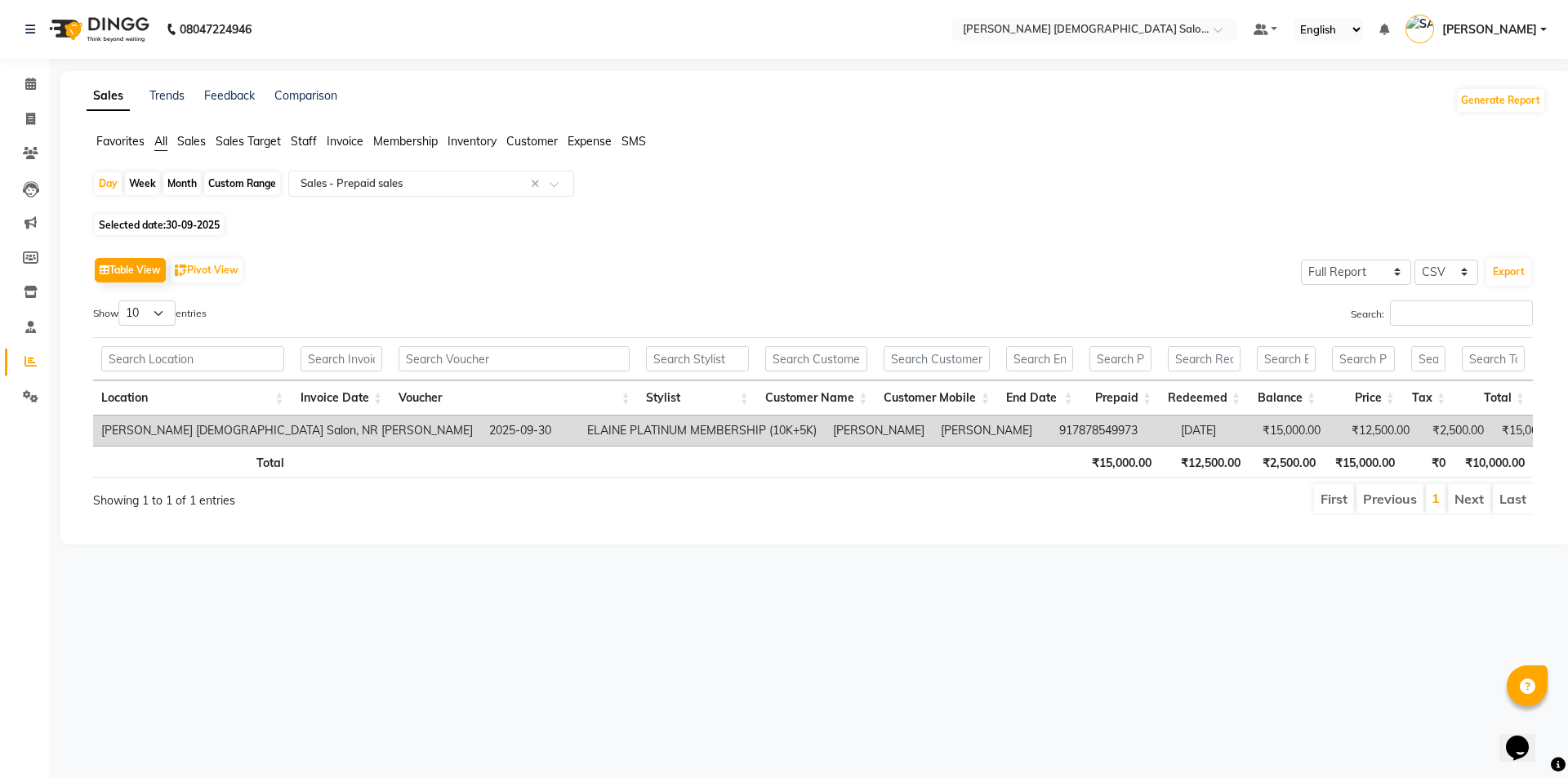
click at [781, 276] on div "Table View Pivot View Select Full Report Filtered Report Select CSV PDF Export" at bounding box center [813, 270] width 1439 height 34
click at [923, 254] on div "Table View Pivot View Select Full Report Filtered Report Select CSV PDF Export" at bounding box center [813, 270] width 1439 height 34
click at [48, 121] on li "Invoice" at bounding box center [24, 119] width 49 height 35
click at [28, 121] on icon at bounding box center [30, 118] width 9 height 12
select select "service"
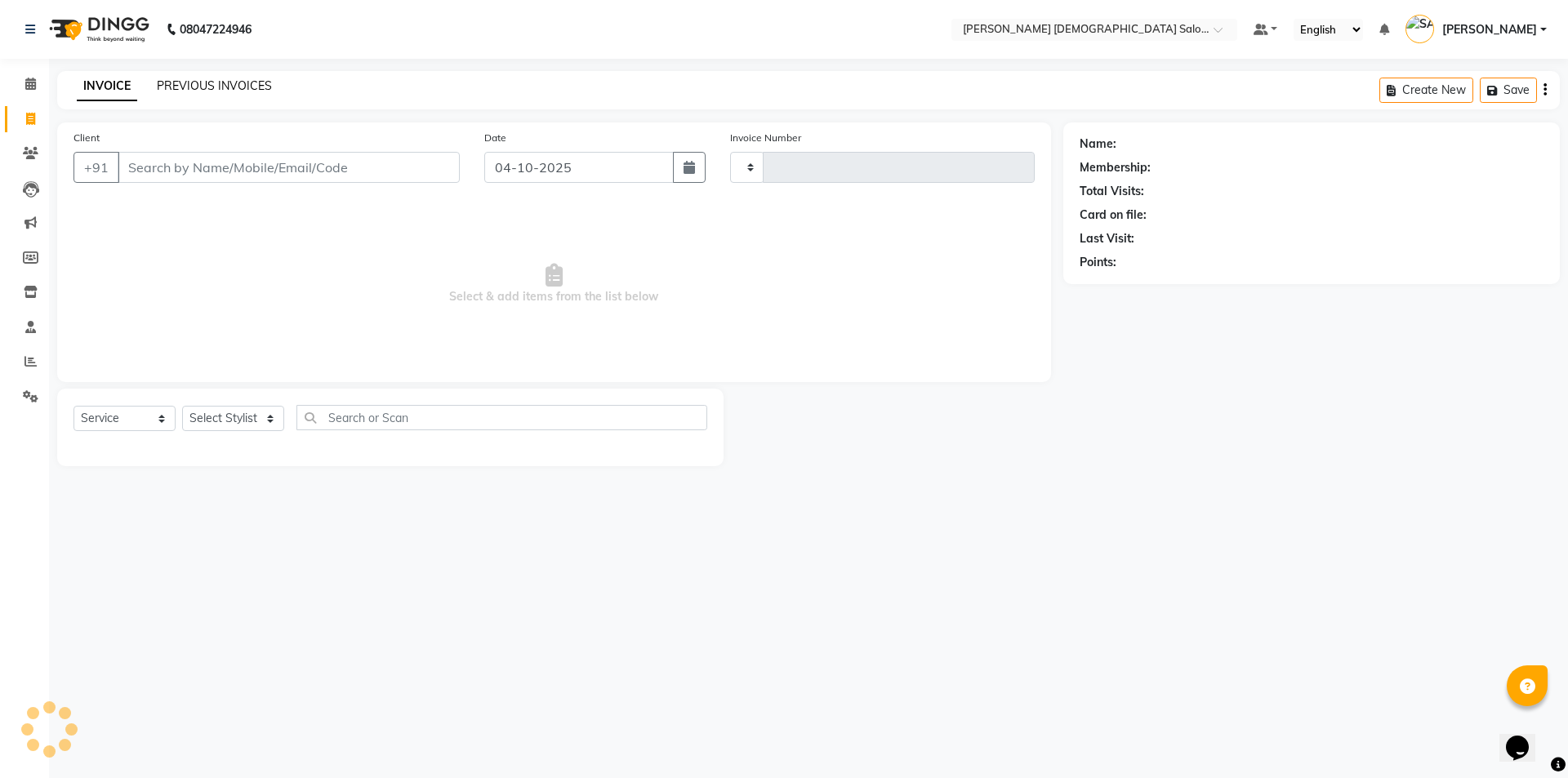
click at [213, 90] on link "PREVIOUS INVOICES" at bounding box center [214, 85] width 115 height 15
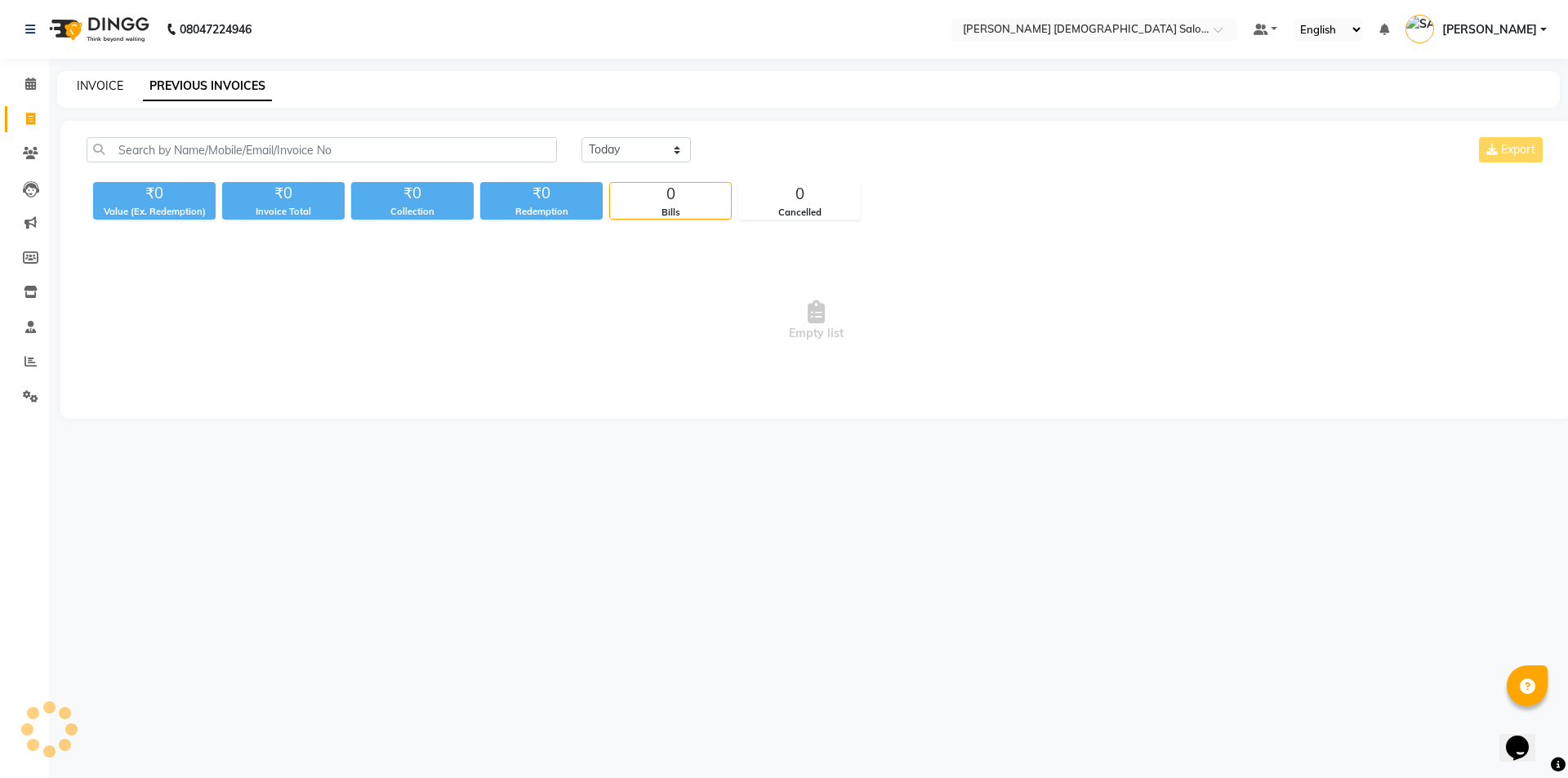
click at [81, 84] on link "INVOICE" at bounding box center [99, 85] width 46 height 15
select select "service"
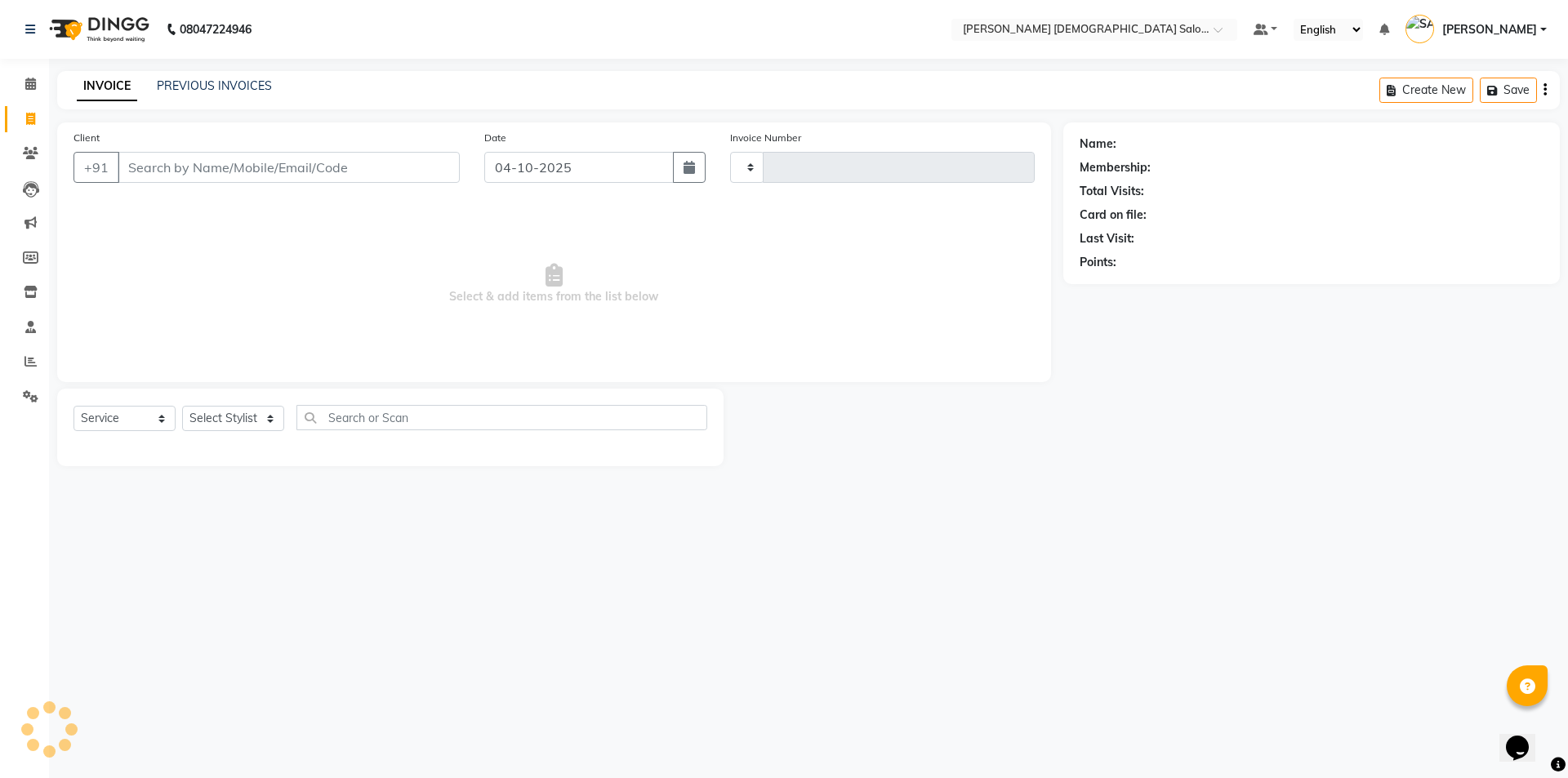
type input "4951"
select select "7542"
type input "-"
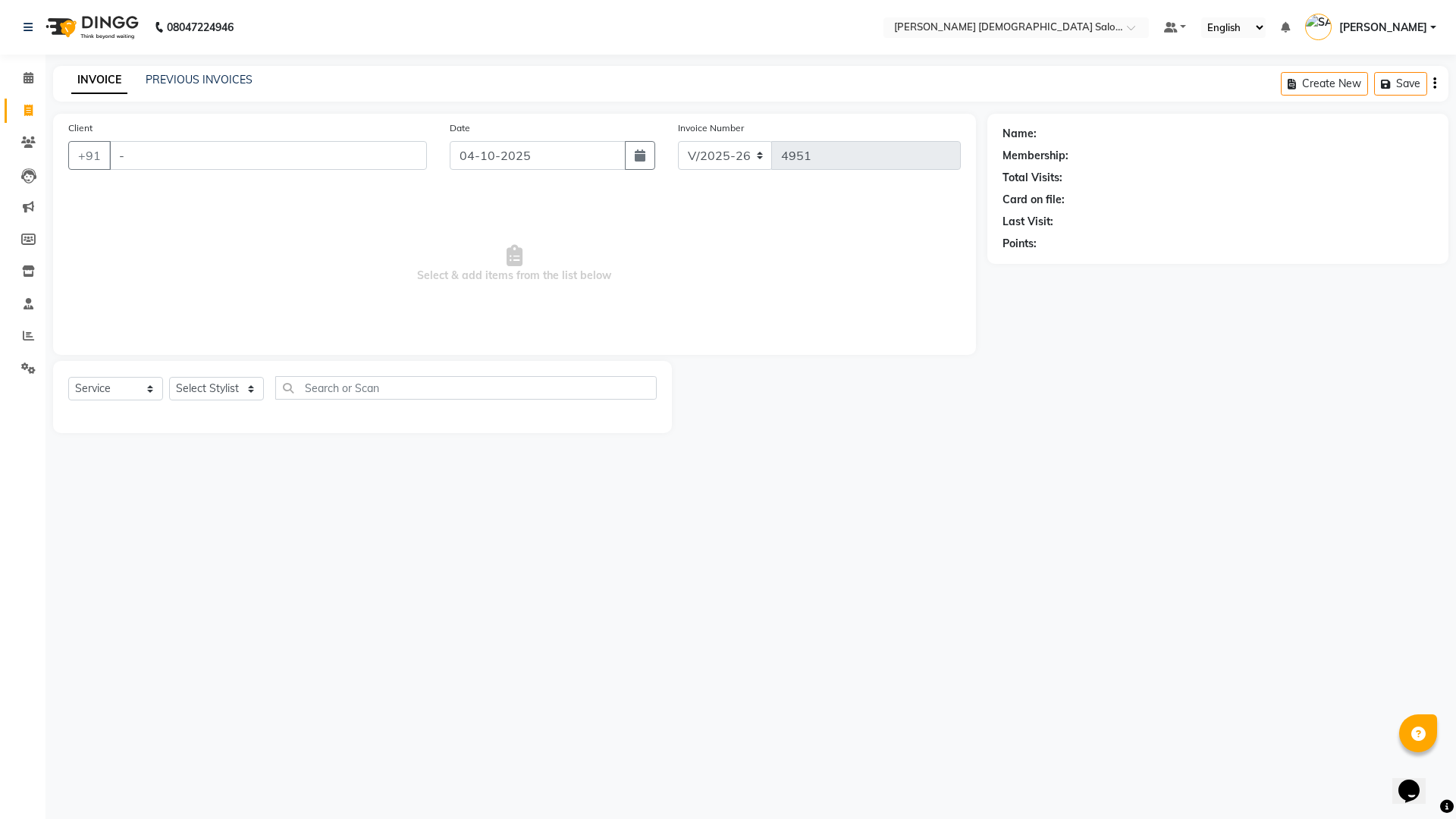
click at [186, 163] on input "-" at bounding box center [268, 155] width 318 height 29
type input "8511521407"
click at [407, 170] on div "Client +91 8511521407 Add Client" at bounding box center [247, 151] width 381 height 62
click at [400, 163] on button "Add Client" at bounding box center [387, 155] width 78 height 29
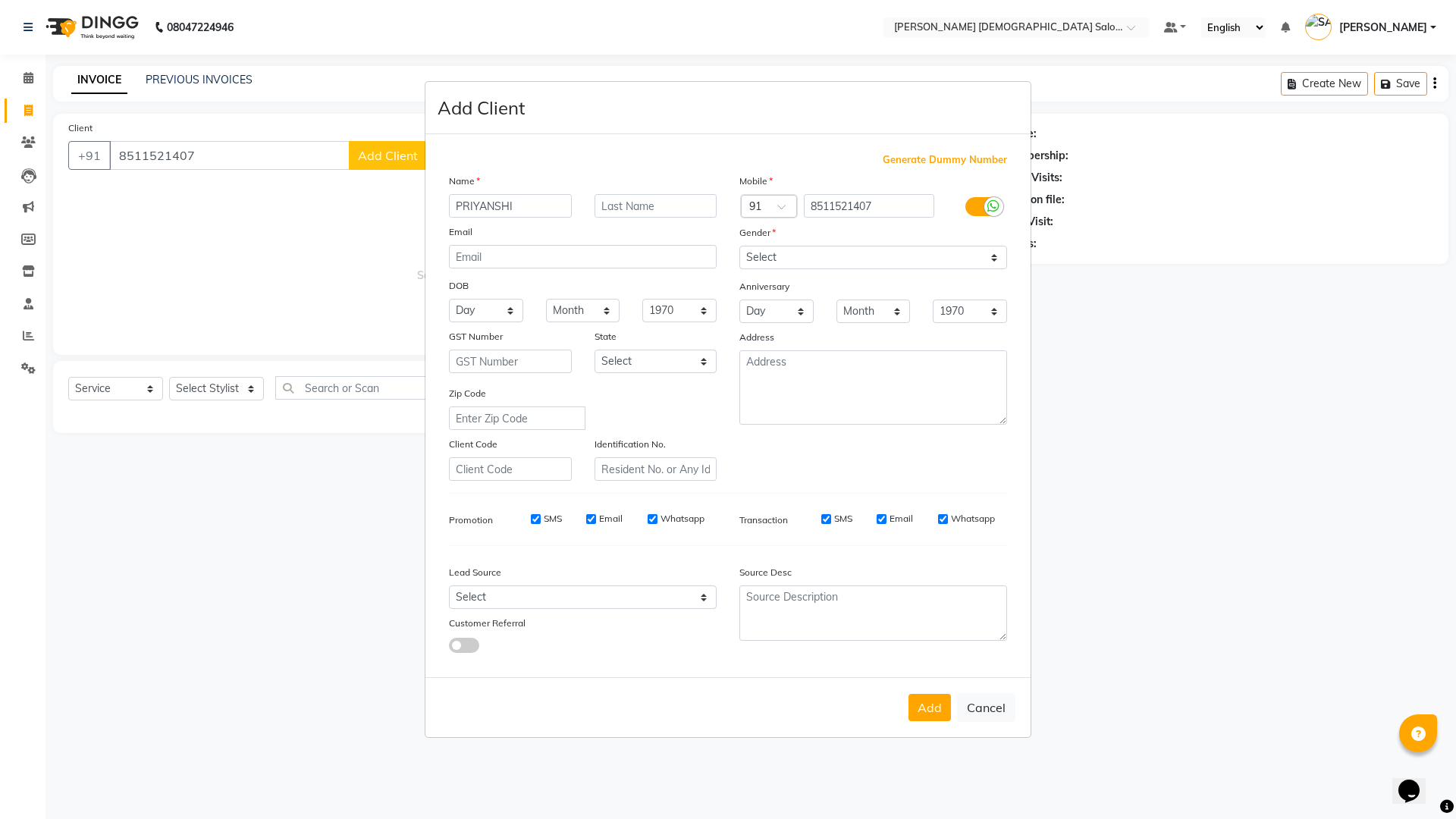
type input "PRIYANSHI"
type input "MAM"
click at [788, 274] on div "Mobile Country Code × 91 8511521407 Gender Select Male Female Other Prefer Not …" at bounding box center [873, 327] width 290 height 308
click at [809, 265] on select "Select Male Female Other Prefer Not To Say" at bounding box center [873, 257] width 268 height 23
select select "female"
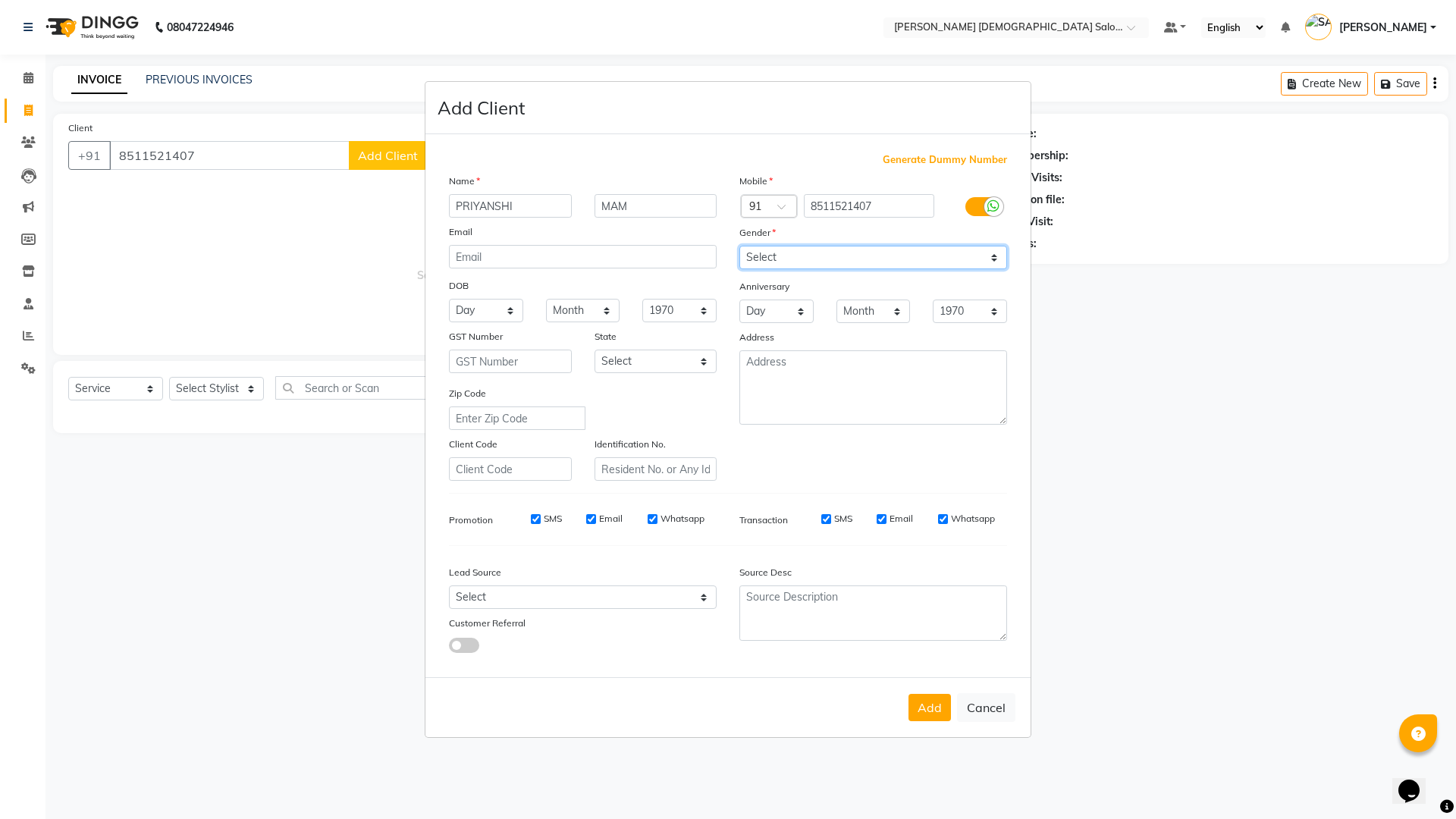
click at [739, 246] on select "Select Male Female Other Prefer Not To Say" at bounding box center [873, 257] width 268 height 23
click at [923, 694] on button "Add" at bounding box center [929, 708] width 42 height 28
click at [222, 397] on ngb-modal-window "Add Client Generate Dummy Number Name PRIYANSHI MAM Email DOB Day 01 02 03 04 0…" at bounding box center [728, 410] width 1456 height 819
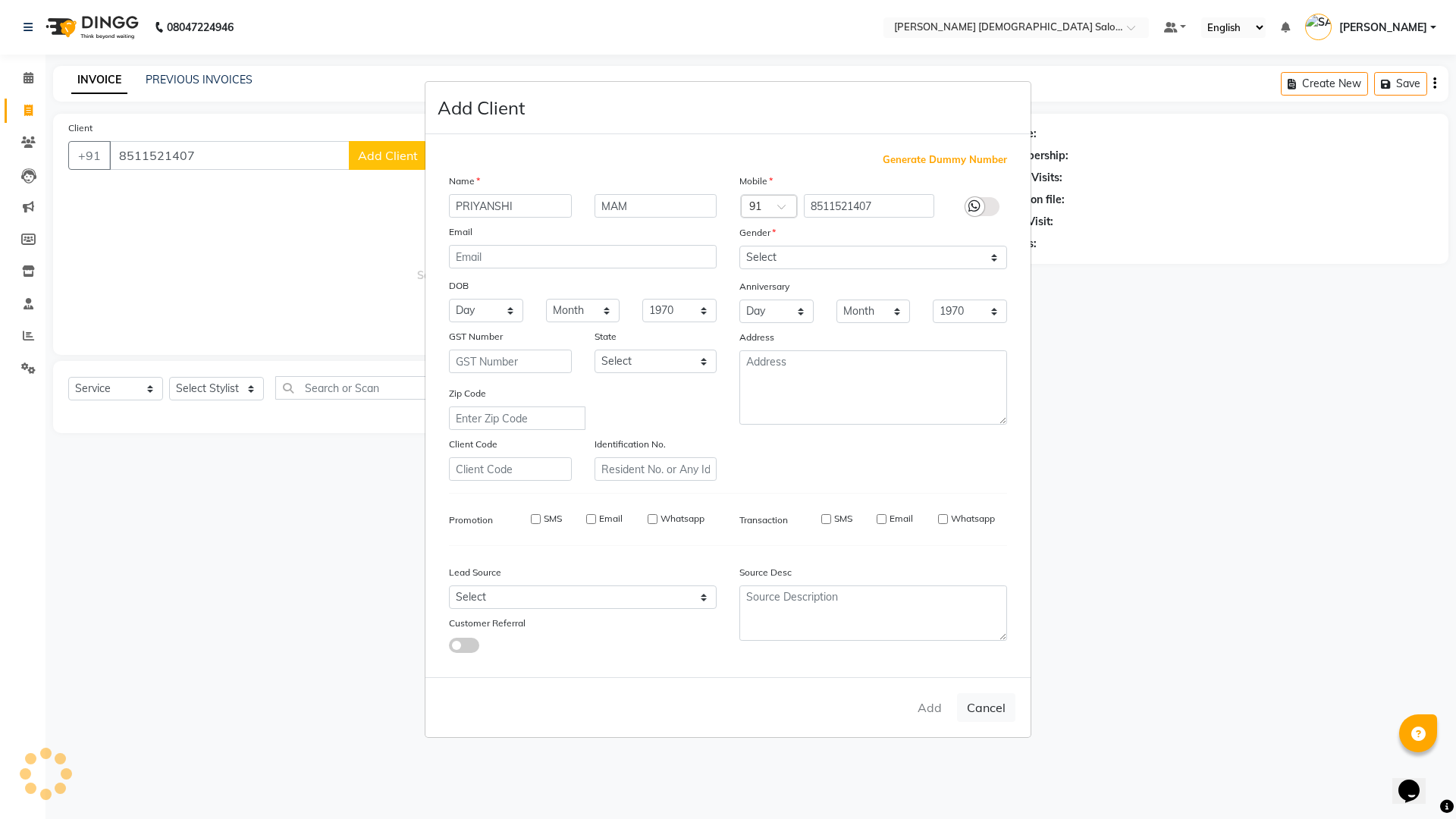
select select
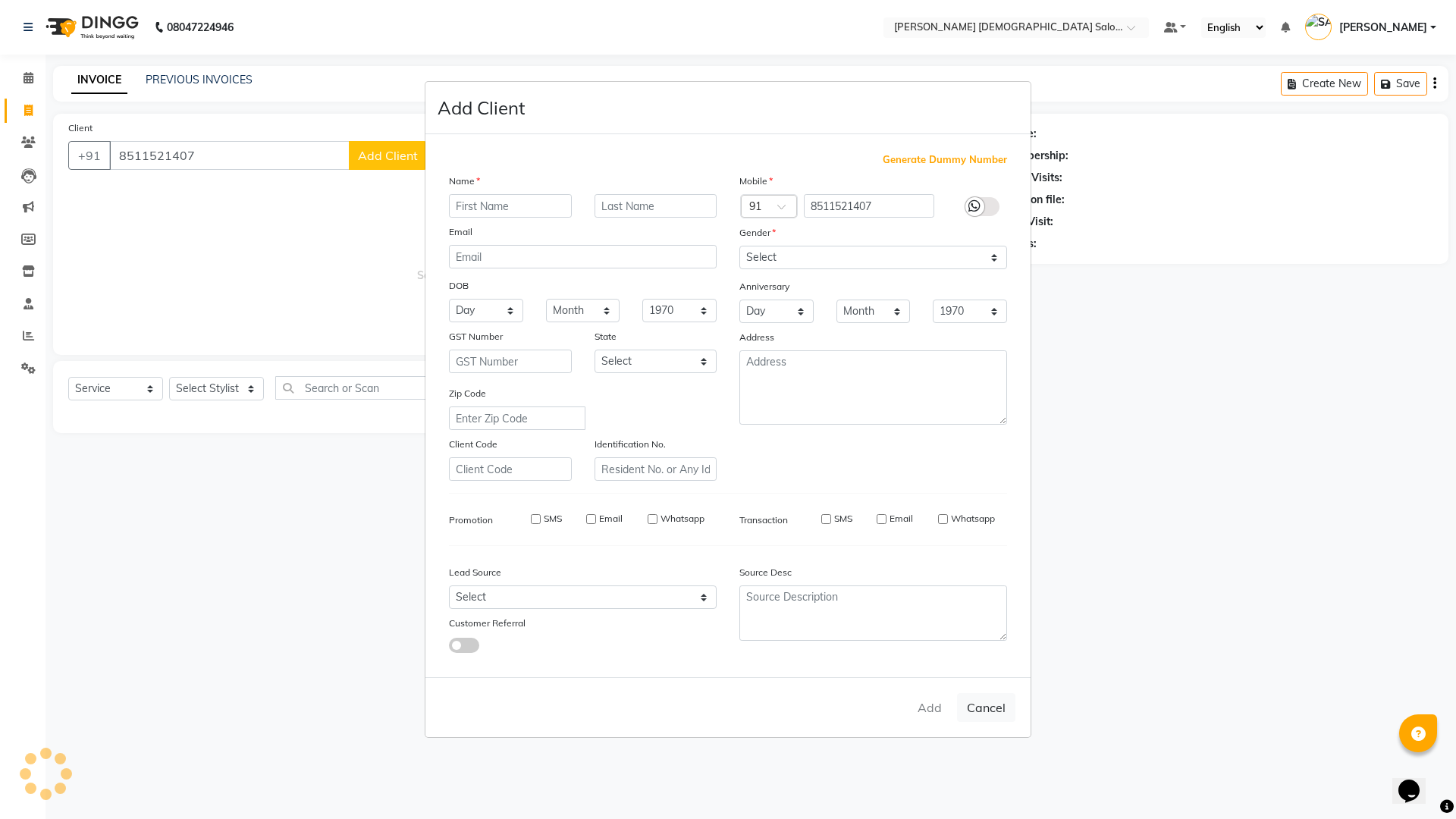
select select
checkbox input "false"
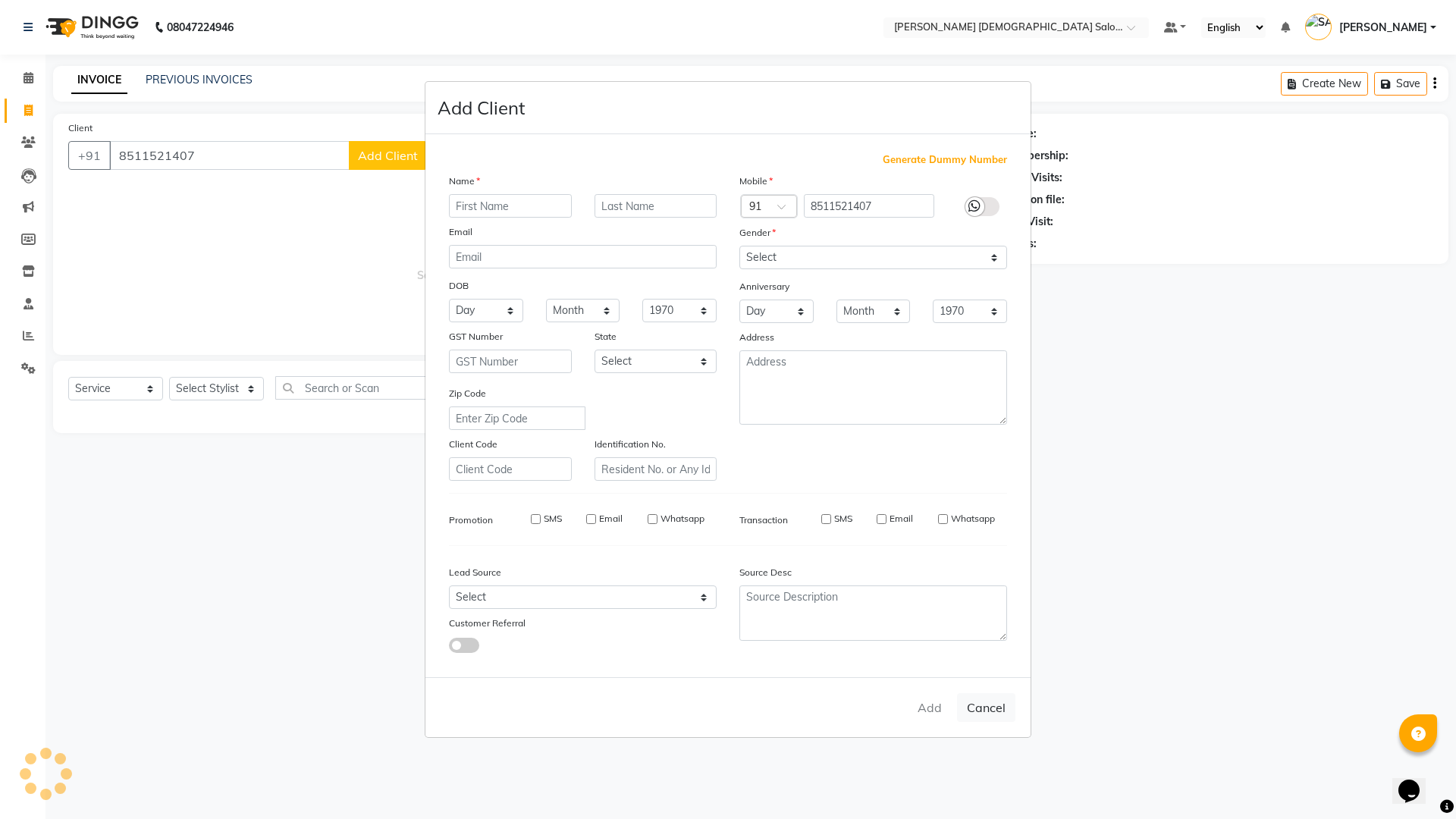
checkbox input "false"
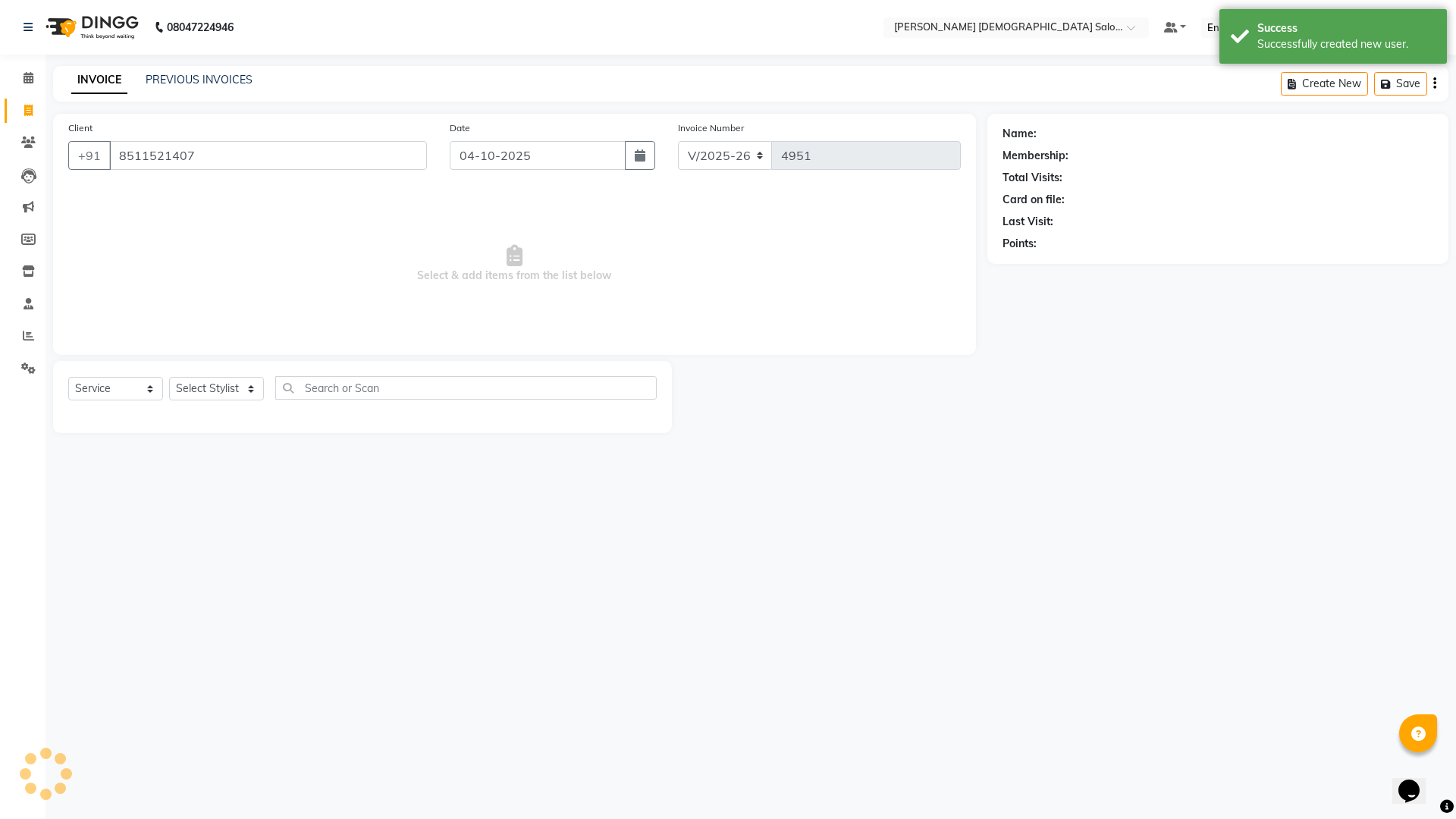
click at [220, 400] on ngb-modal-window "Add Client Generate Dummy Number Name Email DOB Day 01 02 03 04 05 06 07 08 09 …" at bounding box center [728, 410] width 1456 height 819
click at [220, 398] on select "Select Stylist AANAND BAVALIYA BHAVTIK GONDALIYA DHARMIK RAVRANI DIKSHA DIMPAL …" at bounding box center [216, 388] width 95 height 23
select select "67050"
click at [169, 377] on select "Select Stylist AANAND BAVALIYA BHAVTIK GONDALIYA DHARMIK RAVRANI DIKSHA DIMPAL …" at bounding box center [216, 388] width 95 height 23
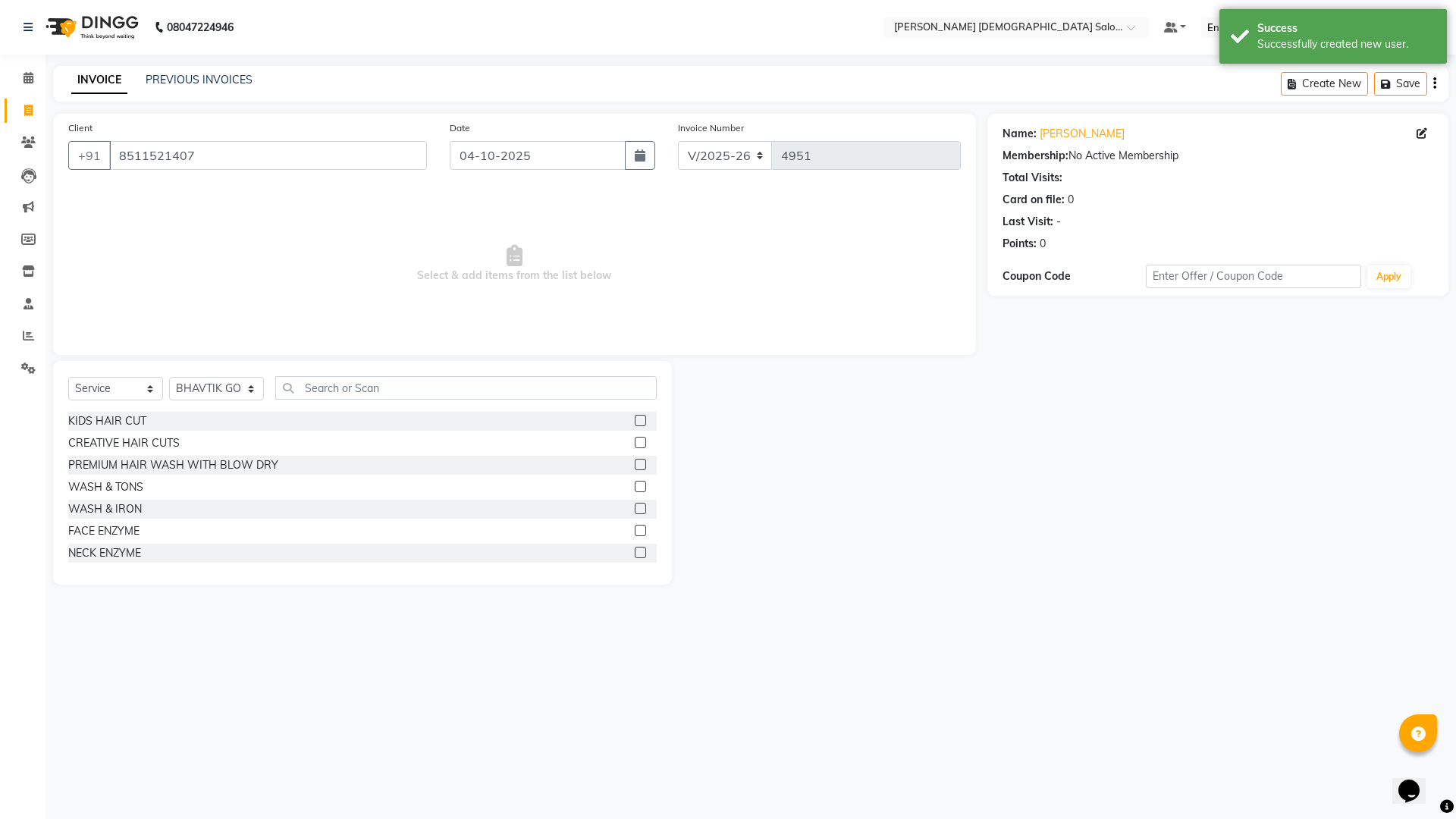
click at [343, 374] on div "Select Service Product Membership Package Voucher Prepaid Gift Card Select Styl…" at bounding box center [362, 473] width 619 height 224
click at [346, 388] on input "text" at bounding box center [465, 388] width 381 height 23
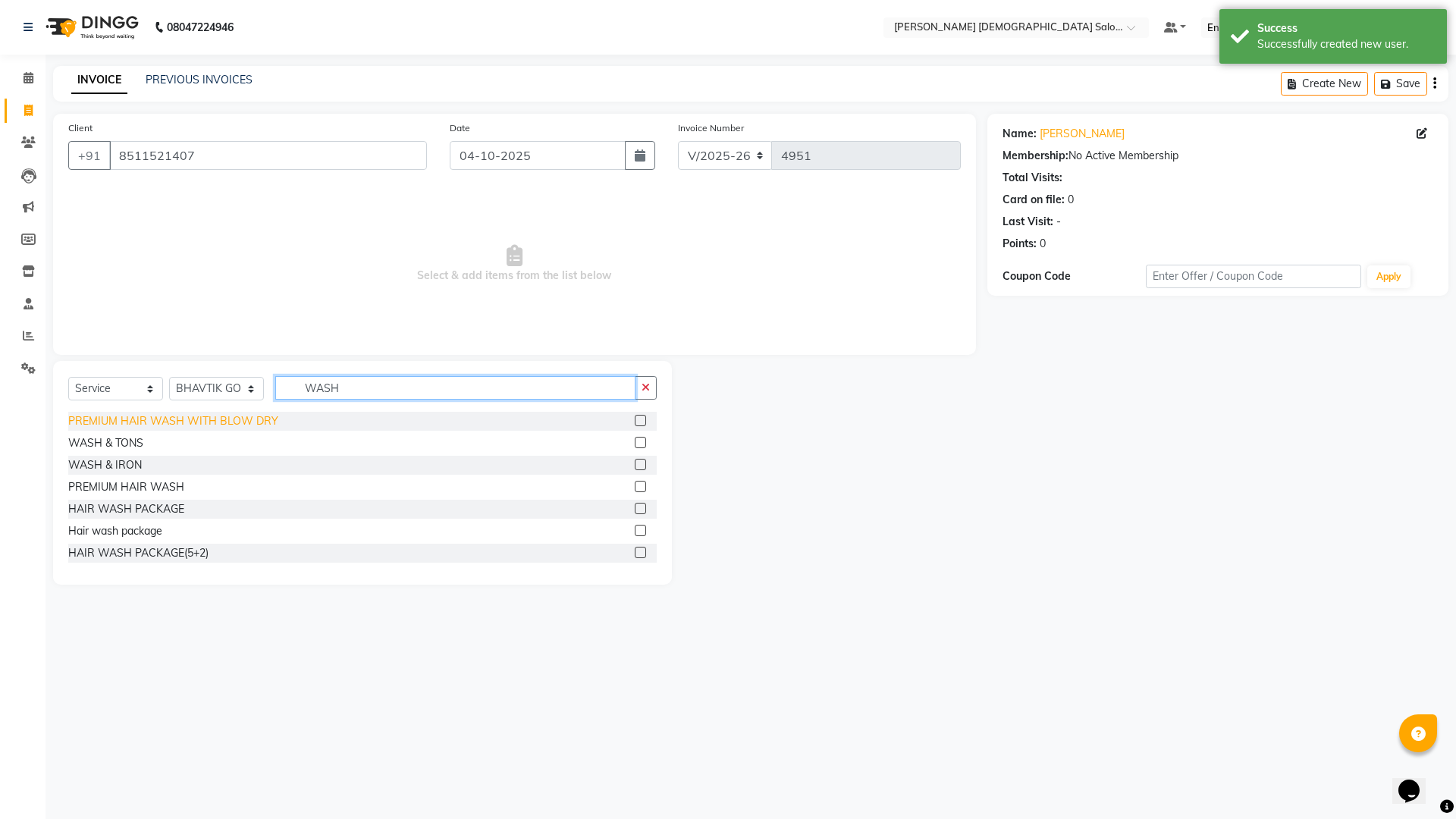
type input "WASH"
click at [218, 416] on div "PREMIUM HAIR WASH WITH BLOW DRY" at bounding box center [173, 422] width 210 height 16
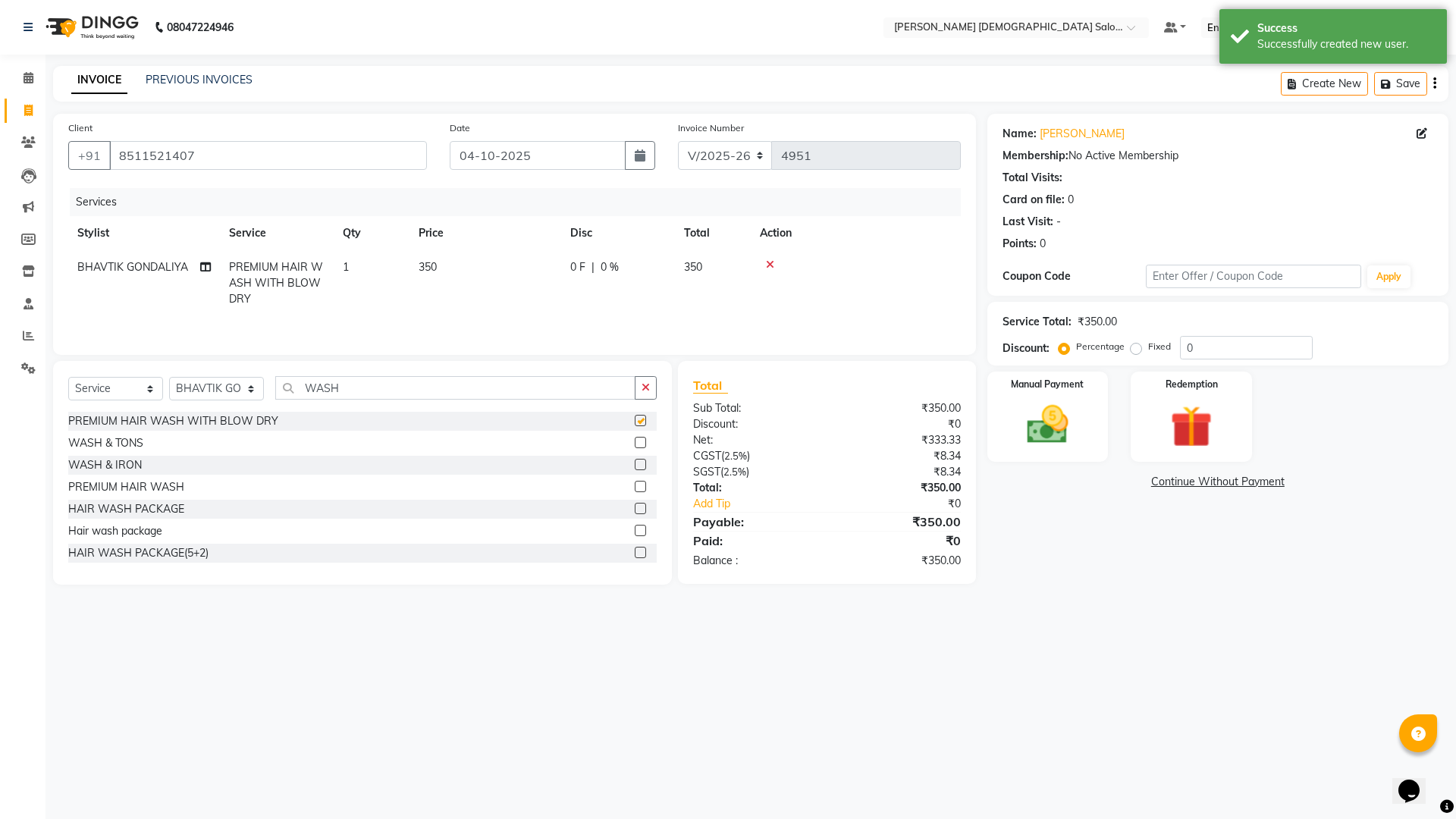
checkbox input "false"
click at [208, 268] on td "BHAVTIK GONDALIYA" at bounding box center [143, 283] width 151 height 66
select select "67050"
click at [209, 287] on icon at bounding box center [205, 290] width 11 height 11
select select "67050"
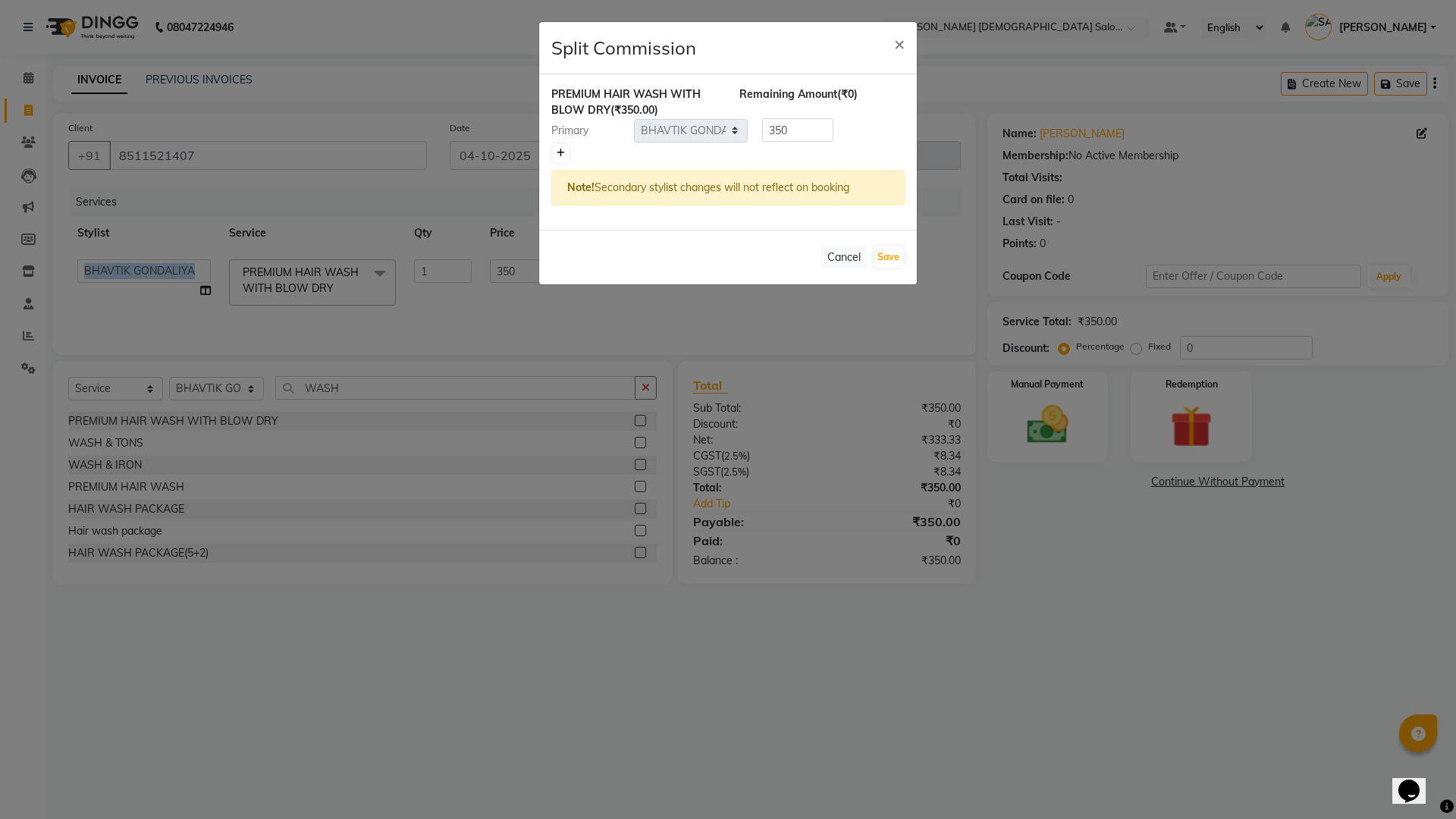
click at [555, 157] on link at bounding box center [561, 153] width 16 height 18
type input "175"
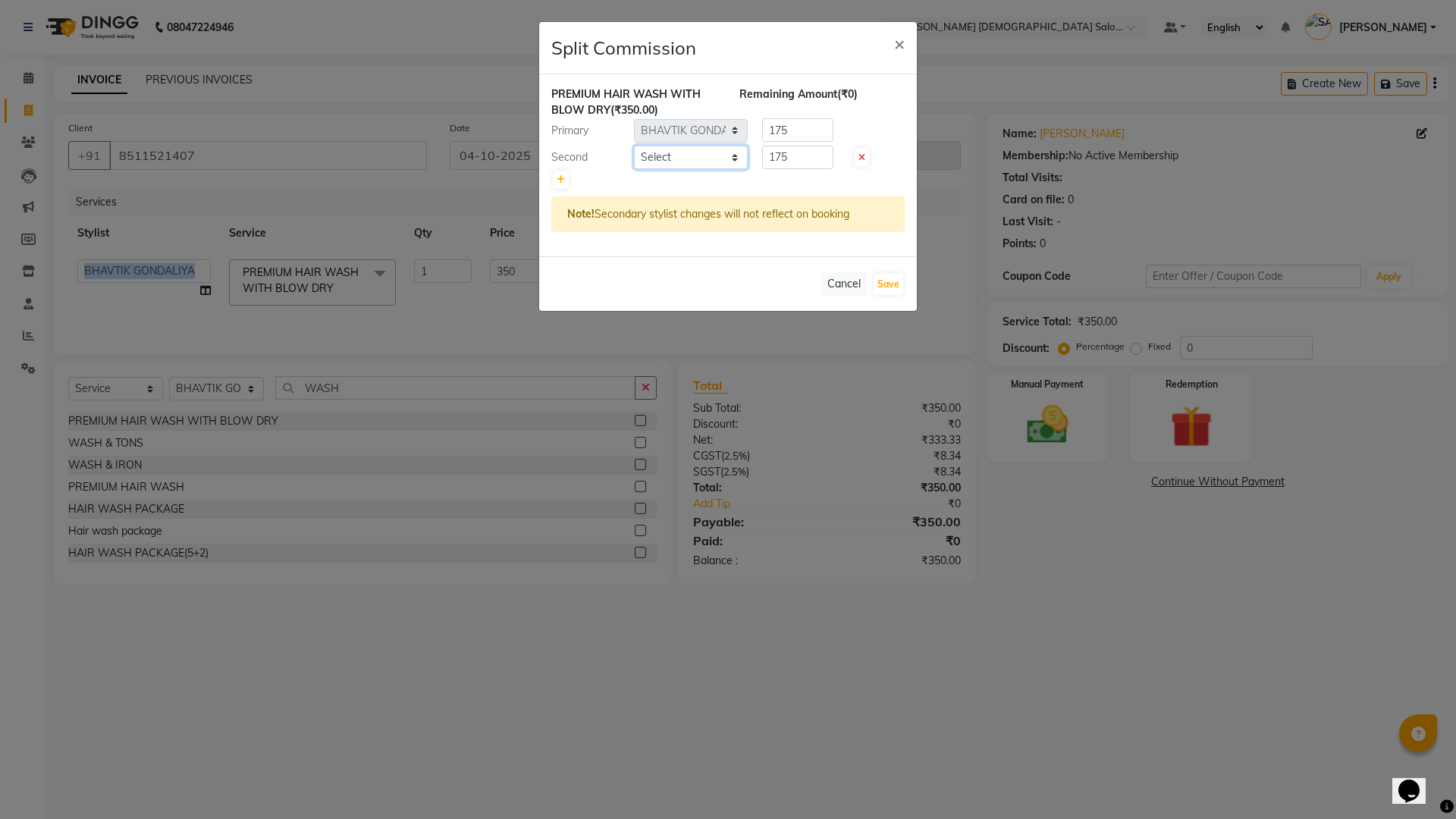
click at [660, 155] on select "Select AANAND BAVALIYA BHAVTIK GONDALIYA DHARMIK RAVRANI DIKSHA DIMPAL SEN GOPI…" at bounding box center [691, 157] width 114 height 23
click at [634, 146] on select "Select AANAND BAVALIYA BHAVTIK GONDALIYA DHARMIK RAVRANI DIKSHA DIMPAL SEN GOPI…" at bounding box center [691, 157] width 114 height 23
select select "67031"
click at [889, 282] on button "Save" at bounding box center [888, 284] width 30 height 21
select select "Select"
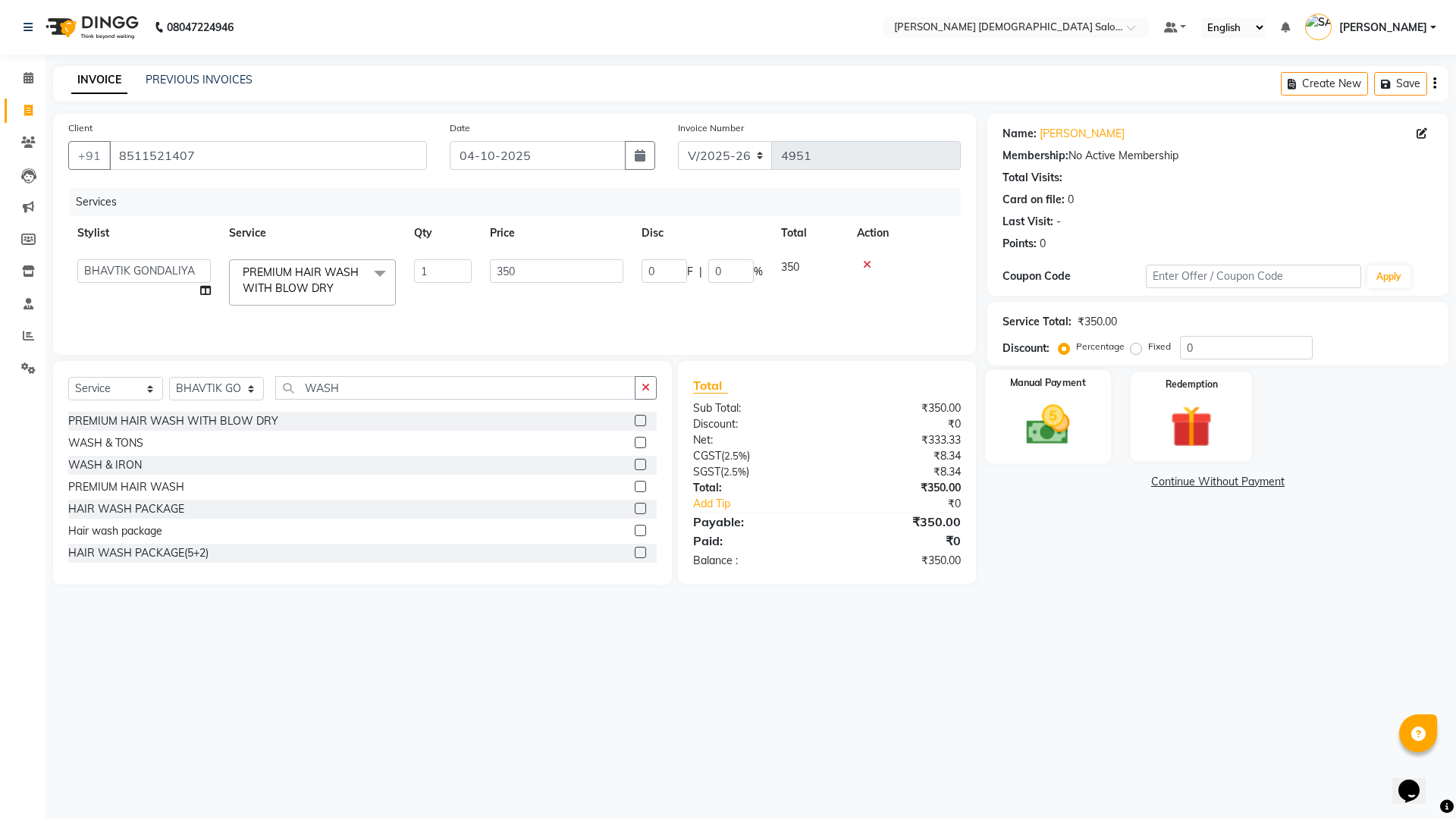
click at [1086, 431] on div "Manual Payment" at bounding box center [1048, 416] width 126 height 93
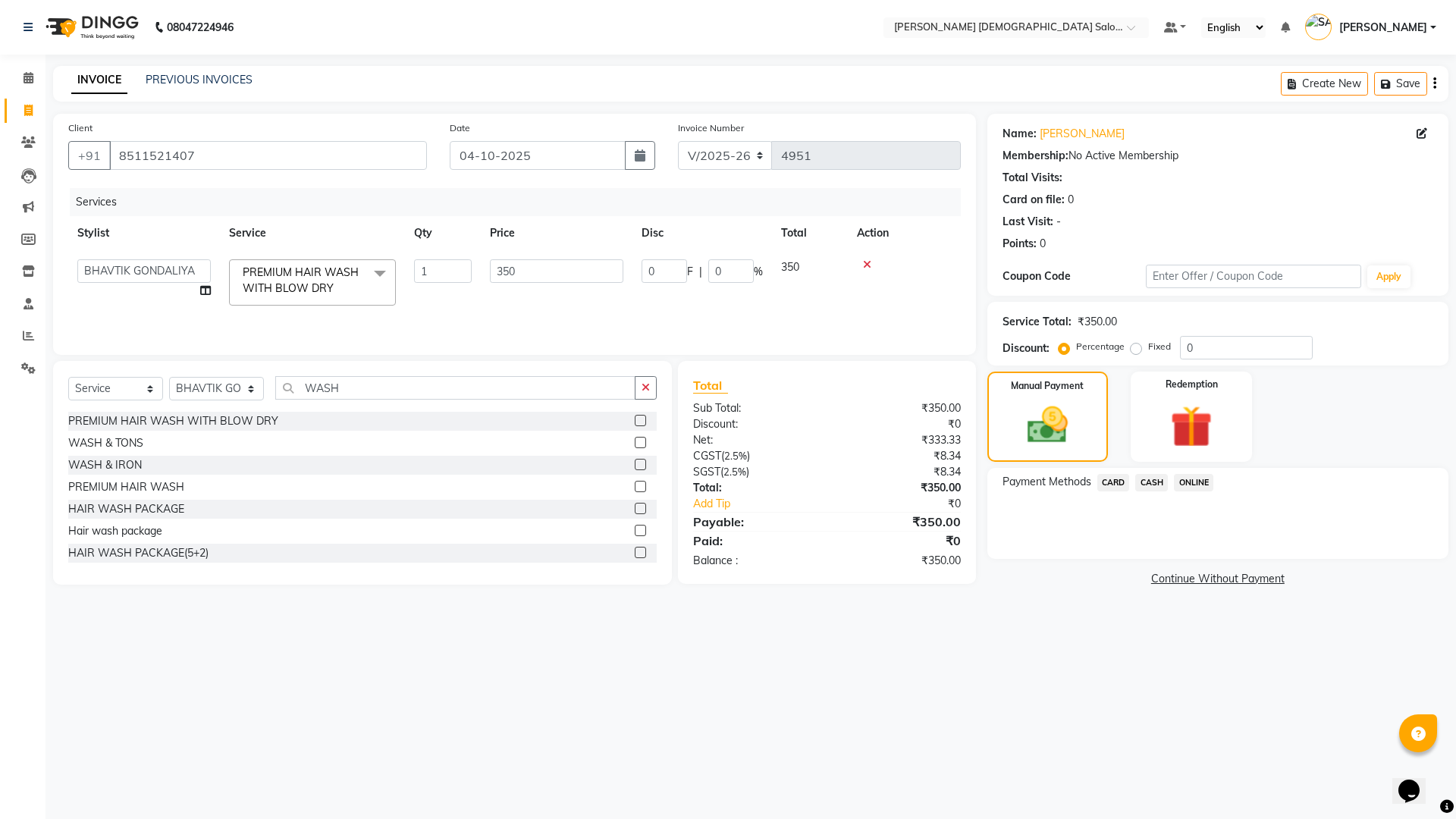
click at [1119, 479] on span "CARD" at bounding box center [1113, 483] width 32 height 18
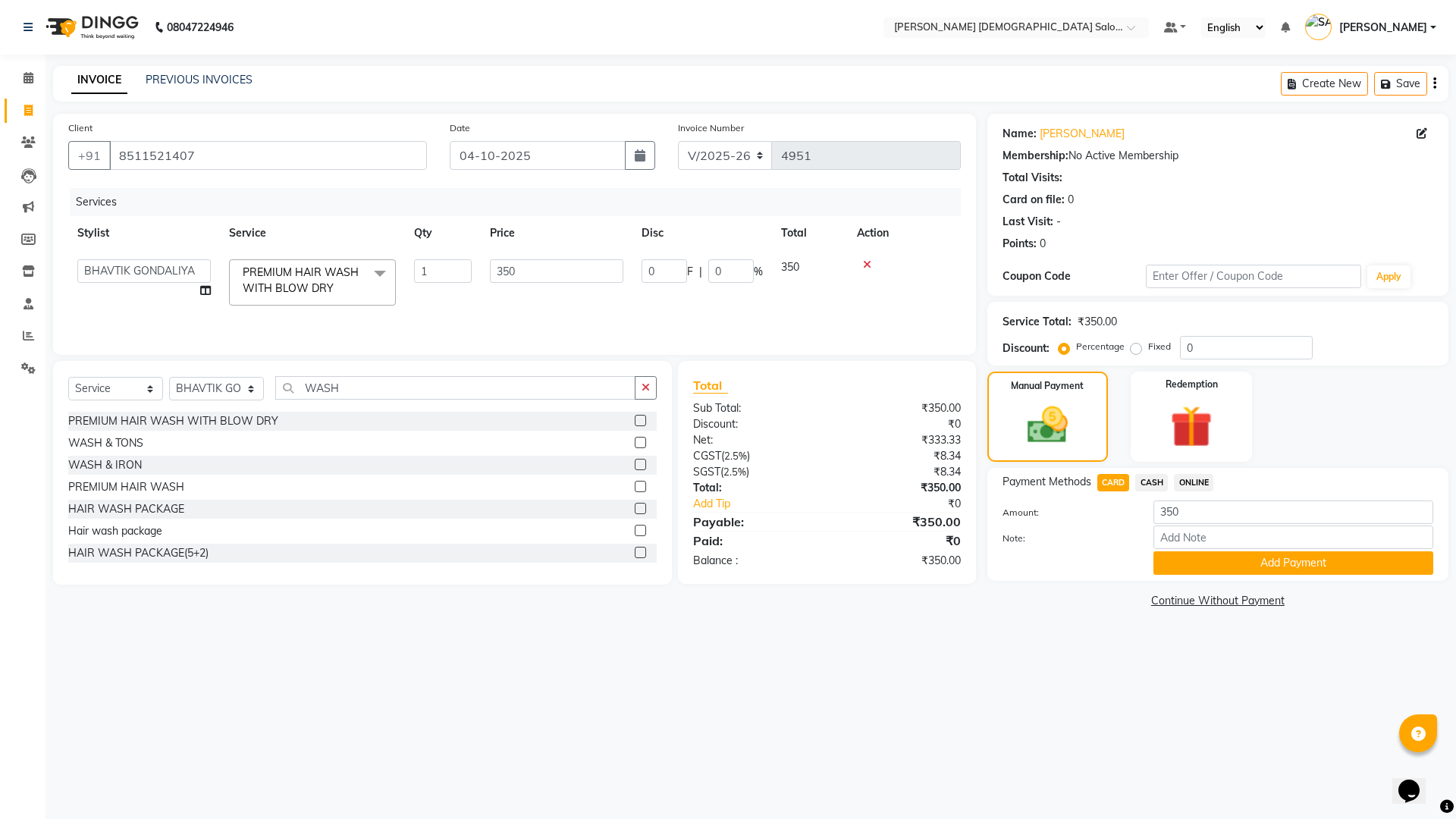
click at [1162, 552] on button "Add Payment" at bounding box center [1293, 562] width 280 height 23
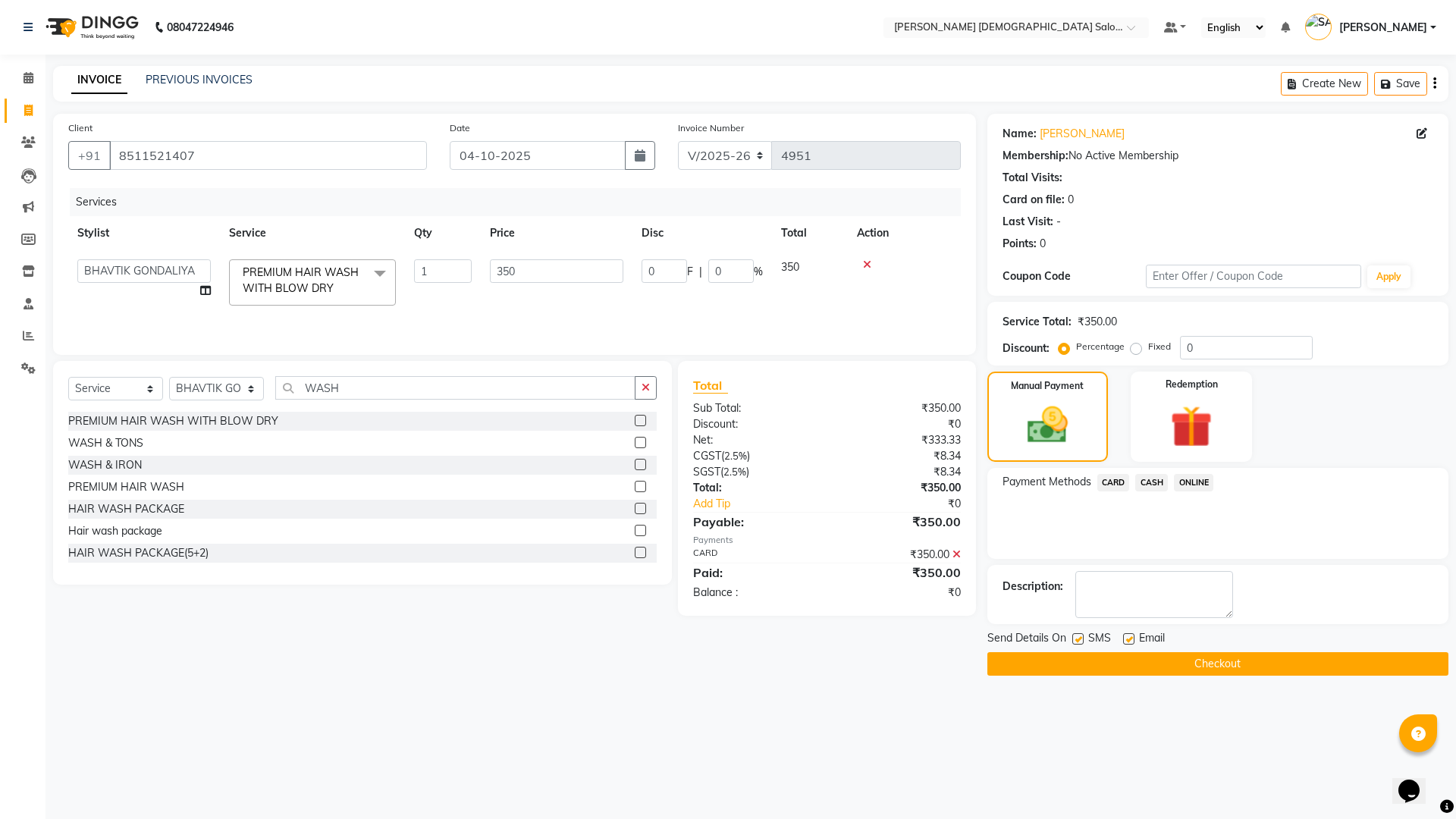
click at [1132, 634] on label at bounding box center [1128, 639] width 11 height 11
click at [1132, 635] on input "checkbox" at bounding box center [1128, 640] width 10 height 10
checkbox input "false"
click at [1082, 639] on label at bounding box center [1077, 639] width 11 height 11
click at [1082, 639] on input "checkbox" at bounding box center [1077, 640] width 10 height 10
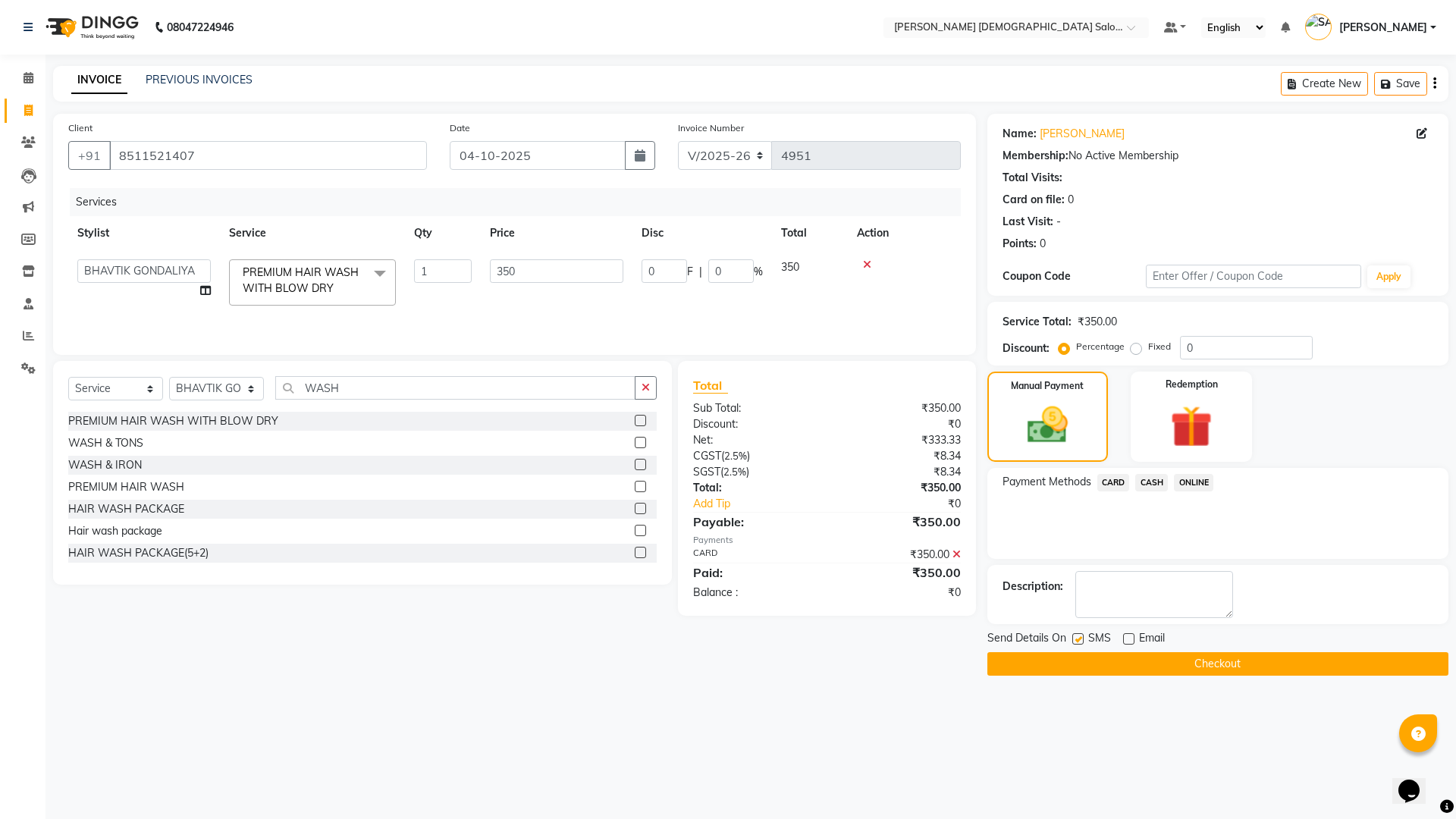
checkbox input "false"
click at [1087, 661] on button "Checkout" at bounding box center [1217, 664] width 461 height 23
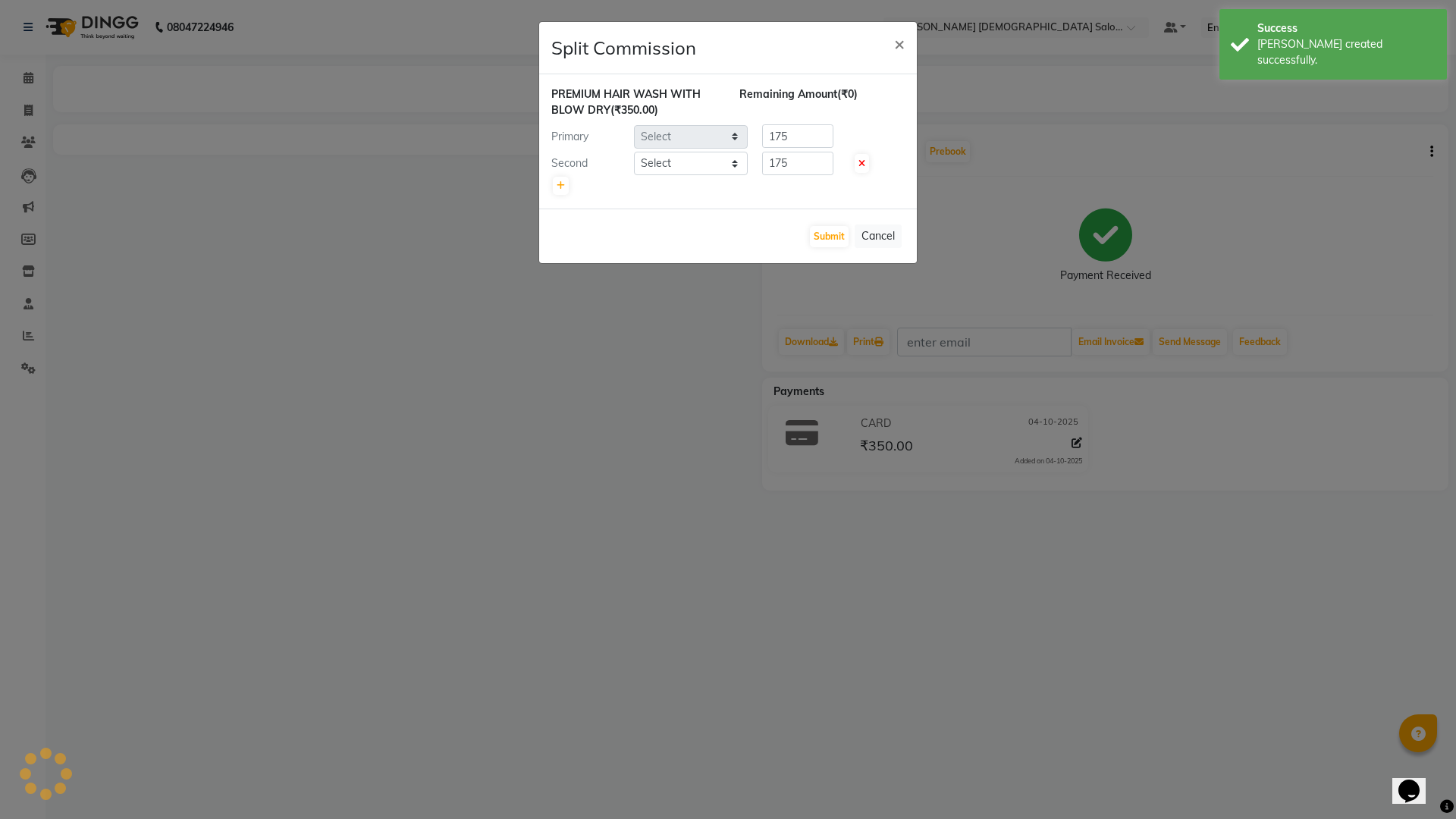
select select "67050"
select select "67031"
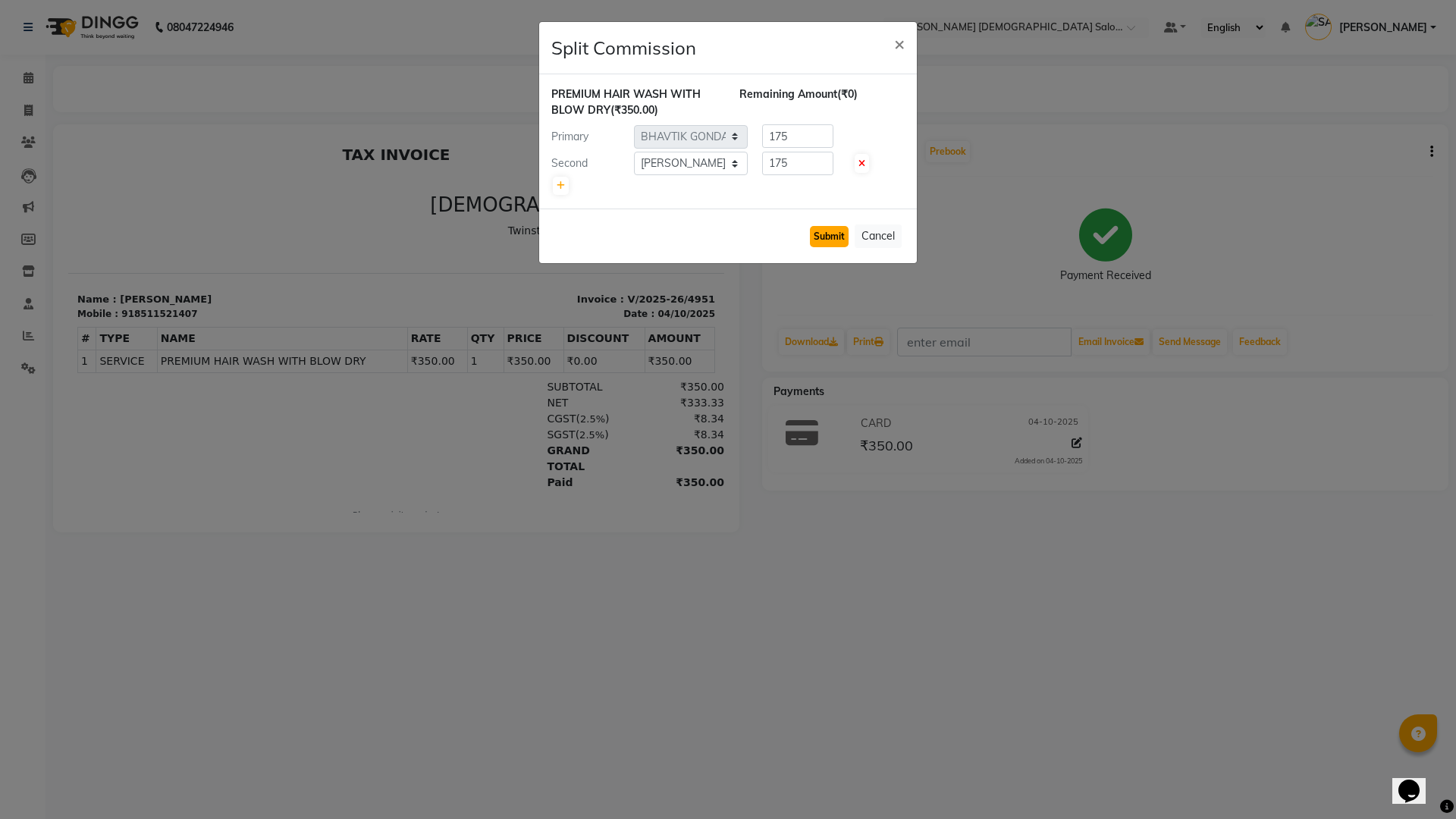
click at [837, 233] on button "Submit" at bounding box center [829, 236] width 39 height 21
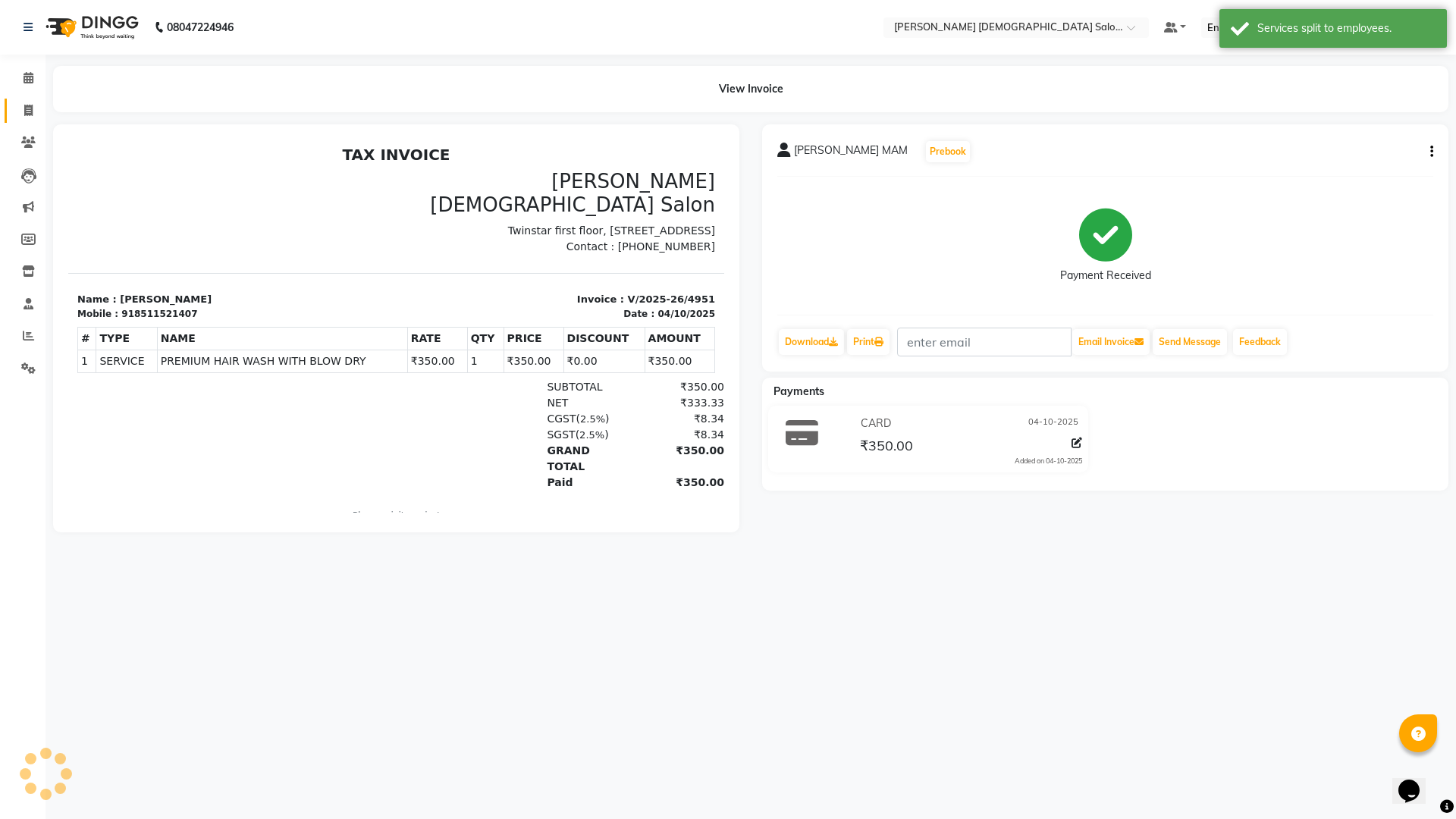
click at [23, 121] on link "Invoice" at bounding box center [23, 111] width 36 height 25
select select "service"
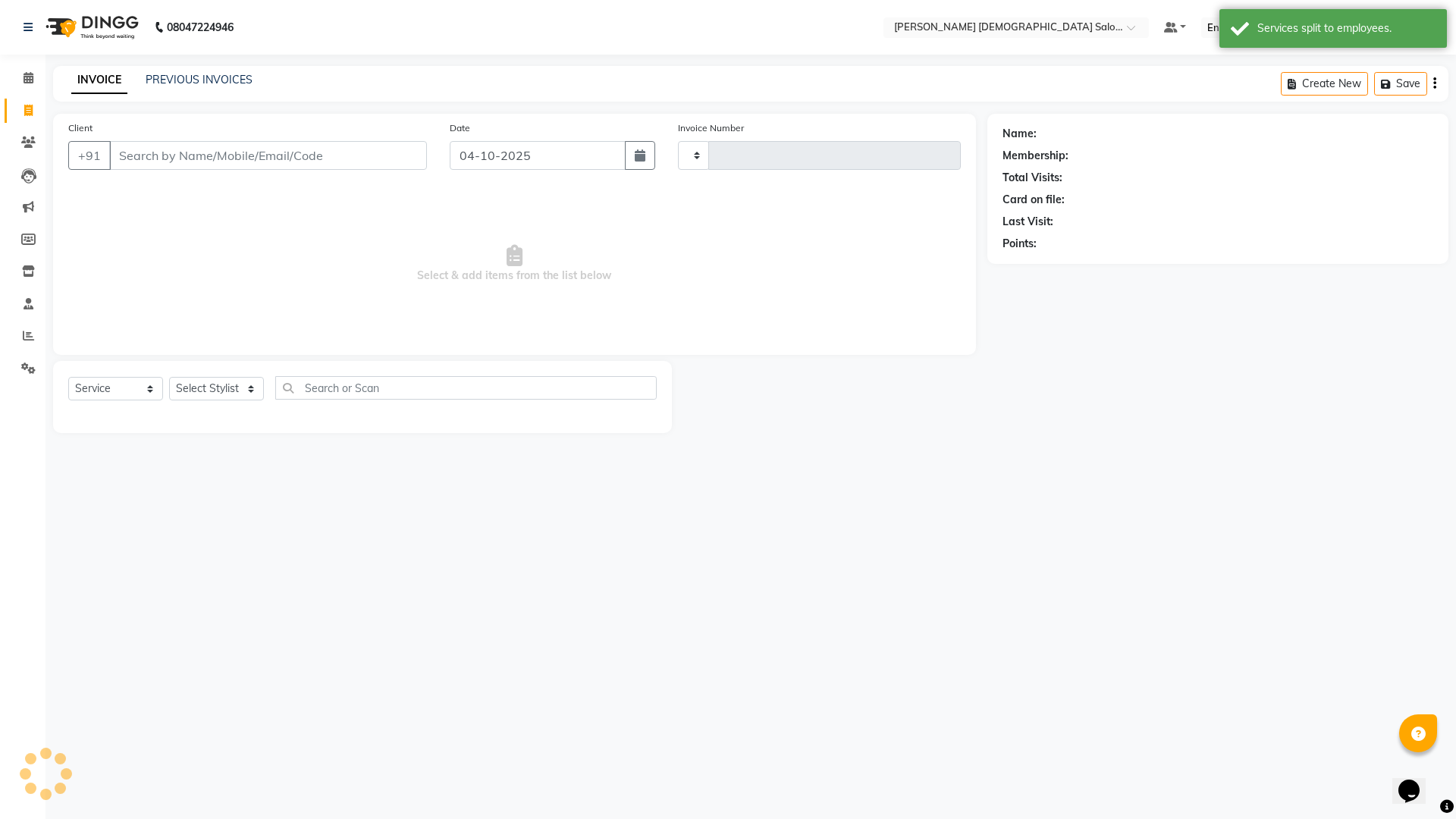
click at [184, 72] on div "PREVIOUS INVOICES" at bounding box center [199, 80] width 107 height 16
click at [179, 76] on link "PREVIOUS INVOICES" at bounding box center [199, 79] width 107 height 14
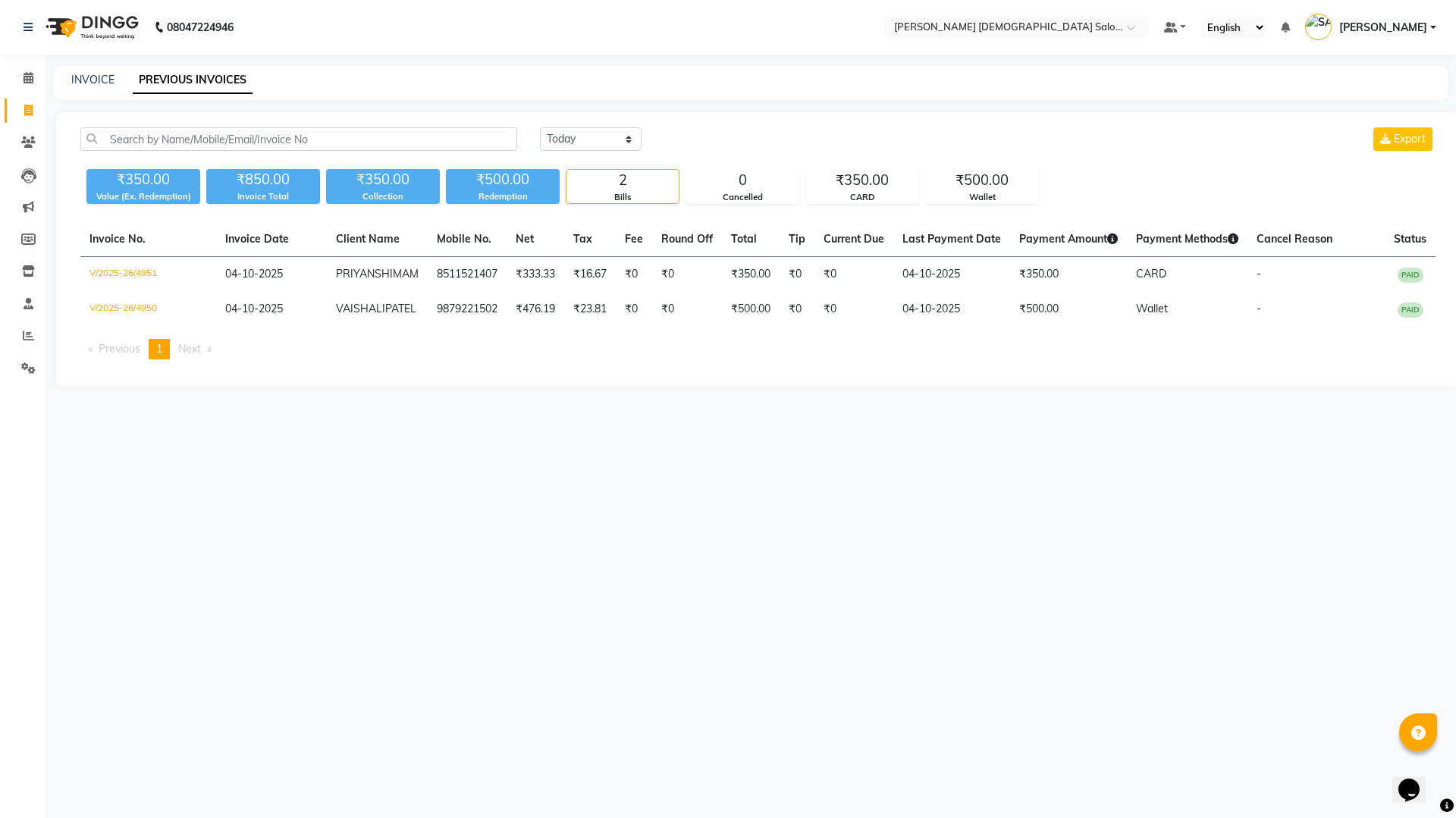
click at [1013, 126] on div "Today Yesterday Custom Range Export ₹350.00 Value (Ex. Redemption) ₹850.00 Invo…" at bounding box center [757, 249] width 1403 height 274
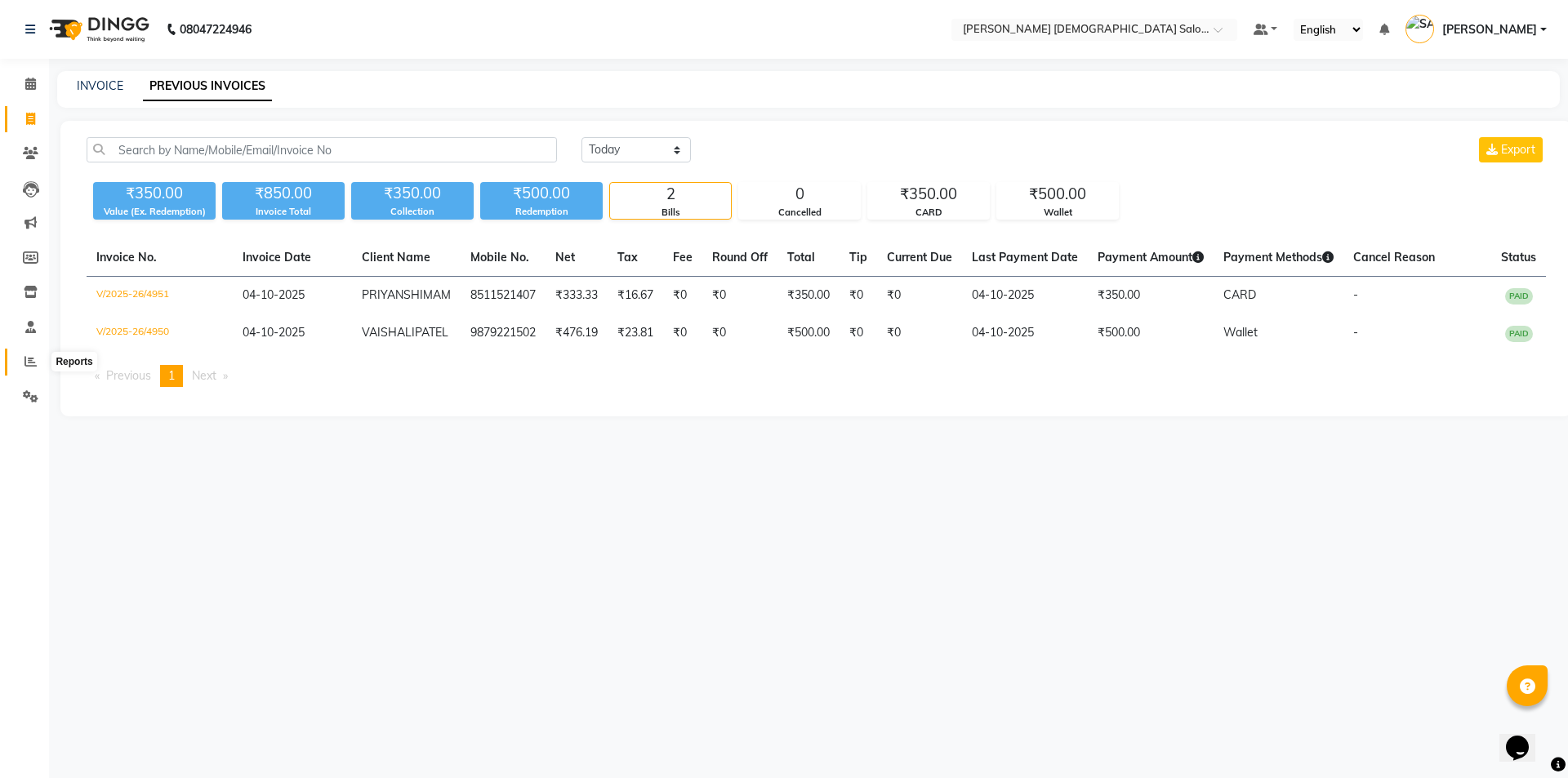
click at [44, 358] on span at bounding box center [30, 362] width 29 height 19
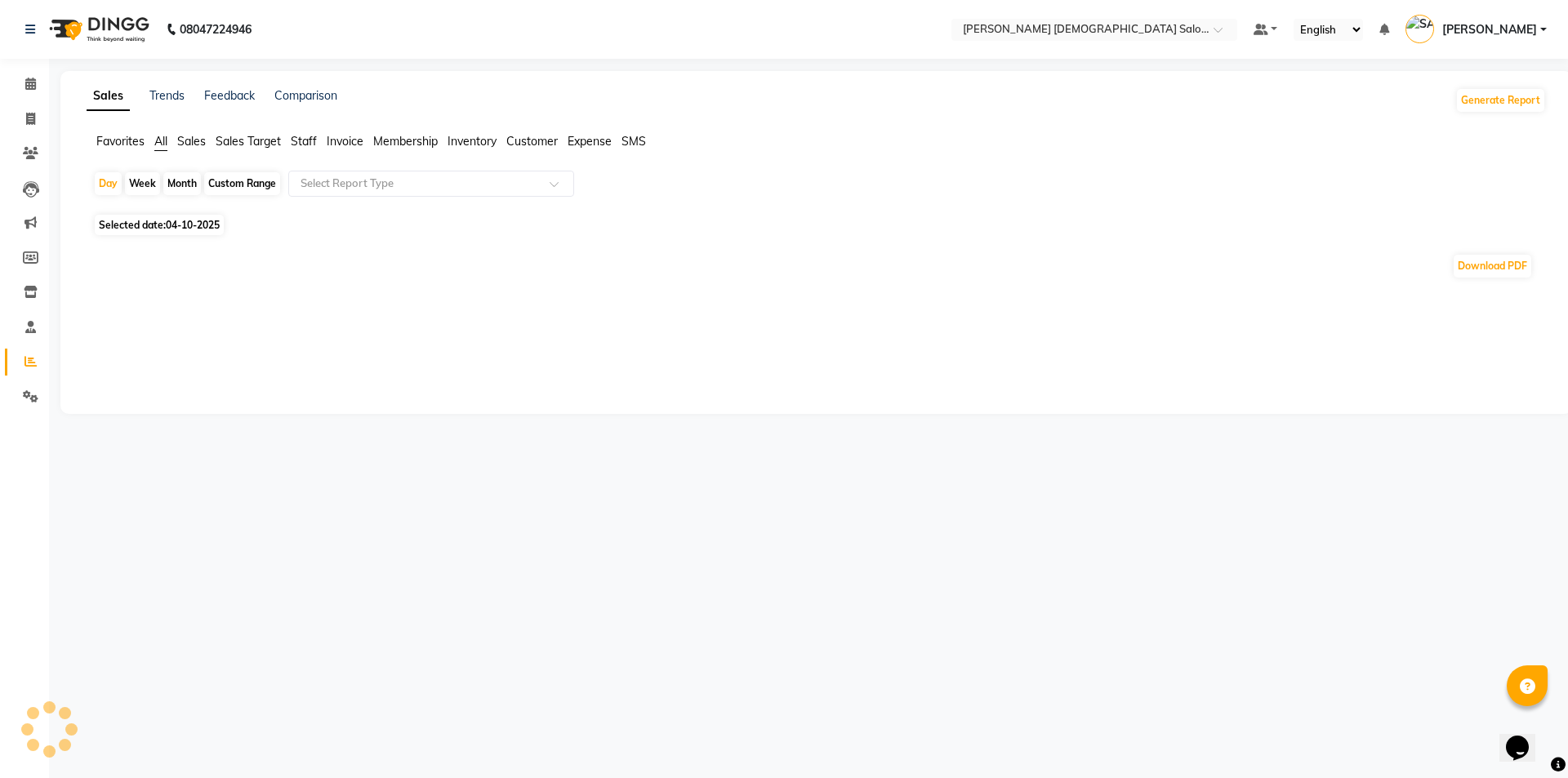
click at [316, 139] on span "Staff" at bounding box center [304, 141] width 26 height 15
click at [330, 183] on input "text" at bounding box center [415, 184] width 235 height 17
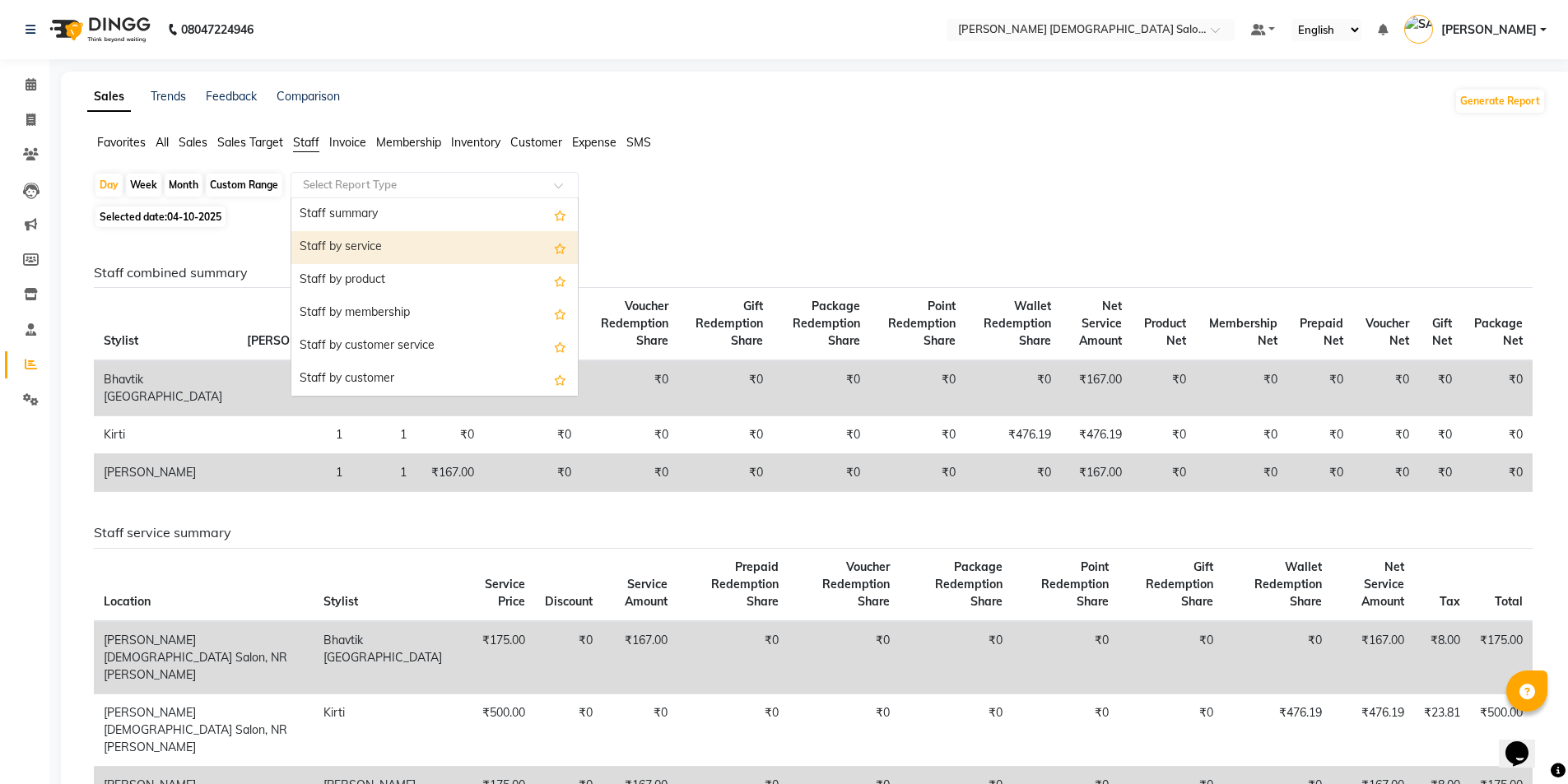
click at [403, 249] on div "Staff by service" at bounding box center [435, 247] width 286 height 32
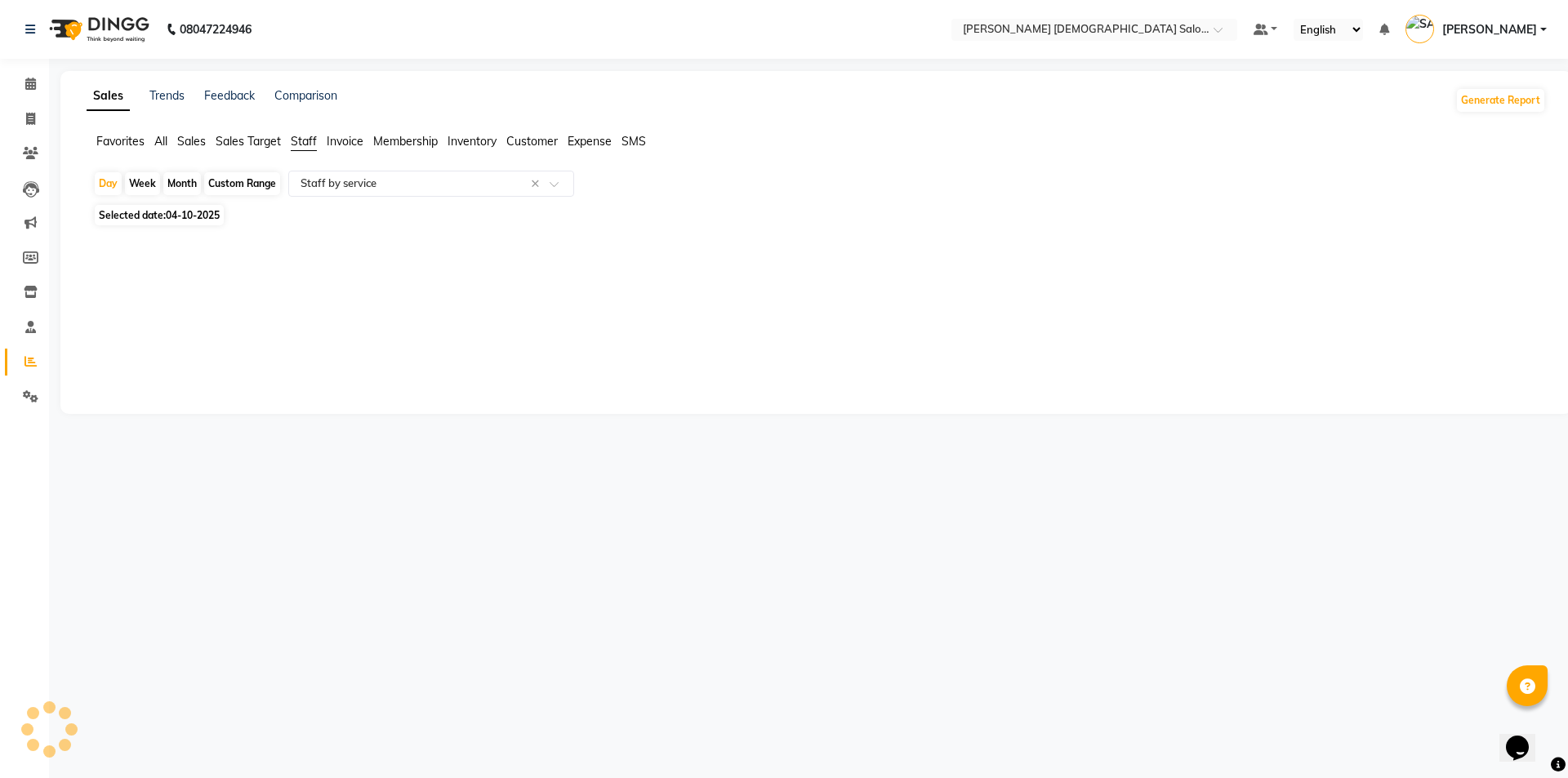
click at [165, 215] on span "Selected date: 04-10-2025" at bounding box center [159, 214] width 129 height 20
select select "10"
select select "2025"
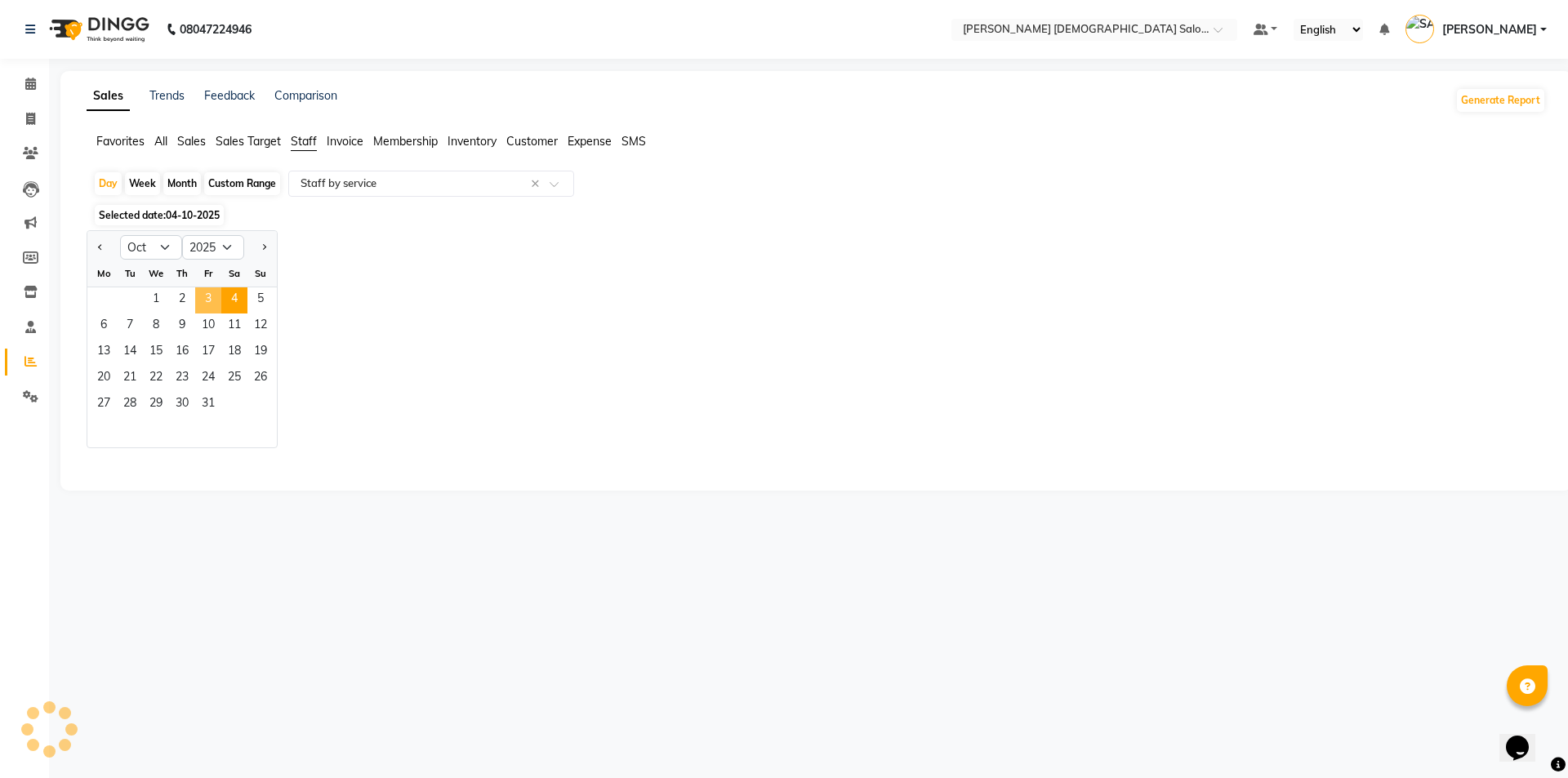
click at [205, 306] on span "3" at bounding box center [208, 301] width 26 height 26
select select "full_report"
select select "csv"
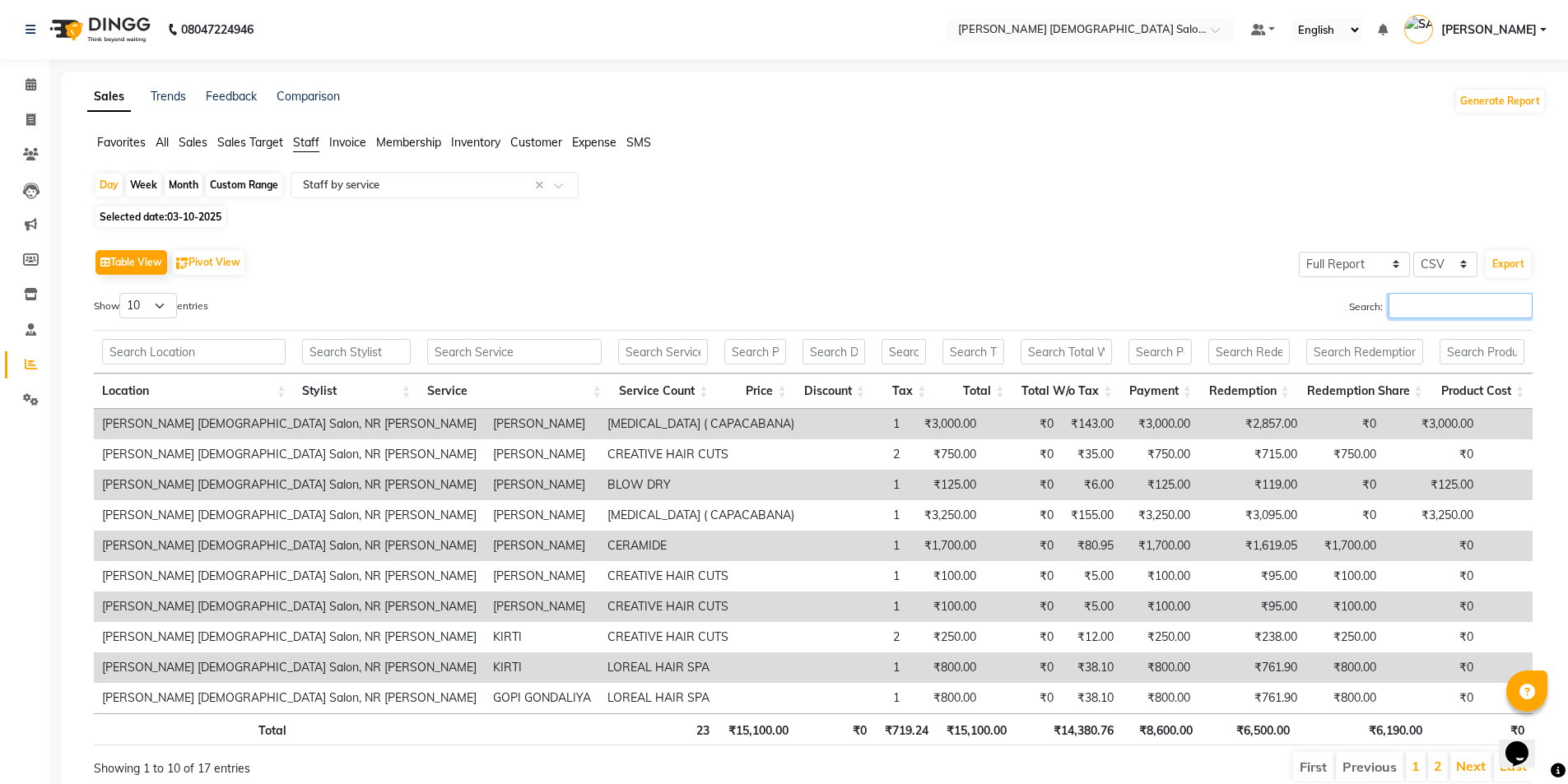
click at [1392, 299] on input "Search:" at bounding box center [1460, 306] width 144 height 25
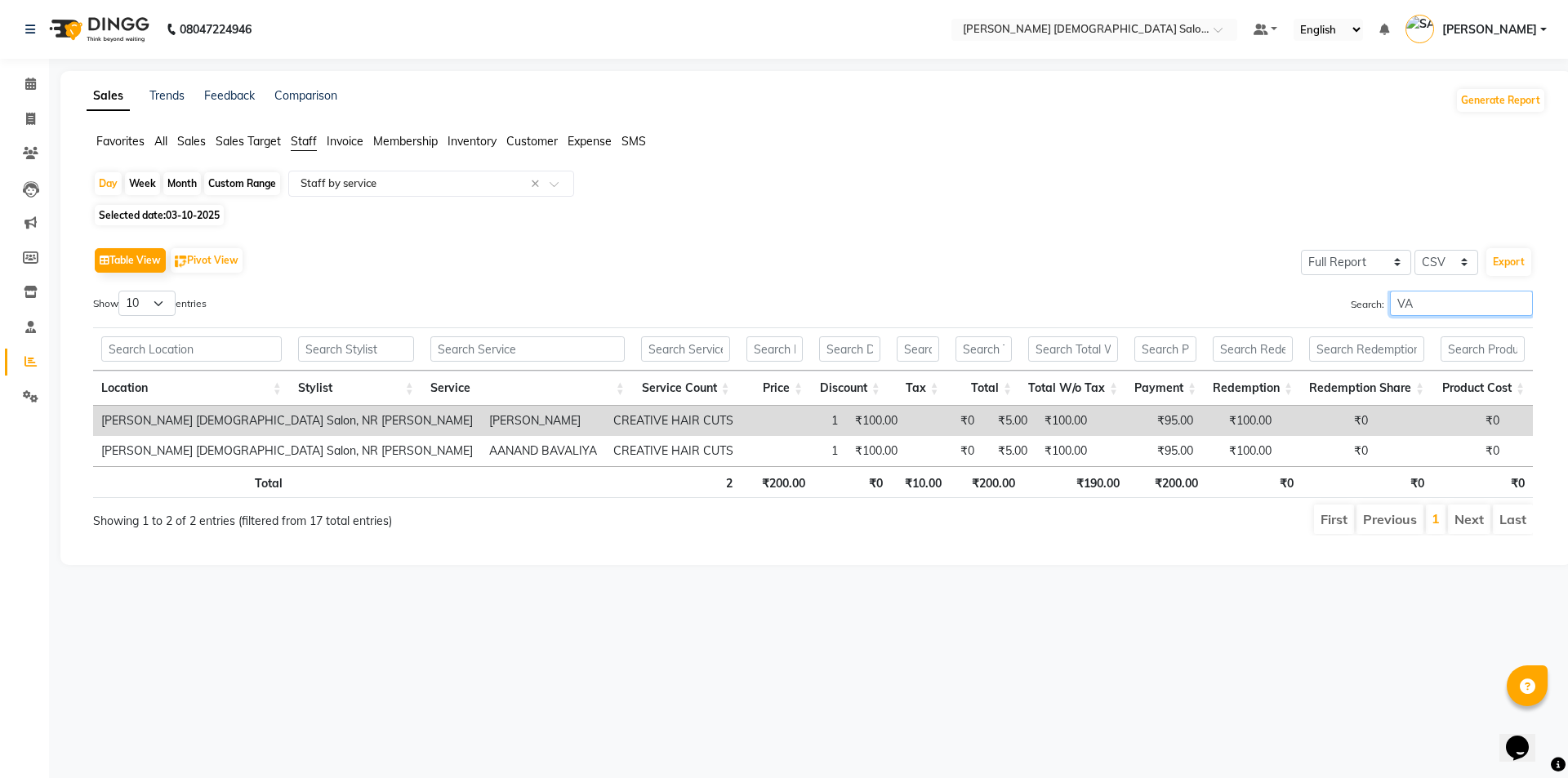
type input "V"
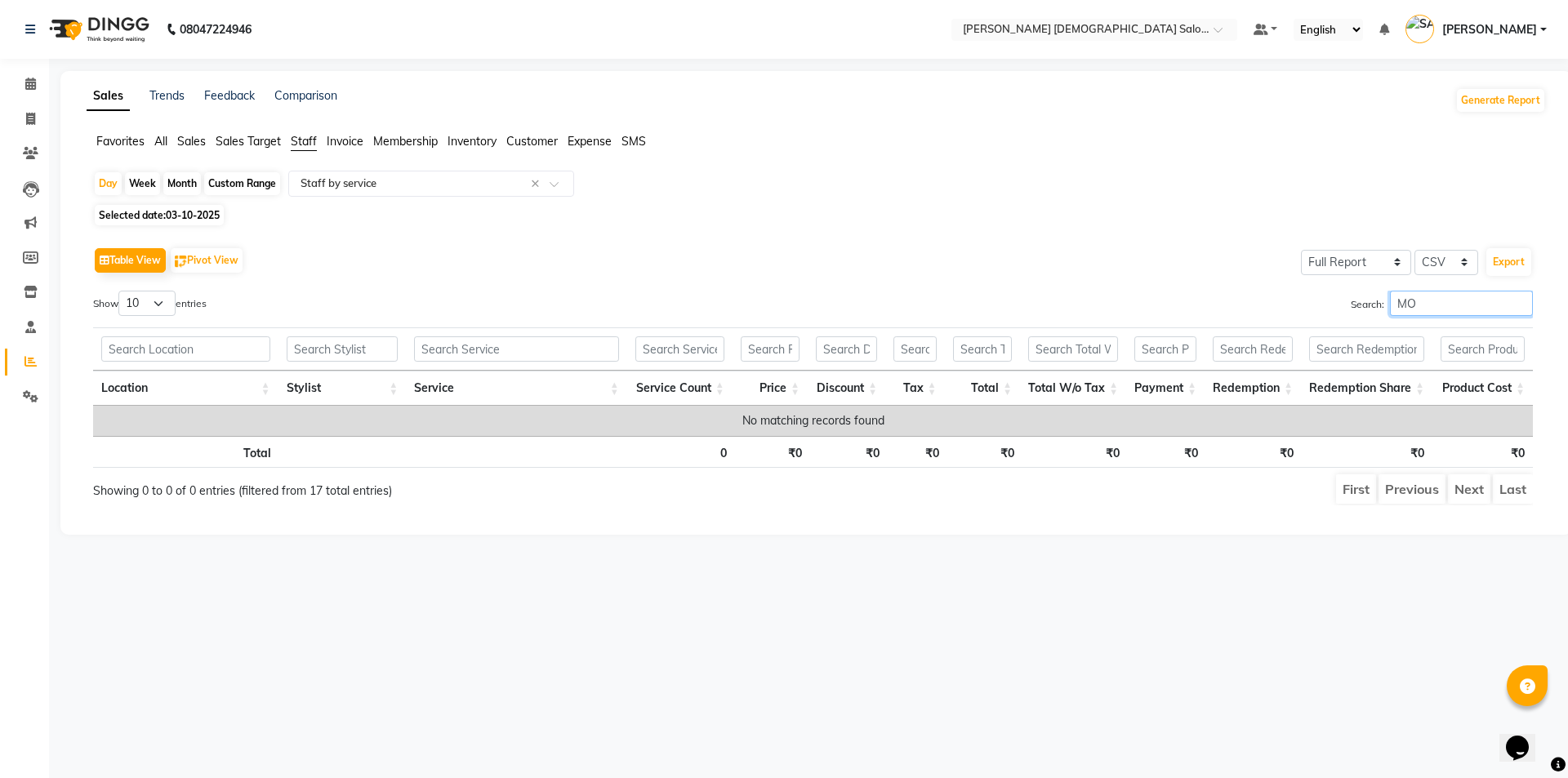
type input "M"
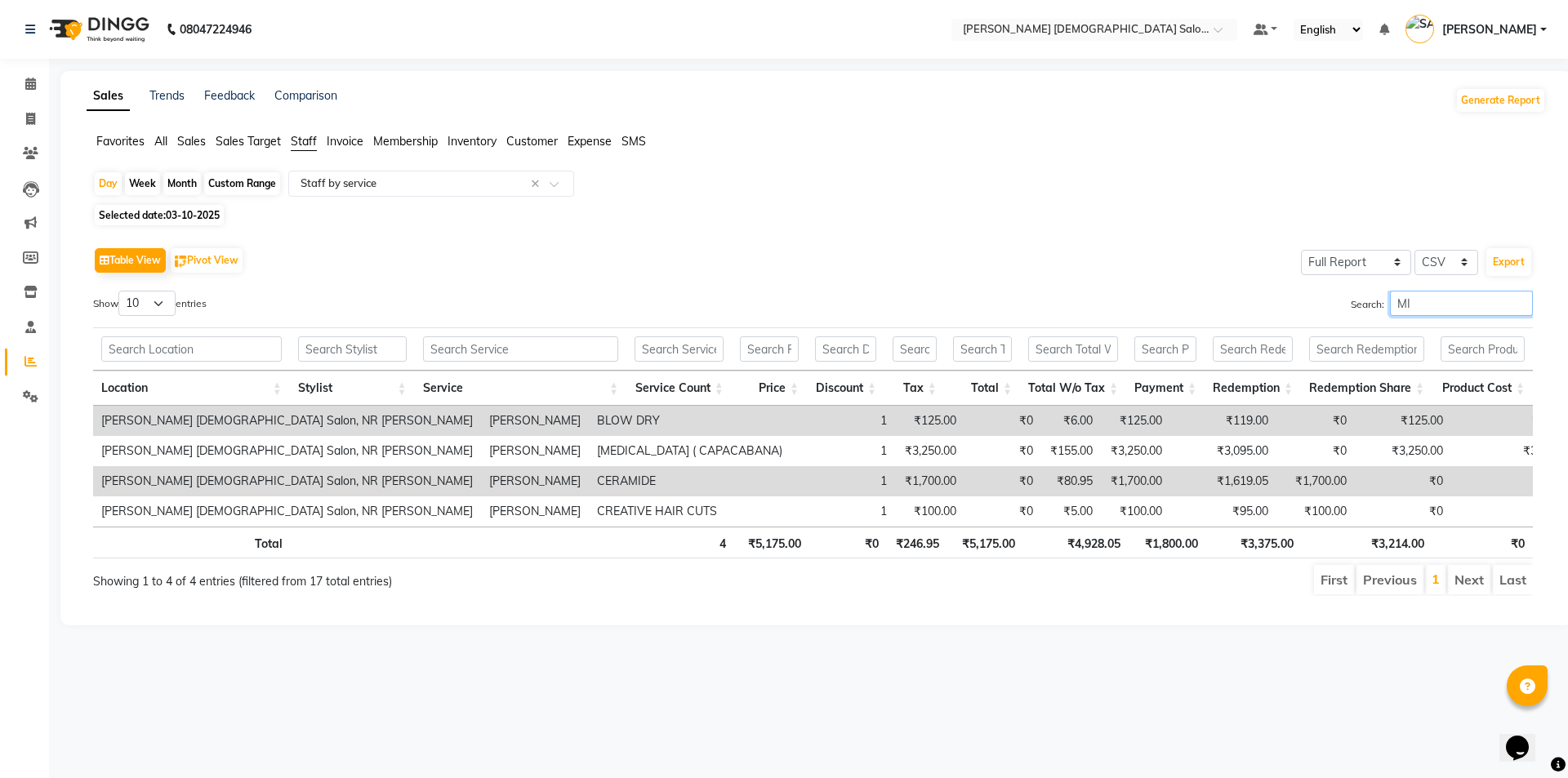
type input "M"
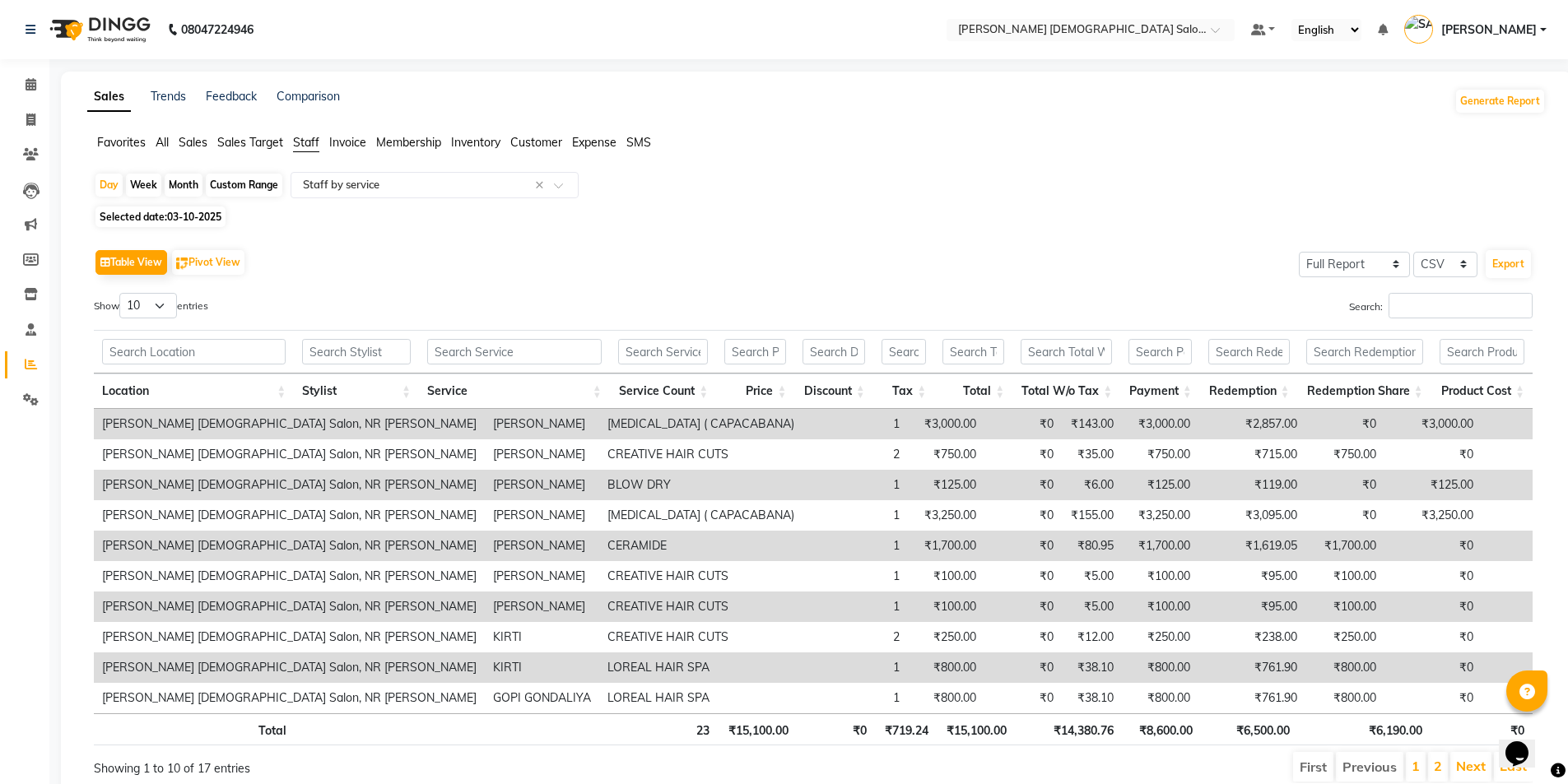
click at [170, 207] on span "Selected date: 03-10-2025" at bounding box center [161, 216] width 130 height 20
select select "10"
select select "2025"
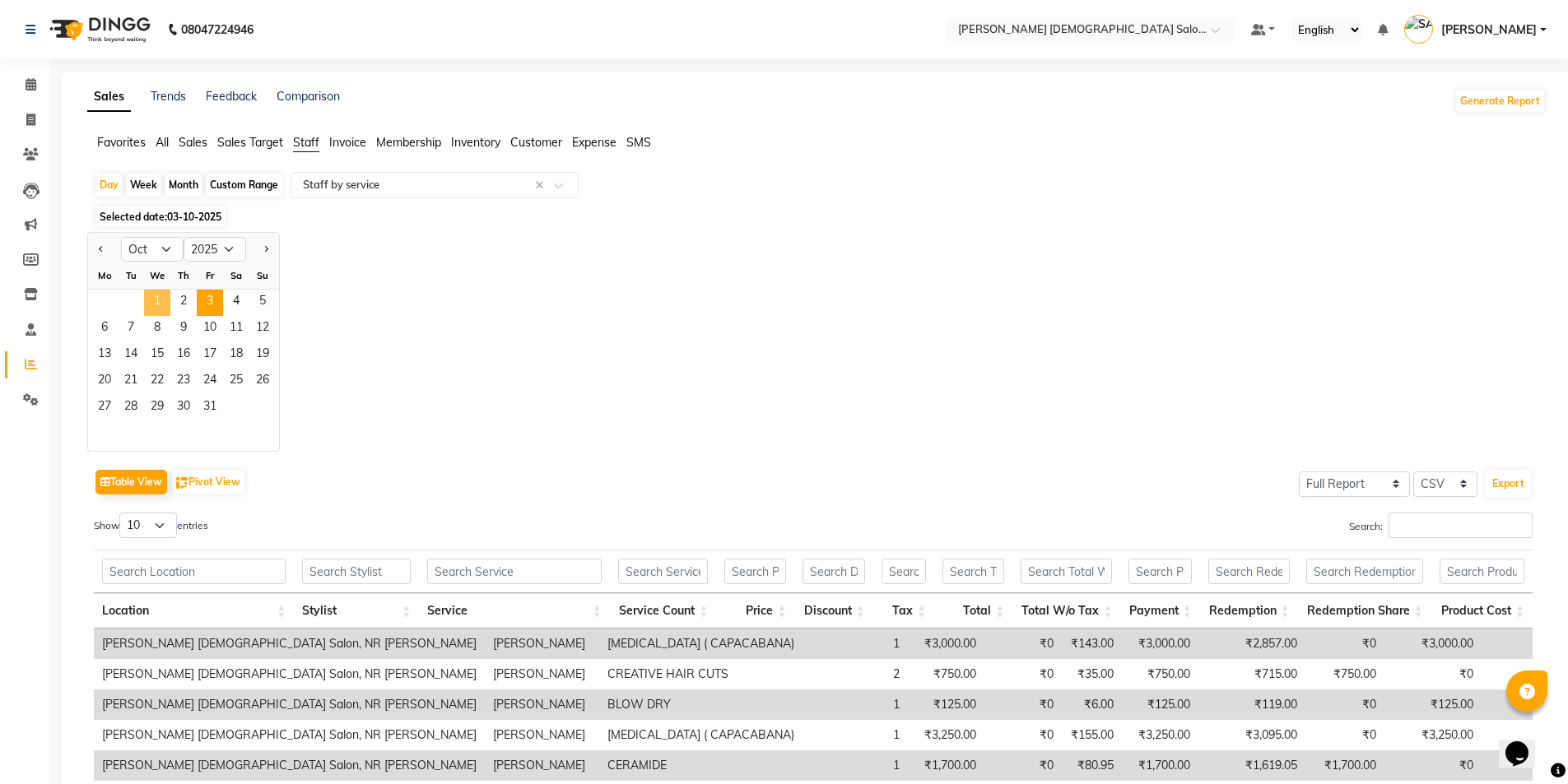
click at [151, 298] on span "1" at bounding box center [157, 303] width 26 height 26
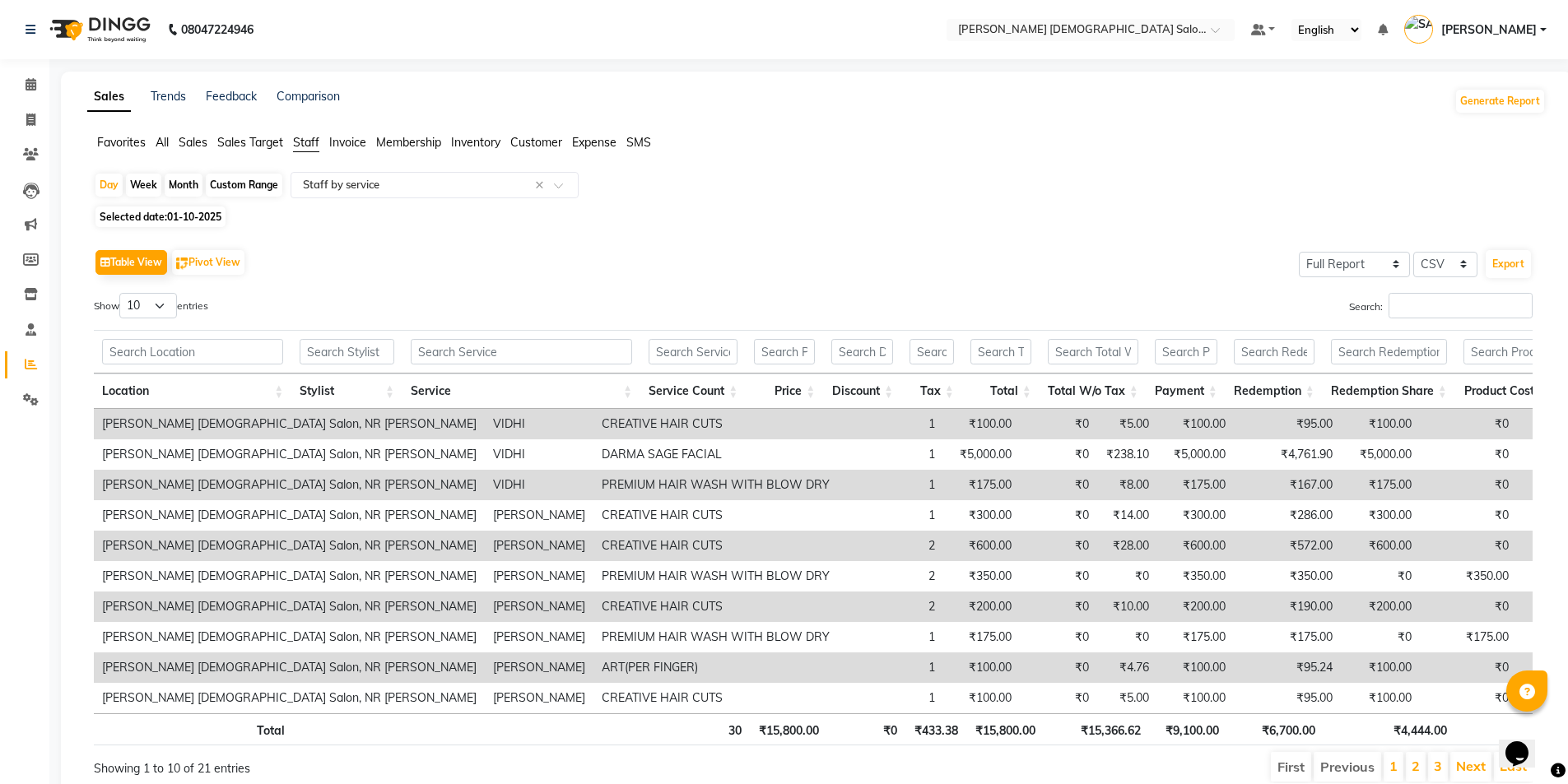
click at [1516, 518] on td "₹0" at bounding box center [1582, 515] width 133 height 31
click at [1398, 314] on input "Search:" at bounding box center [1460, 306] width 144 height 25
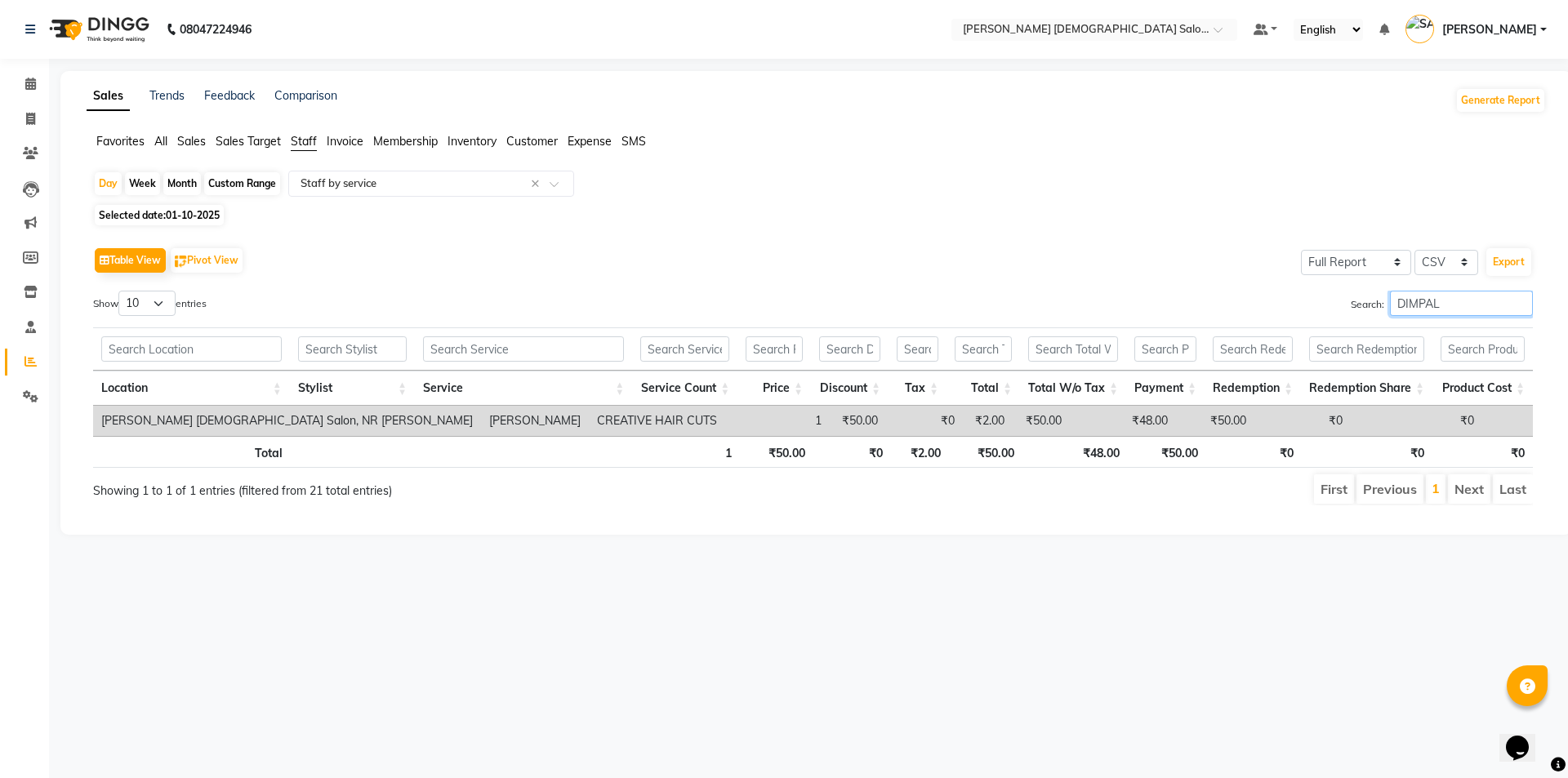
type input "DIMPAL"
click at [203, 215] on span "01-10-2025" at bounding box center [193, 215] width 54 height 12
select select "10"
select select "2025"
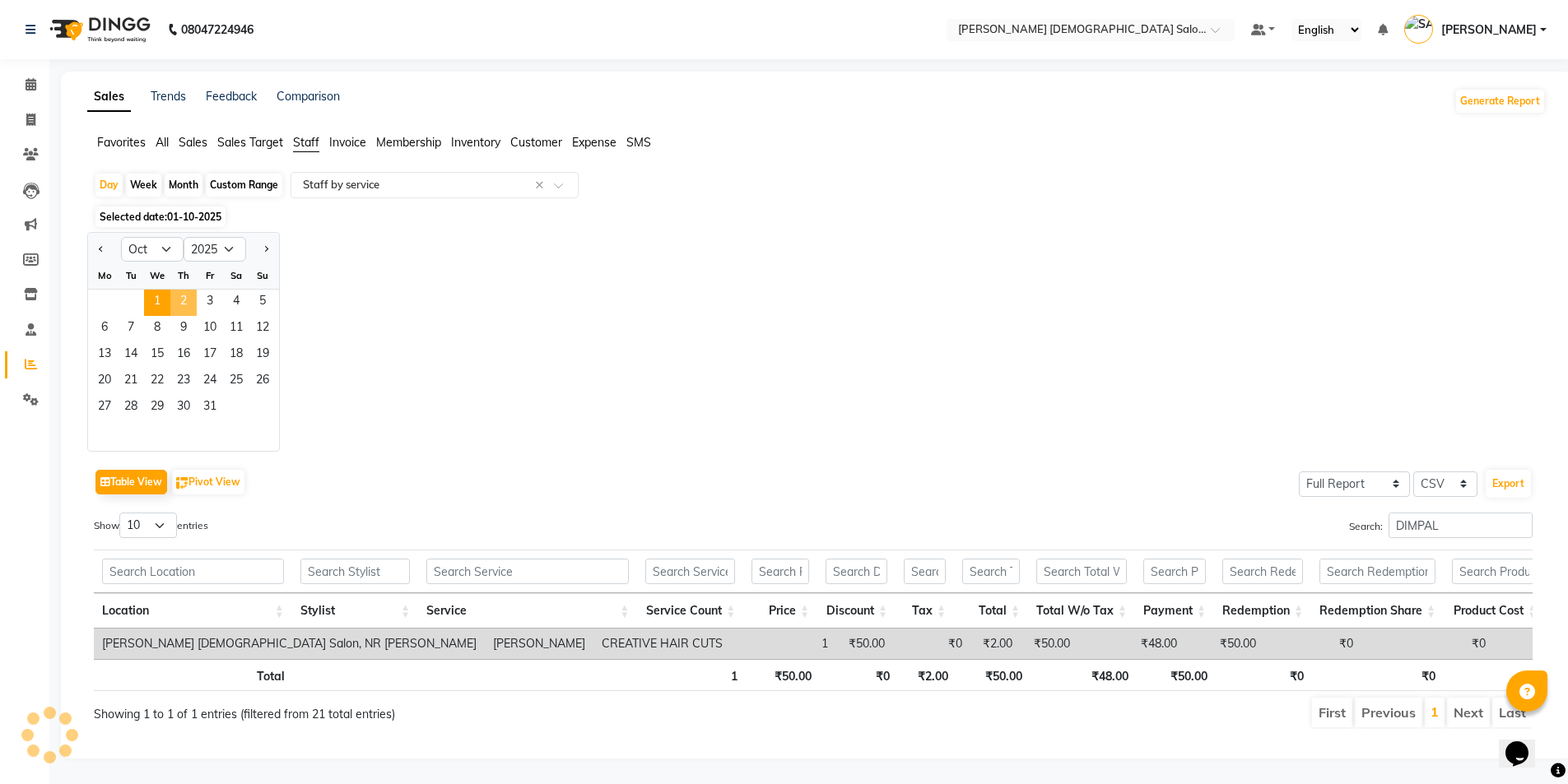
click at [177, 300] on span "2" at bounding box center [183, 303] width 26 height 26
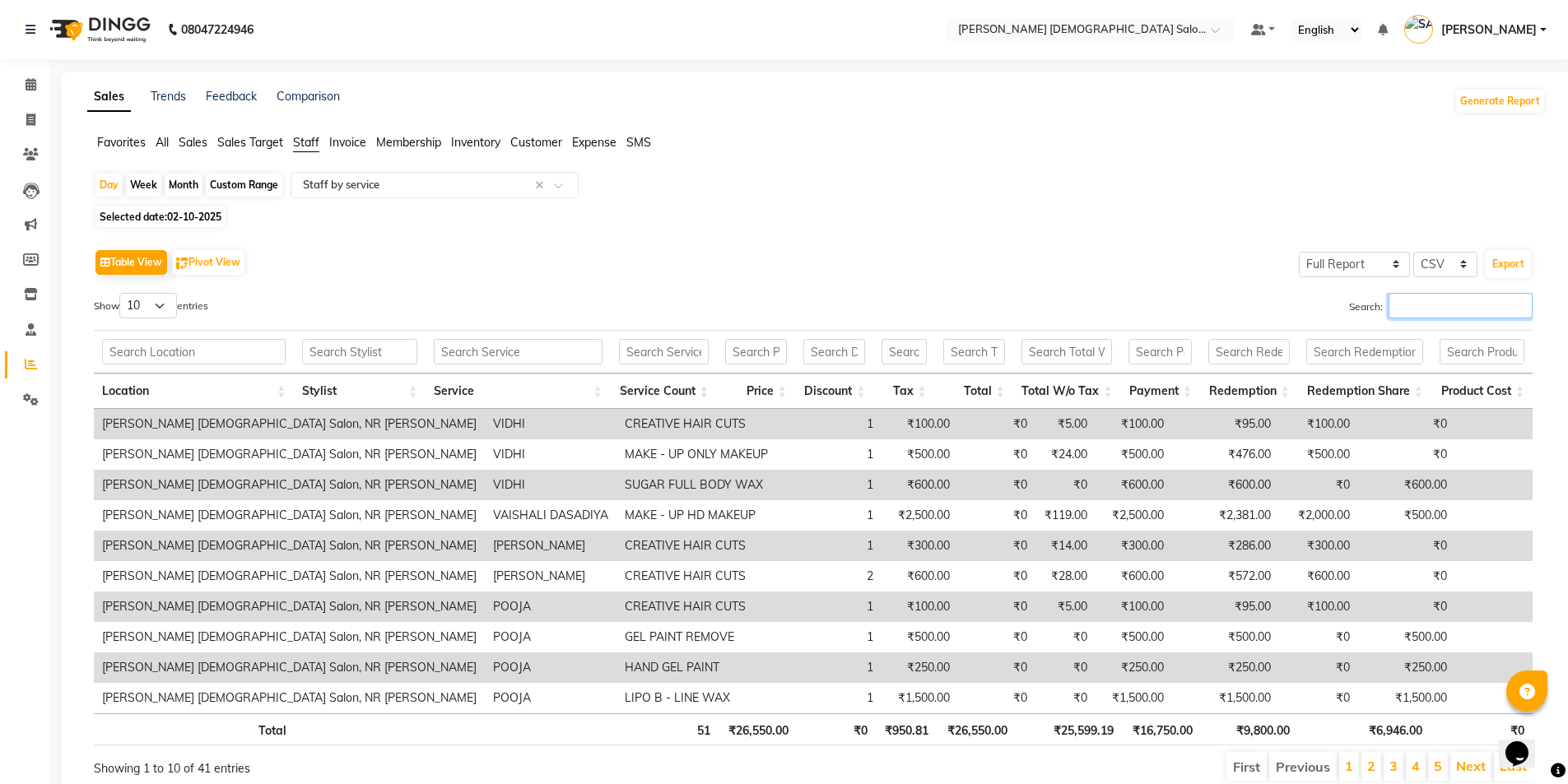
click at [1435, 316] on input "Search:" at bounding box center [1460, 306] width 144 height 25
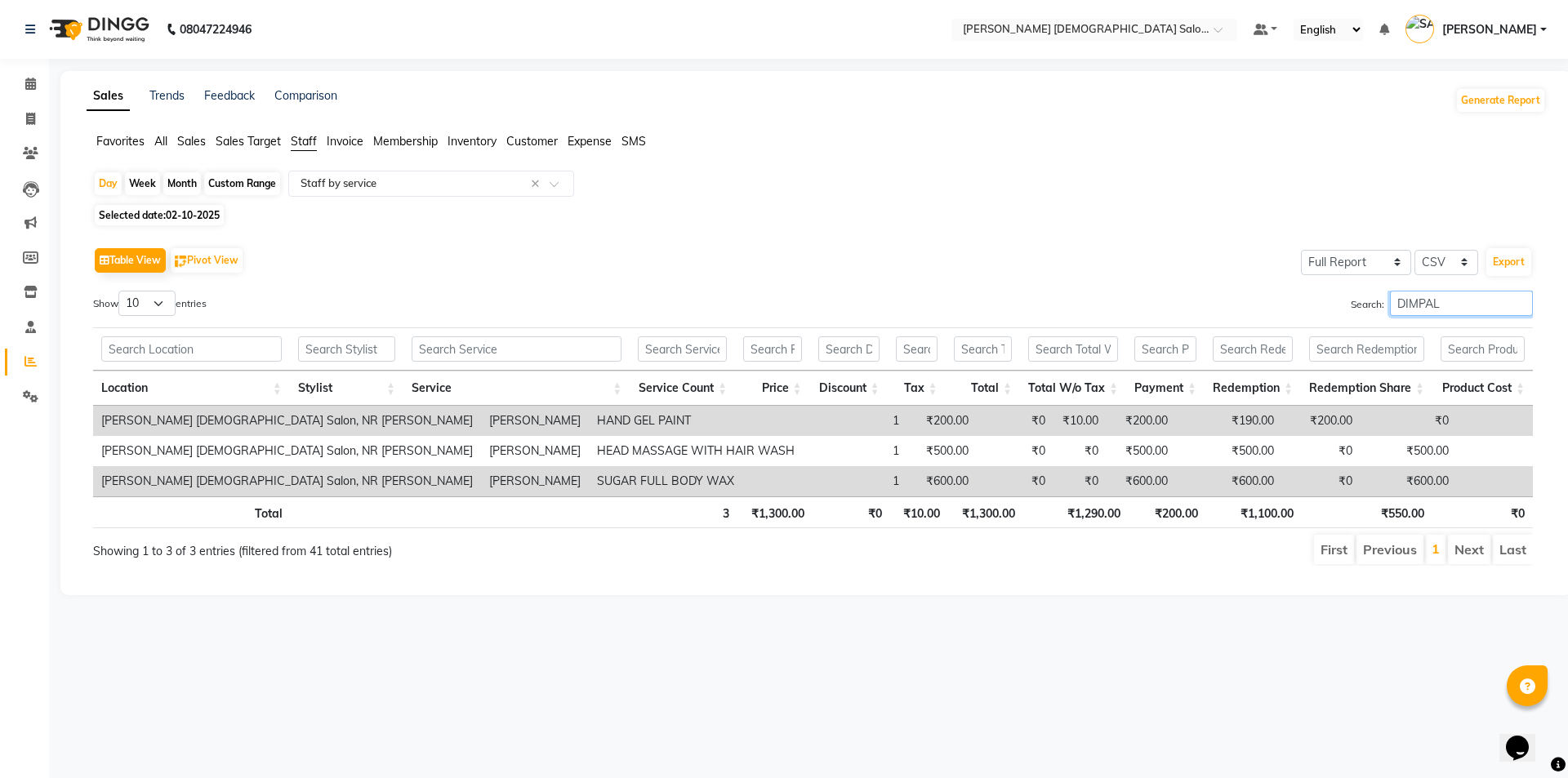
type input "DIMPAL"
click at [118, 223] on span "Selected date: 02-10-2025" at bounding box center [159, 214] width 129 height 20
select select "10"
select select "2025"
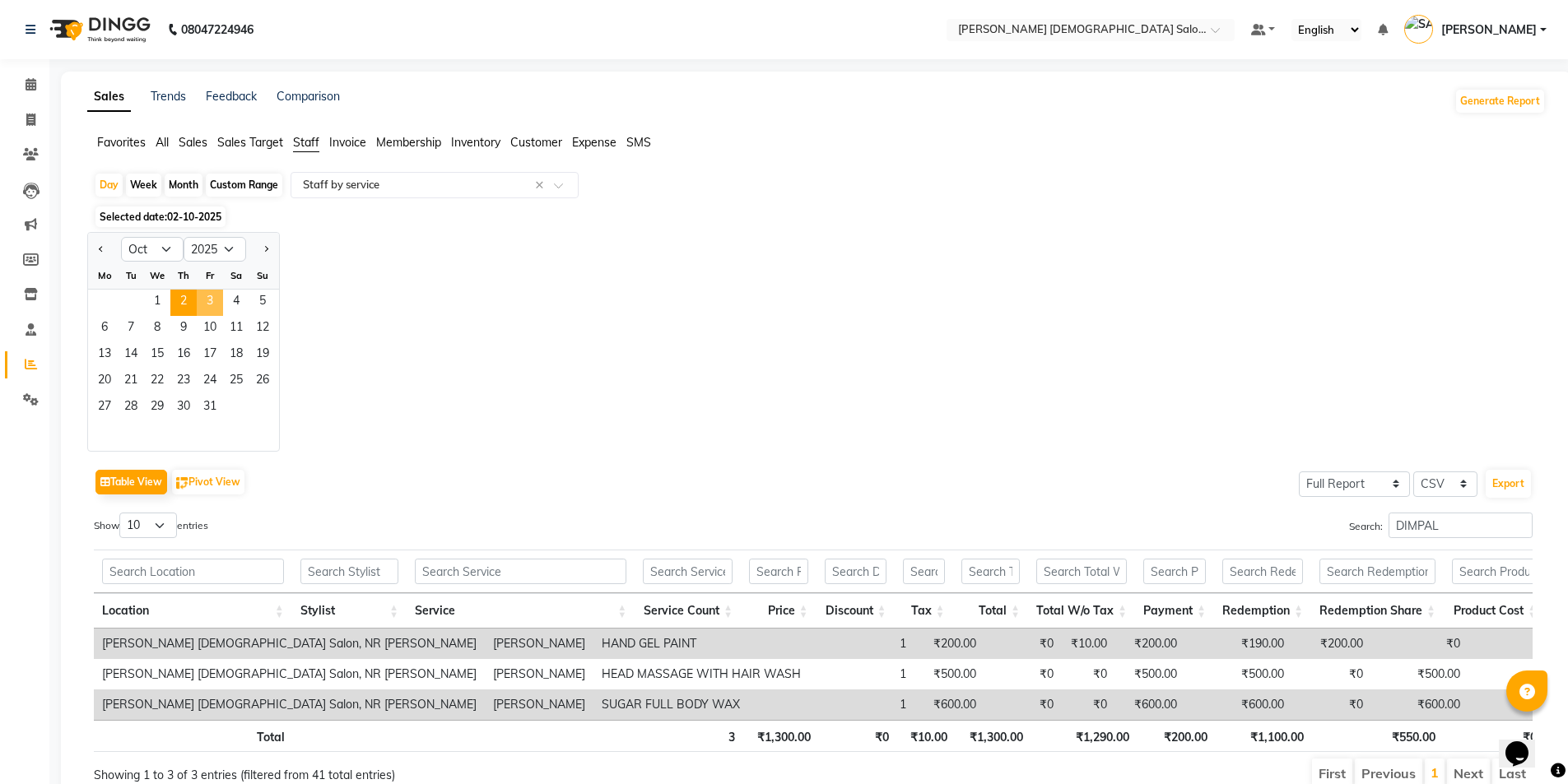
click at [217, 308] on span "3" at bounding box center [210, 303] width 26 height 26
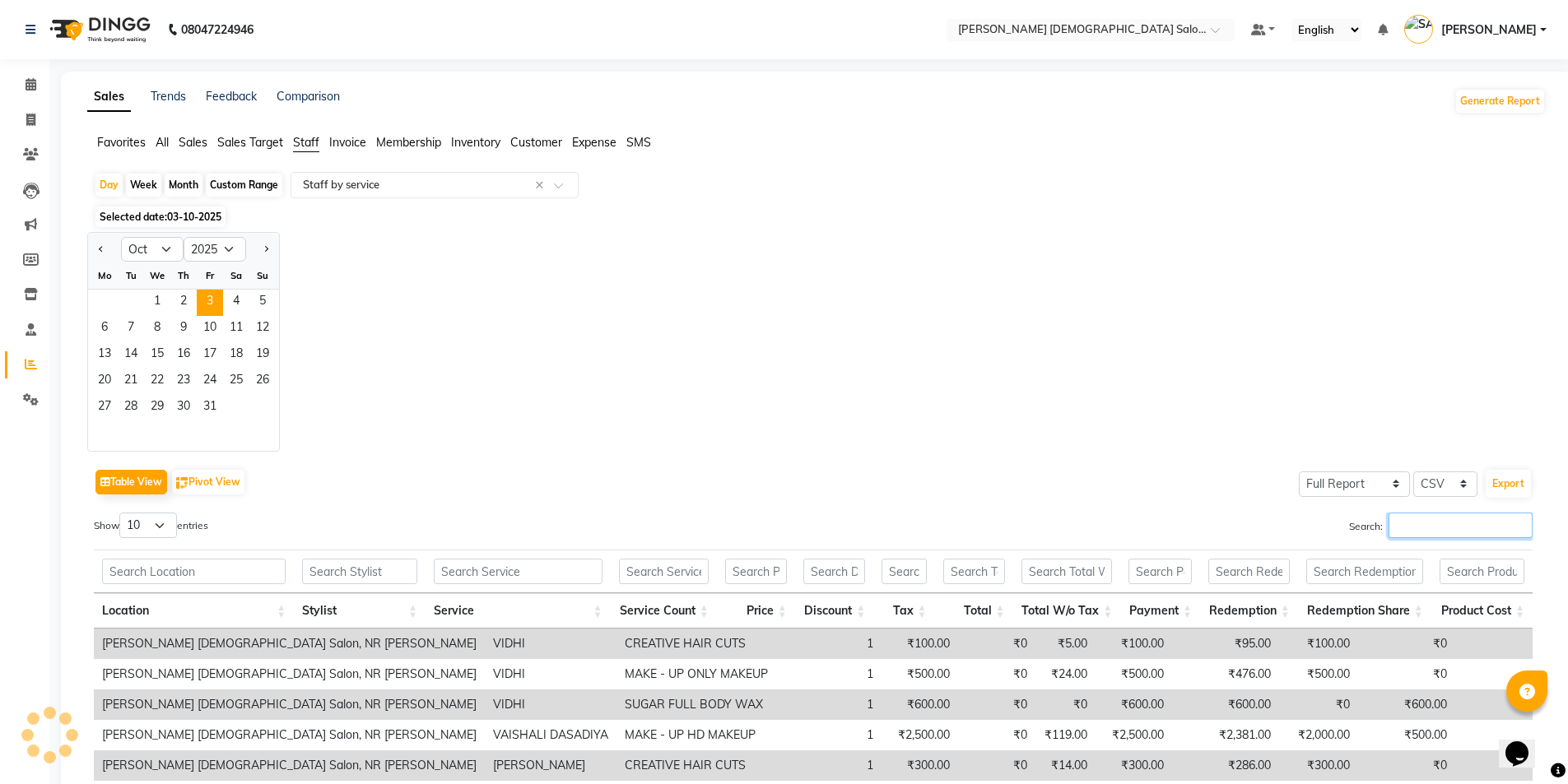
click at [1433, 520] on input "Search:" at bounding box center [1460, 525] width 144 height 25
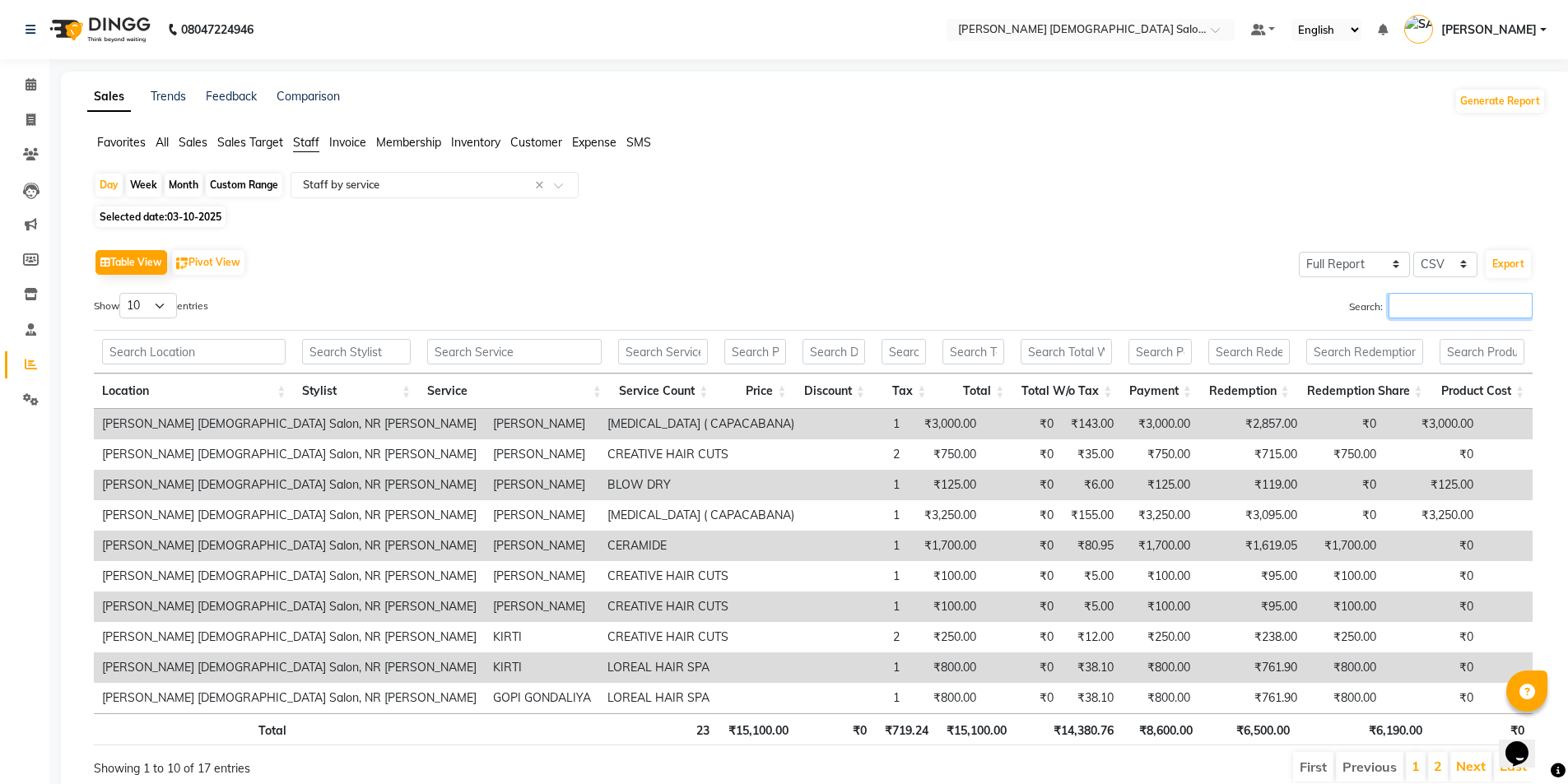
click at [1446, 302] on input "Search:" at bounding box center [1460, 306] width 144 height 25
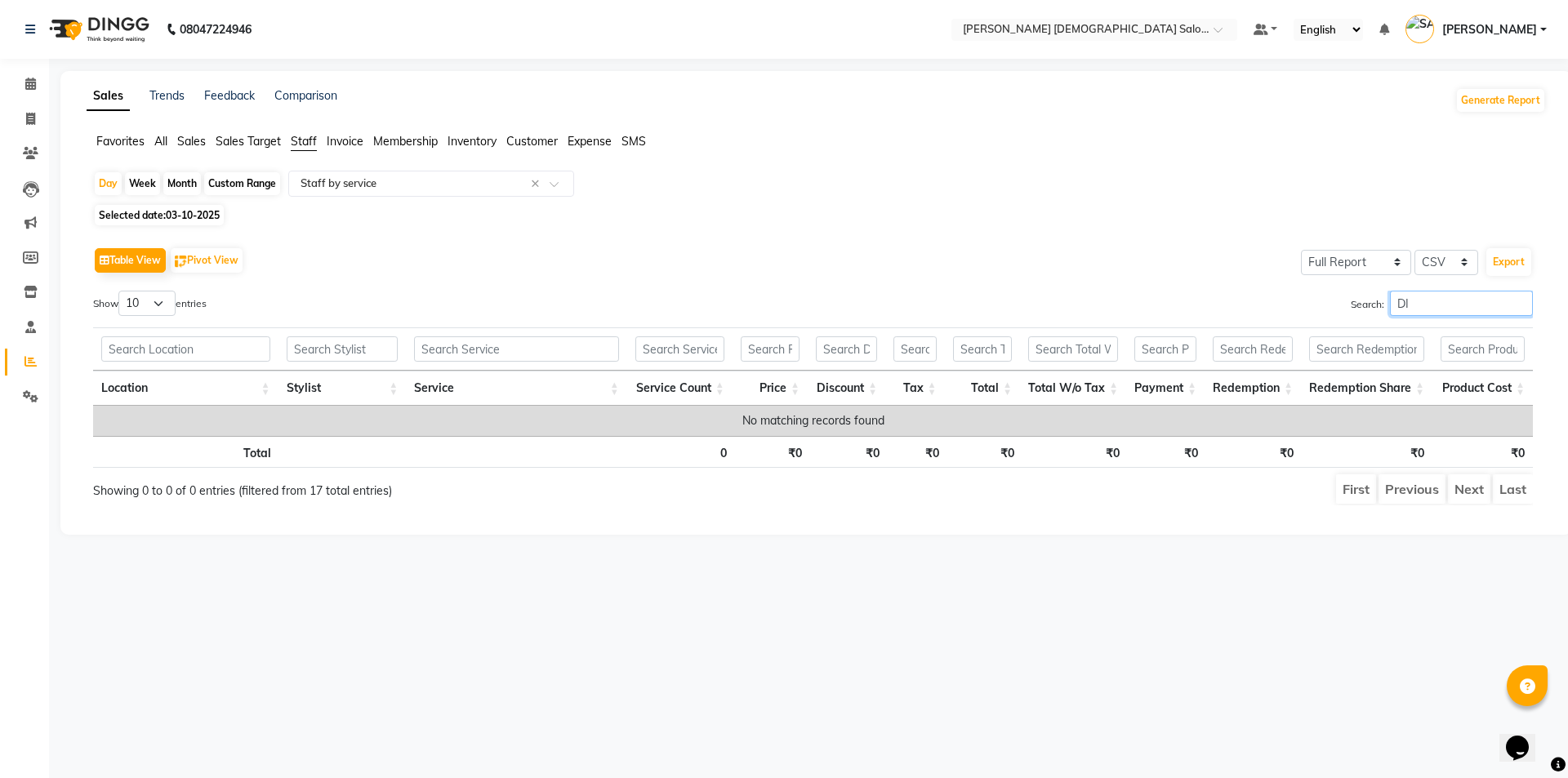
type input "D"
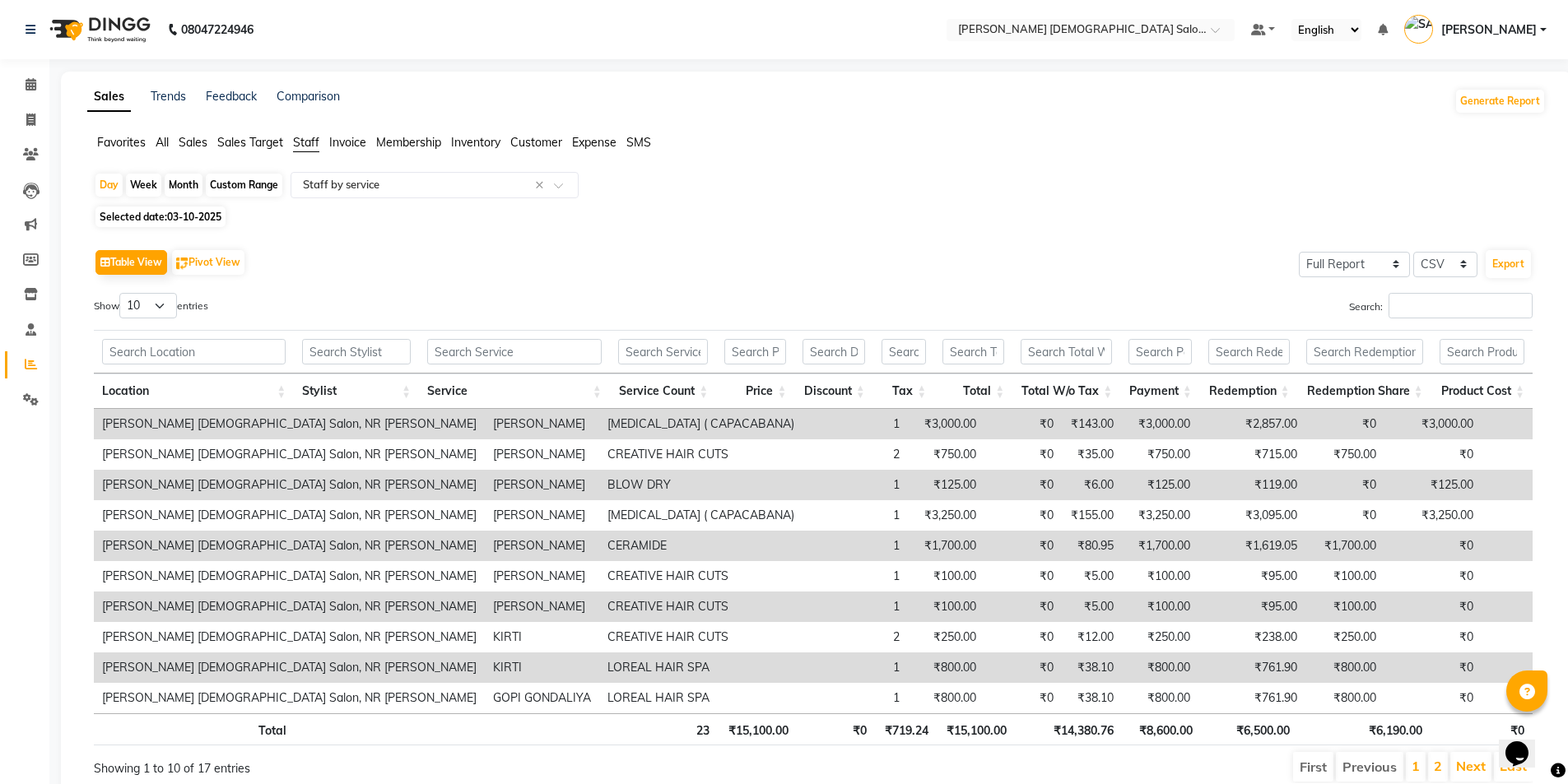
click at [213, 212] on span "03-10-2025" at bounding box center [194, 217] width 54 height 12
select select "10"
select select "2025"
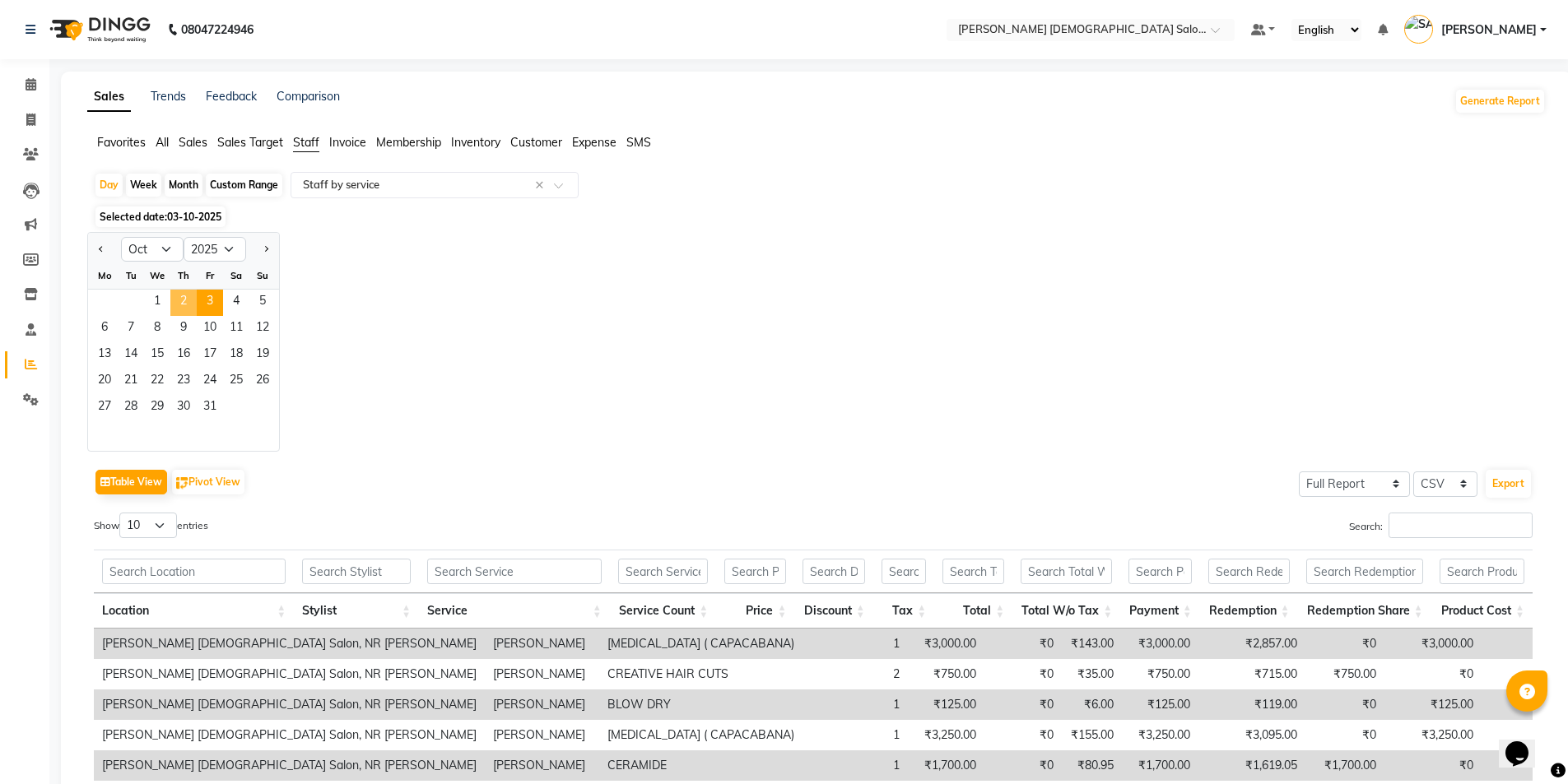
click at [183, 294] on span "2" at bounding box center [183, 303] width 26 height 26
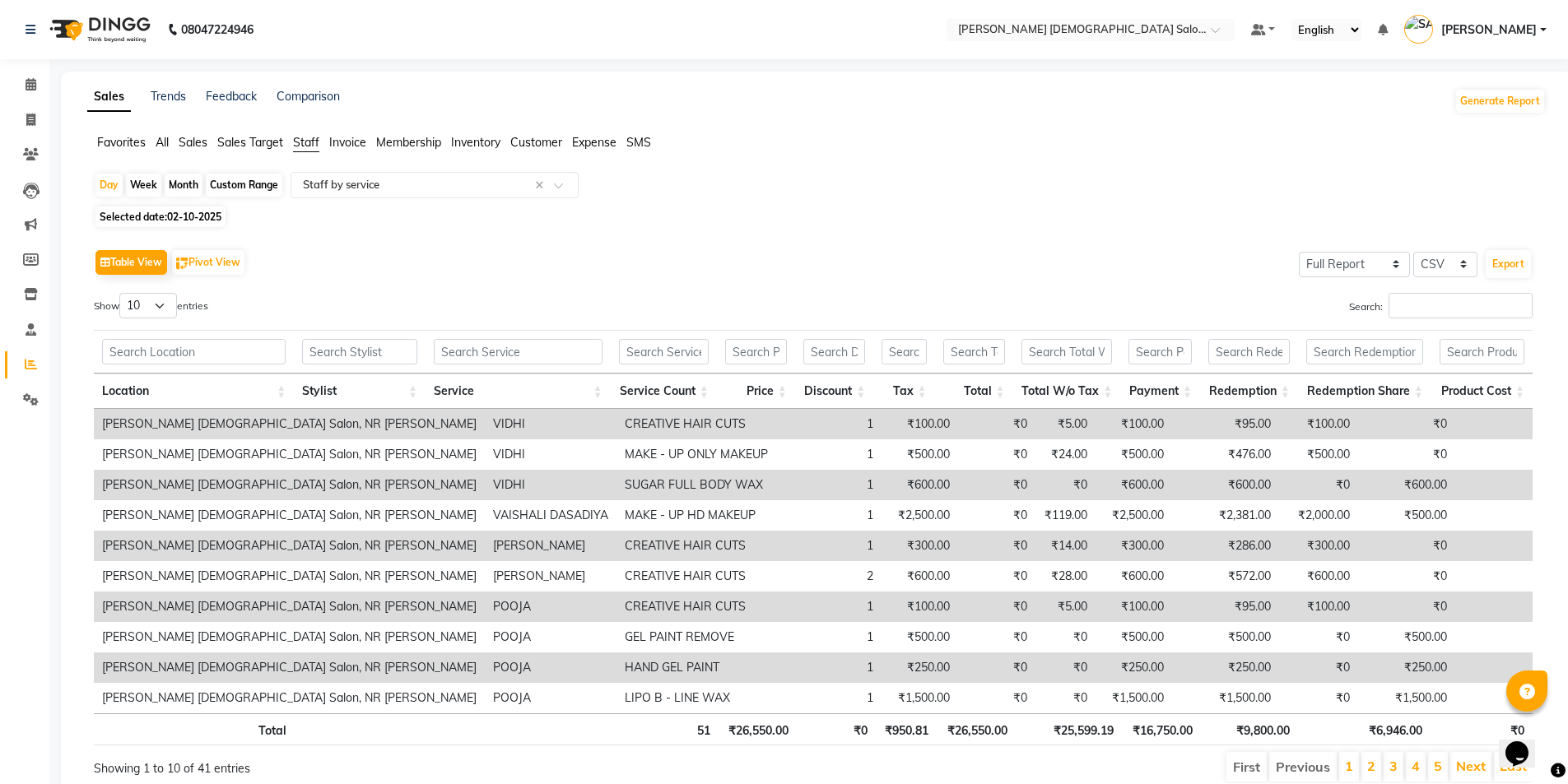
click at [1418, 292] on div "Table View Pivot View Select Full Report Filtered Report Select CSV PDF Export …" at bounding box center [813, 514] width 1438 height 538
click at [1431, 302] on input "Search:" at bounding box center [1460, 306] width 144 height 25
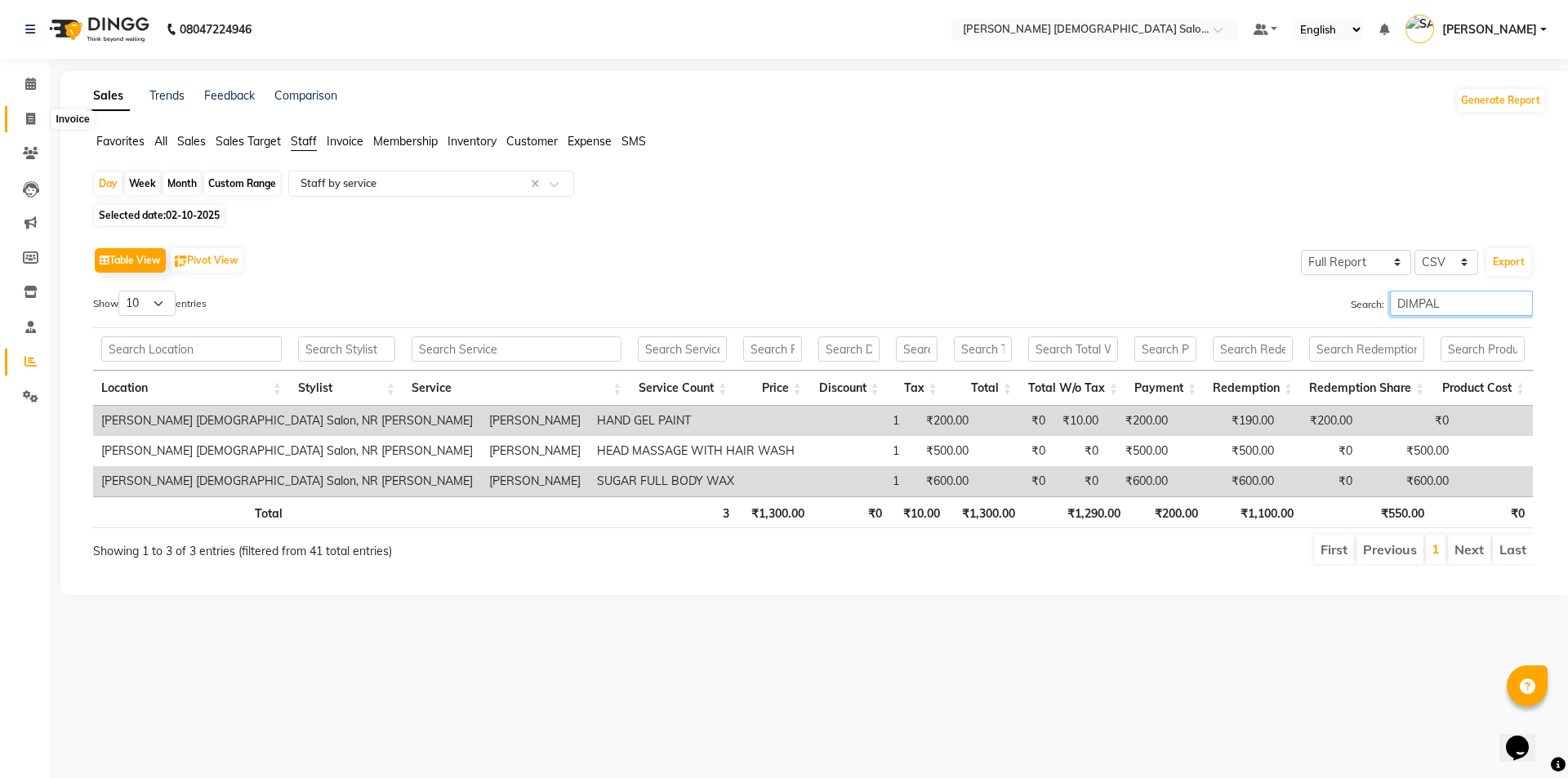
type input "DIMPAL"
click at [19, 125] on span at bounding box center [30, 120] width 29 height 19
select select "service"
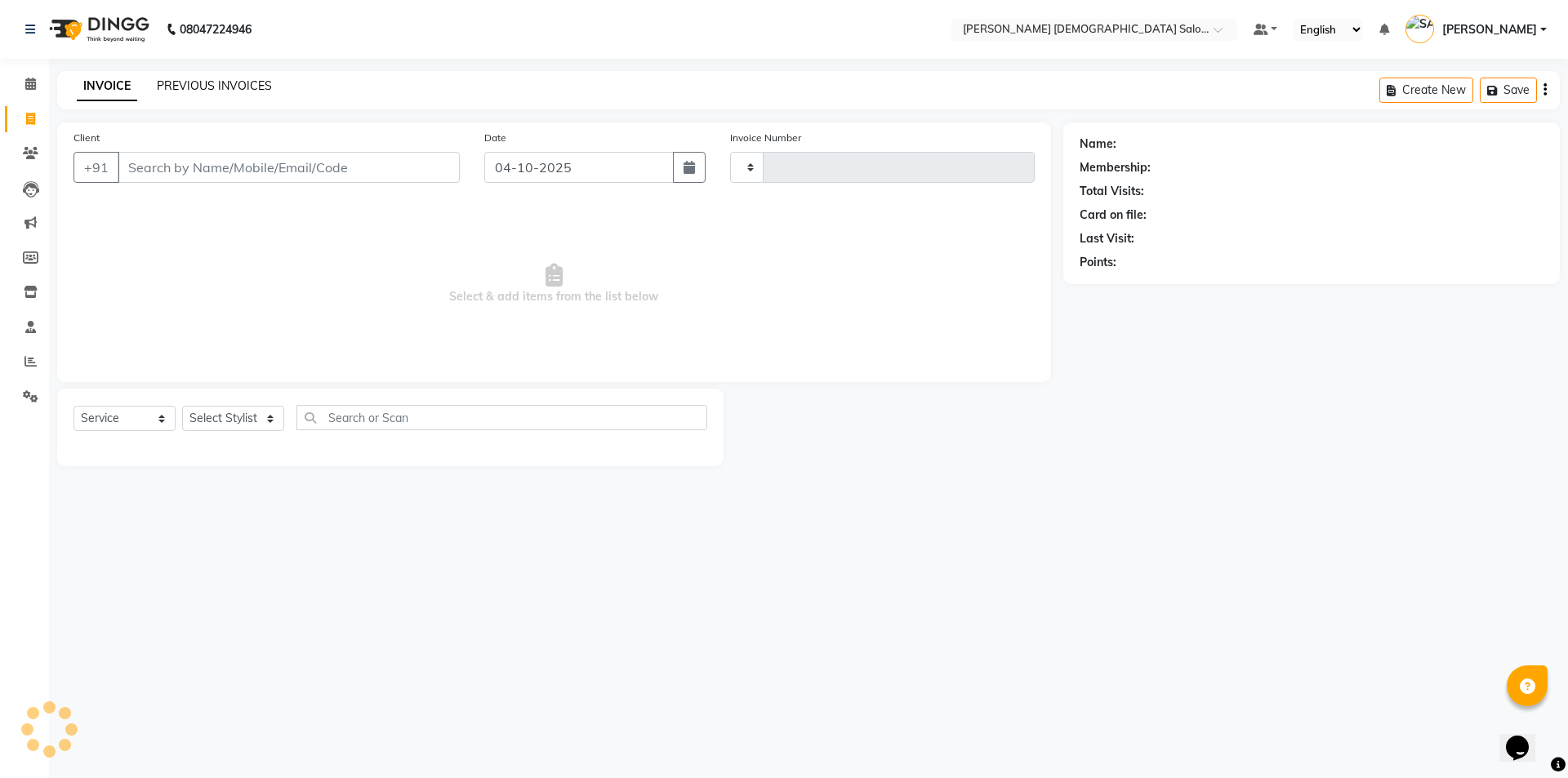
click at [191, 85] on link "PREVIOUS INVOICES" at bounding box center [214, 85] width 115 height 15
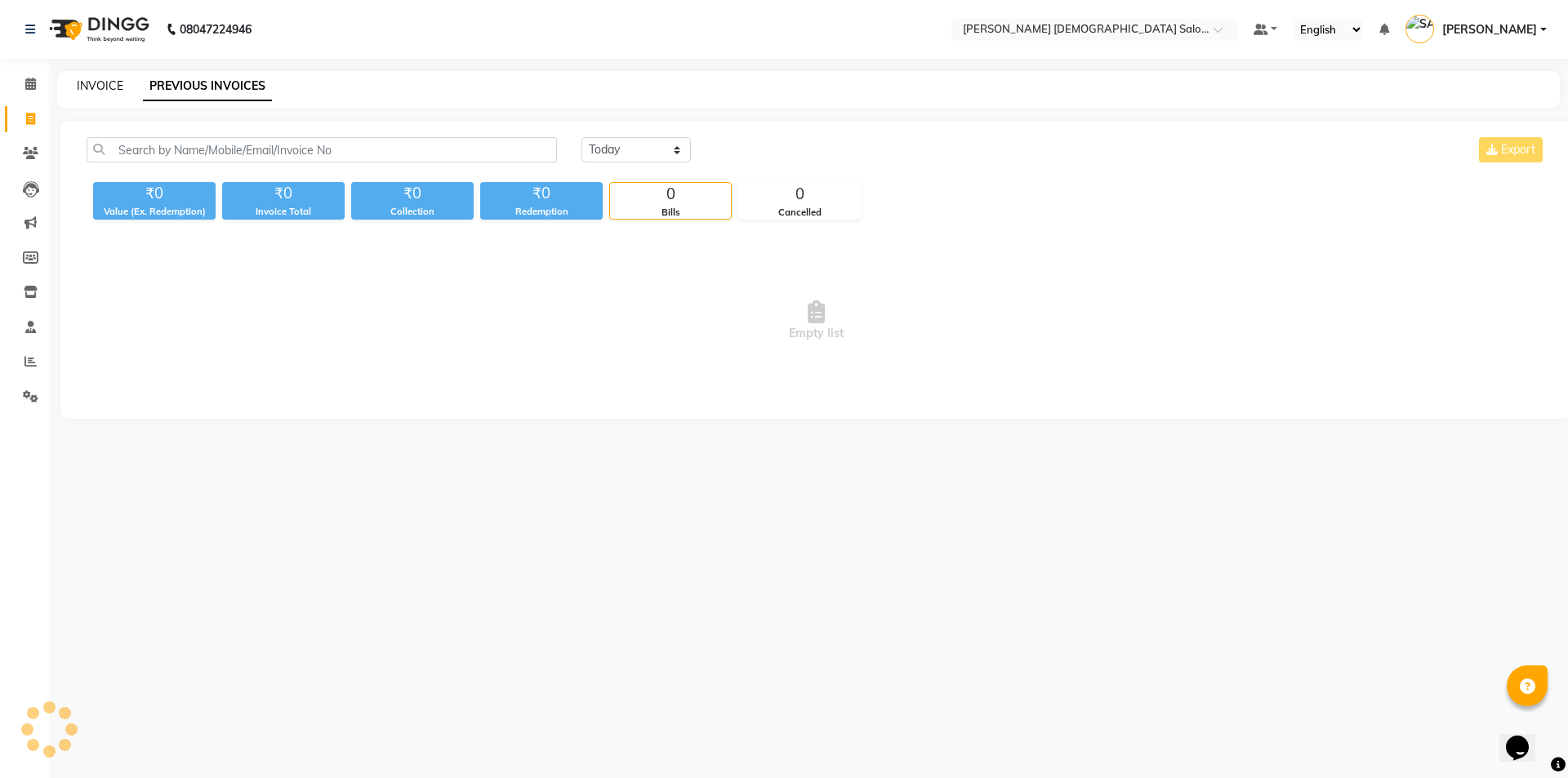
click at [84, 80] on link "INVOICE" at bounding box center [99, 85] width 46 height 15
select select "service"
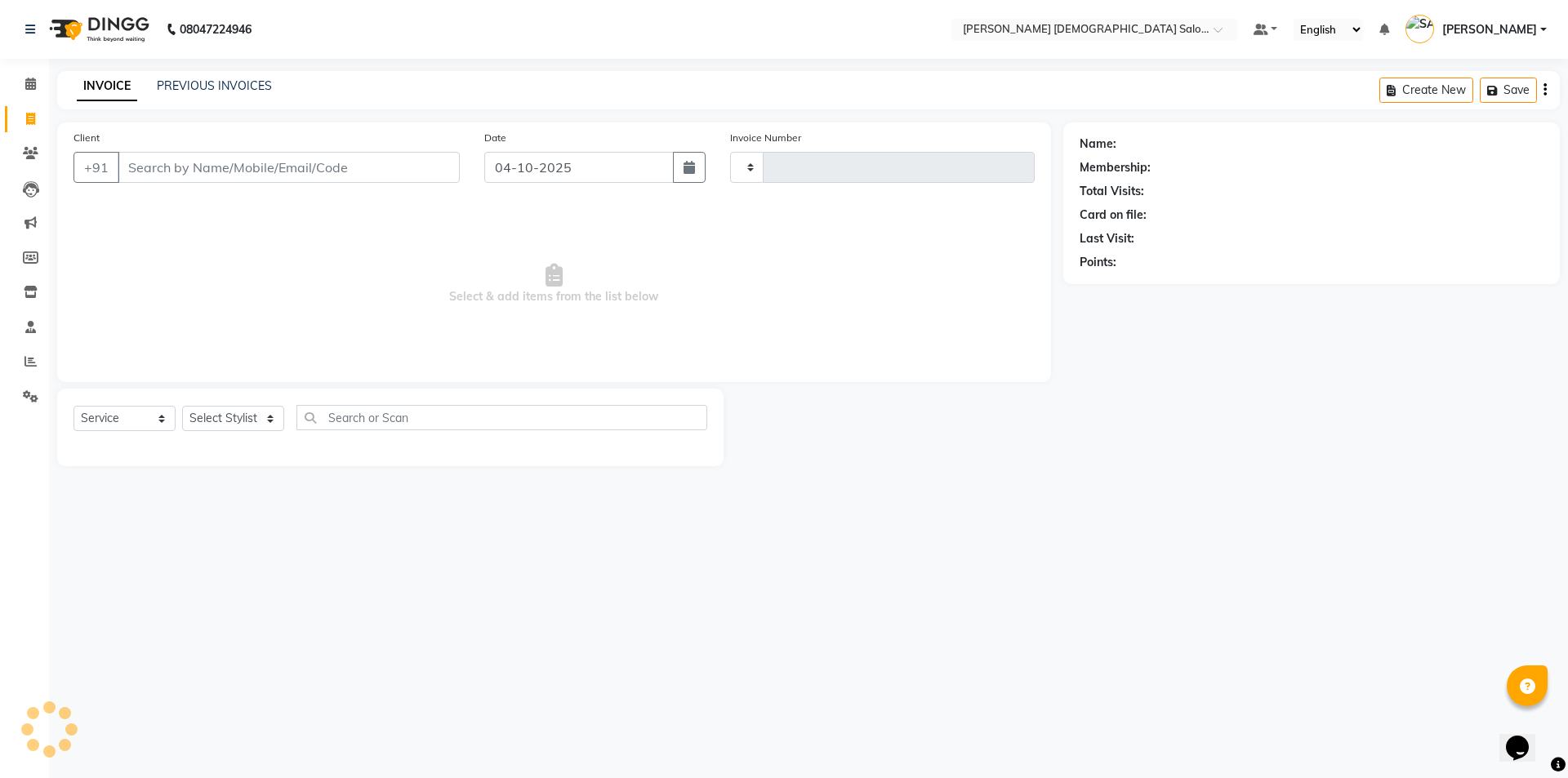
type input "4952"
select select "7542"
click at [190, 88] on link "PREVIOUS INVOICES" at bounding box center [214, 85] width 115 height 15
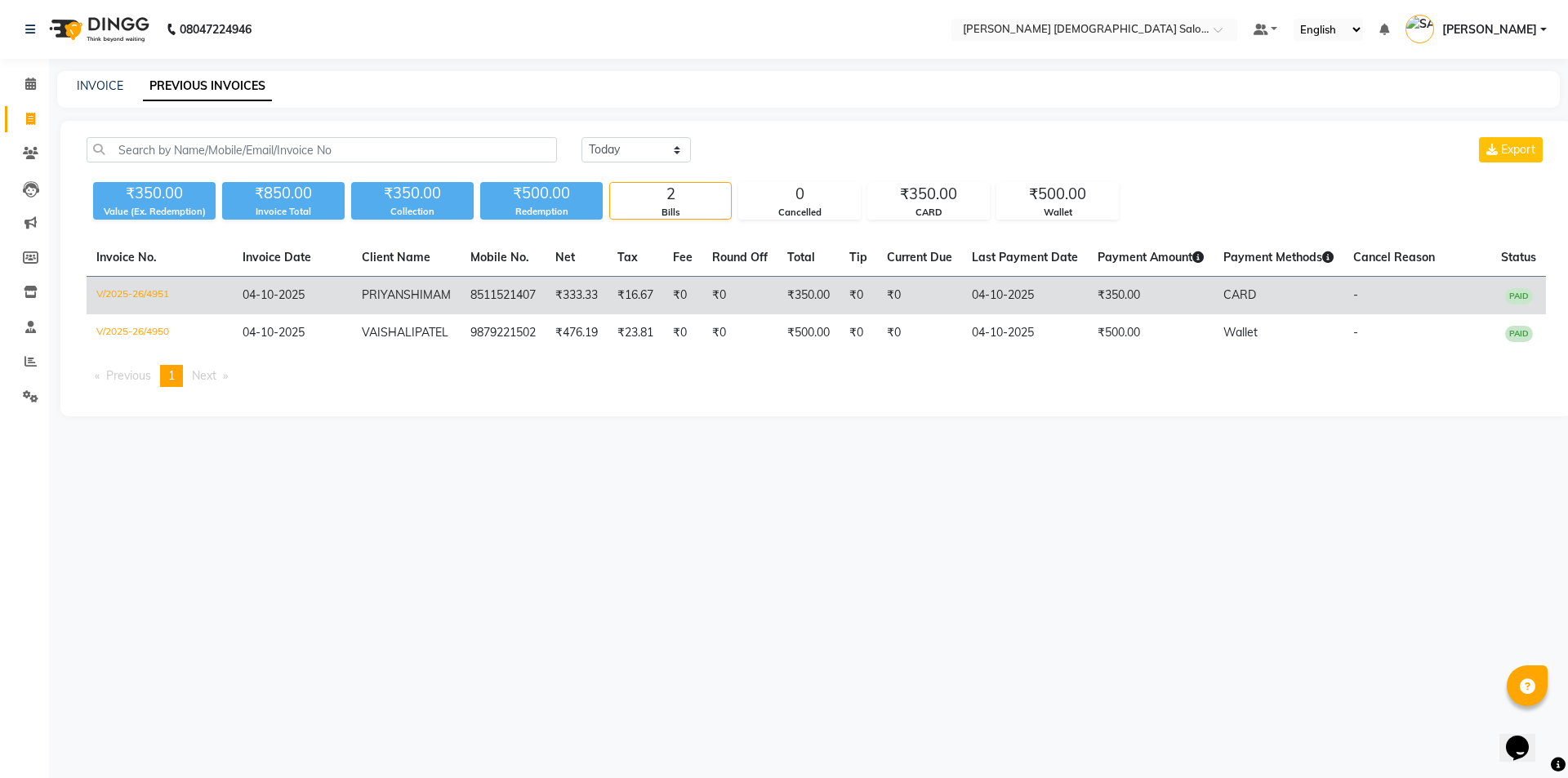
click at [390, 294] on span "PRIYANSHI" at bounding box center [392, 294] width 61 height 15
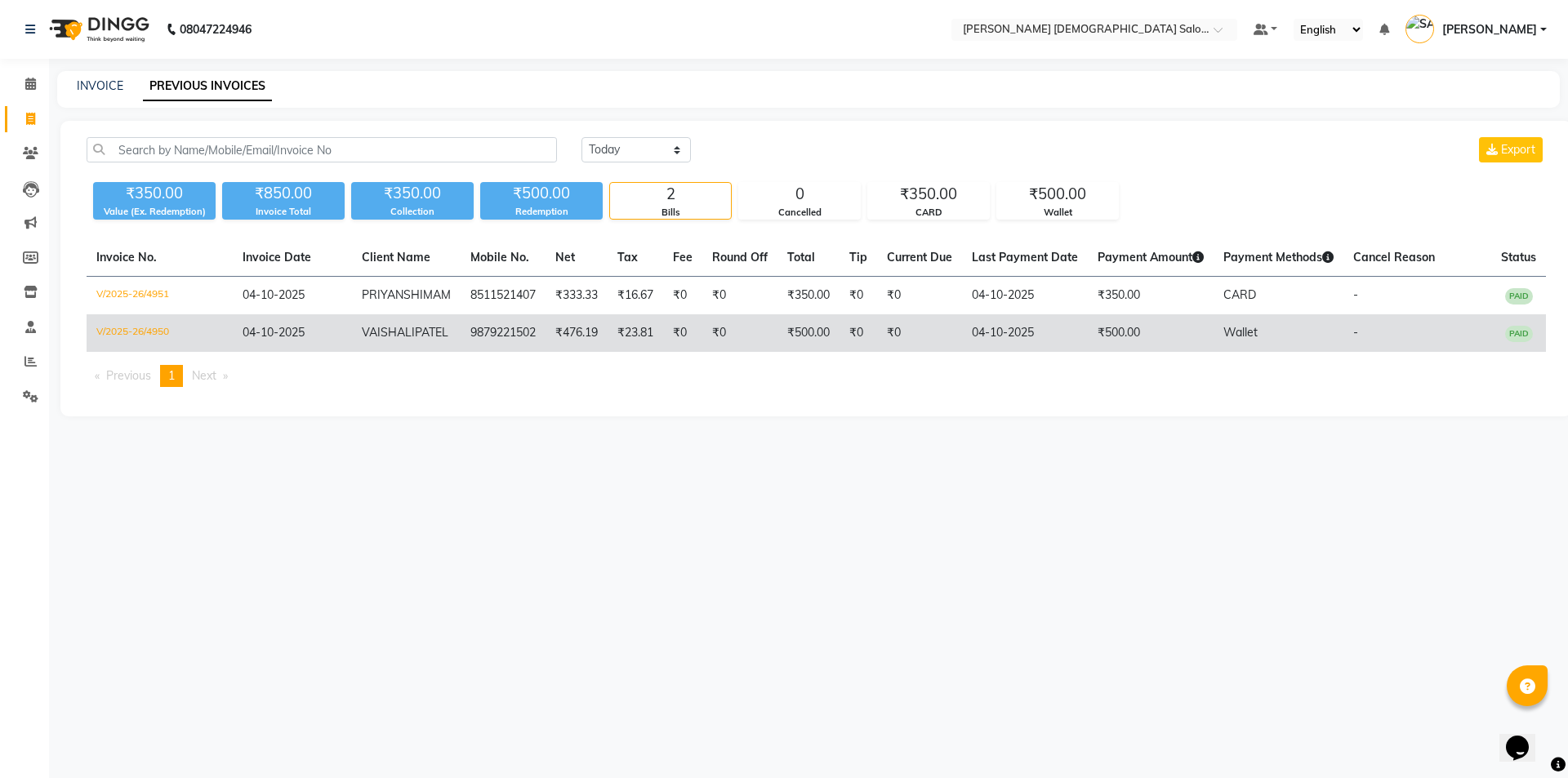
click at [419, 352] on td "VAISHALI PATEL" at bounding box center [406, 333] width 109 height 37
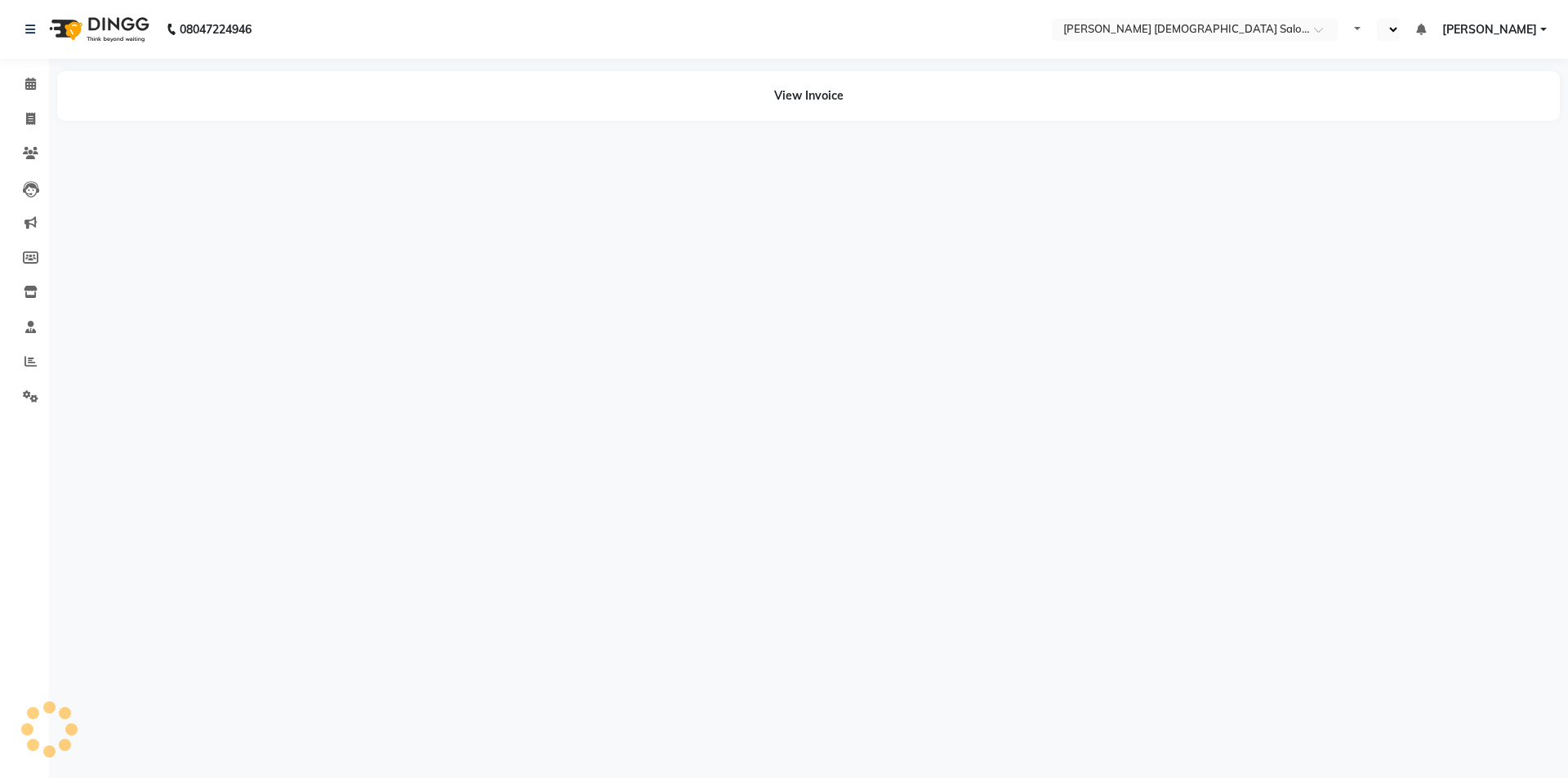
select select "en"
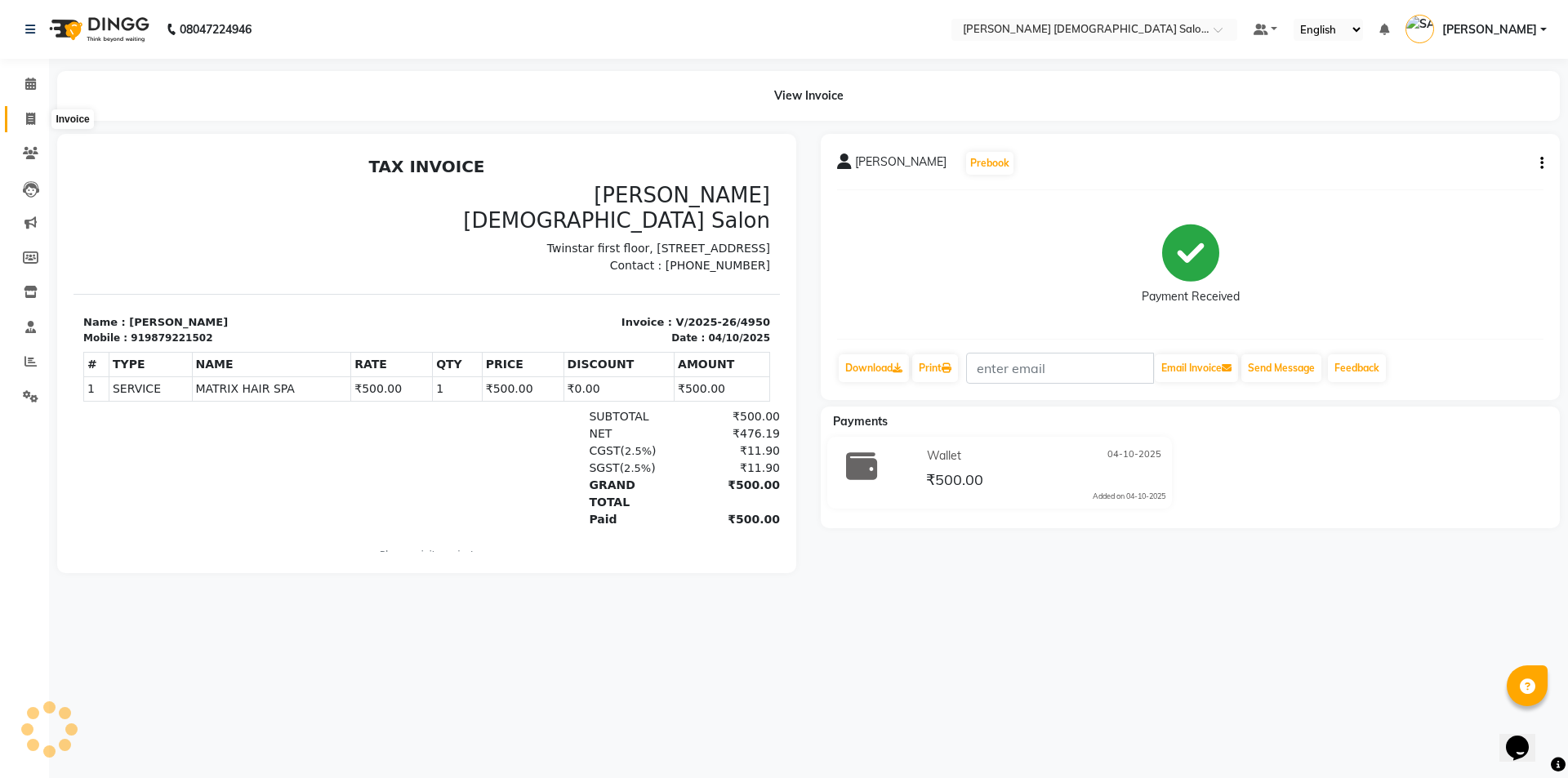
click at [24, 126] on span at bounding box center [30, 120] width 29 height 19
select select "service"
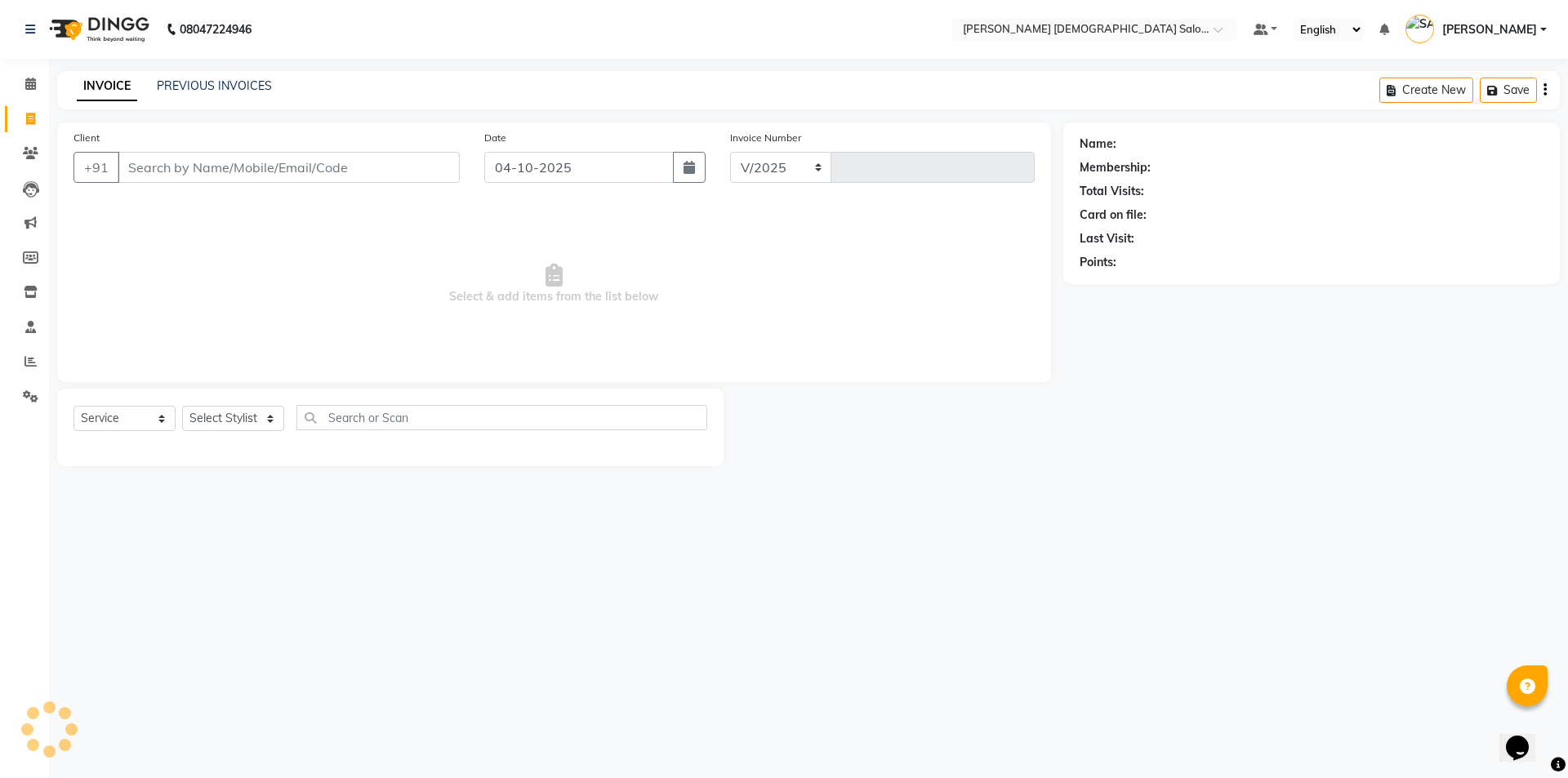
select select "7542"
type input "4952"
click at [35, 315] on link "Staff" at bounding box center [24, 328] width 39 height 27
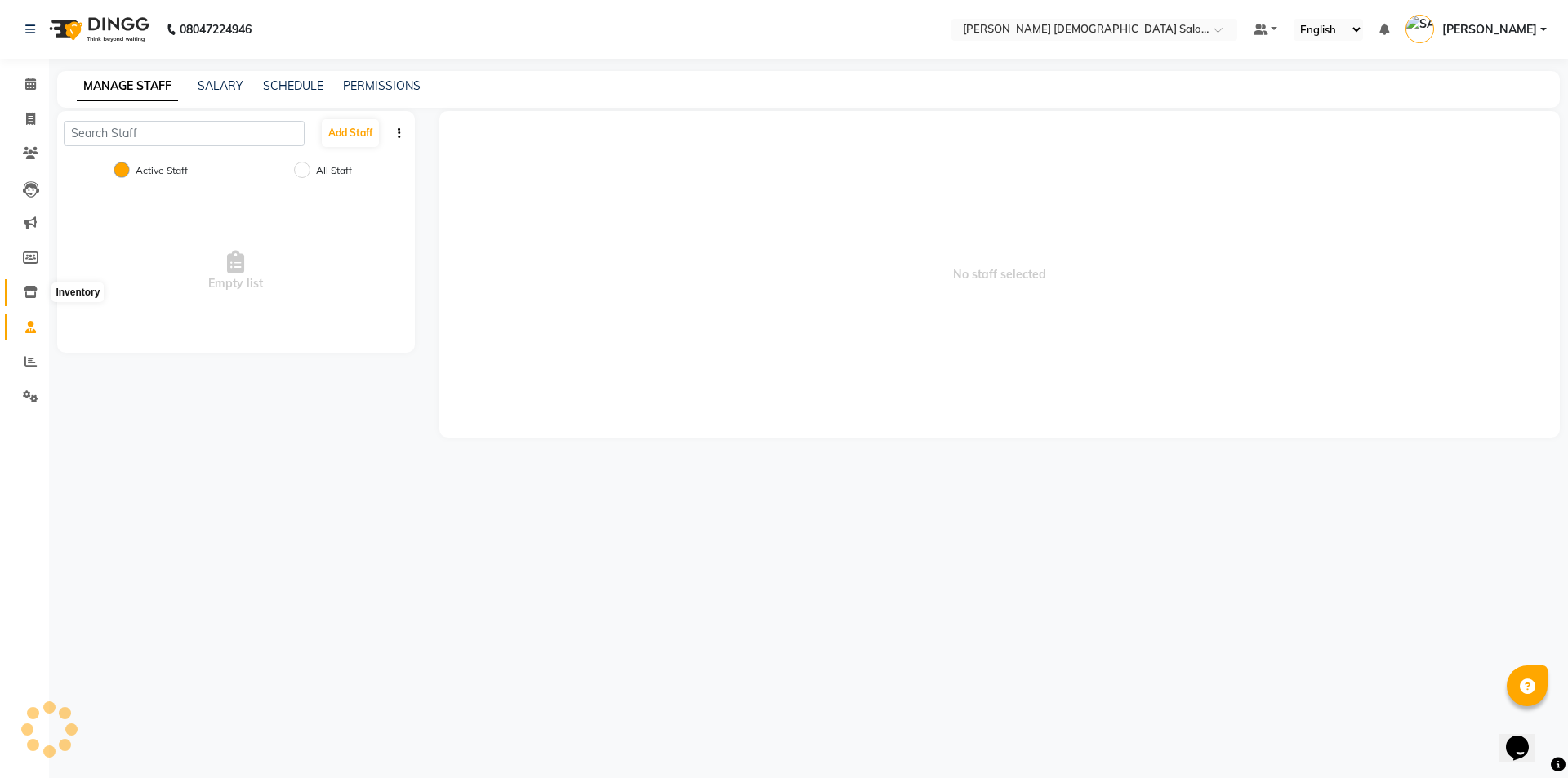
click at [24, 286] on icon at bounding box center [30, 292] width 14 height 12
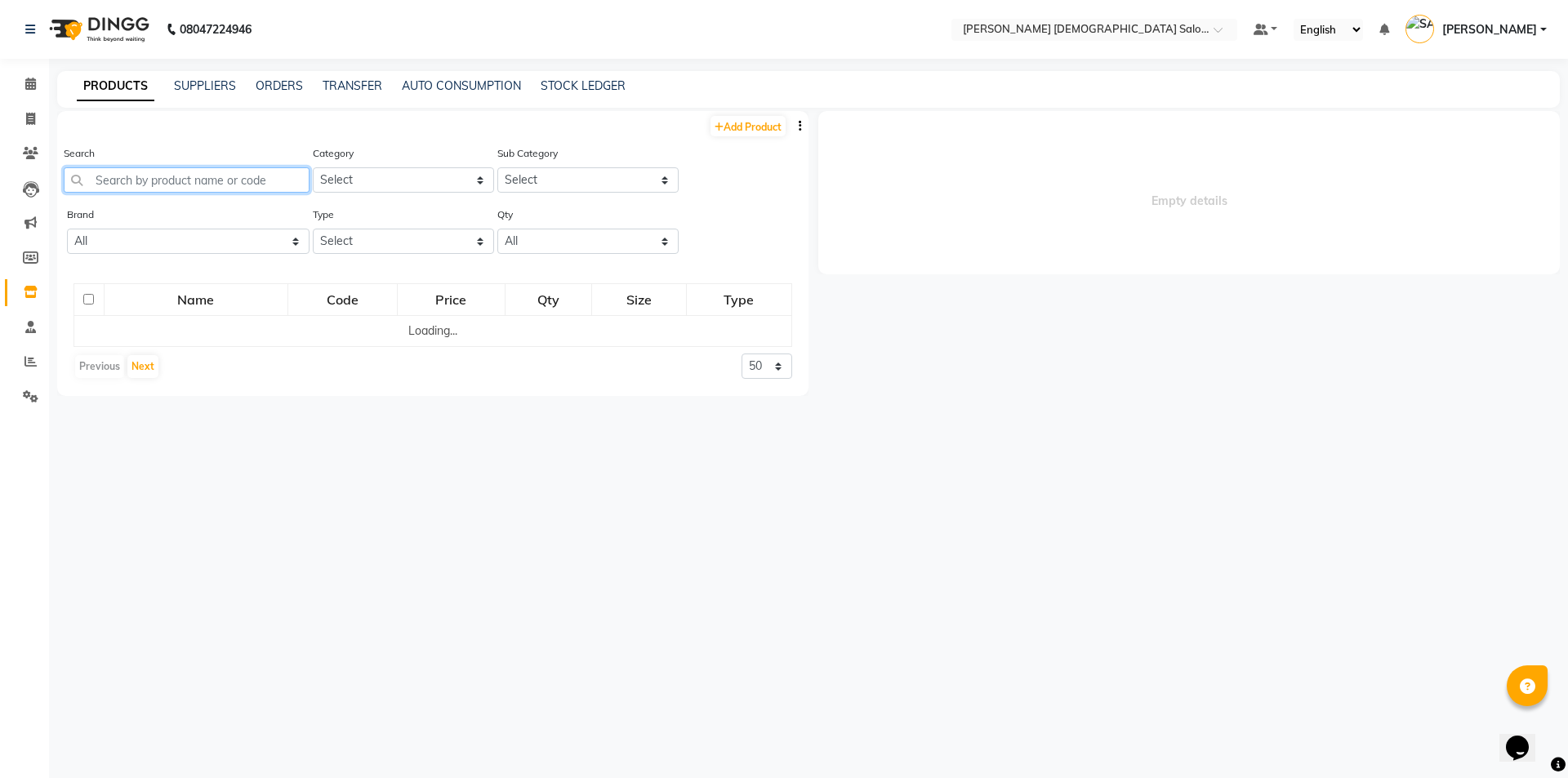
click at [163, 186] on input "text" at bounding box center [186, 179] width 246 height 25
type input "B"
select select
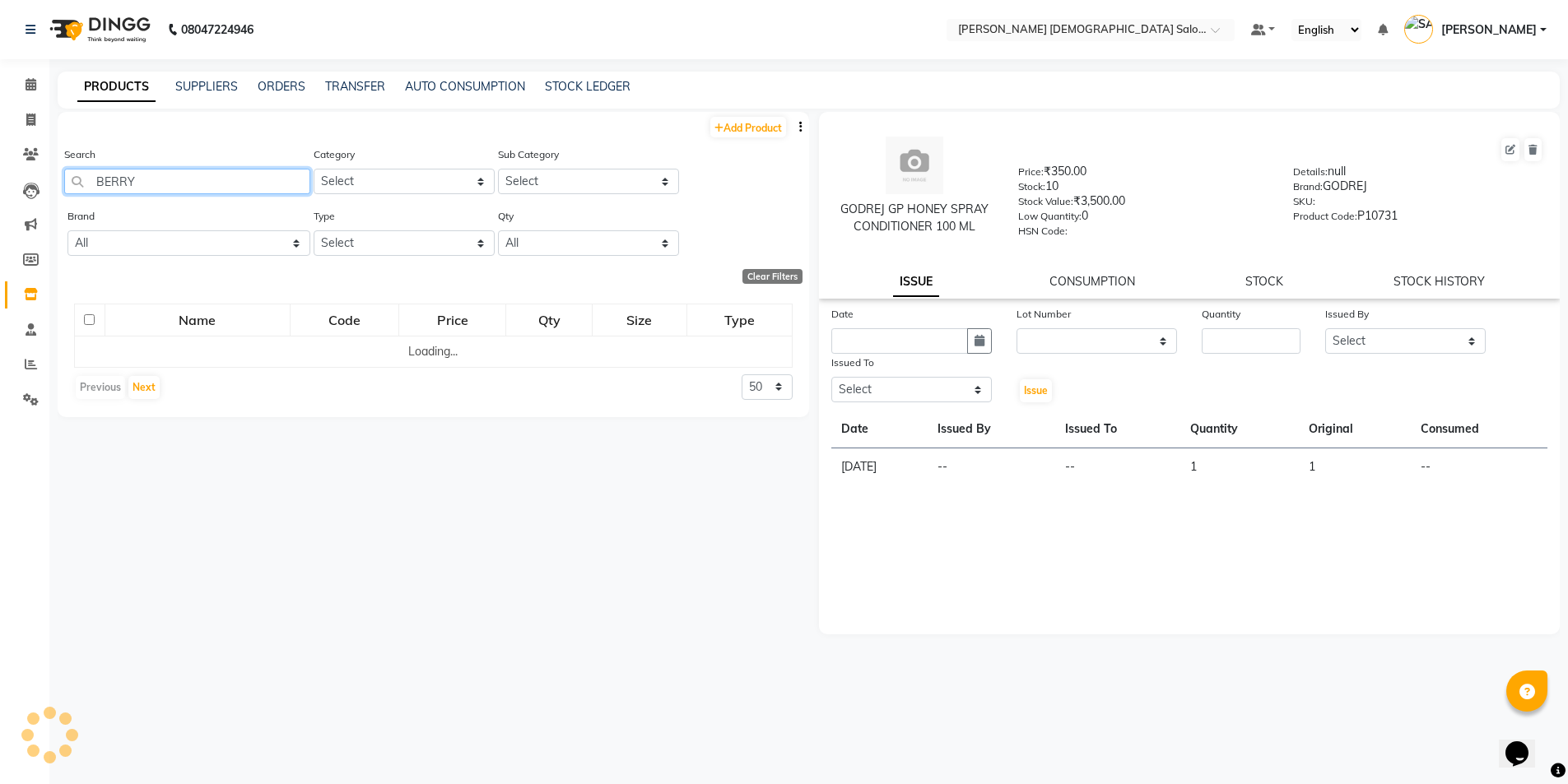
type input "BERRY"
click at [187, 215] on div "Brand All Alakay Bajaj Beardo Began Bio Blue Magic Bombay Bombini Bond Therapy …" at bounding box center [189, 231] width 243 height 48
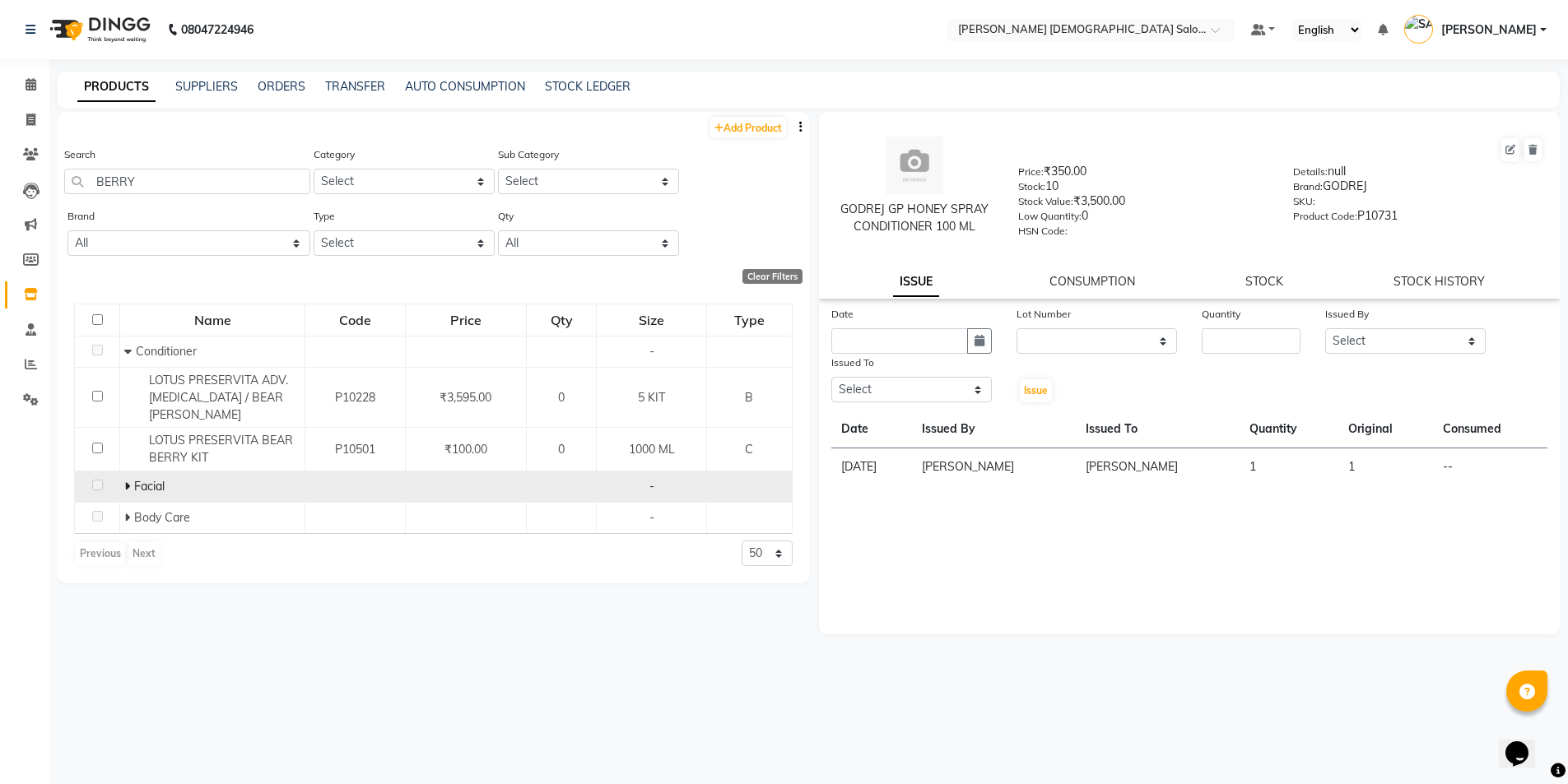
click at [125, 482] on icon at bounding box center [127, 486] width 6 height 11
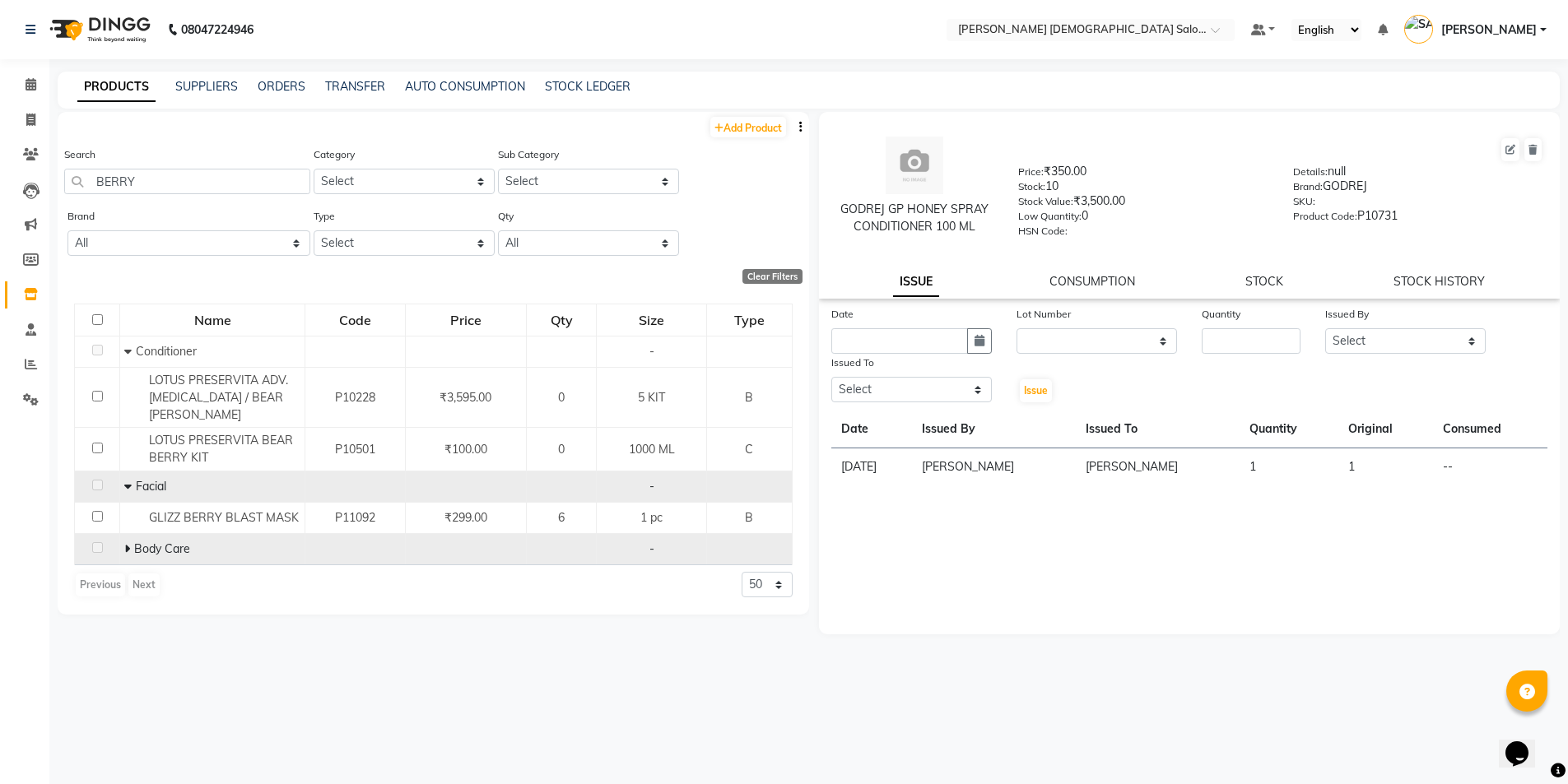
click at [126, 550] on icon at bounding box center [127, 549] width 6 height 11
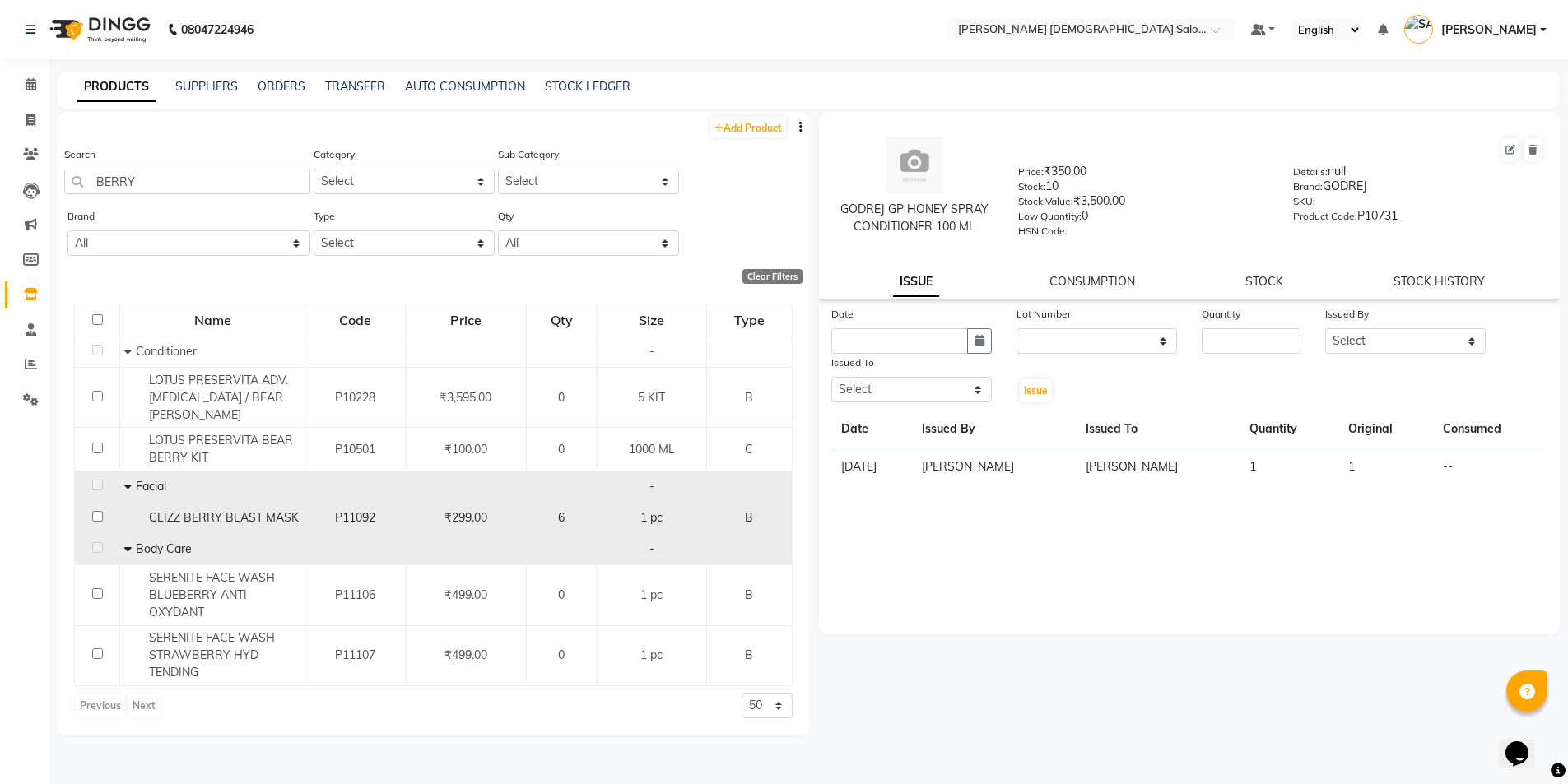
click at [198, 514] on span "GLIZZ BERRY BLAST MASK" at bounding box center [224, 517] width 150 height 15
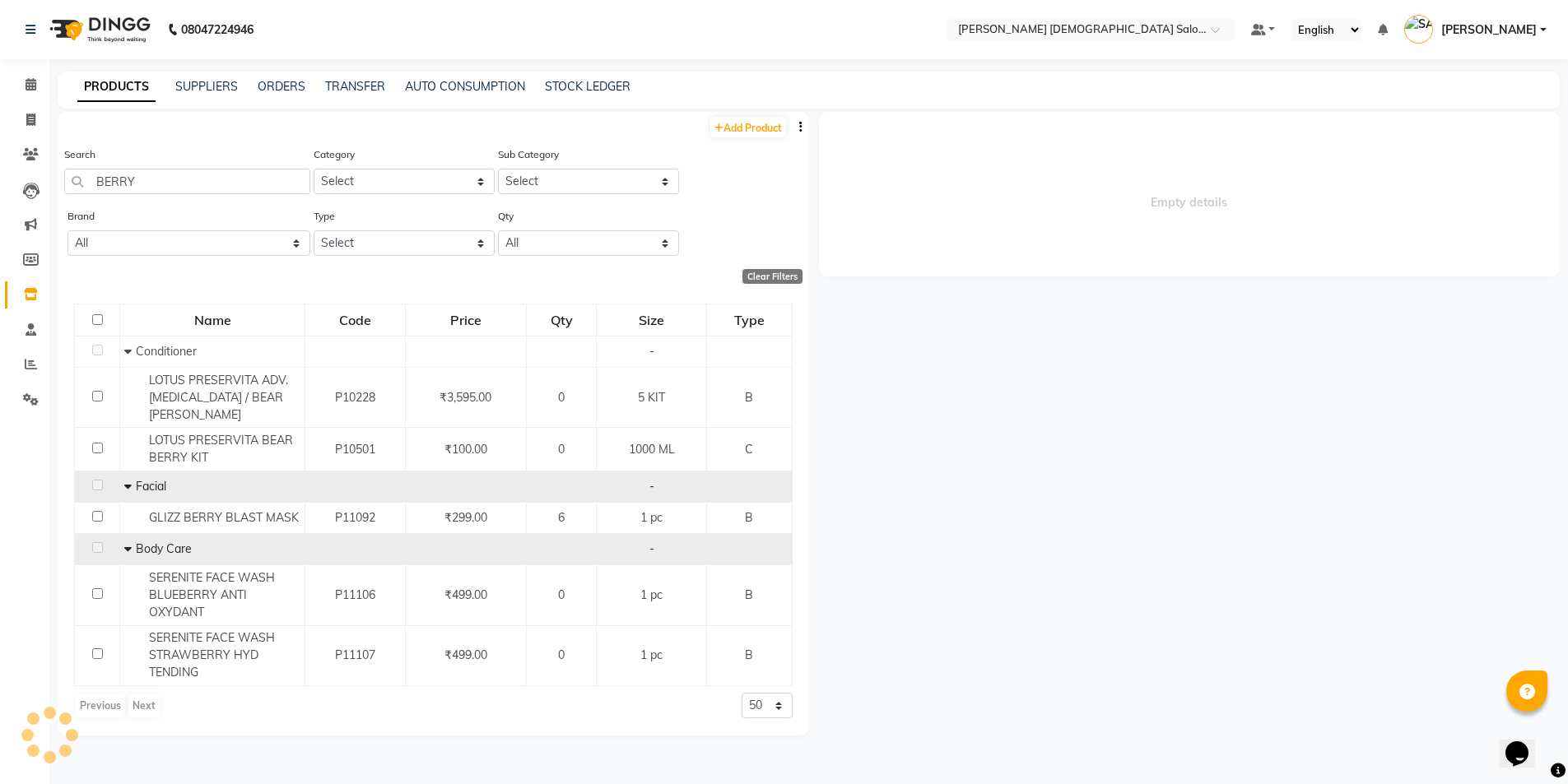
select select
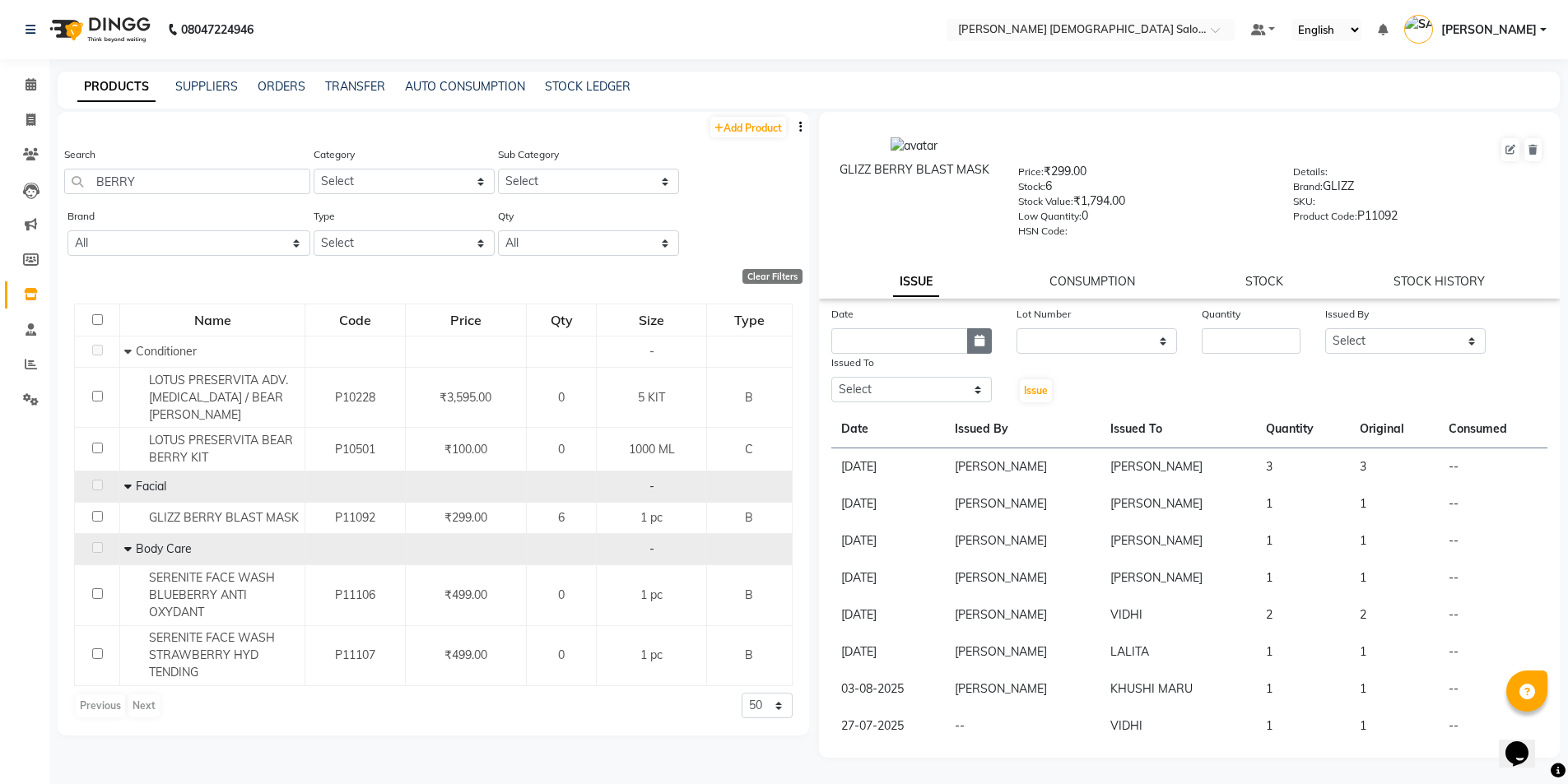
click at [982, 342] on icon "button" at bounding box center [979, 340] width 10 height 11
select select "10"
select select "2025"
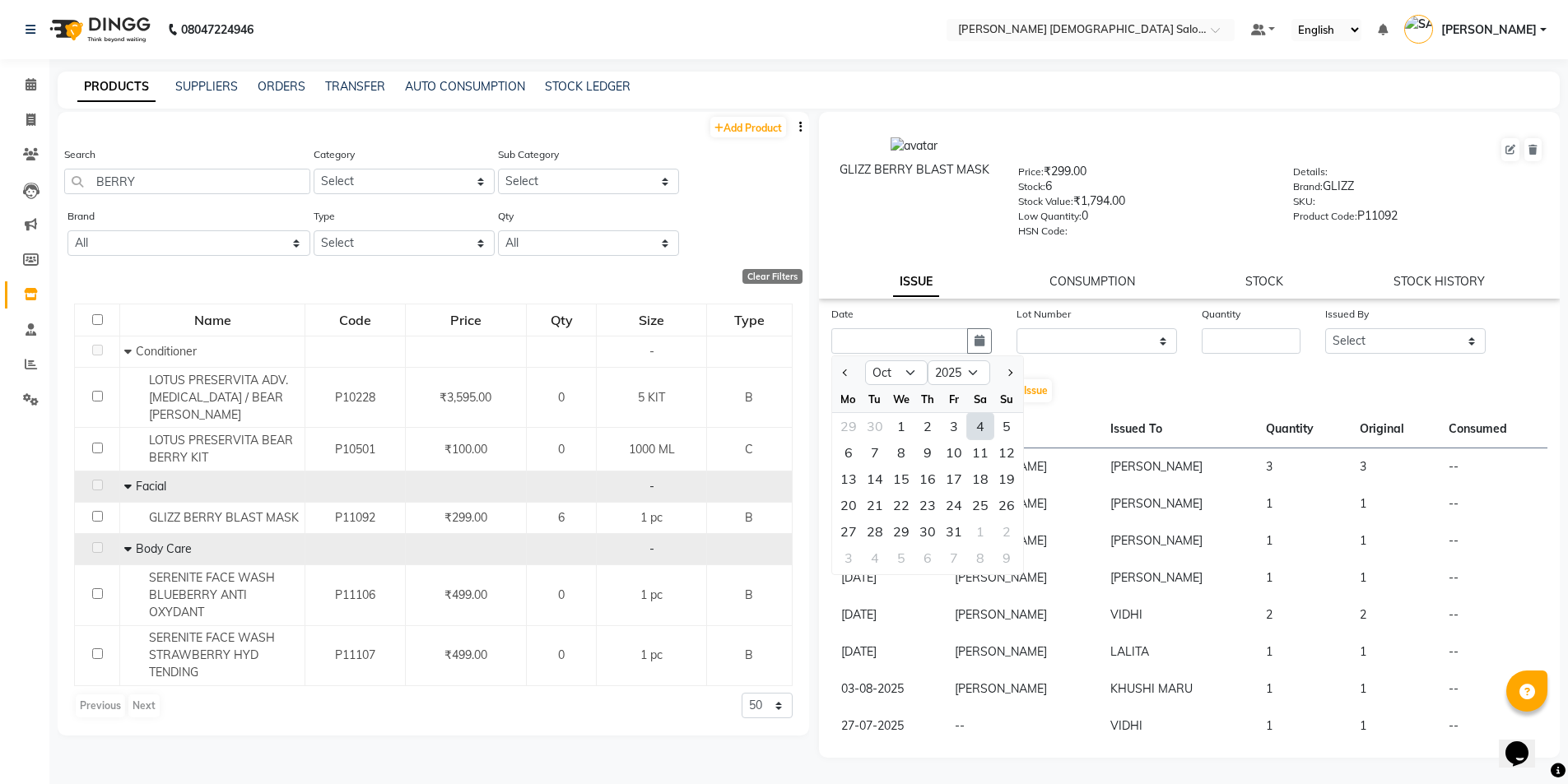
click at [1080, 387] on div "Date Jan Feb Mar Apr May Jun [DATE] Aug Sep Oct Nov [DATE] 2016 2017 2018 2019 …" at bounding box center [1190, 355] width 742 height 98
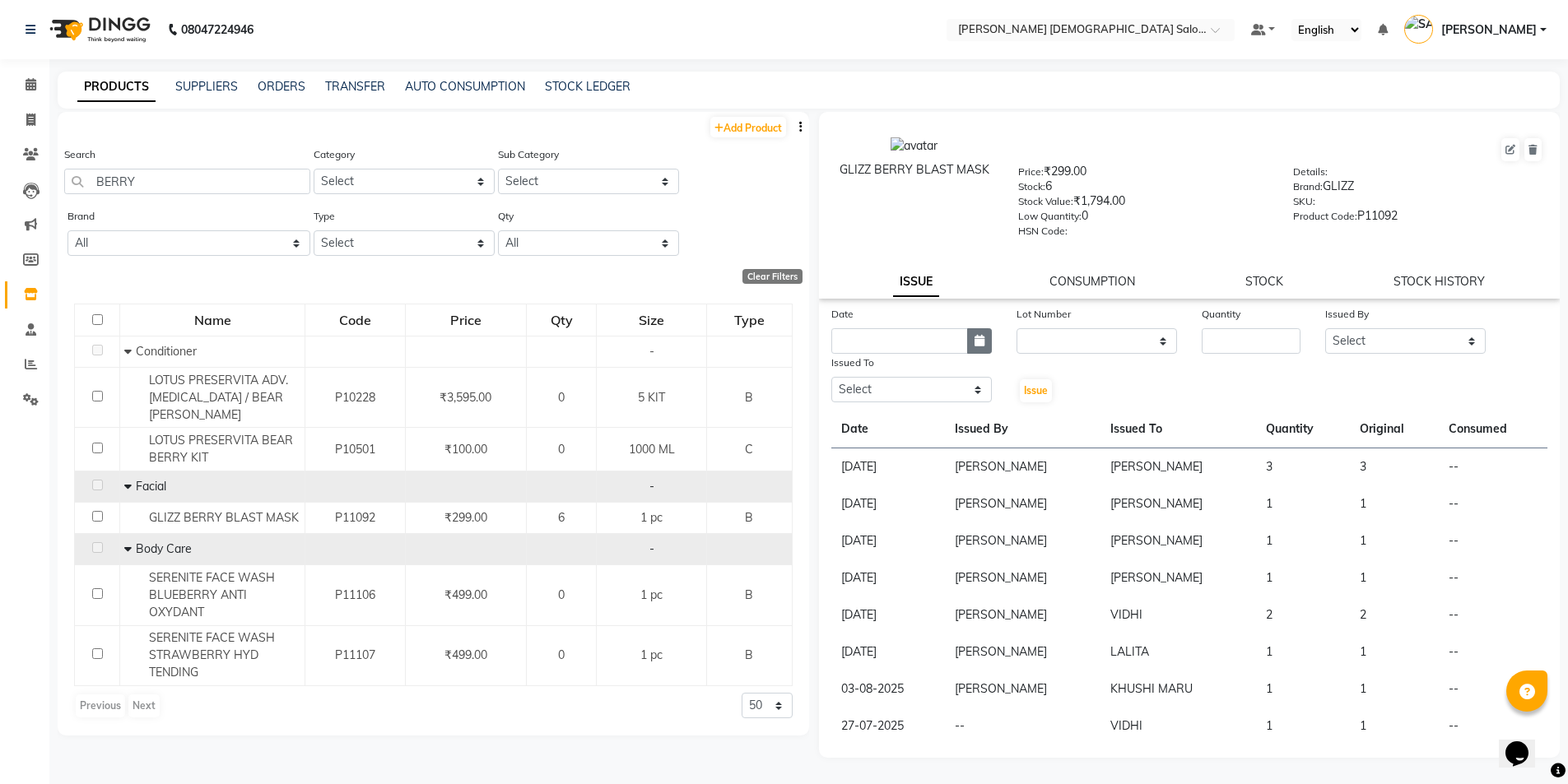
click at [986, 349] on button "button" at bounding box center [979, 341] width 25 height 25
select select "10"
select select "2025"
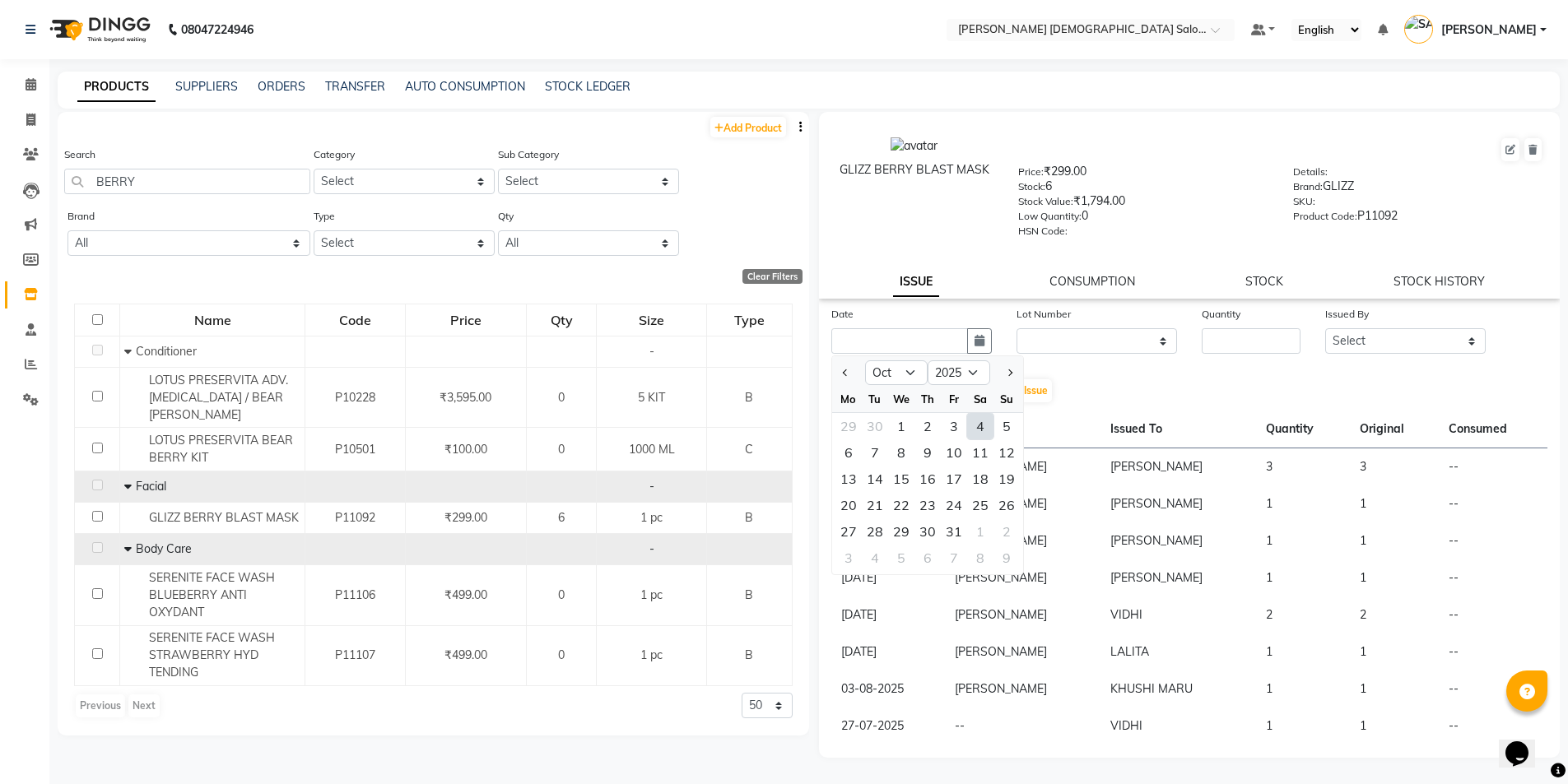
click at [984, 424] on div "4" at bounding box center [980, 427] width 26 height 26
type input "04-10-2025"
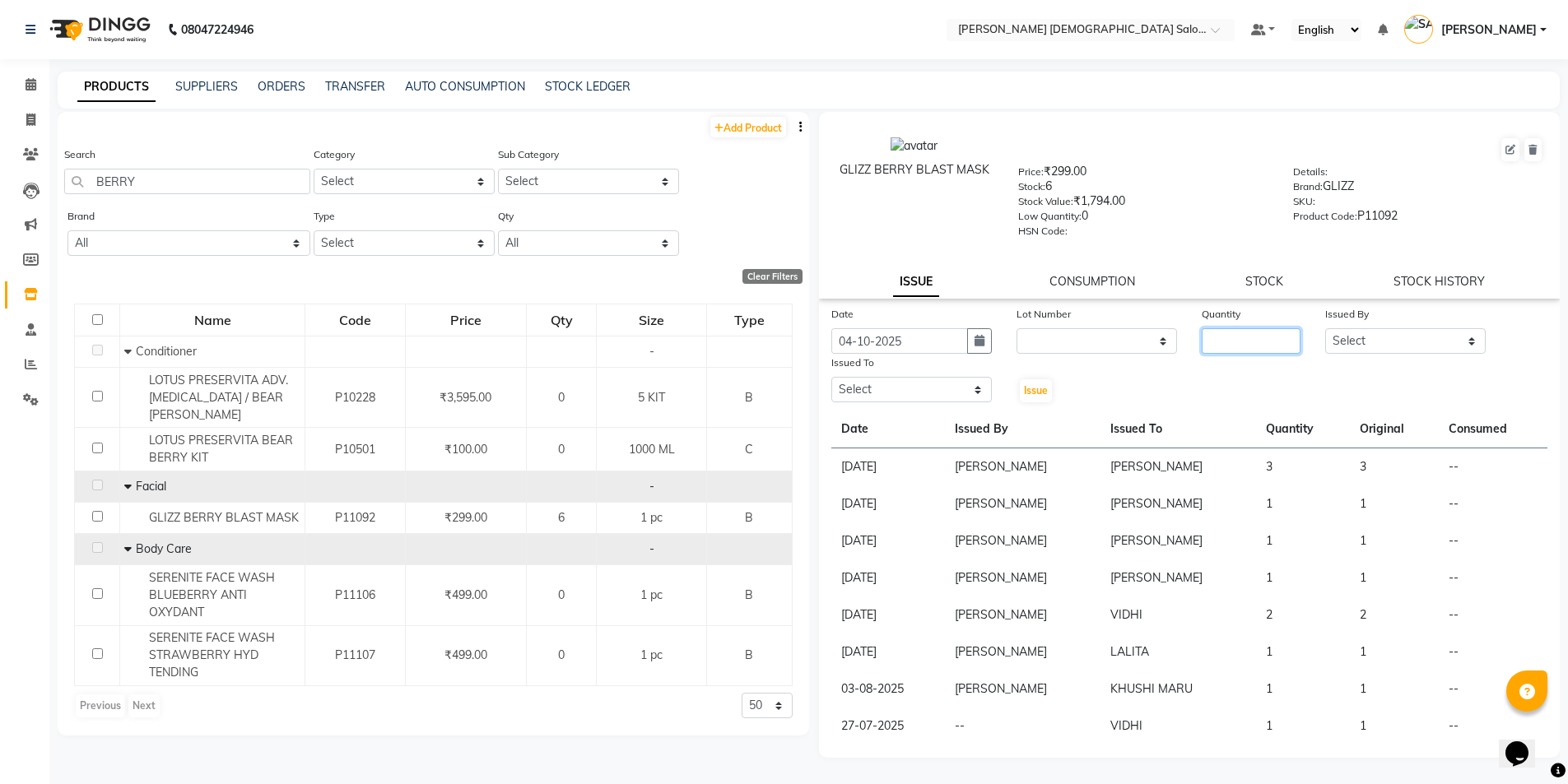
click at [1217, 343] on input "number" at bounding box center [1250, 341] width 98 height 25
type input "2"
click at [1433, 336] on select "Select [PERSON_NAME] BHAVTIK [PERSON_NAME] [PERSON_NAME] [PERSON_NAME] [PERSON_…" at bounding box center [1405, 341] width 161 height 25
select select "67036"
click at [1325, 328] on select "Select [PERSON_NAME] BHAVTIK [PERSON_NAME] [PERSON_NAME] [PERSON_NAME] [PERSON_…" at bounding box center [1405, 341] width 161 height 25
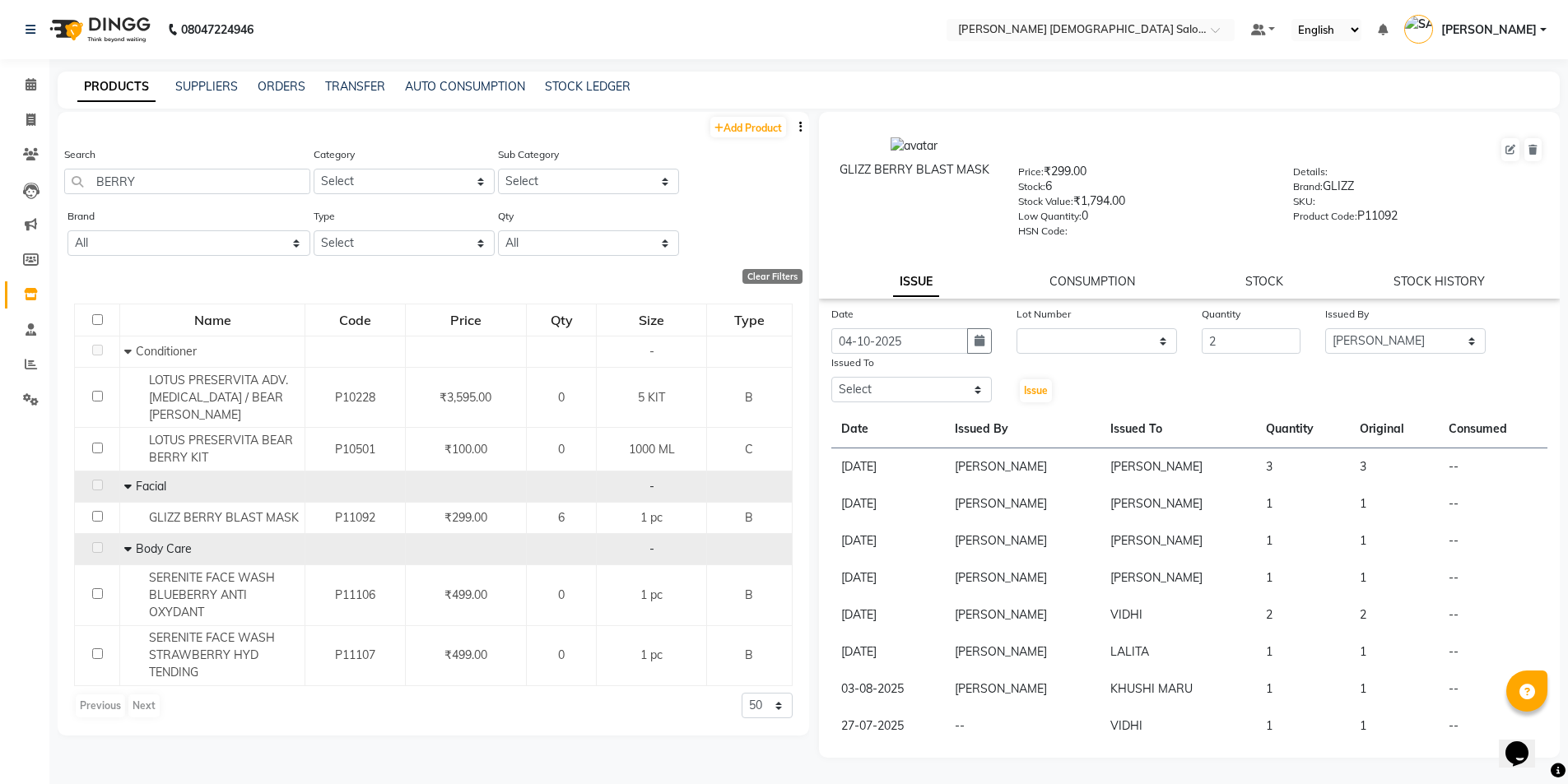
click at [1008, 393] on div "Issue" at bounding box center [1035, 378] width 61 height 50
click at [924, 380] on select "Select [PERSON_NAME] BHAVTIK [PERSON_NAME] [PERSON_NAME] [PERSON_NAME] [PERSON_…" at bounding box center [911, 389] width 161 height 25
select select "67036"
click at [831, 377] on select "Select [PERSON_NAME] BHAVTIK [PERSON_NAME] [PERSON_NAME] [PERSON_NAME] [PERSON_…" at bounding box center [911, 389] width 161 height 25
click at [1043, 386] on span "Issue" at bounding box center [1035, 391] width 24 height 12
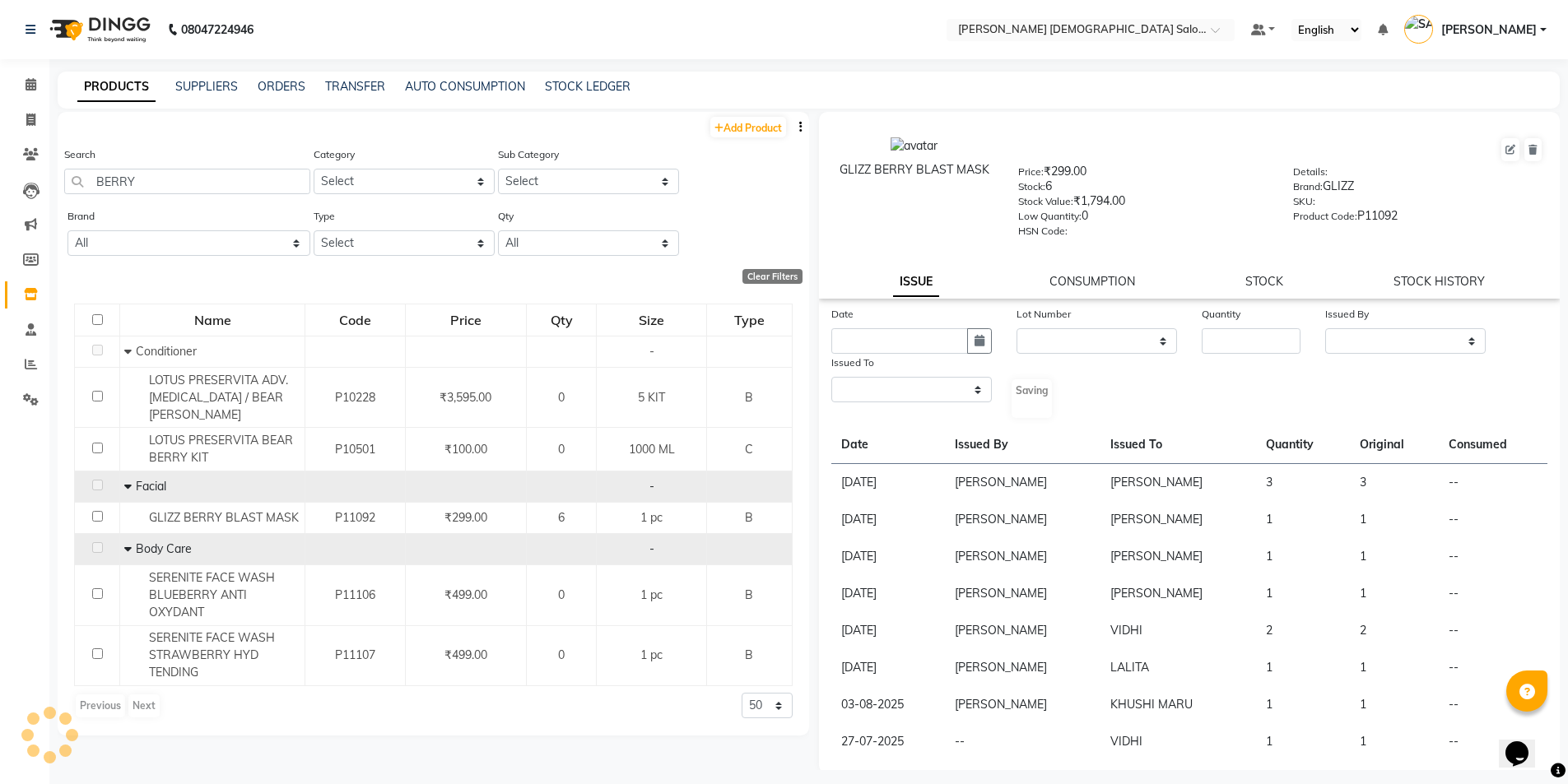
select select
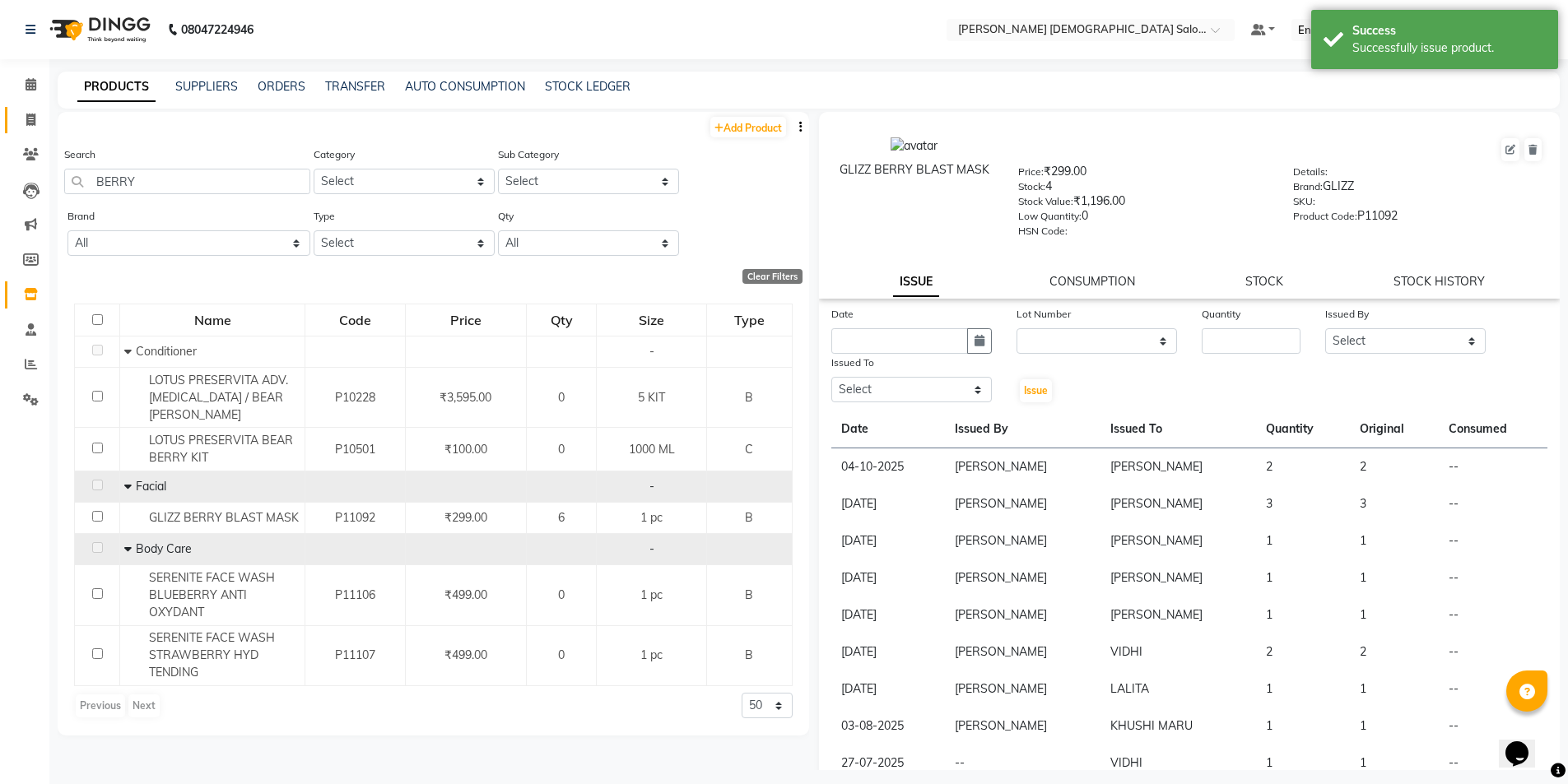
click at [29, 121] on icon at bounding box center [31, 119] width 9 height 12
select select "service"
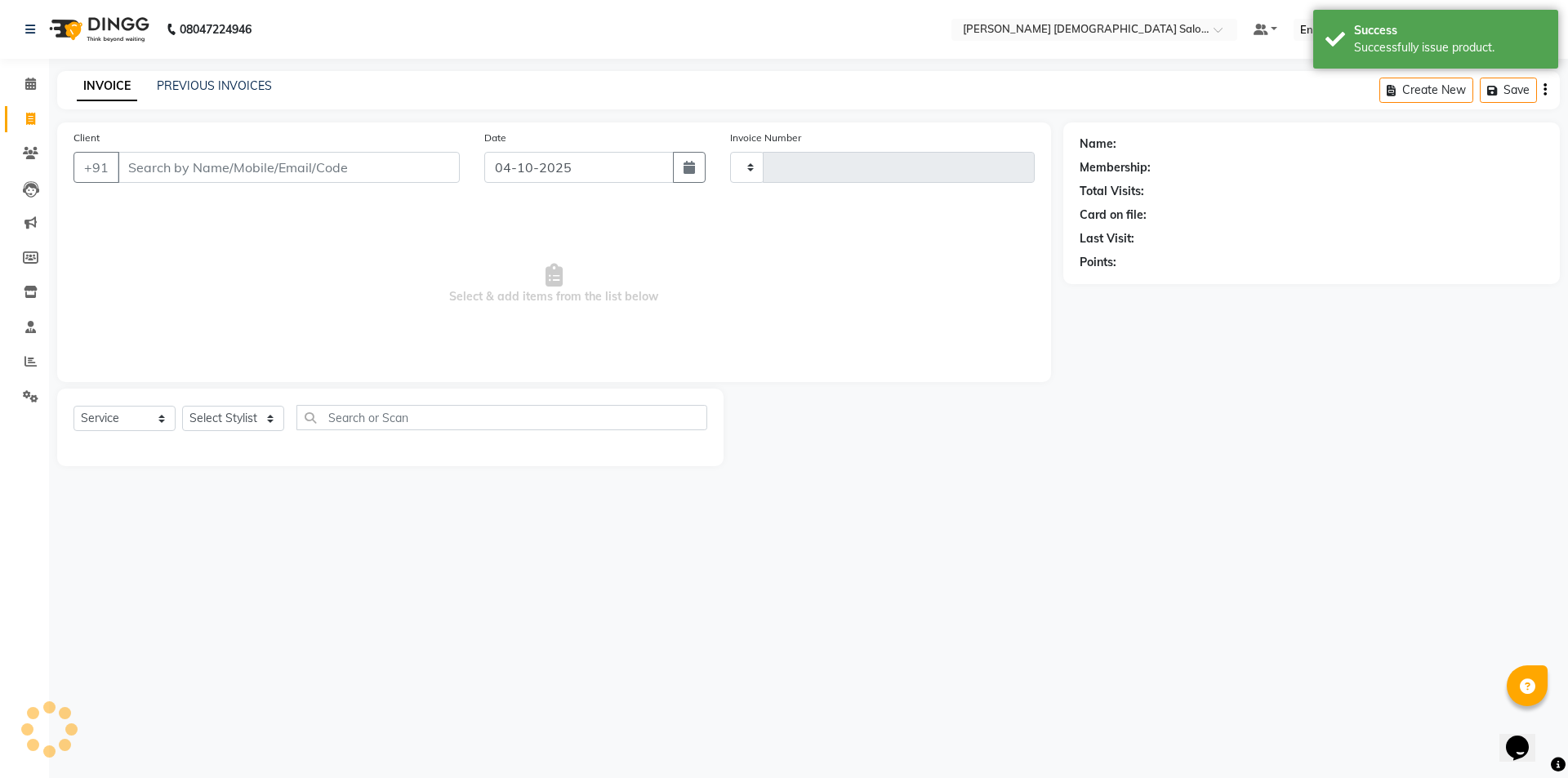
type input "4952"
select select "7542"
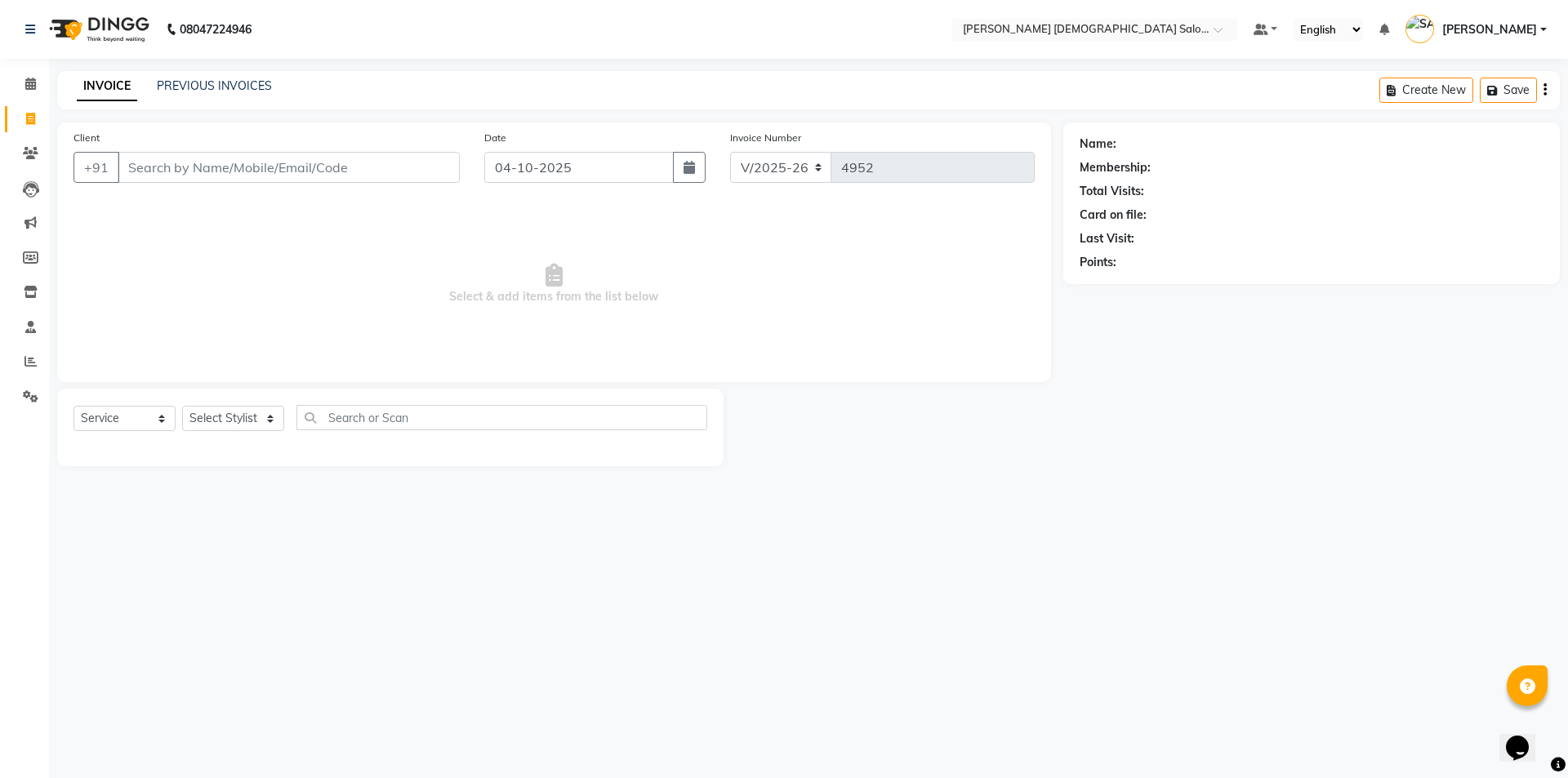
drag, startPoint x: 10, startPoint y: 125, endPoint x: 0, endPoint y: 158, distance: 34.5
